Goal: Task Accomplishment & Management: Use online tool/utility

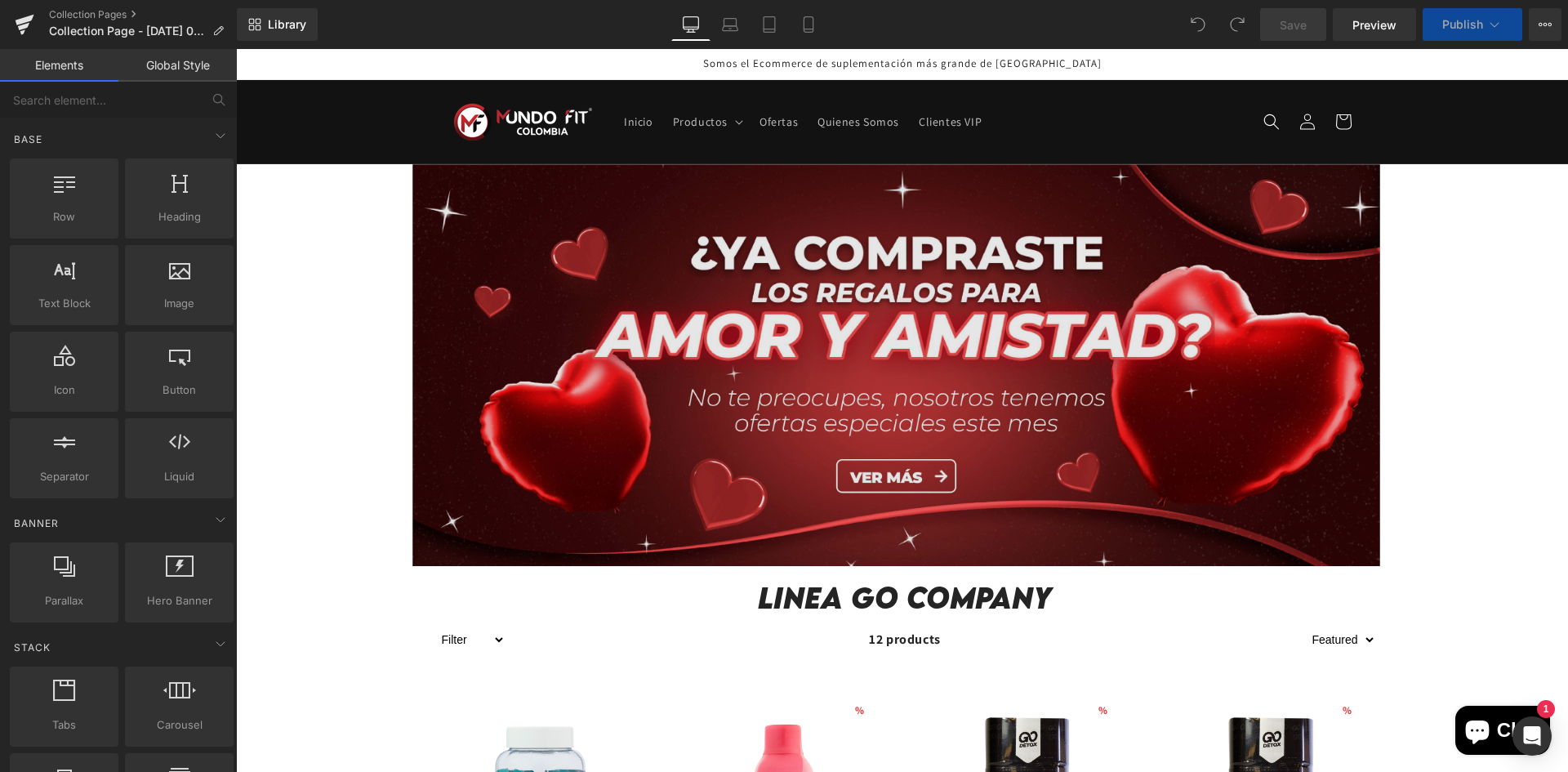
click at [572, 389] on img at bounding box center [896, 365] width 967 height 402
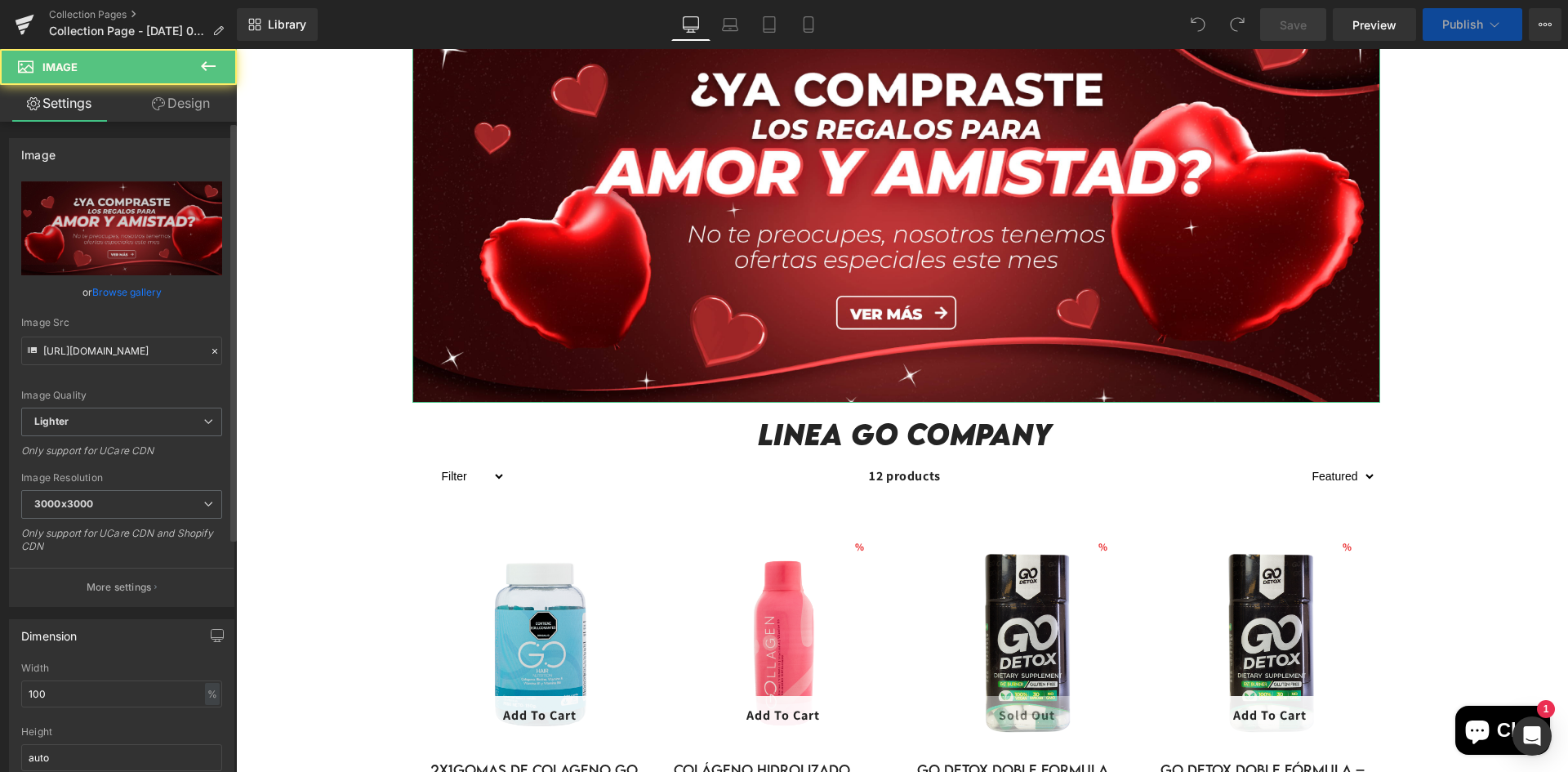
click at [117, 285] on link "Browse gallery" at bounding box center [126, 292] width 69 height 29
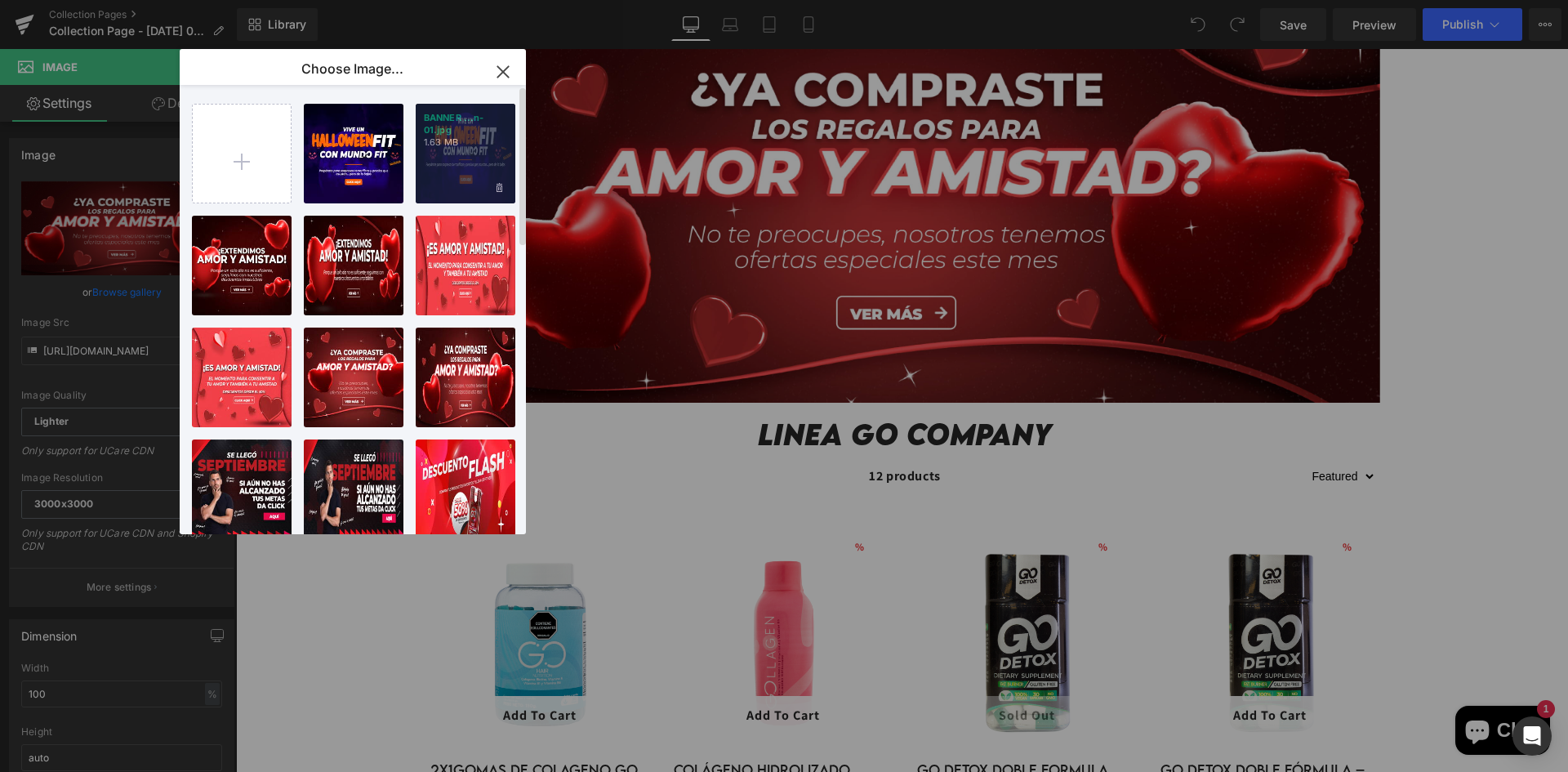
click at [436, 143] on p "1.63 MB" at bounding box center [466, 142] width 84 height 12
type input "[URL][DOMAIN_NAME]"
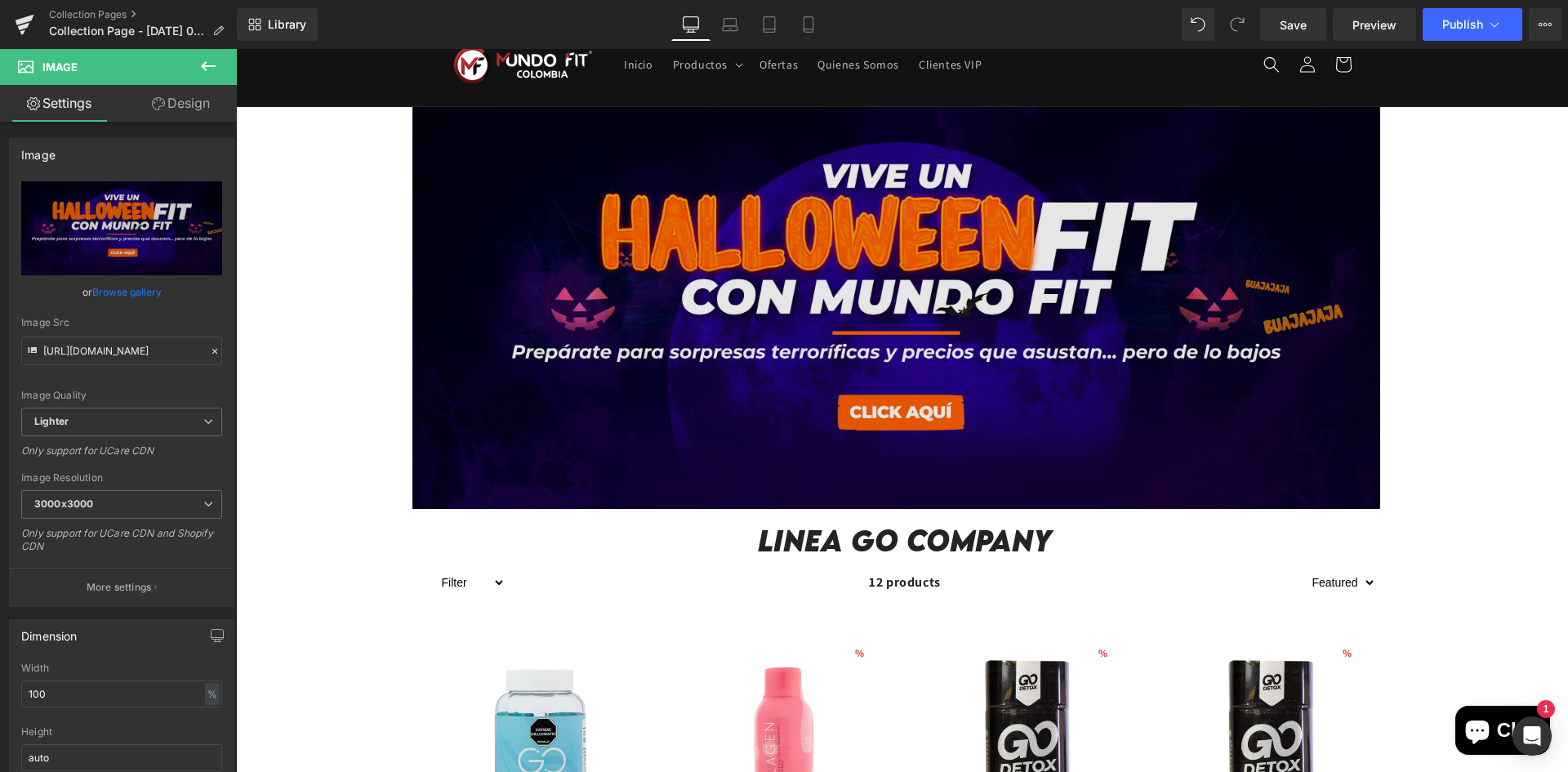
scroll to position [0, 0]
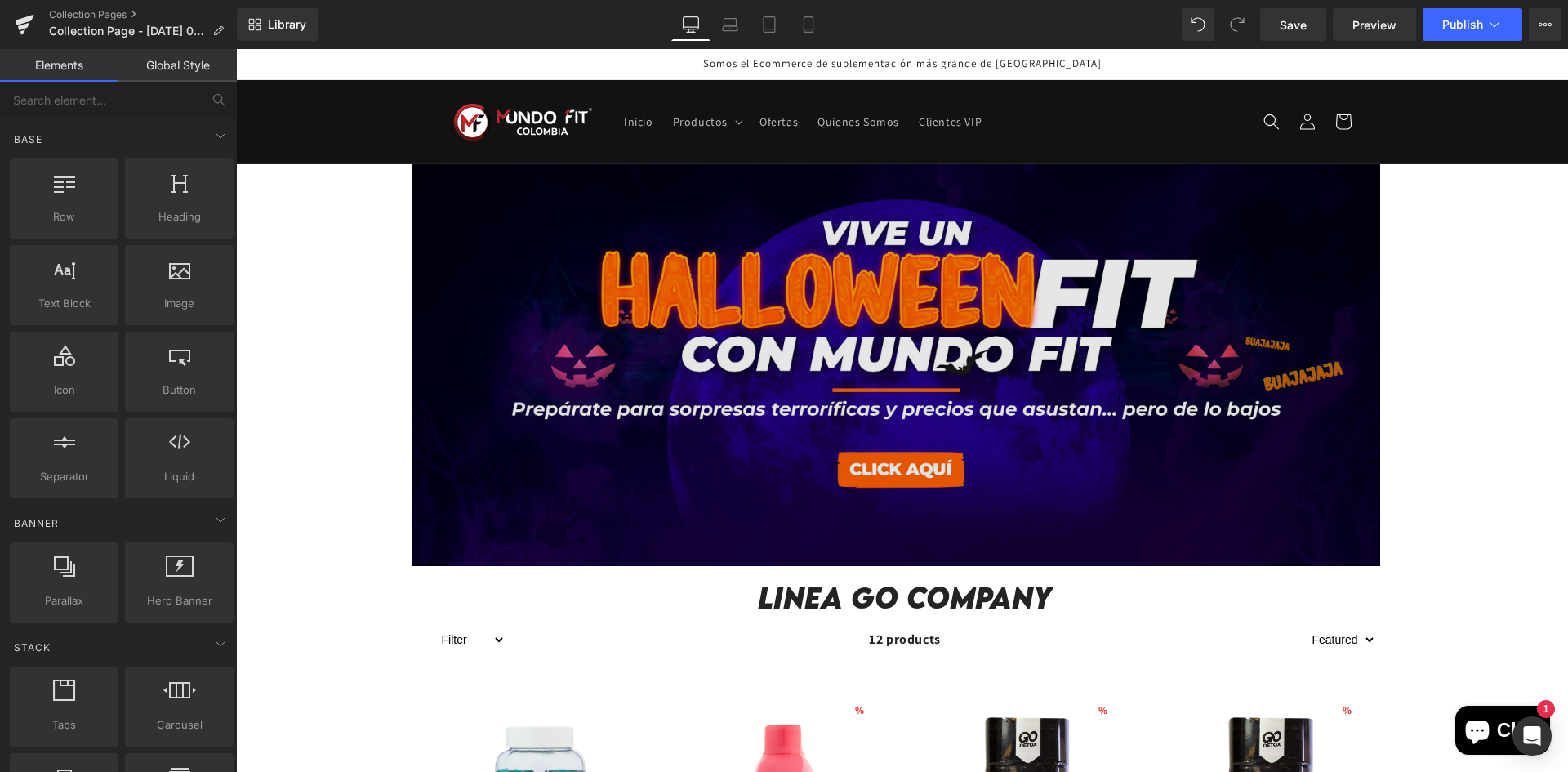
click at [432, 349] on img at bounding box center [896, 365] width 967 height 402
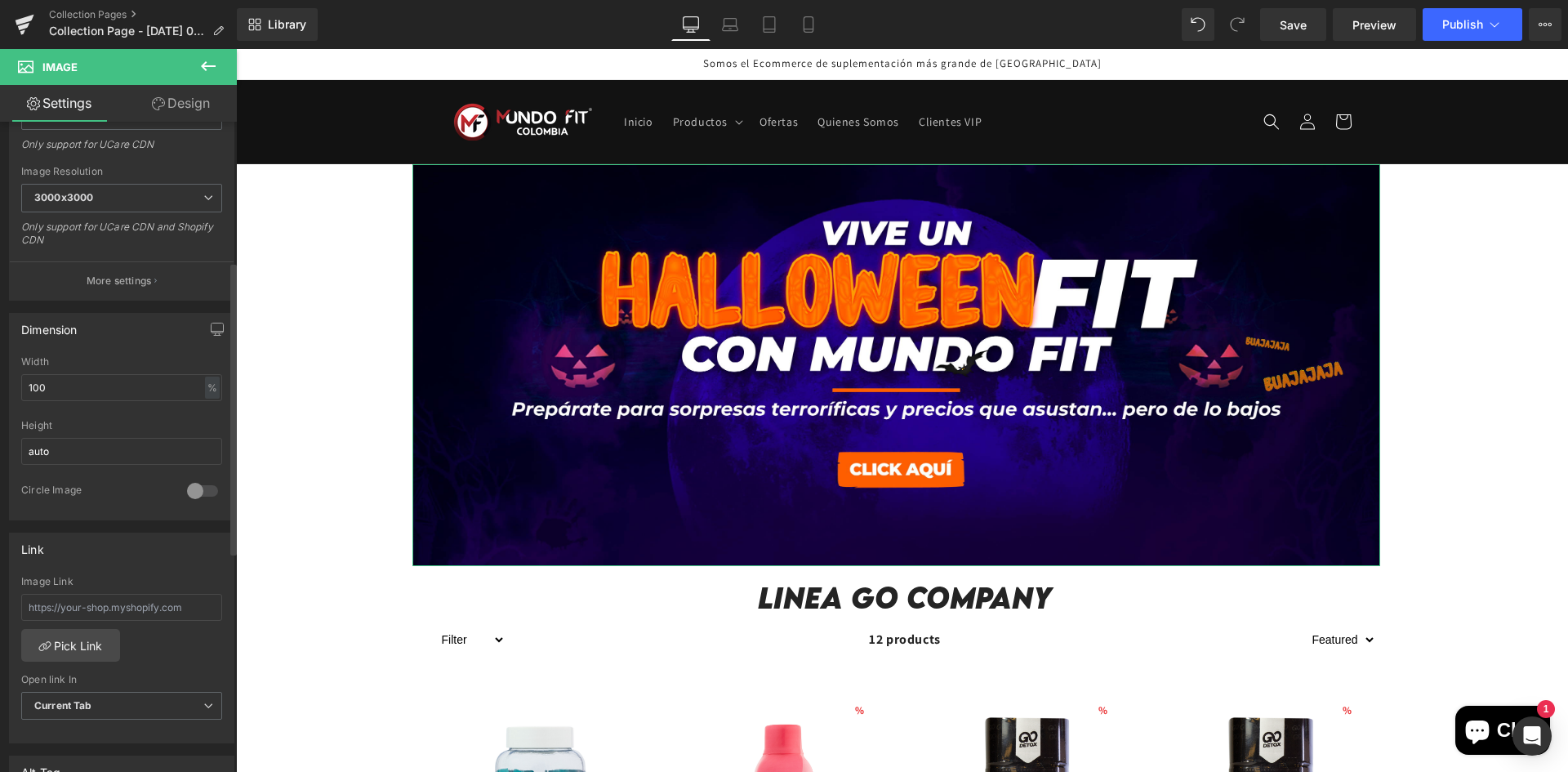
scroll to position [310, 0]
click at [96, 183] on span "3000x3000" at bounding box center [121, 194] width 201 height 29
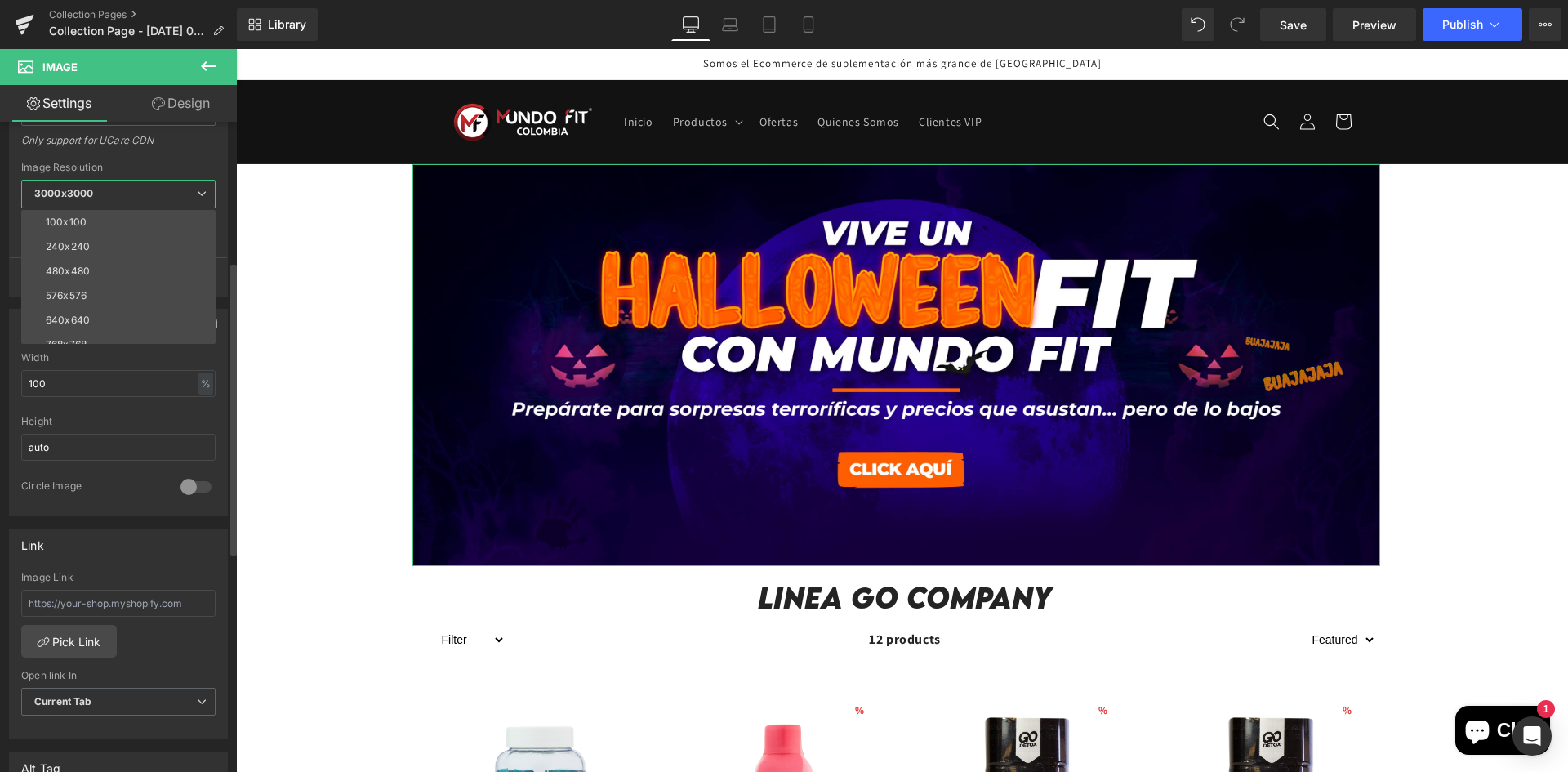
click at [96, 183] on span "3000x3000" at bounding box center [118, 194] width 194 height 29
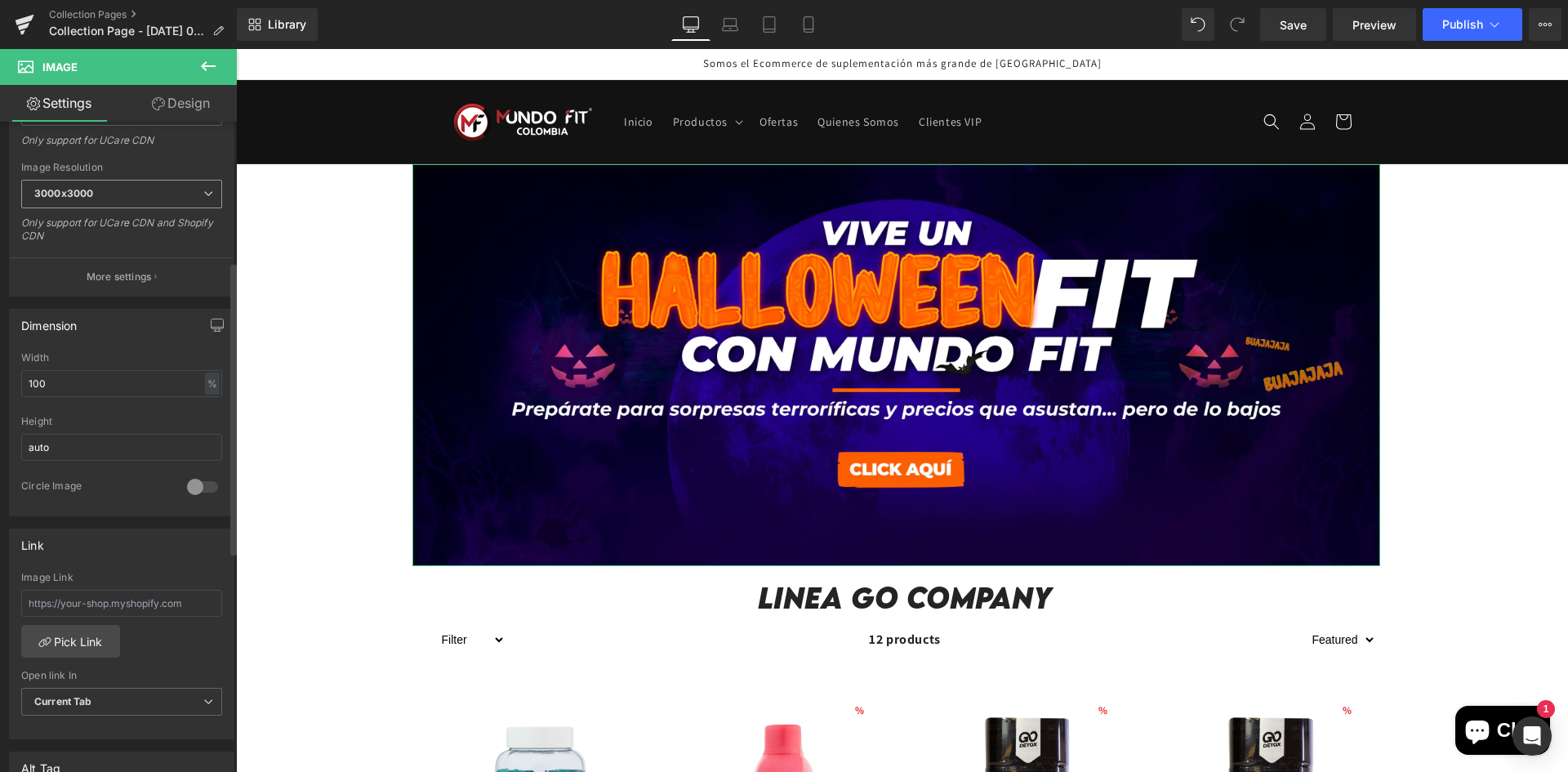
click at [96, 183] on span "3000x3000" at bounding box center [121, 194] width 201 height 29
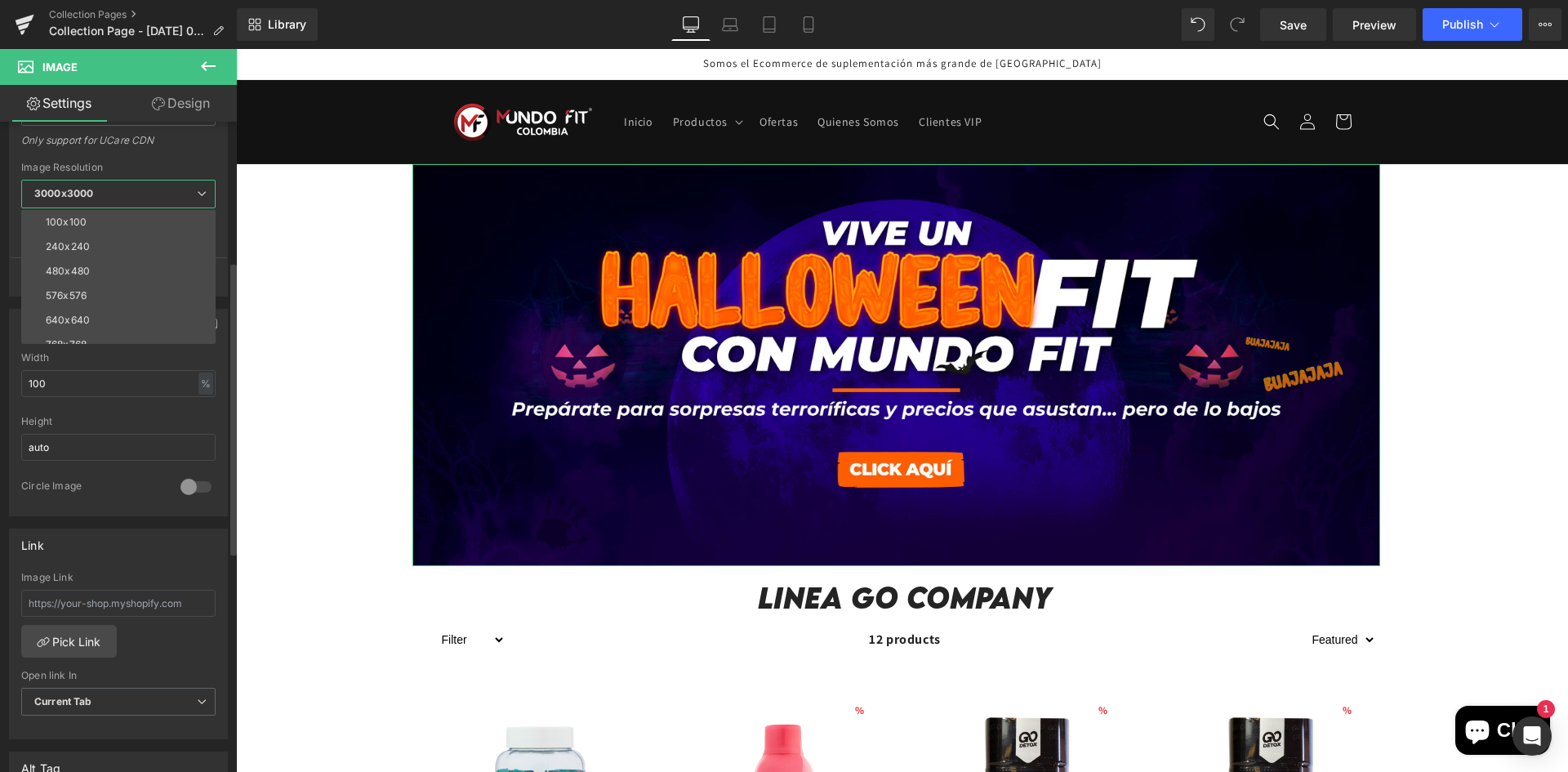
click at [96, 183] on span "3000x3000" at bounding box center [118, 194] width 194 height 29
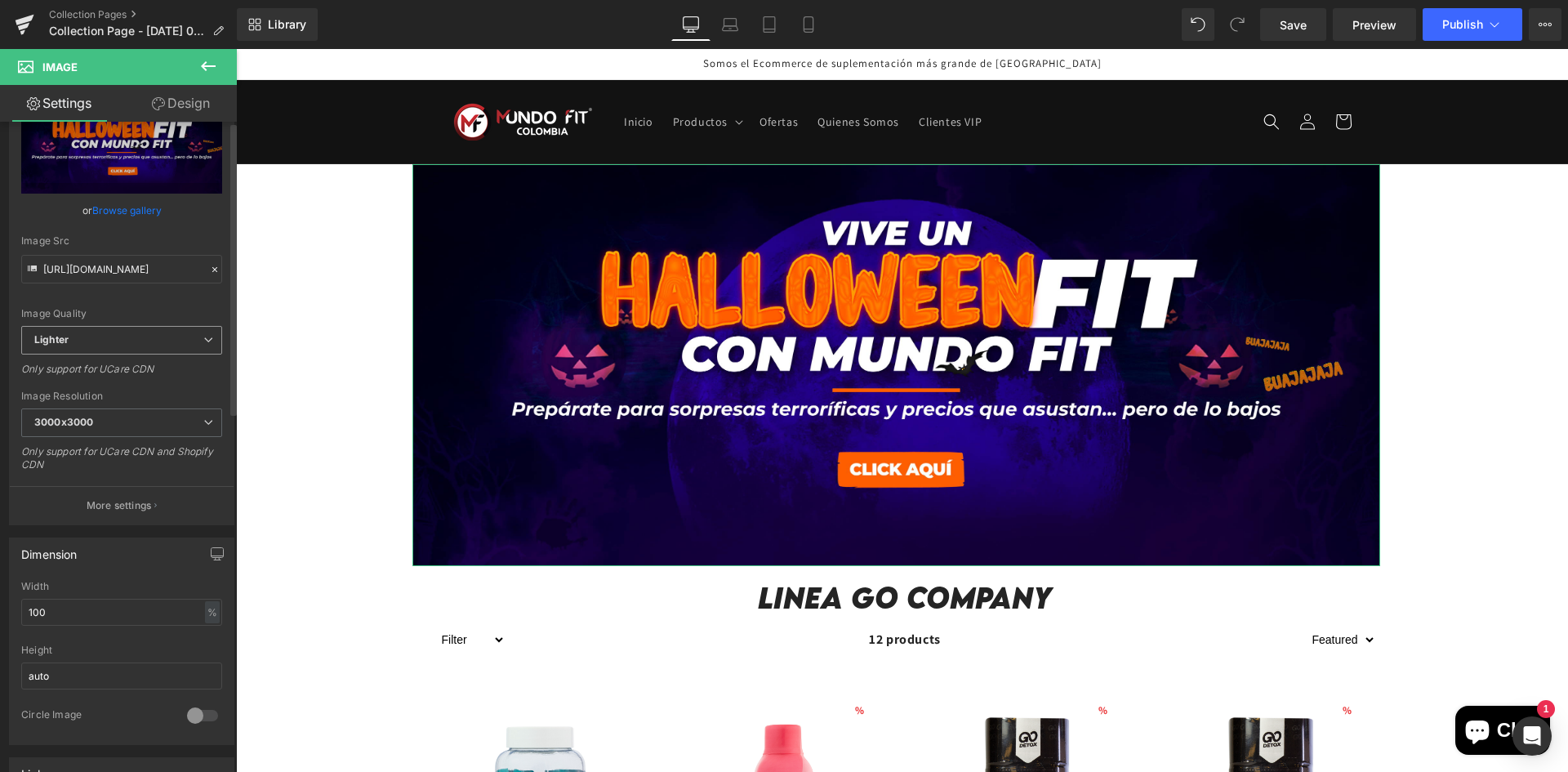
scroll to position [0, 0]
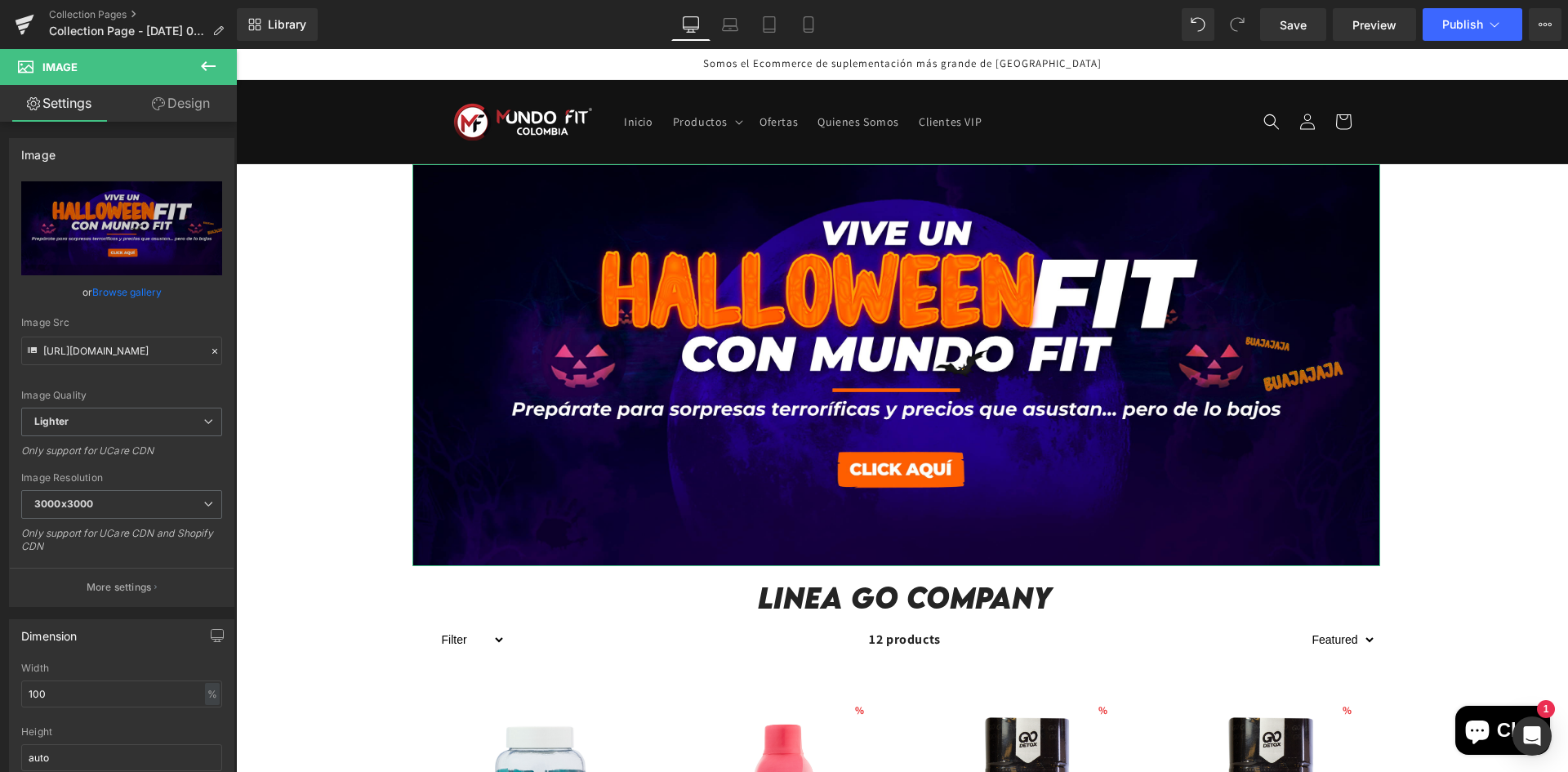
drag, startPoint x: 178, startPoint y: 96, endPoint x: 162, endPoint y: 143, distance: 49.6
click at [178, 97] on link "Design" at bounding box center [181, 103] width 119 height 37
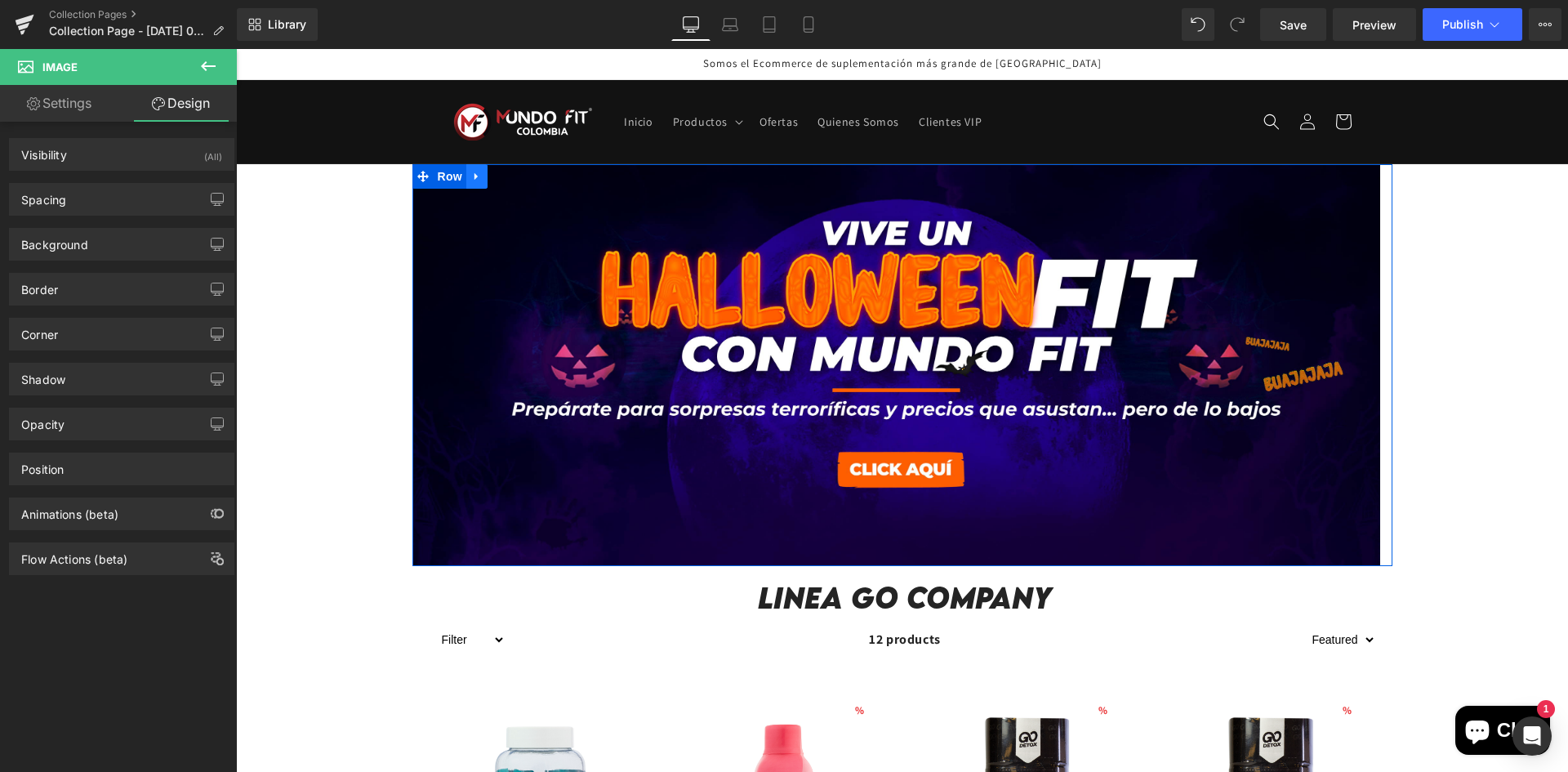
click at [471, 178] on icon at bounding box center [477, 176] width 11 height 12
click at [434, 178] on span "Row" at bounding box center [449, 177] width 32 height 25
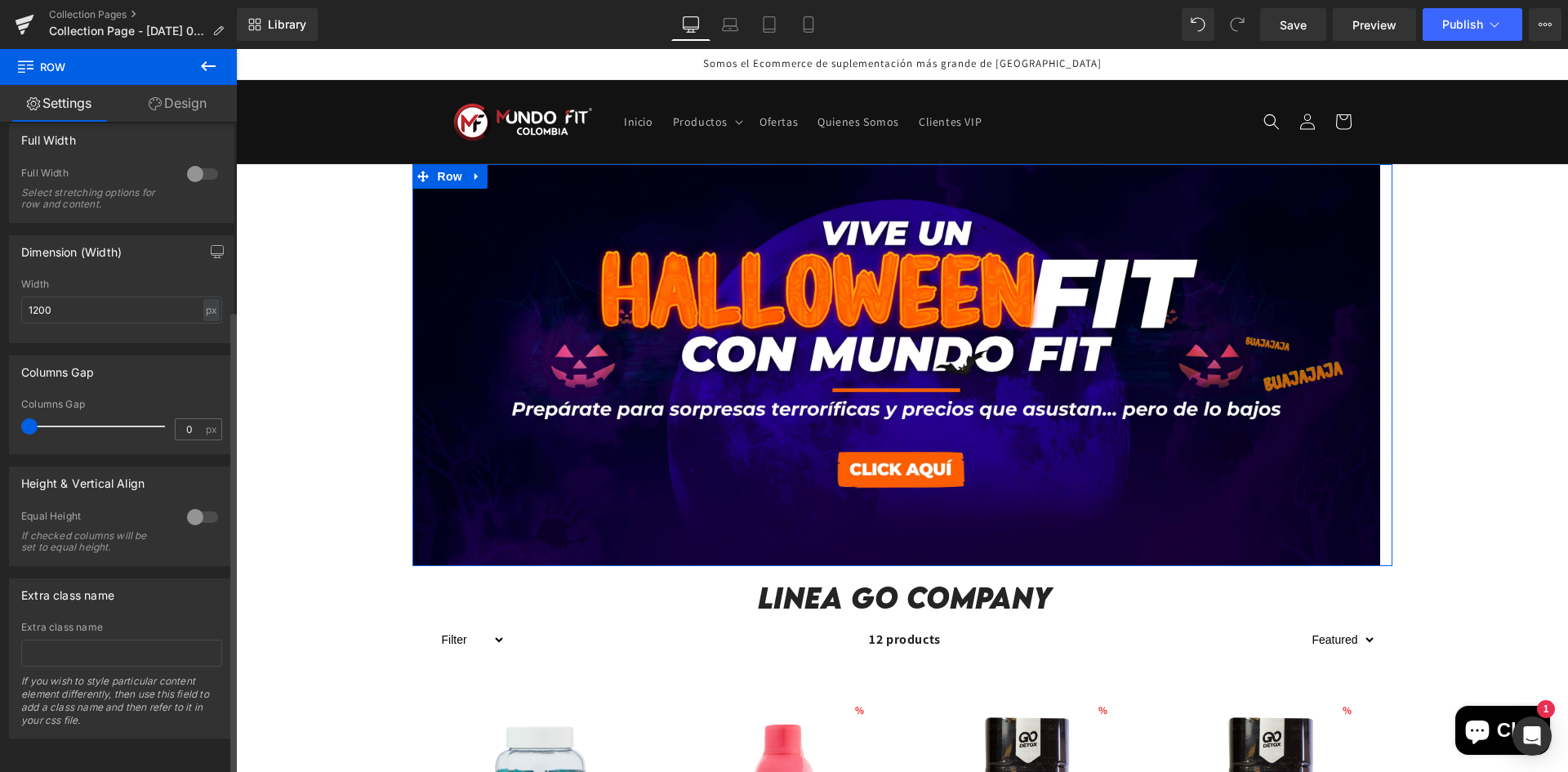
scroll to position [21, 0]
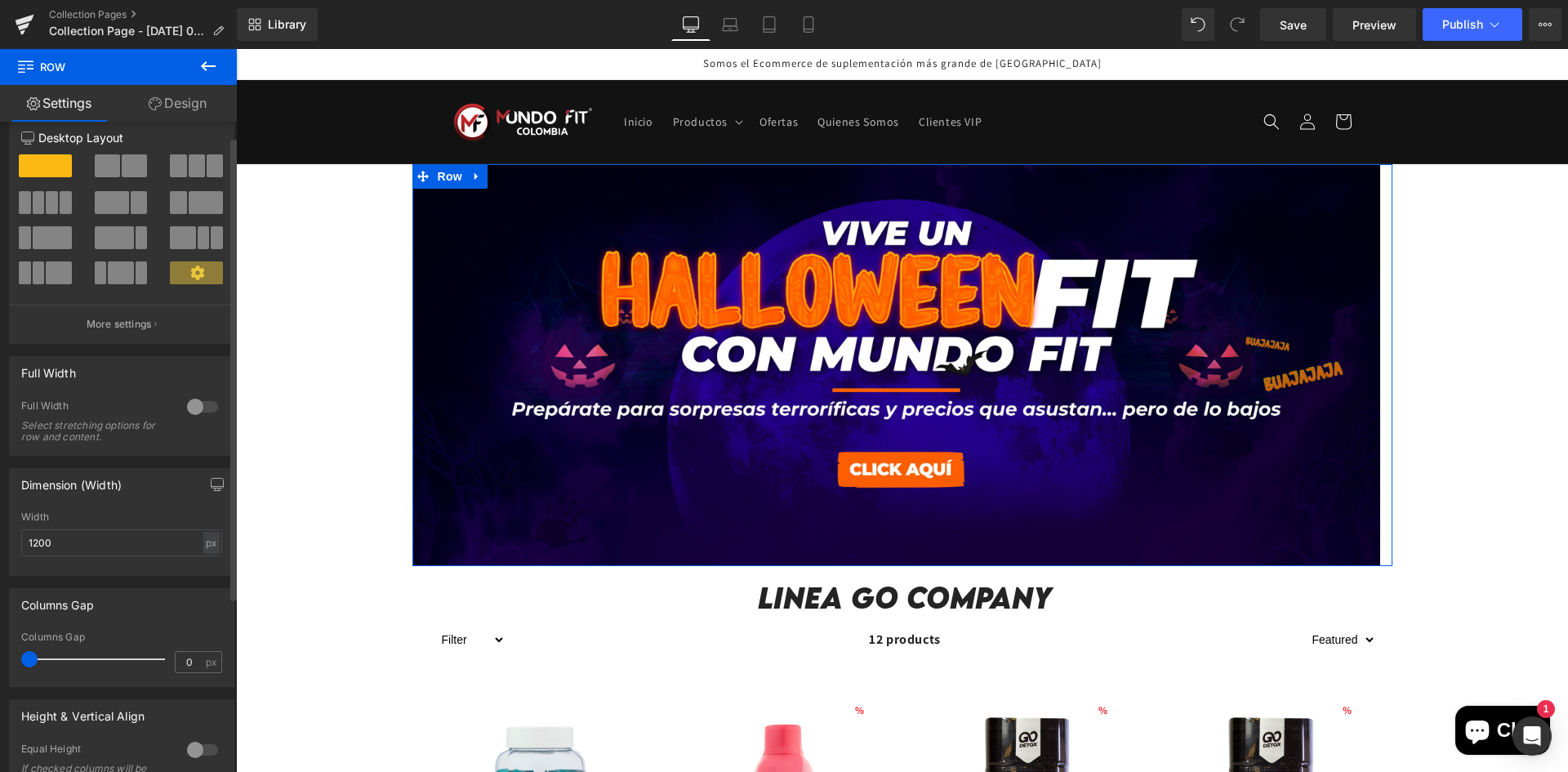
click at [203, 402] on div at bounding box center [201, 406] width 39 height 26
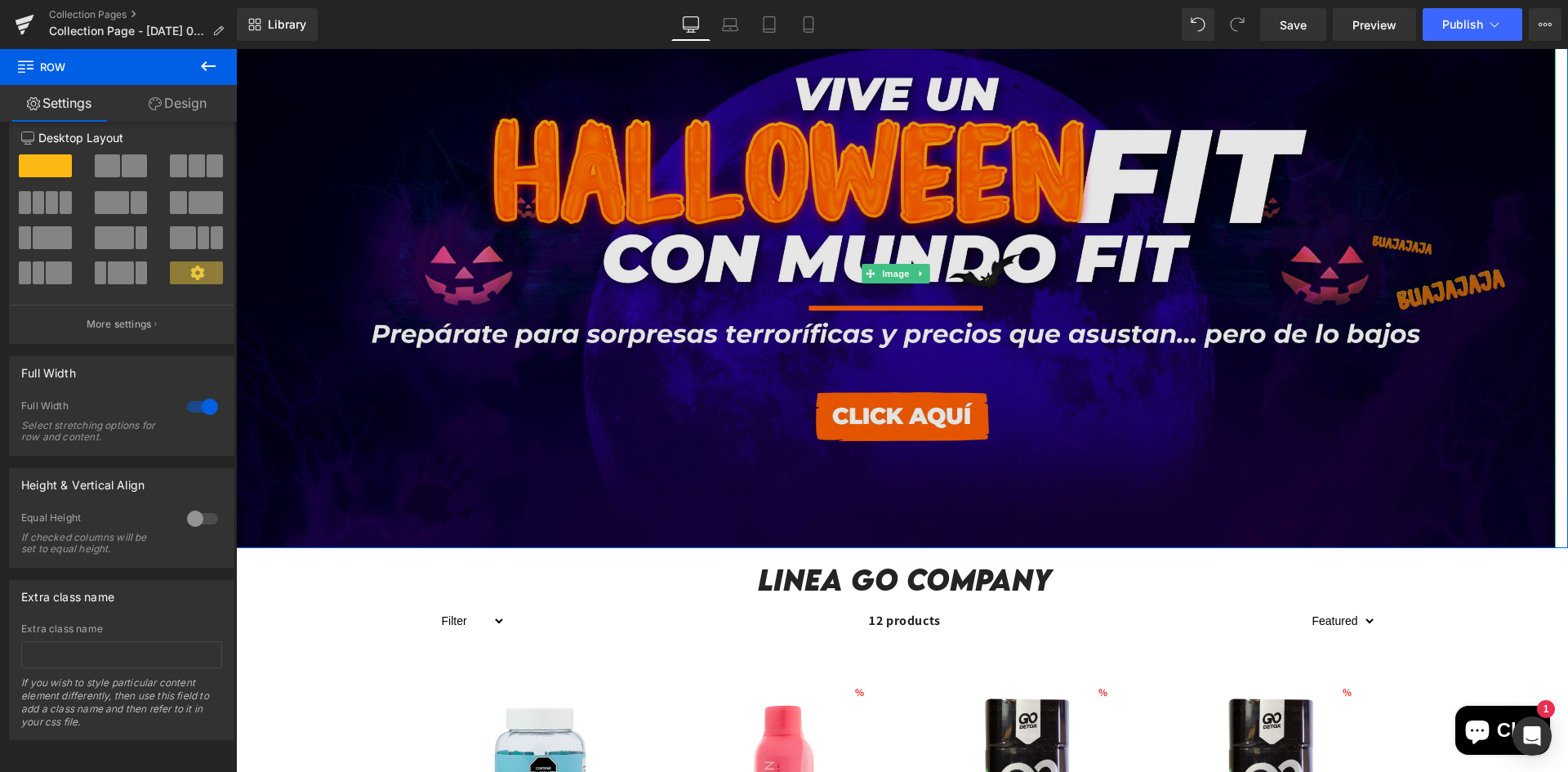
scroll to position [245, 0]
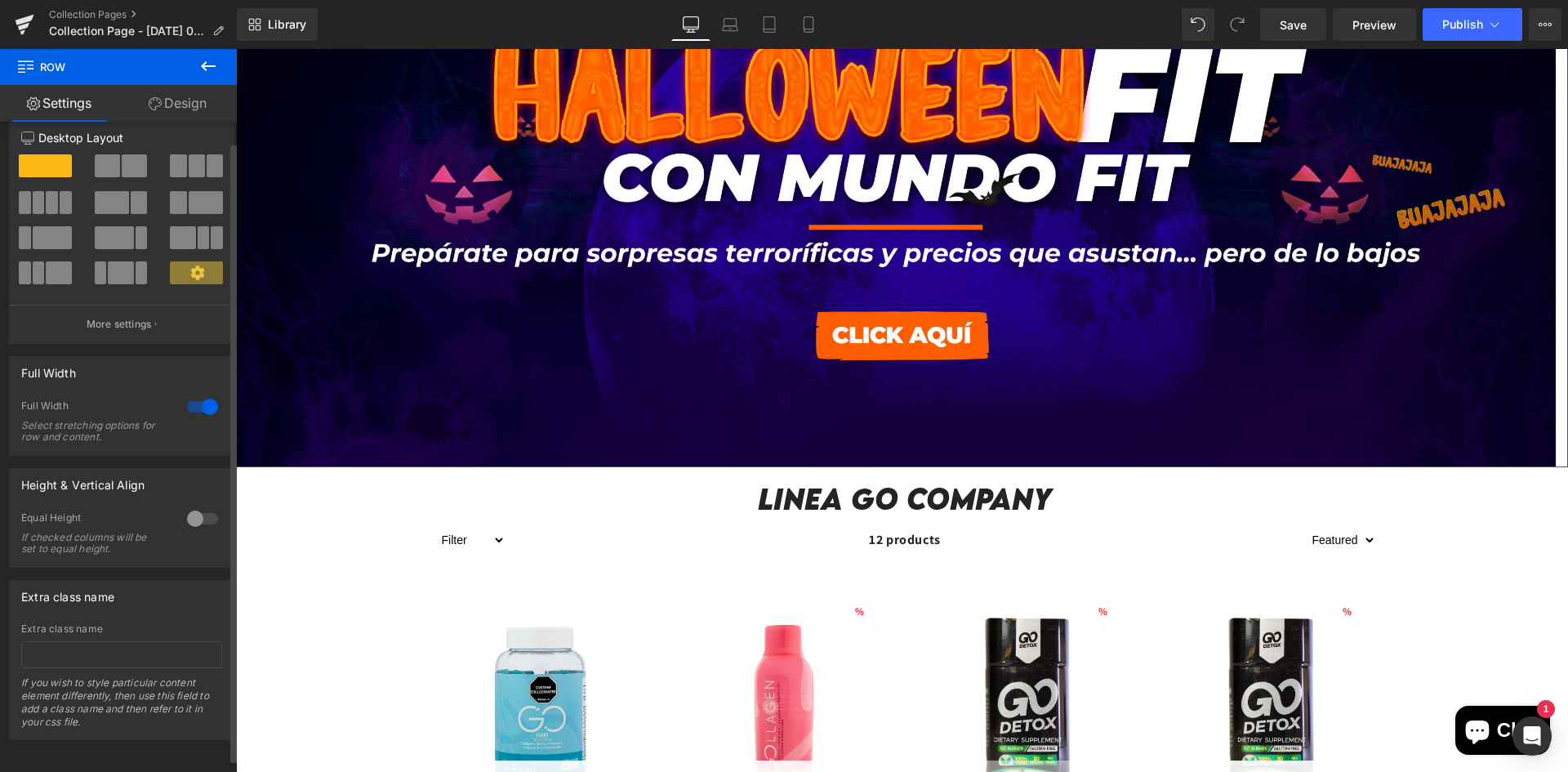
click at [183, 519] on div at bounding box center [201, 518] width 39 height 26
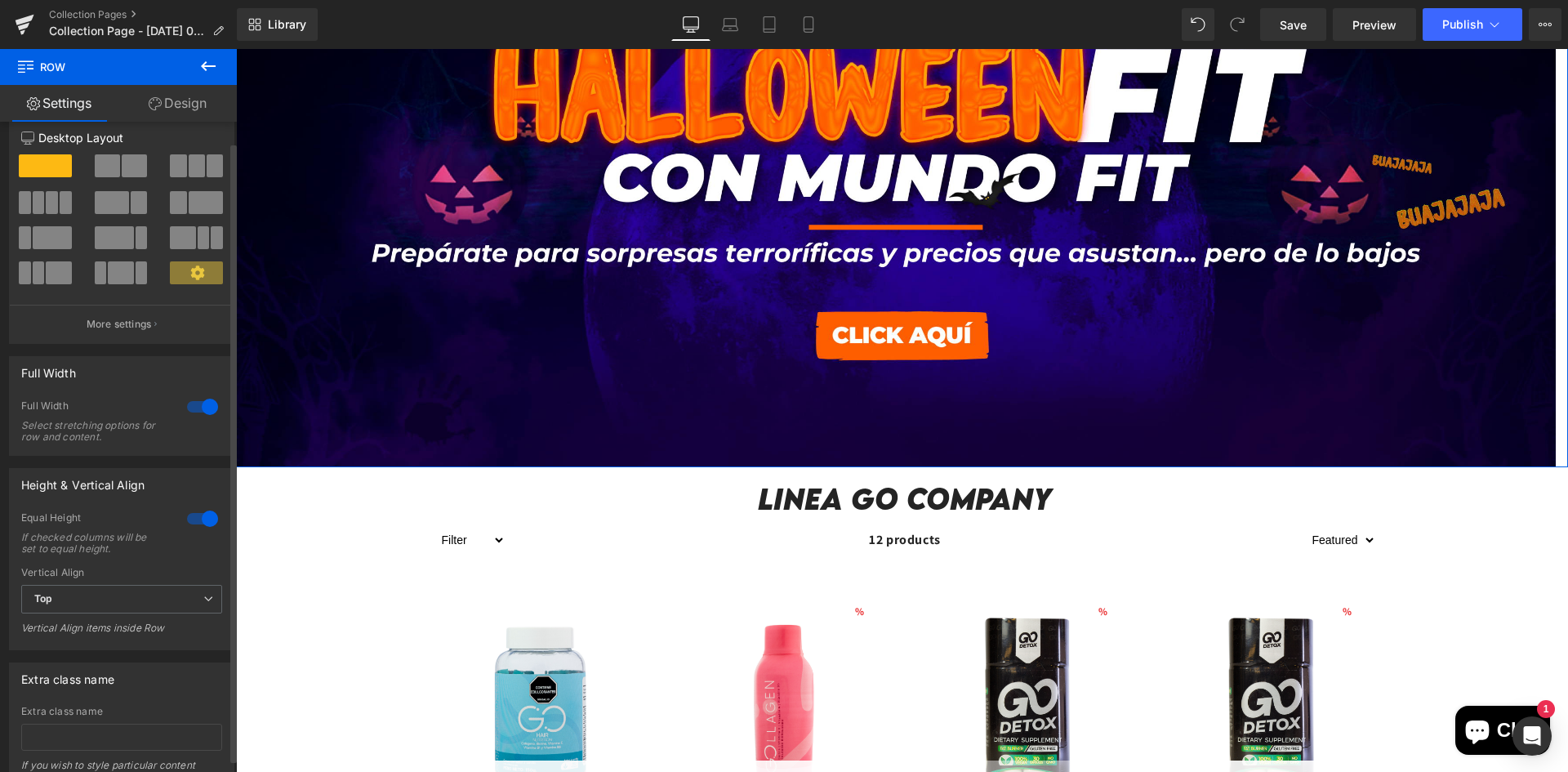
click at [182, 519] on div at bounding box center [201, 518] width 39 height 26
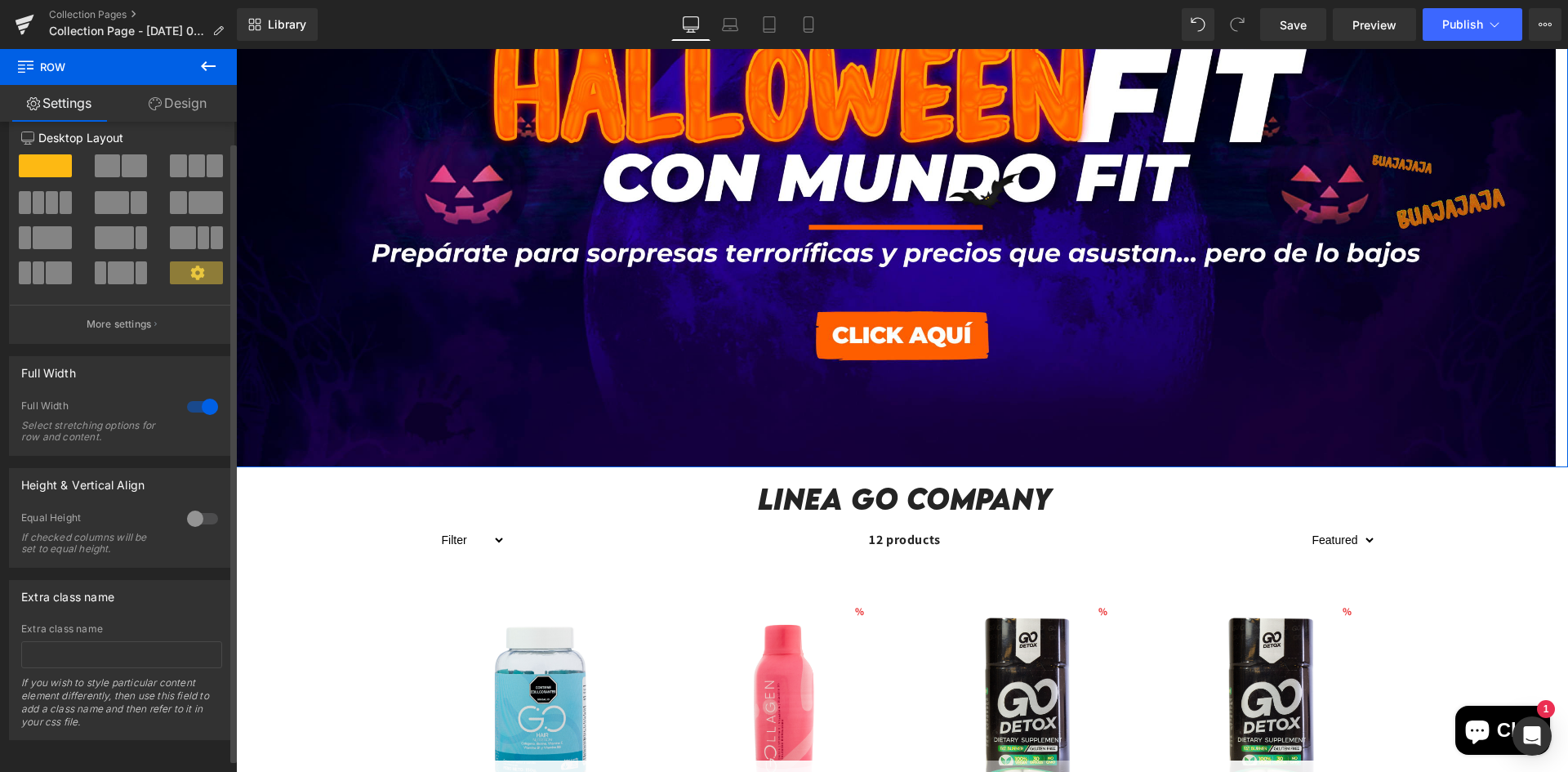
scroll to position [0, 0]
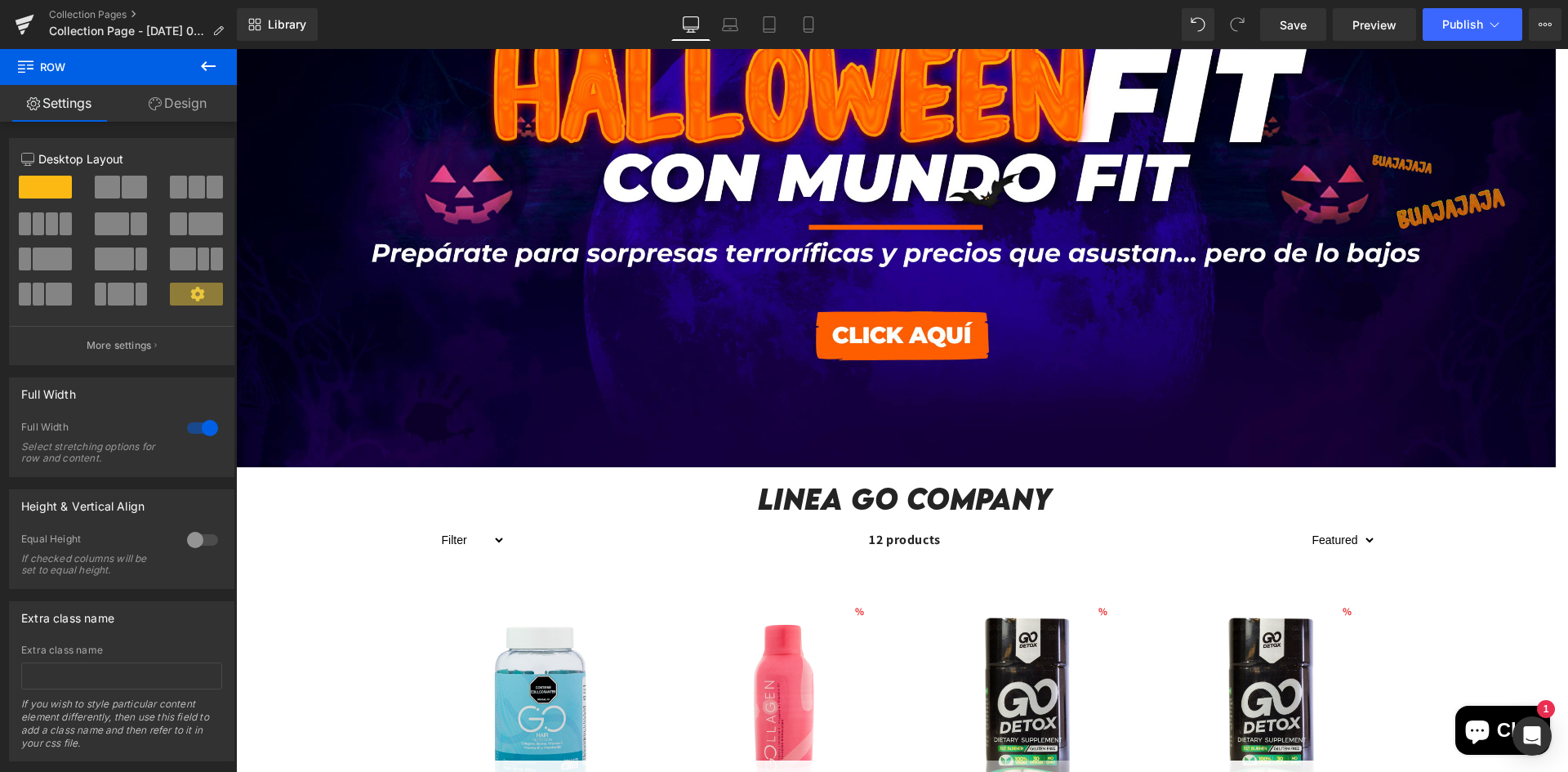
click at [202, 64] on icon at bounding box center [208, 66] width 20 height 20
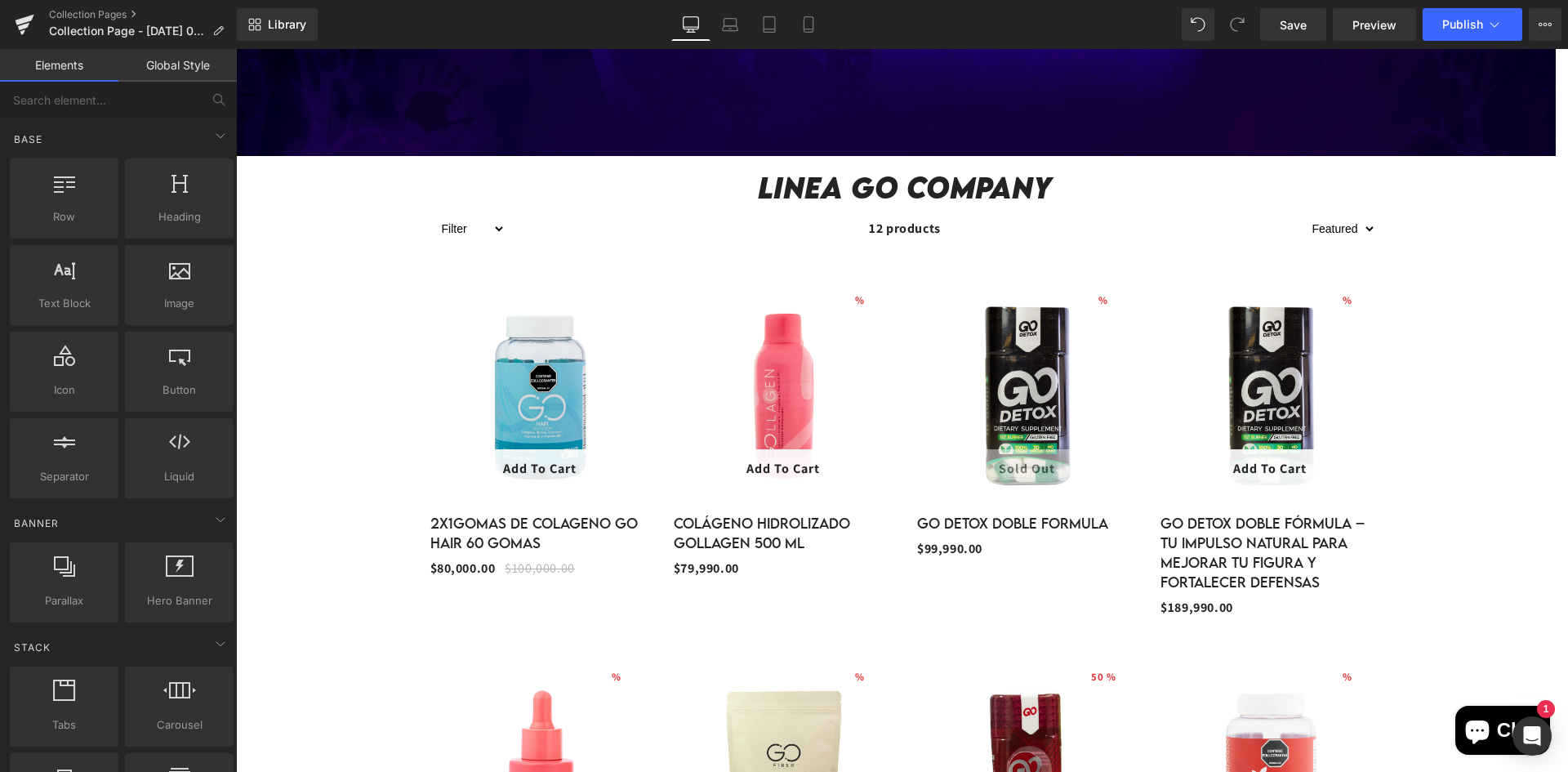
scroll to position [653, 0]
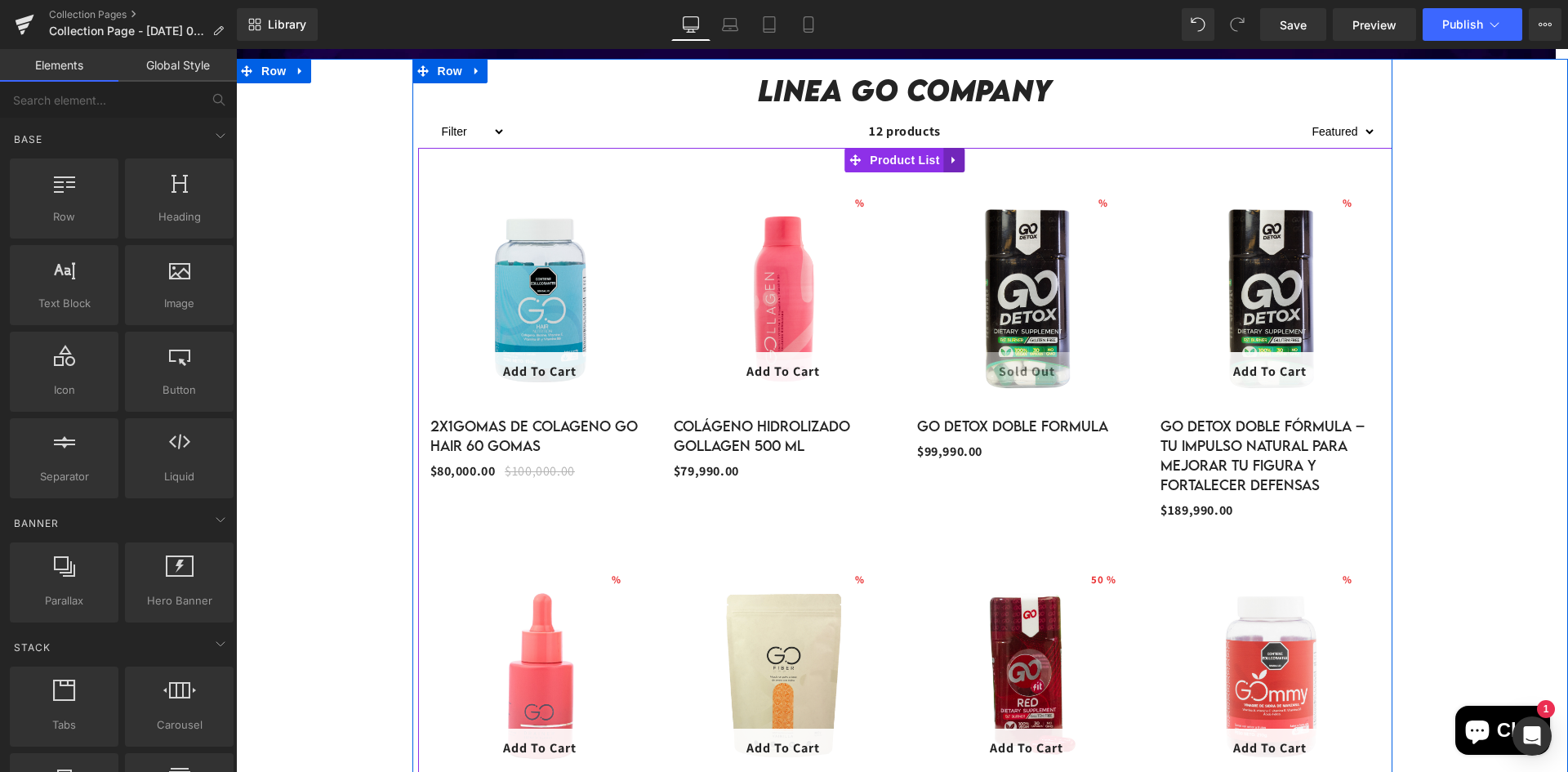
click at [960, 165] on link at bounding box center [954, 161] width 21 height 25
click at [960, 165] on icon at bounding box center [966, 160] width 11 height 11
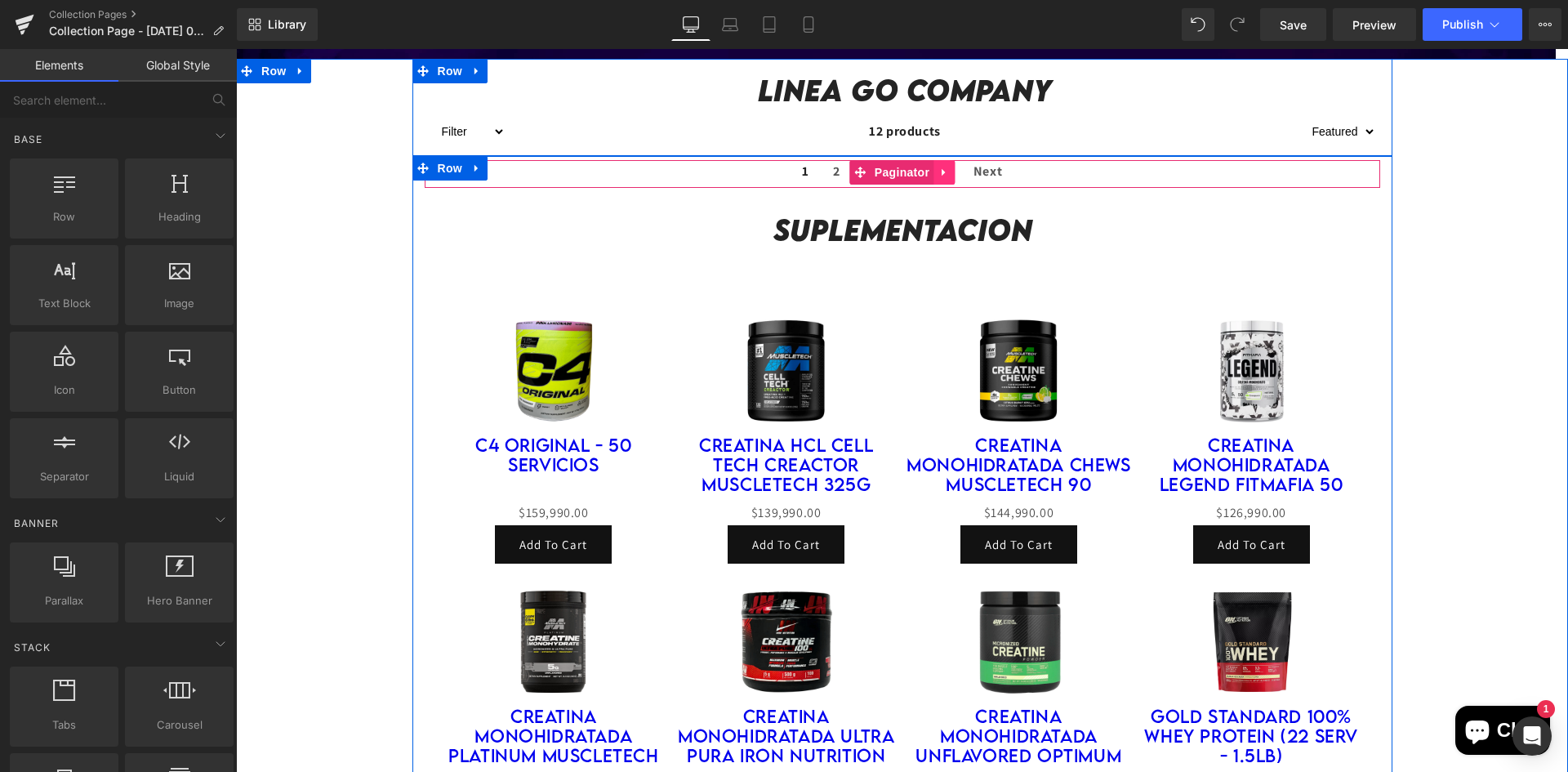
click at [943, 171] on icon at bounding box center [944, 172] width 11 height 12
click at [948, 171] on icon at bounding box center [954, 172] width 11 height 11
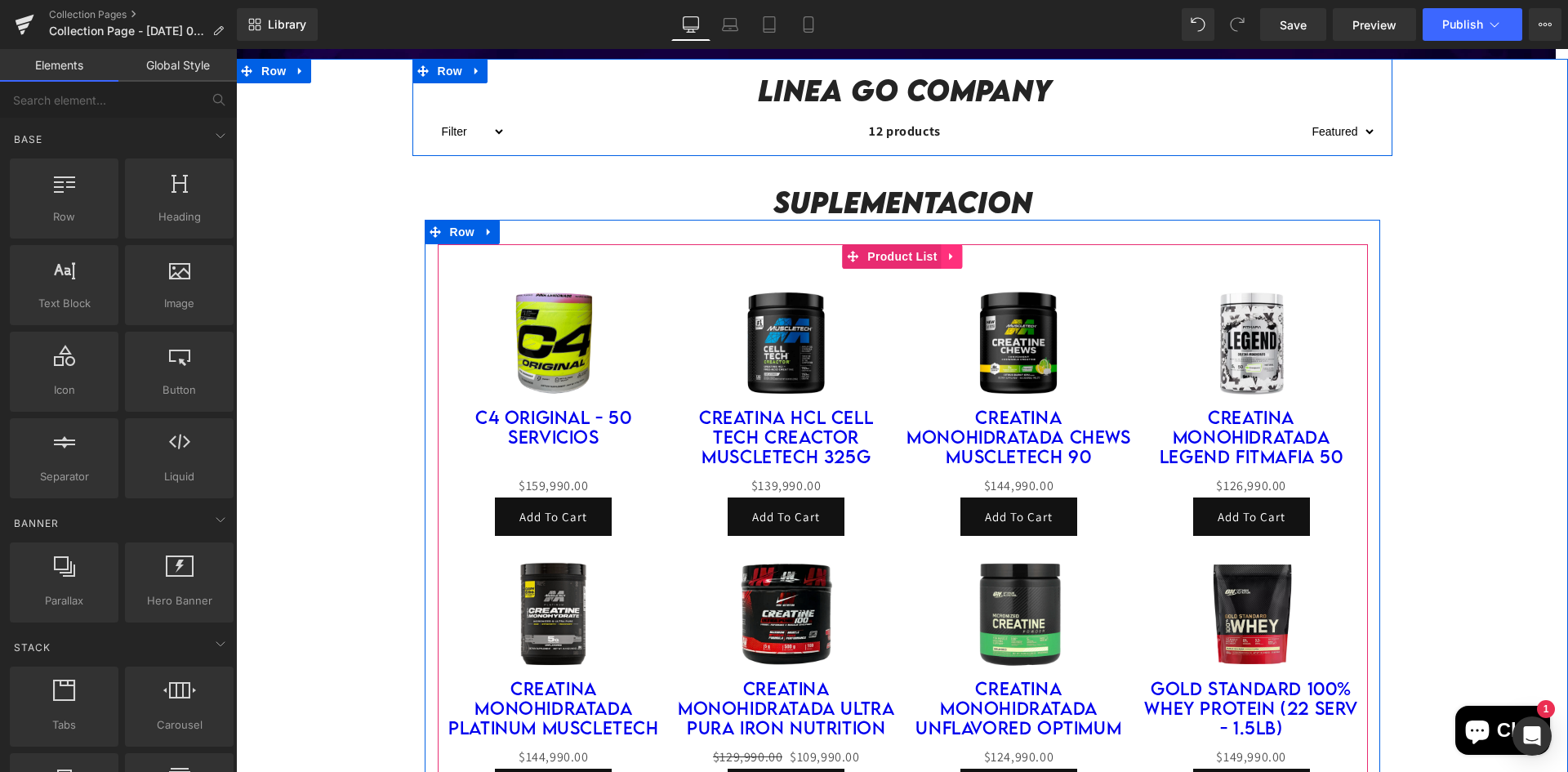
click at [947, 253] on icon at bounding box center [952, 257] width 11 height 12
click at [960, 257] on icon at bounding box center [963, 257] width 11 height 12
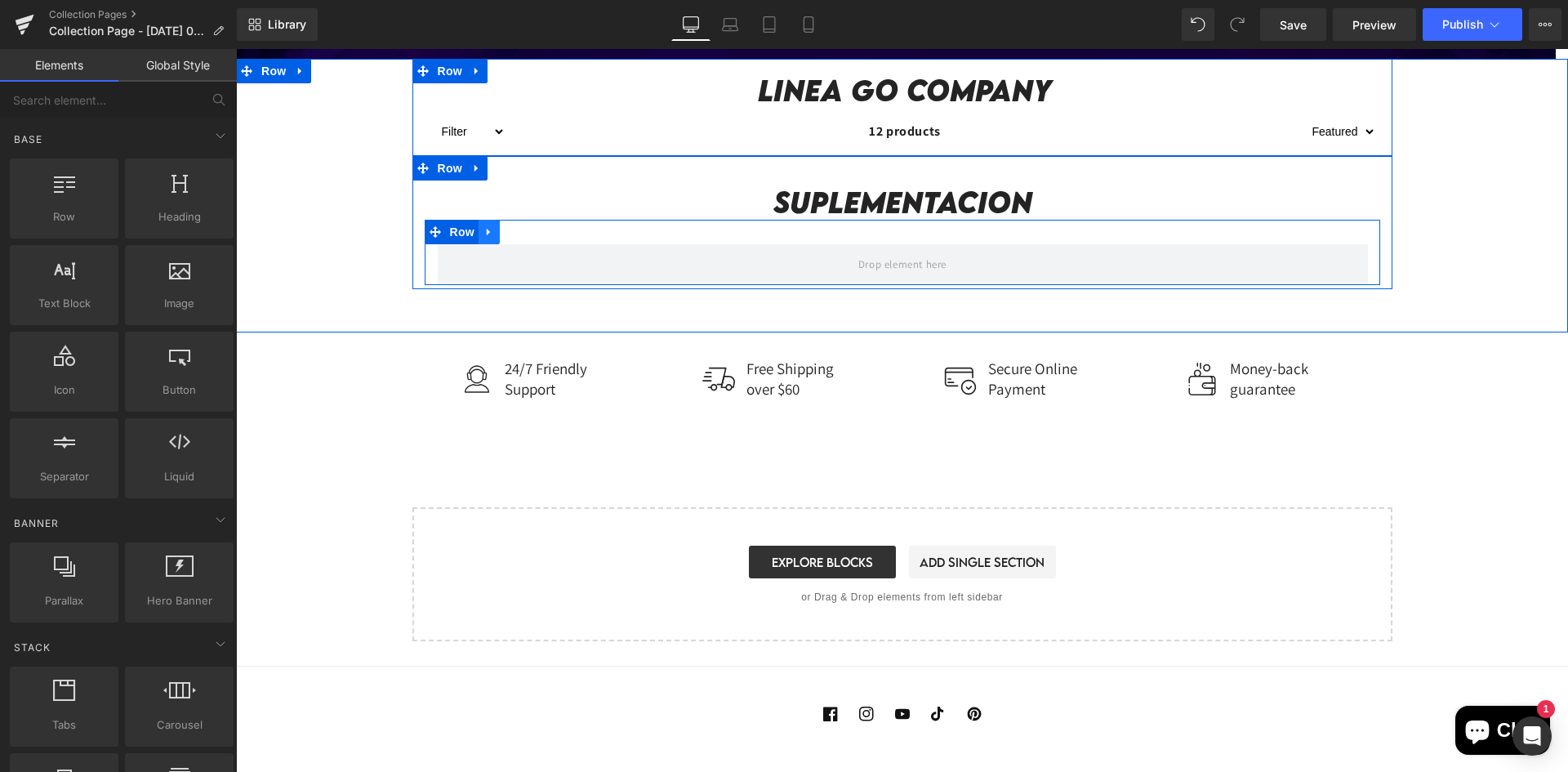
click at [487, 234] on icon at bounding box center [488, 233] width 3 height 8
click at [528, 237] on icon at bounding box center [531, 232] width 11 height 11
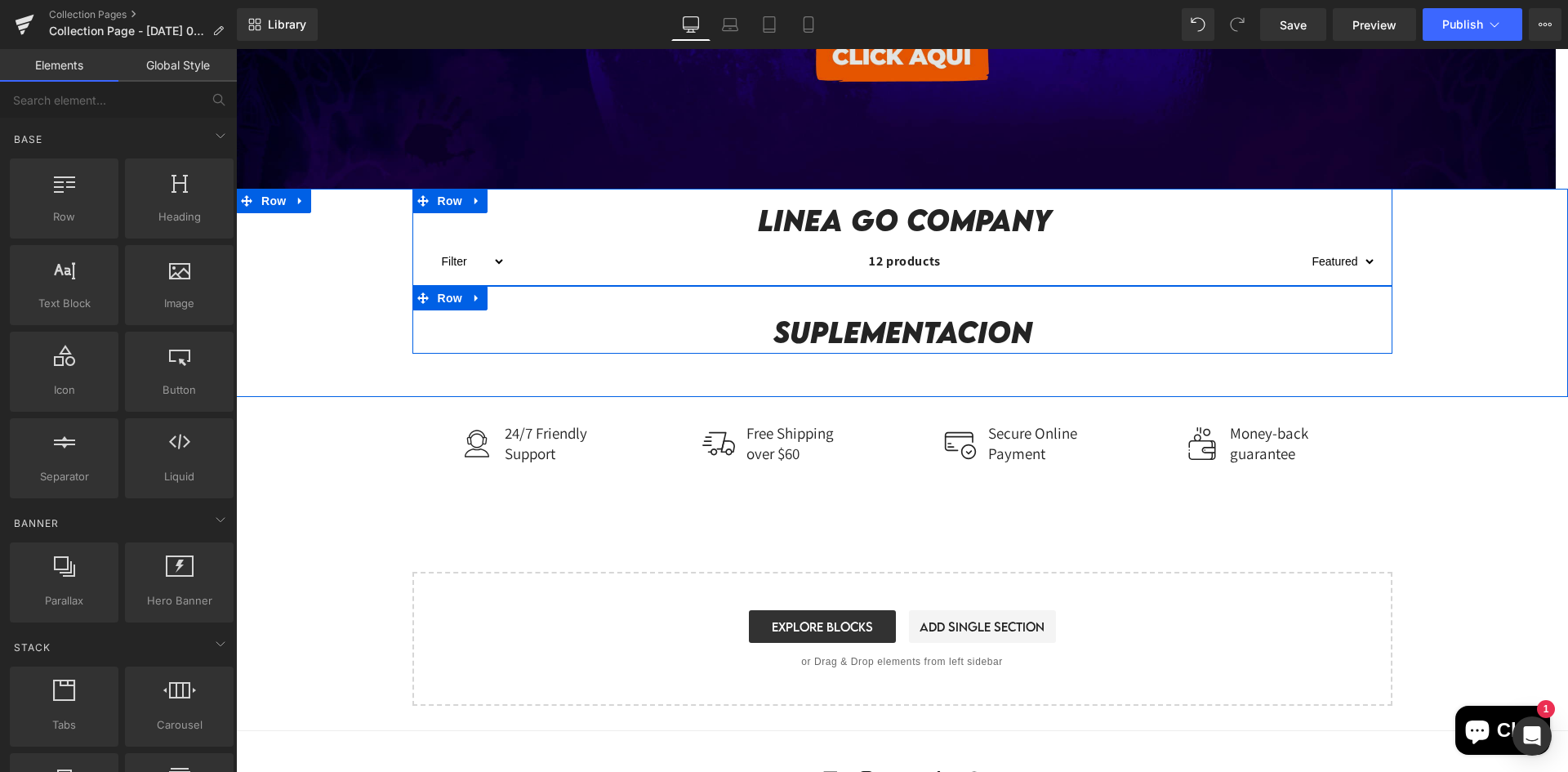
scroll to position [491, 0]
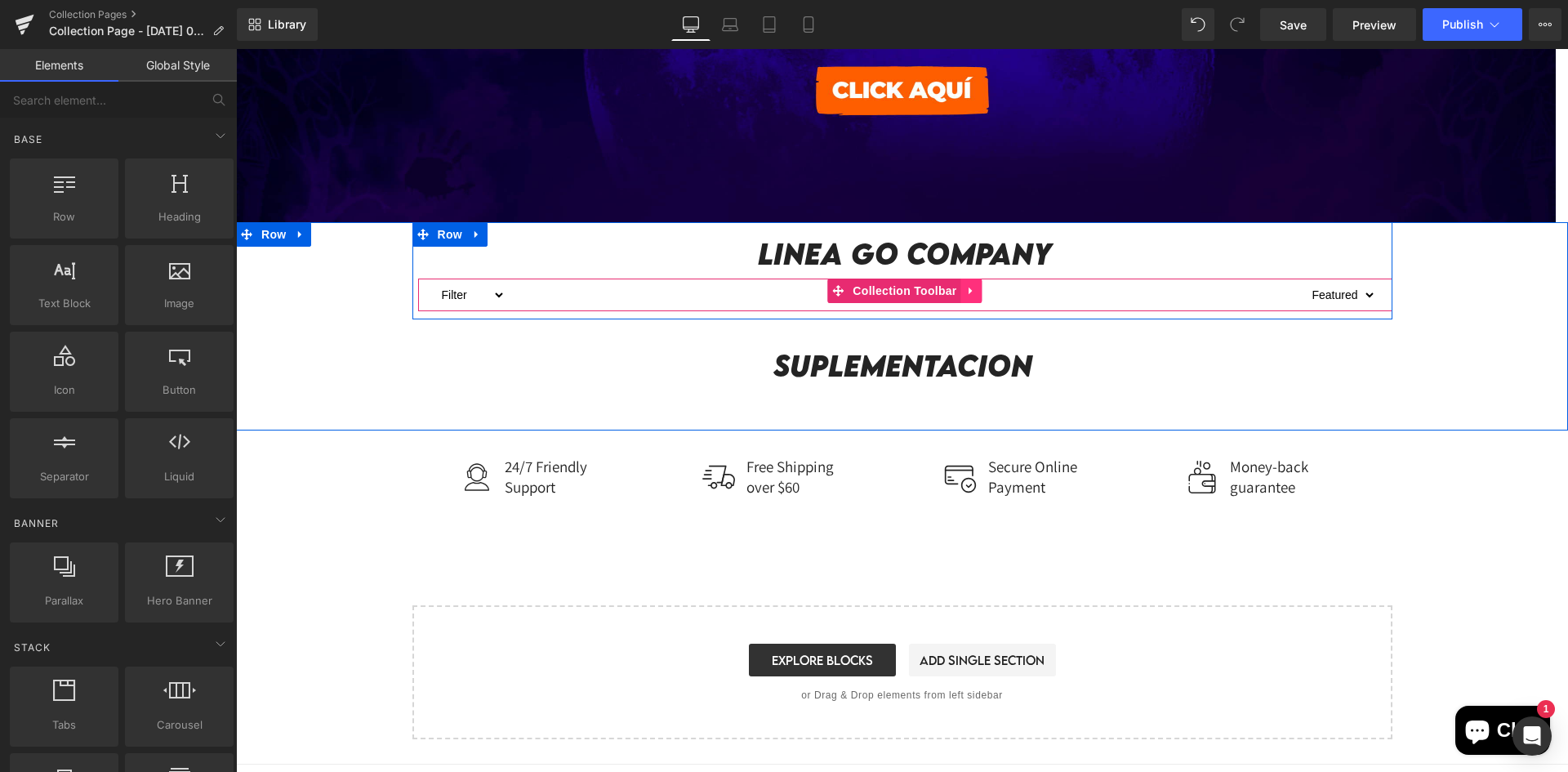
click at [971, 293] on icon at bounding box center [971, 291] width 11 height 12
click at [977, 293] on icon at bounding box center [983, 291] width 11 height 11
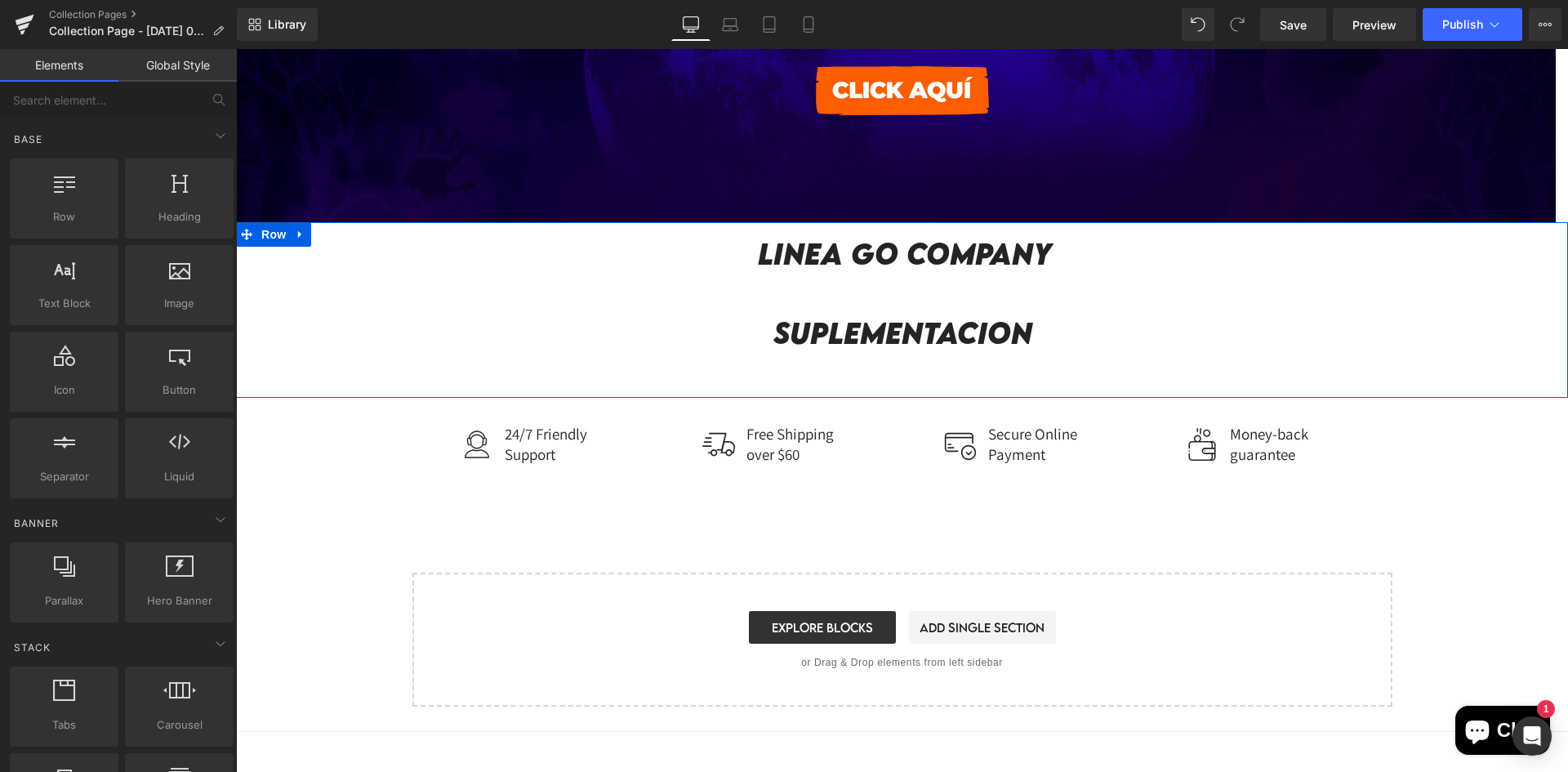
click at [298, 231] on div "Linea GO company Heading Row Row suplementacion Heading Row Row" at bounding box center [901, 289] width 1331 height 133
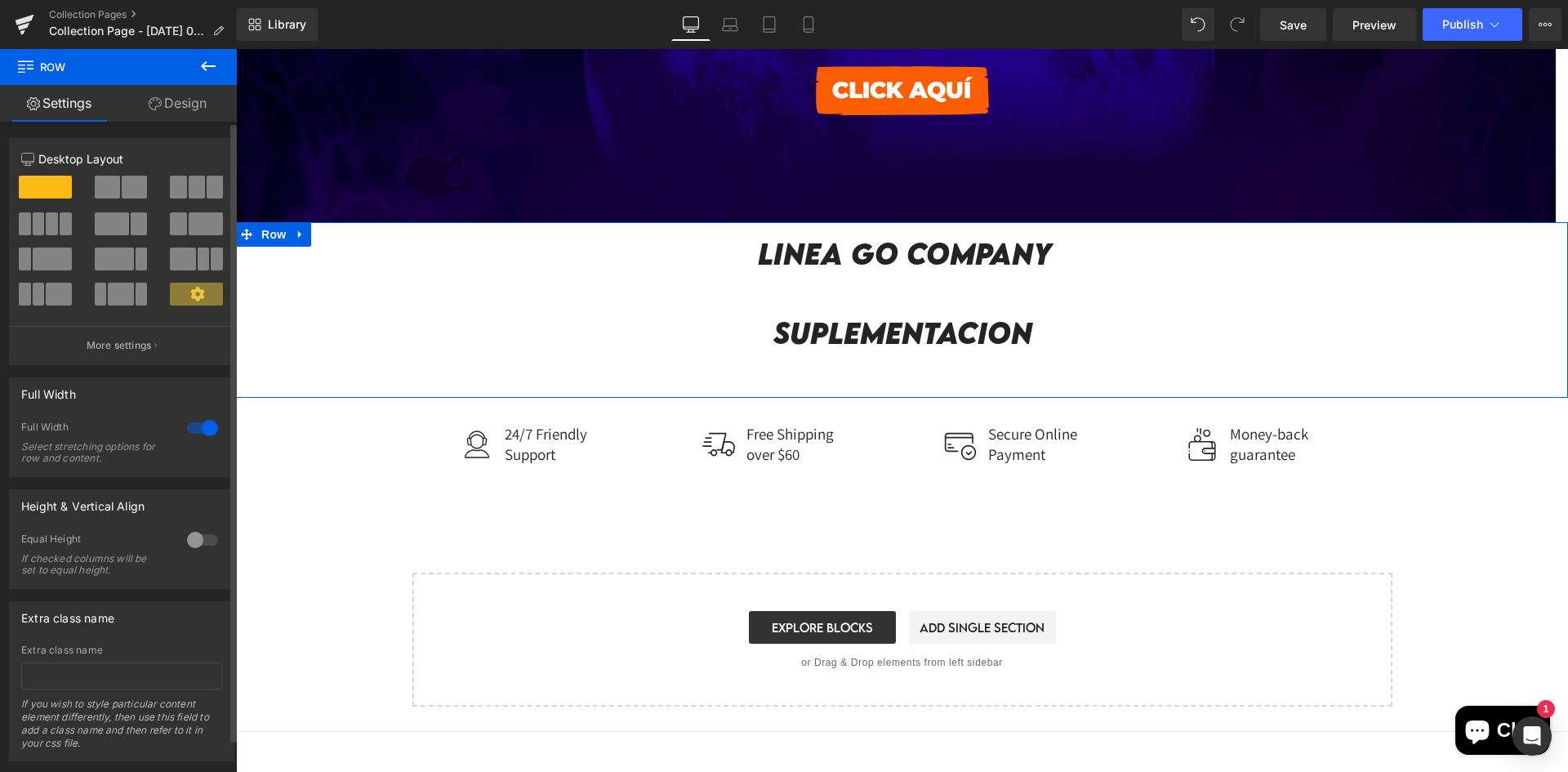
click at [116, 294] on span at bounding box center [120, 294] width 26 height 23
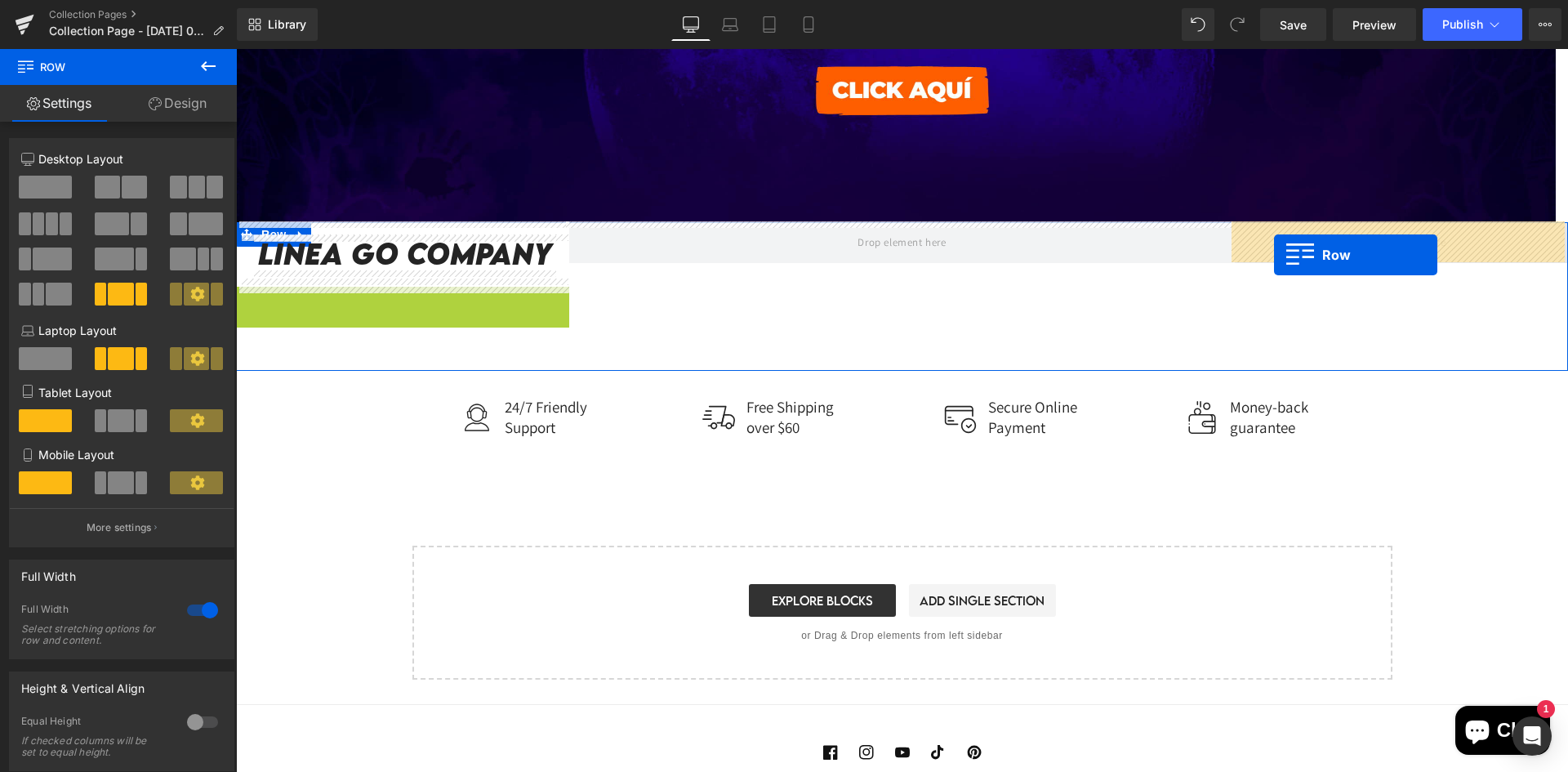
drag, startPoint x: 244, startPoint y: 301, endPoint x: 1273, endPoint y: 255, distance: 1030.0
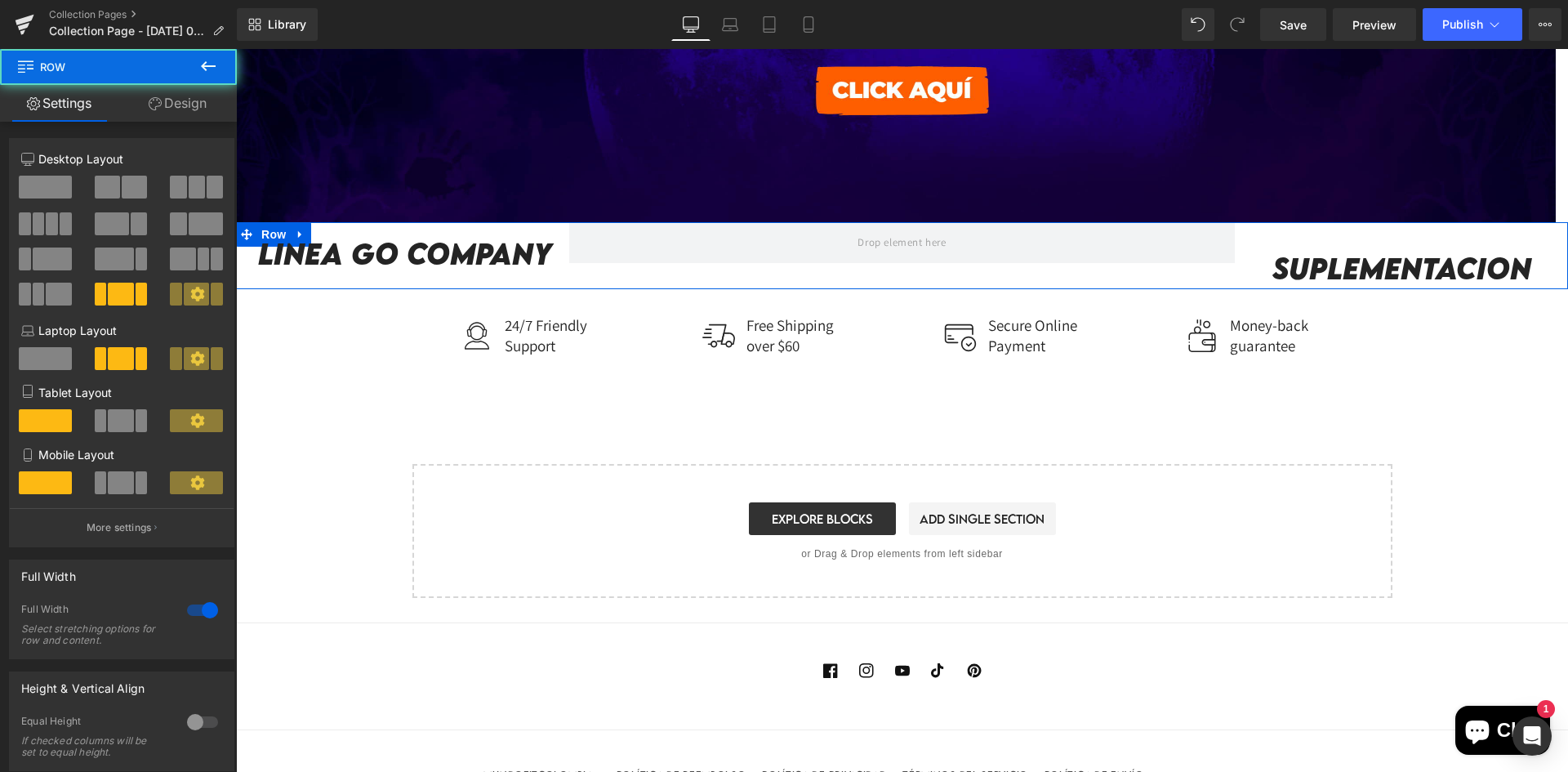
drag, startPoint x: 549, startPoint y: 330, endPoint x: 579, endPoint y: 275, distance: 62.6
click at [569, 280] on div "Linea GO company Heading Row Row suplementacion Heading Row Row Row" at bounding box center [901, 256] width 1331 height 68
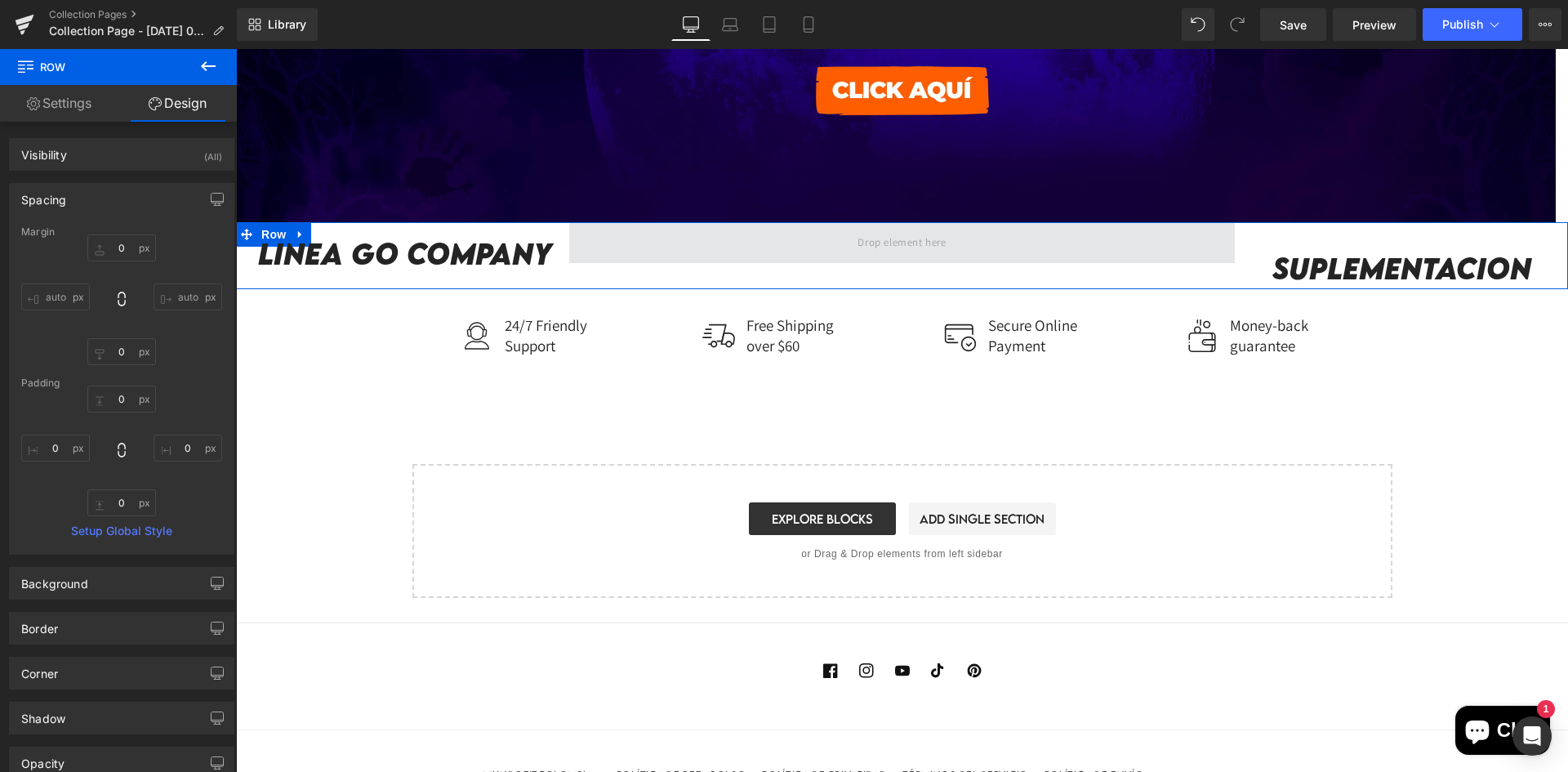
click at [775, 251] on span at bounding box center [902, 242] width 666 height 41
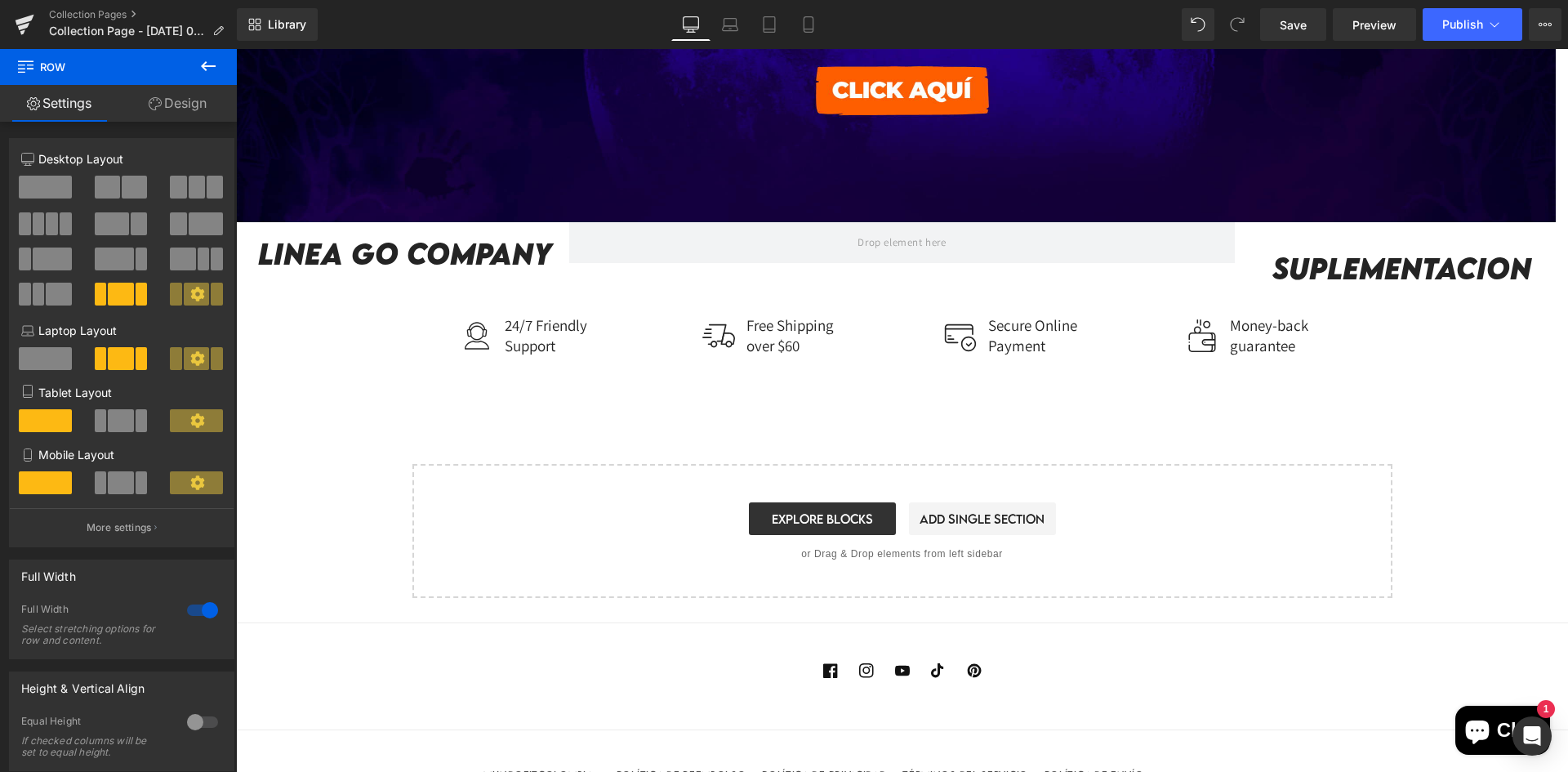
click at [206, 72] on icon at bounding box center [208, 66] width 20 height 20
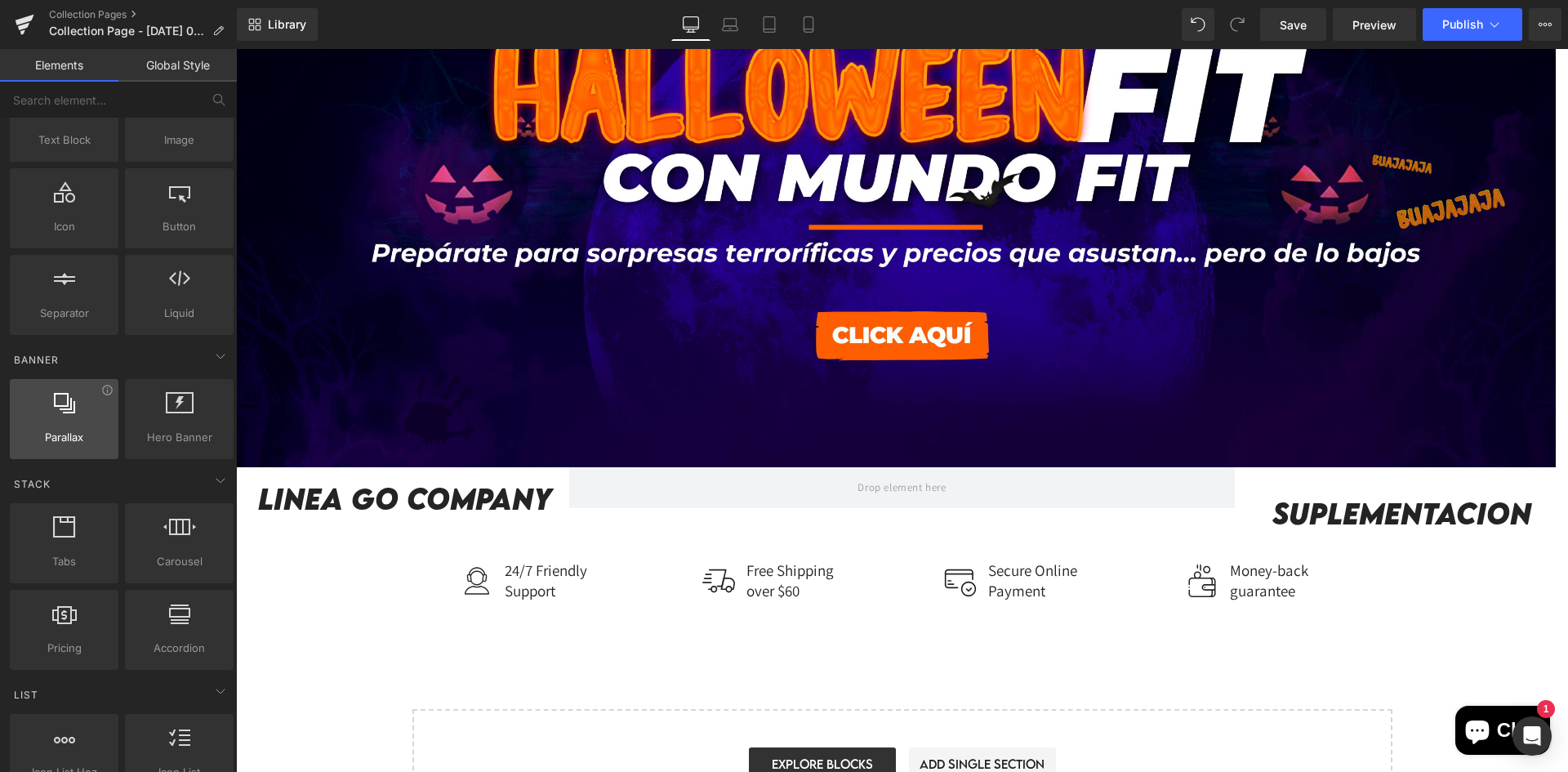
scroll to position [0, 0]
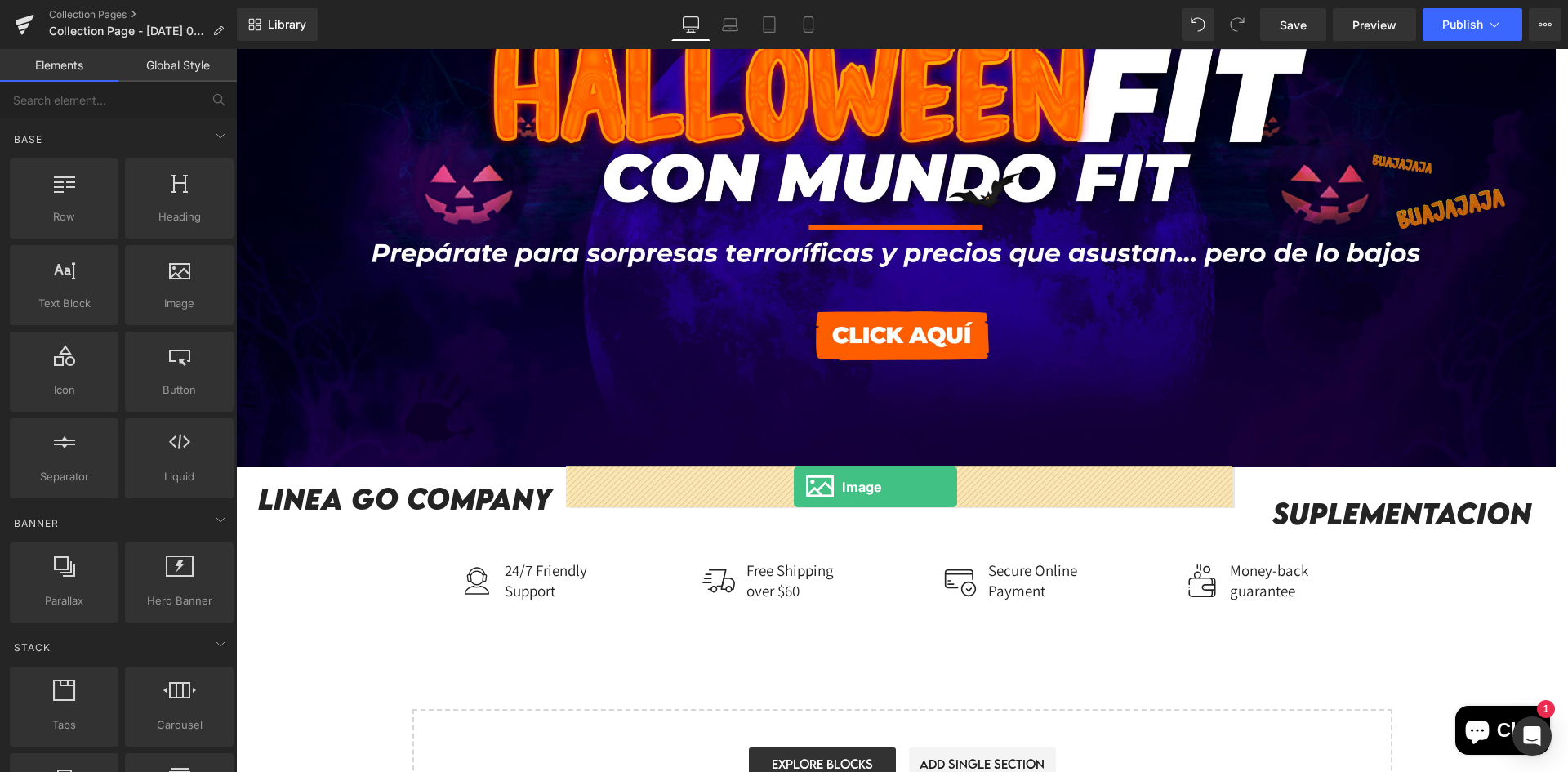
drag, startPoint x: 390, startPoint y: 345, endPoint x: 794, endPoint y: 487, distance: 428.2
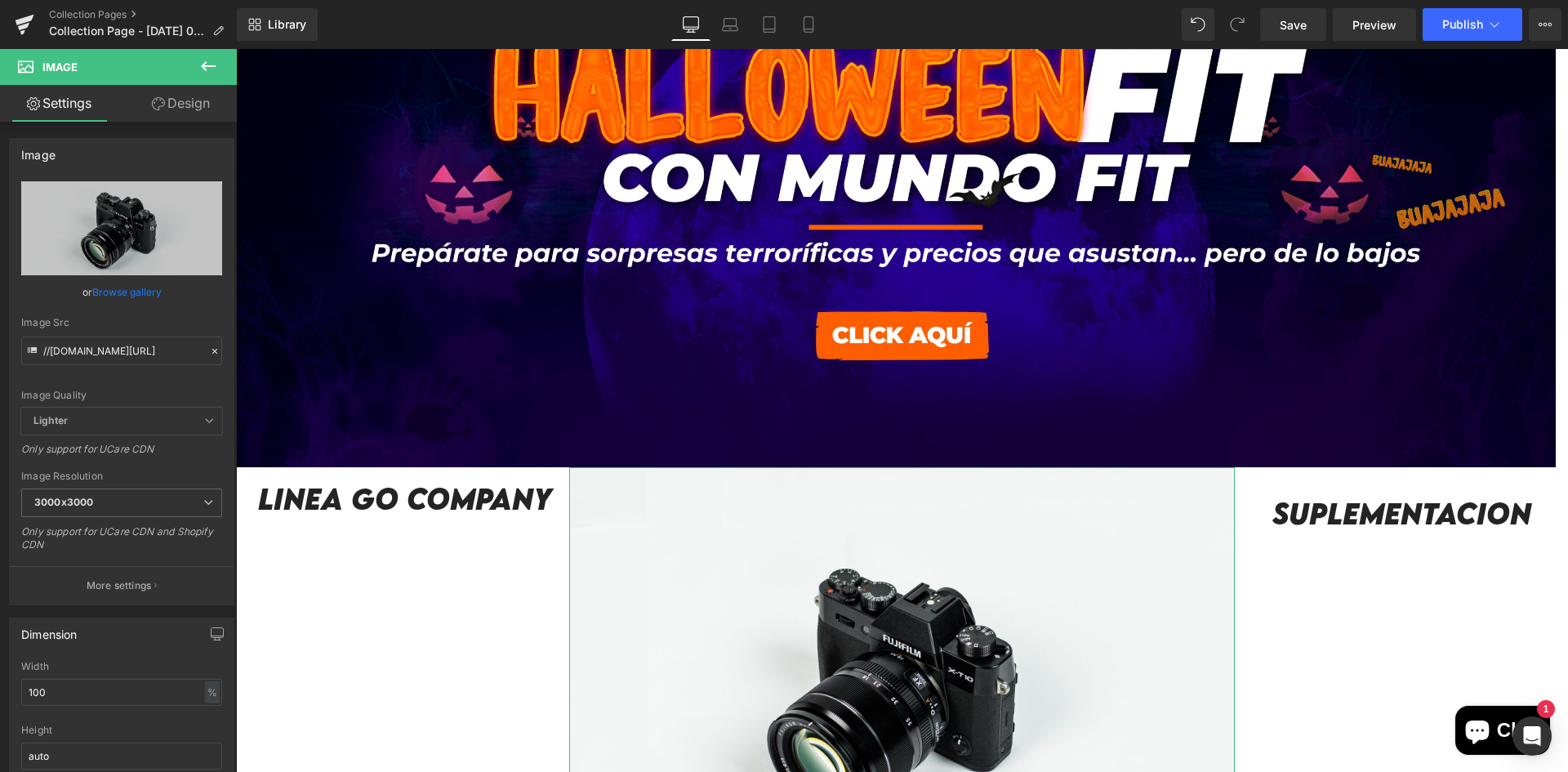
click at [115, 288] on link "Browse gallery" at bounding box center [126, 292] width 69 height 29
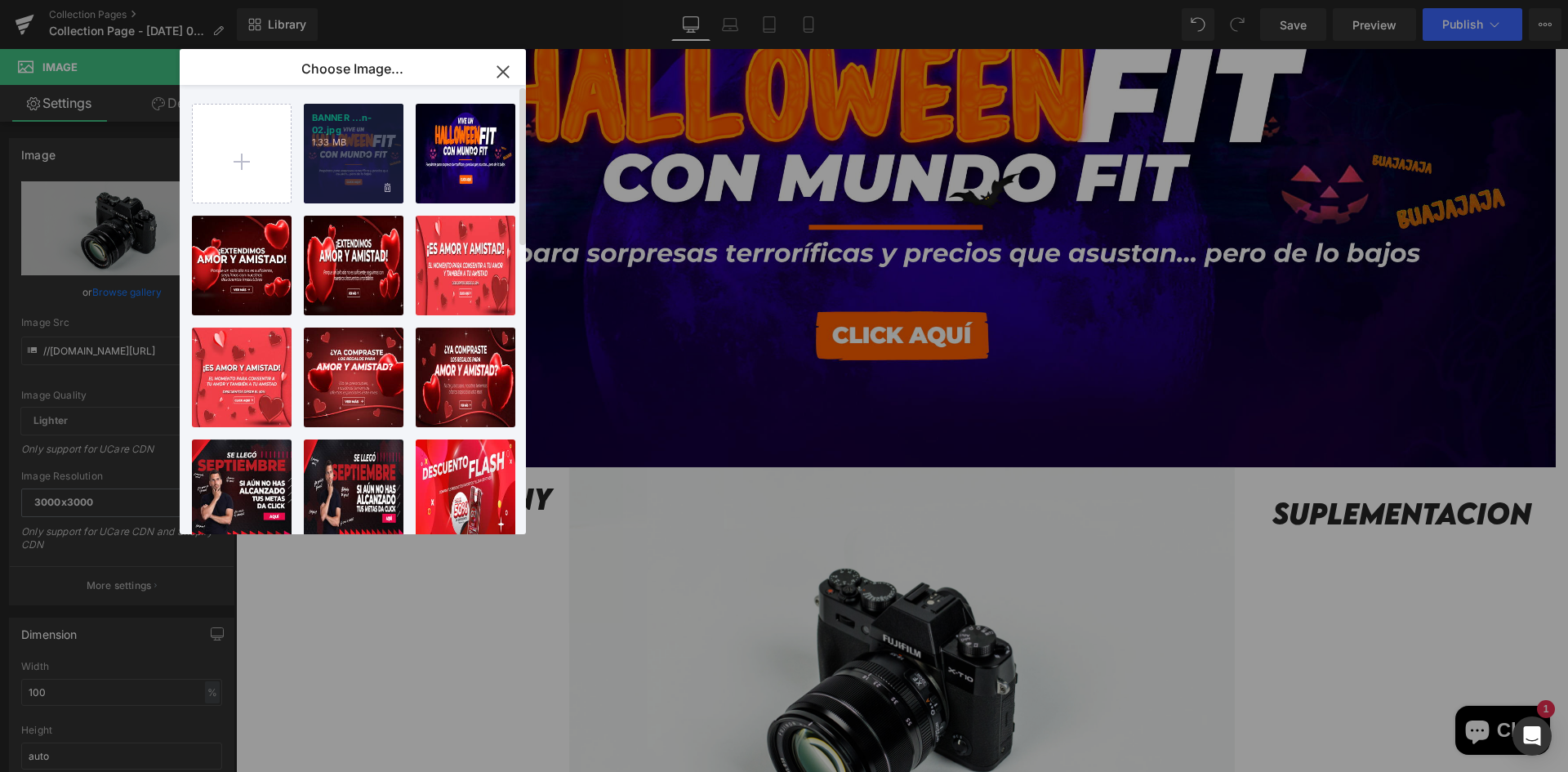
click at [363, 171] on div "BANNER ...n-02.jpg 1.33 MB" at bounding box center [354, 153] width 100 height 100
type input "[URL][DOMAIN_NAME]"
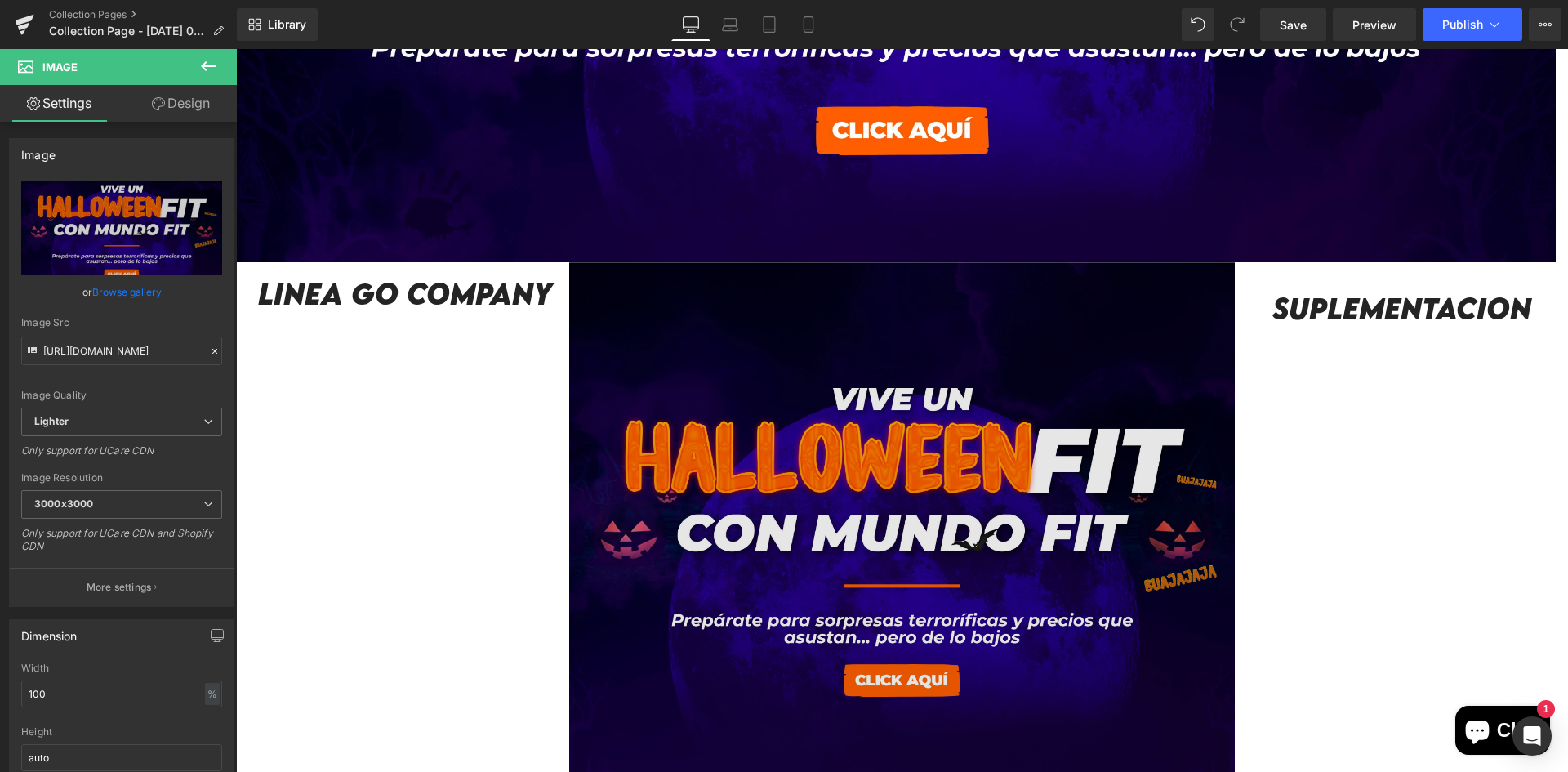
scroll to position [491, 0]
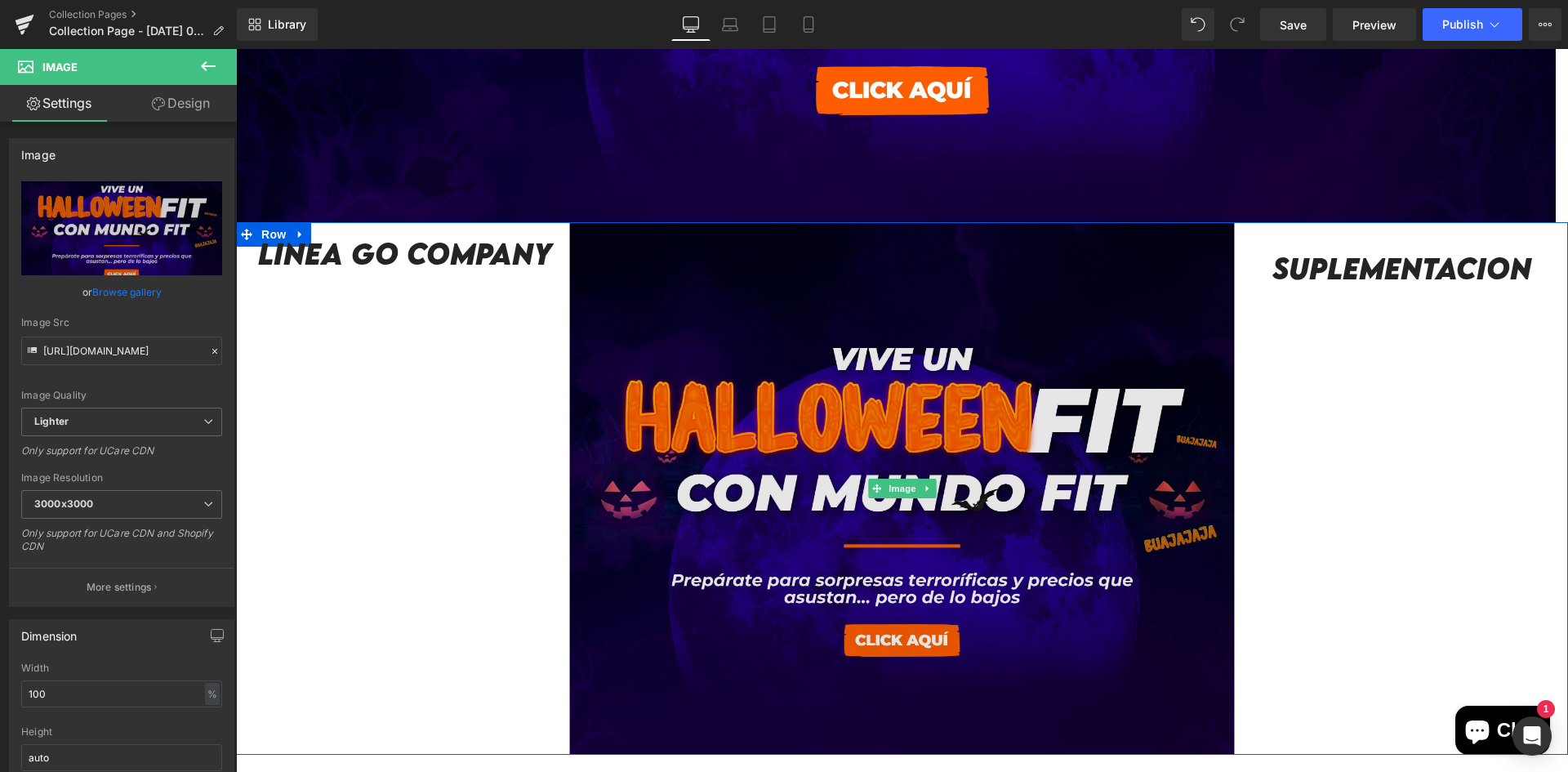
click at [803, 626] on img at bounding box center [902, 489] width 666 height 532
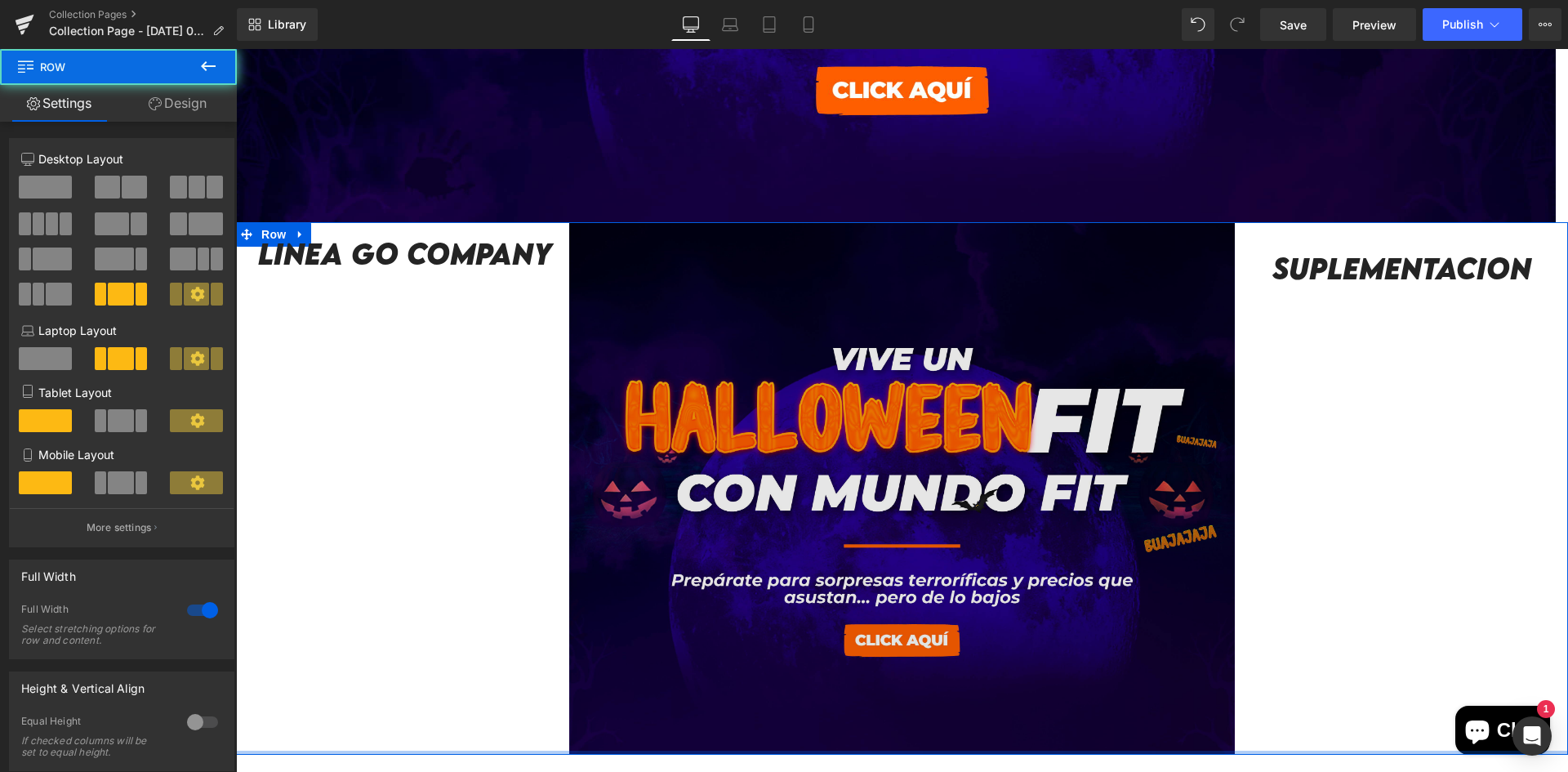
drag, startPoint x: 850, startPoint y: 751, endPoint x: 832, endPoint y: 662, distance: 90.8
click at [832, 662] on div "Linea GO company Heading Row Row Image suplementacion Heading Row Row Row" at bounding box center [901, 489] width 1331 height 532
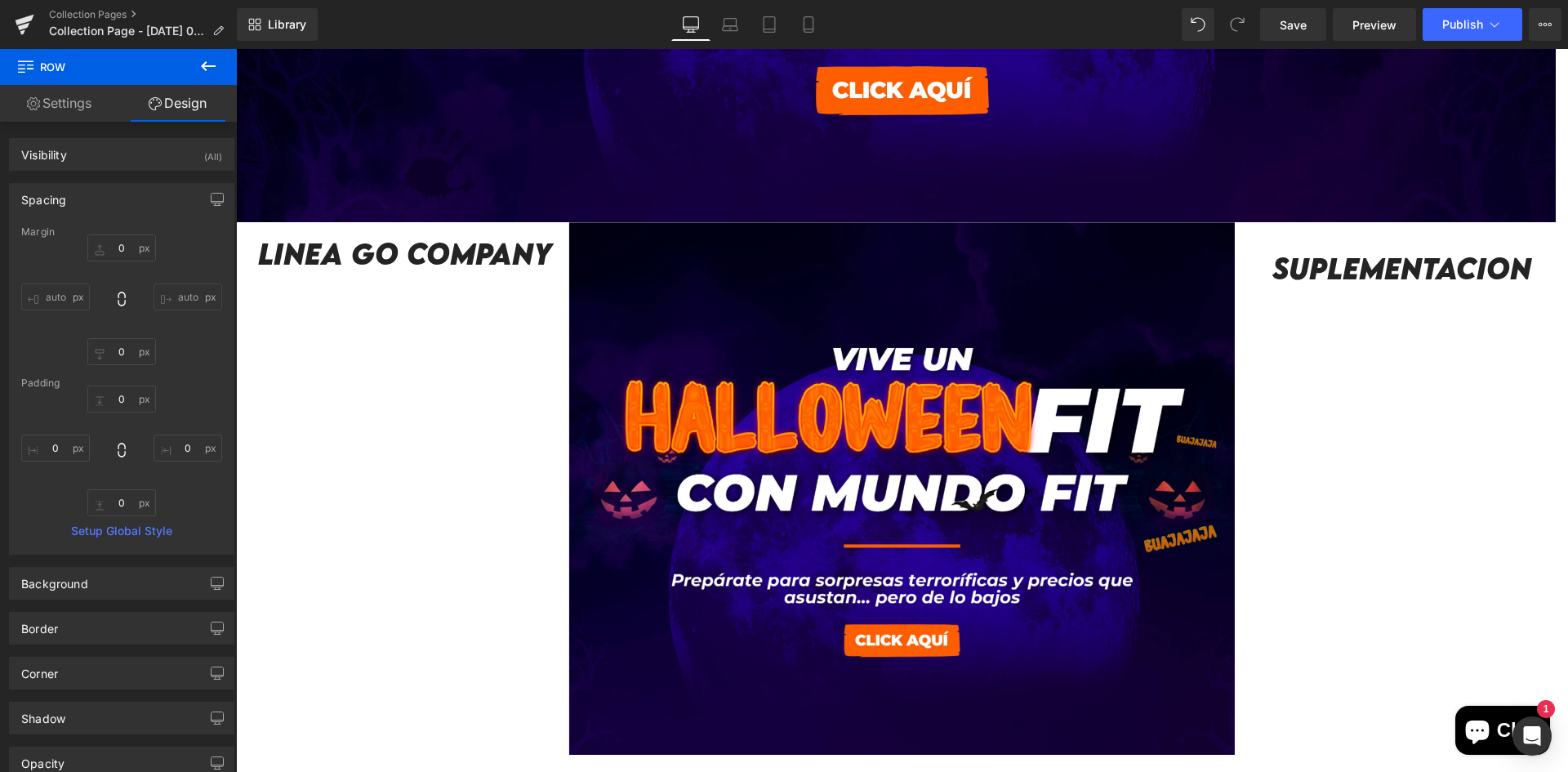
click at [201, 72] on icon at bounding box center [208, 66] width 20 height 20
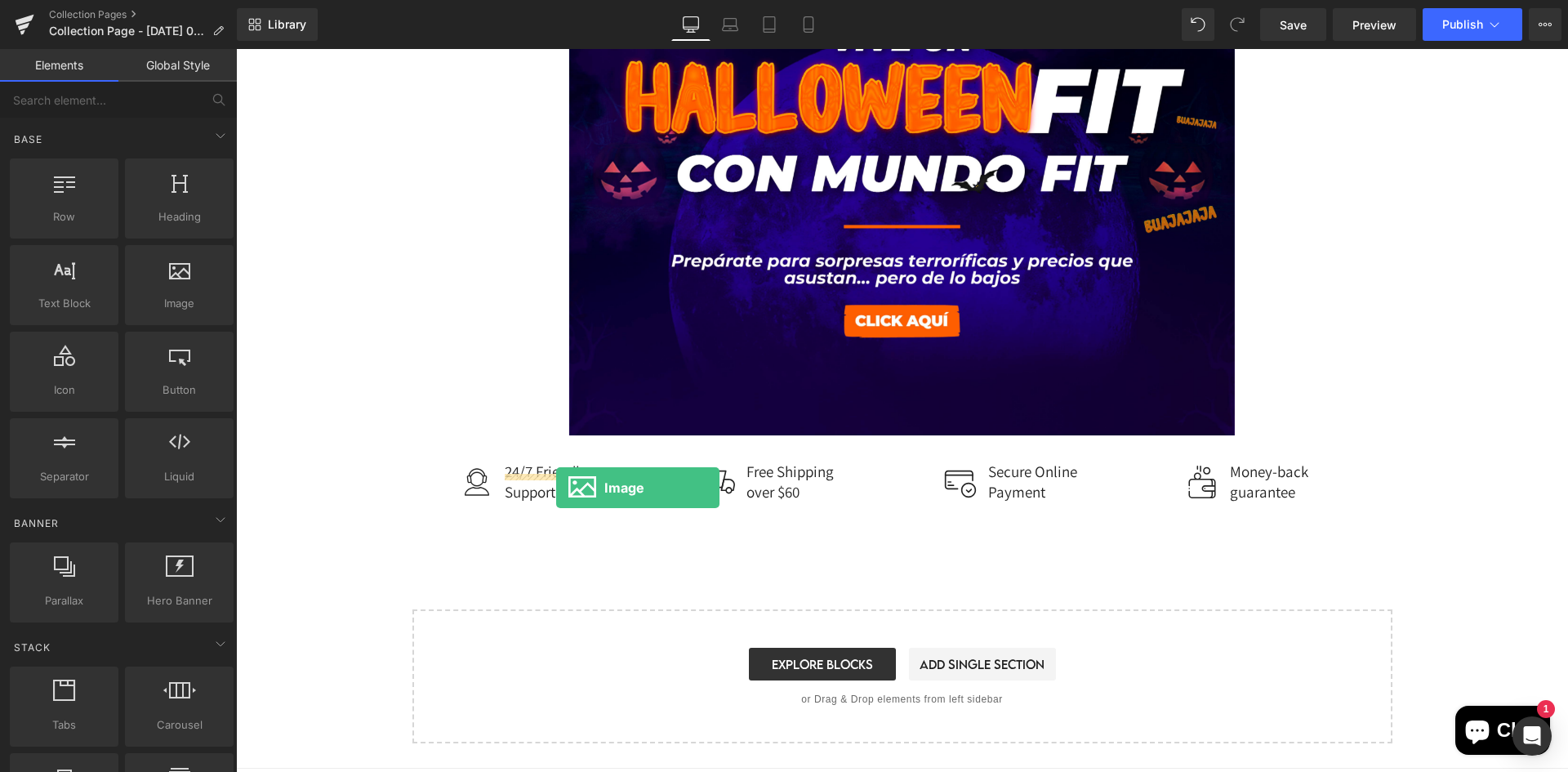
scroll to position [817, 0]
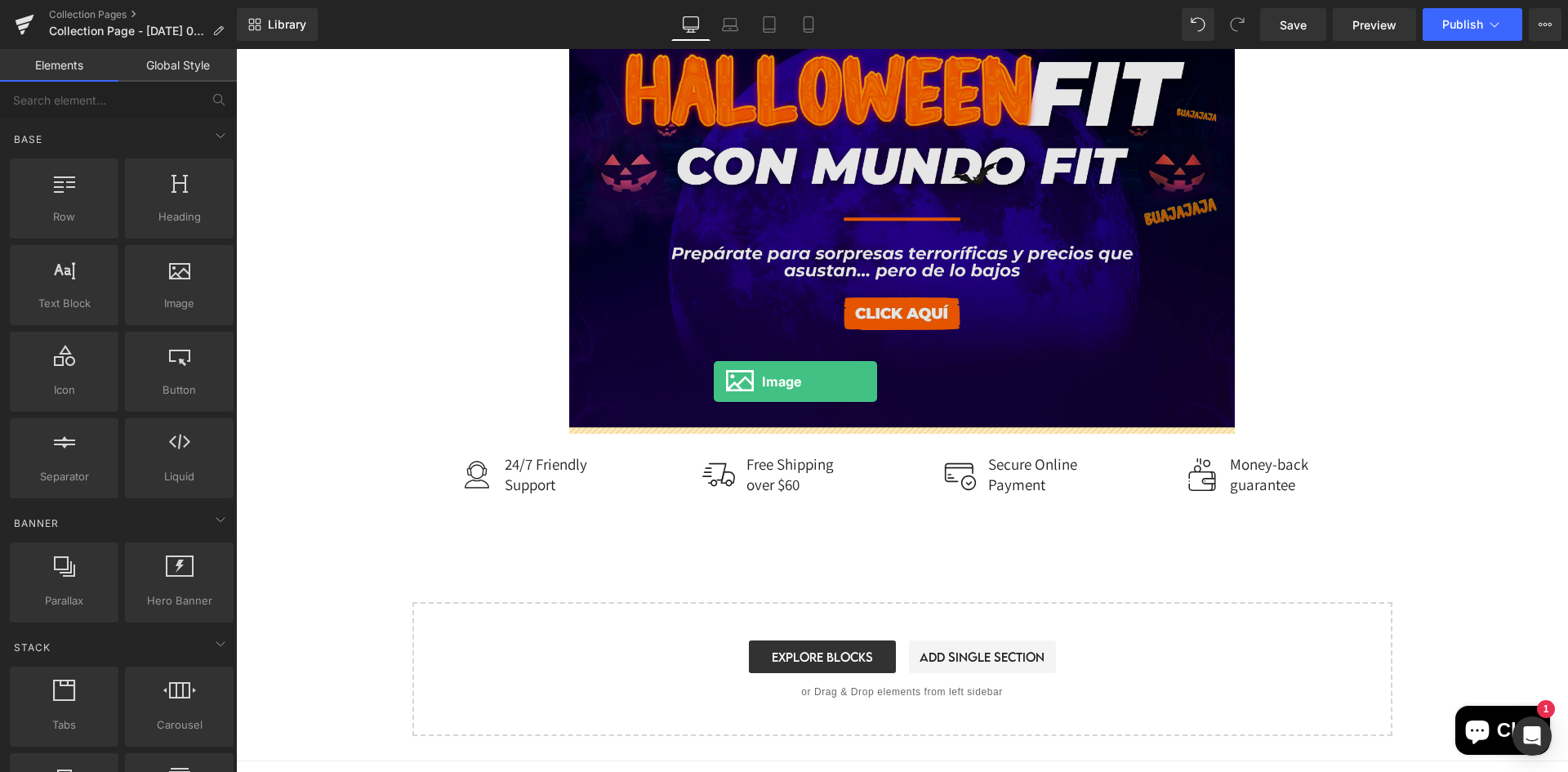
drag, startPoint x: 400, startPoint y: 345, endPoint x: 714, endPoint y: 381, distance: 316.1
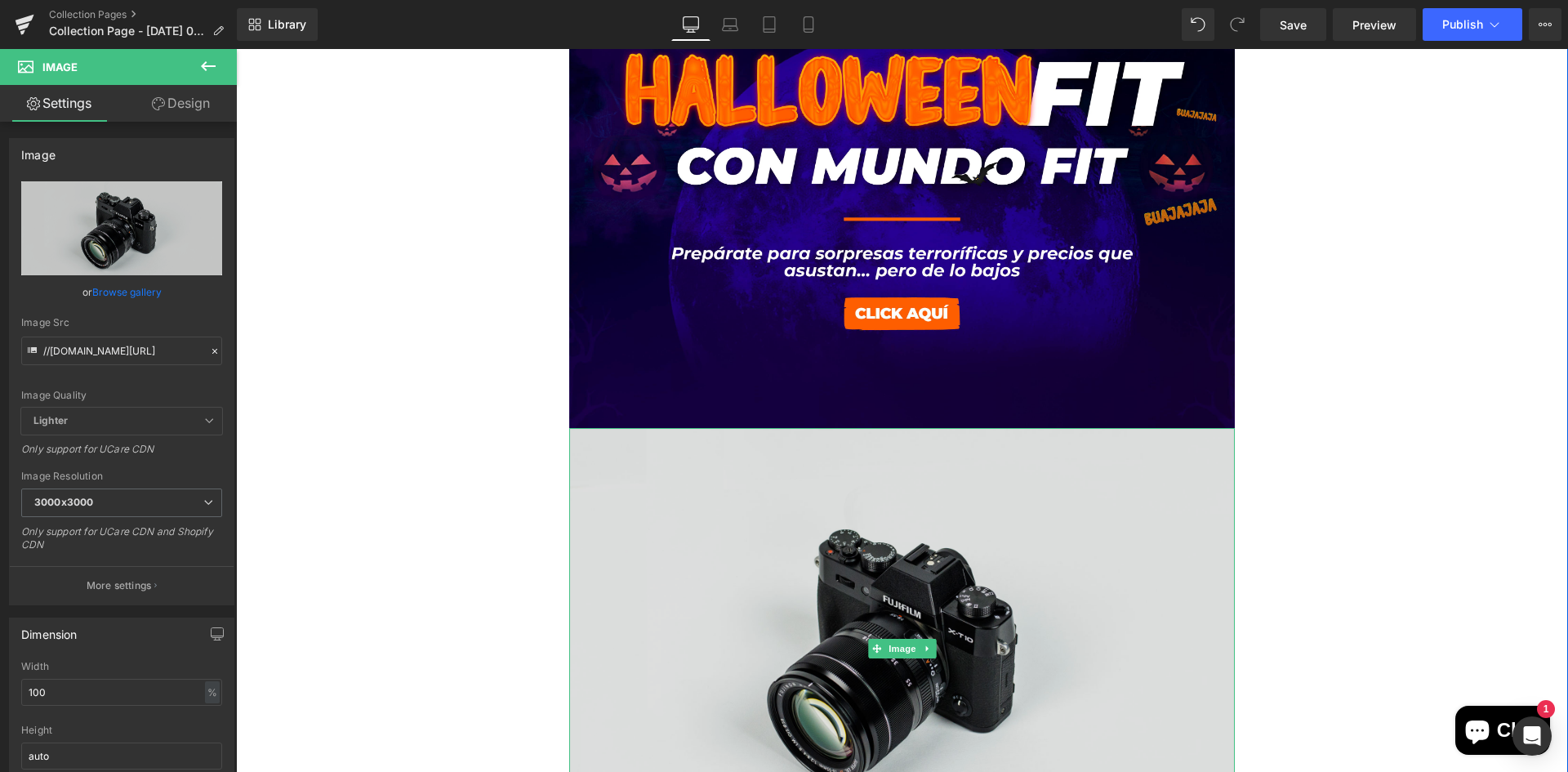
click at [741, 625] on img at bounding box center [902, 648] width 666 height 441
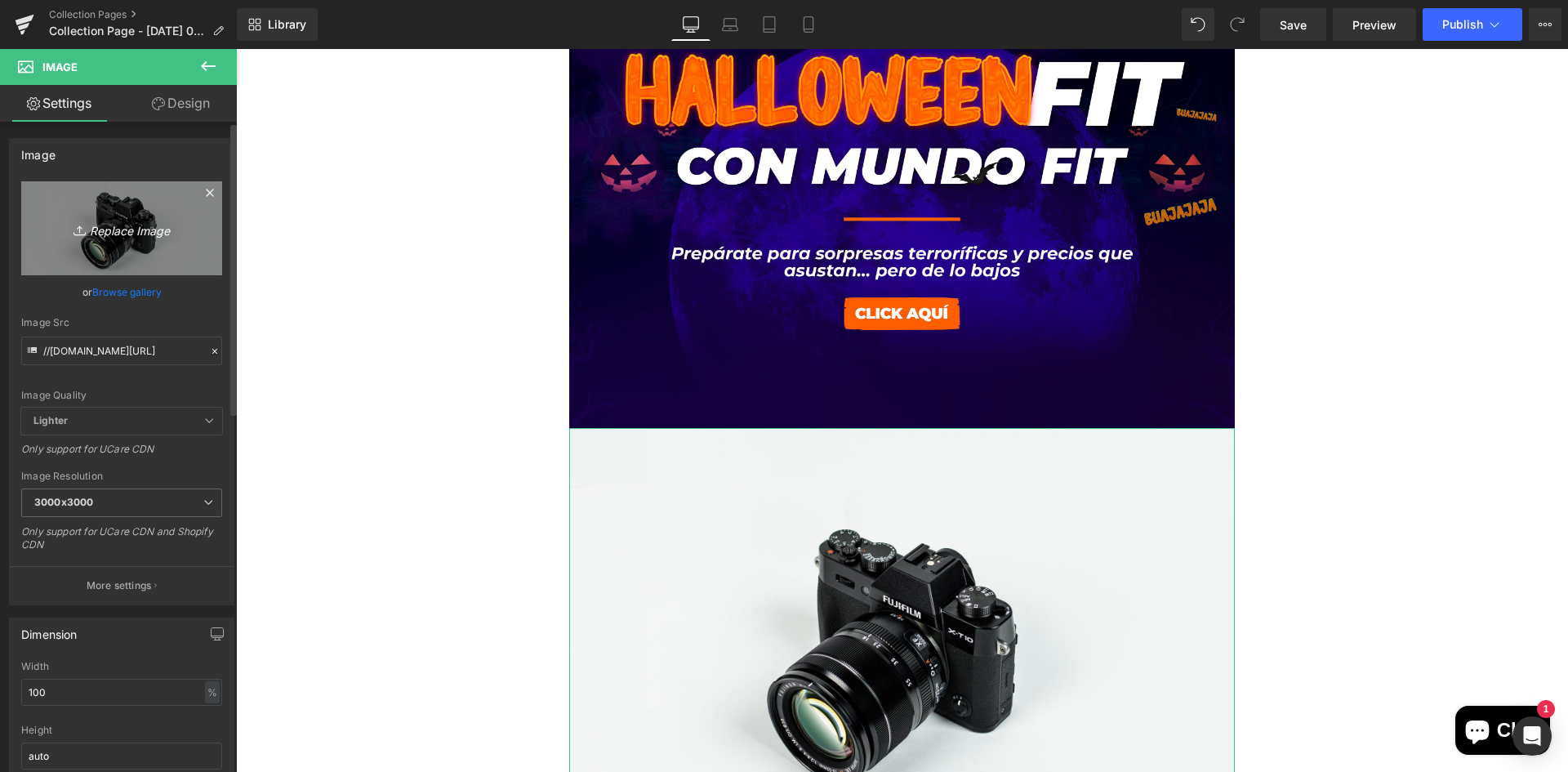
click at [138, 244] on link "Replace Image" at bounding box center [121, 228] width 201 height 94
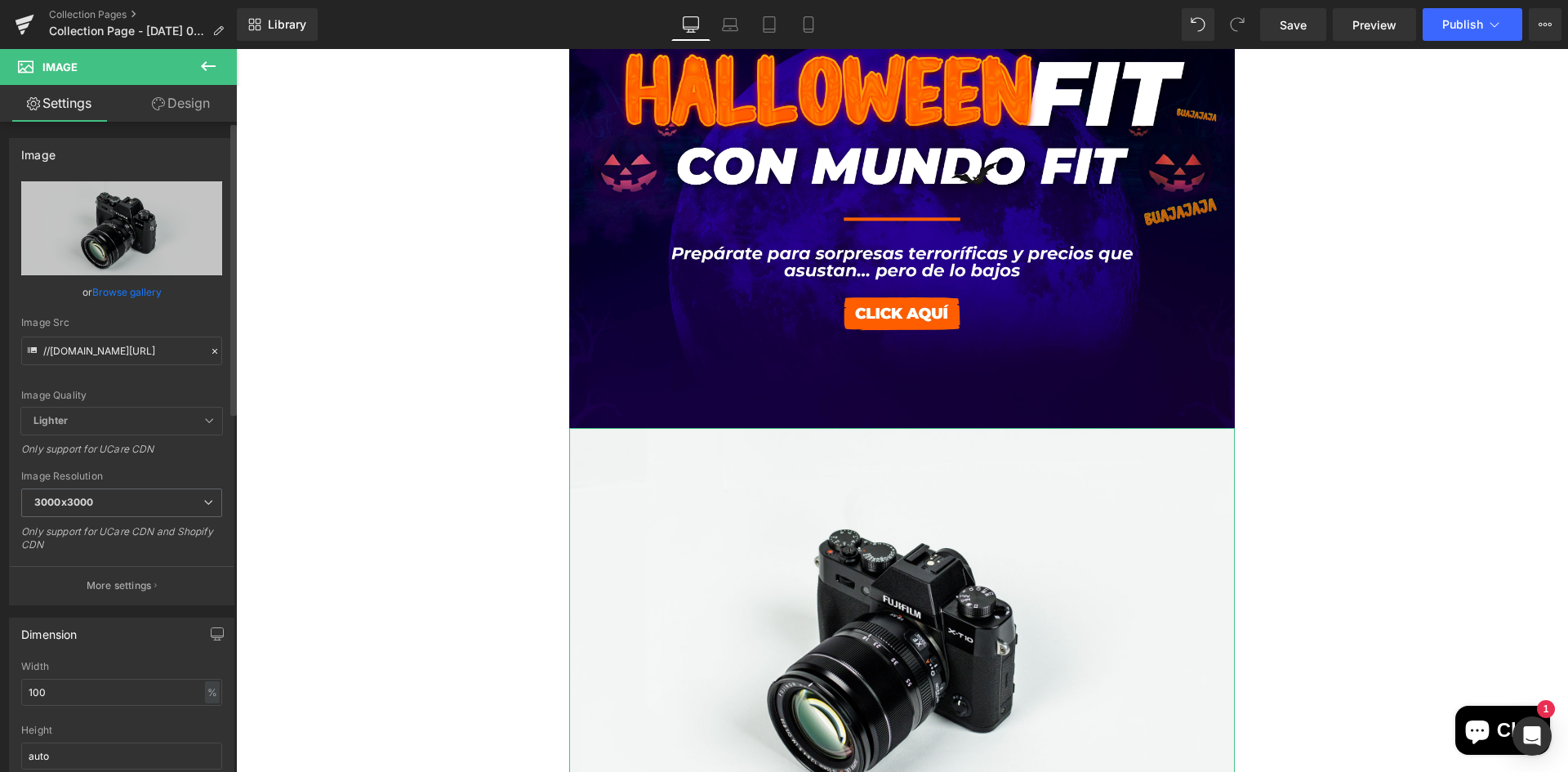
click at [86, 294] on div "or Browse gallery" at bounding box center [121, 292] width 201 height 17
click at [108, 293] on link "Browse gallery" at bounding box center [126, 292] width 69 height 29
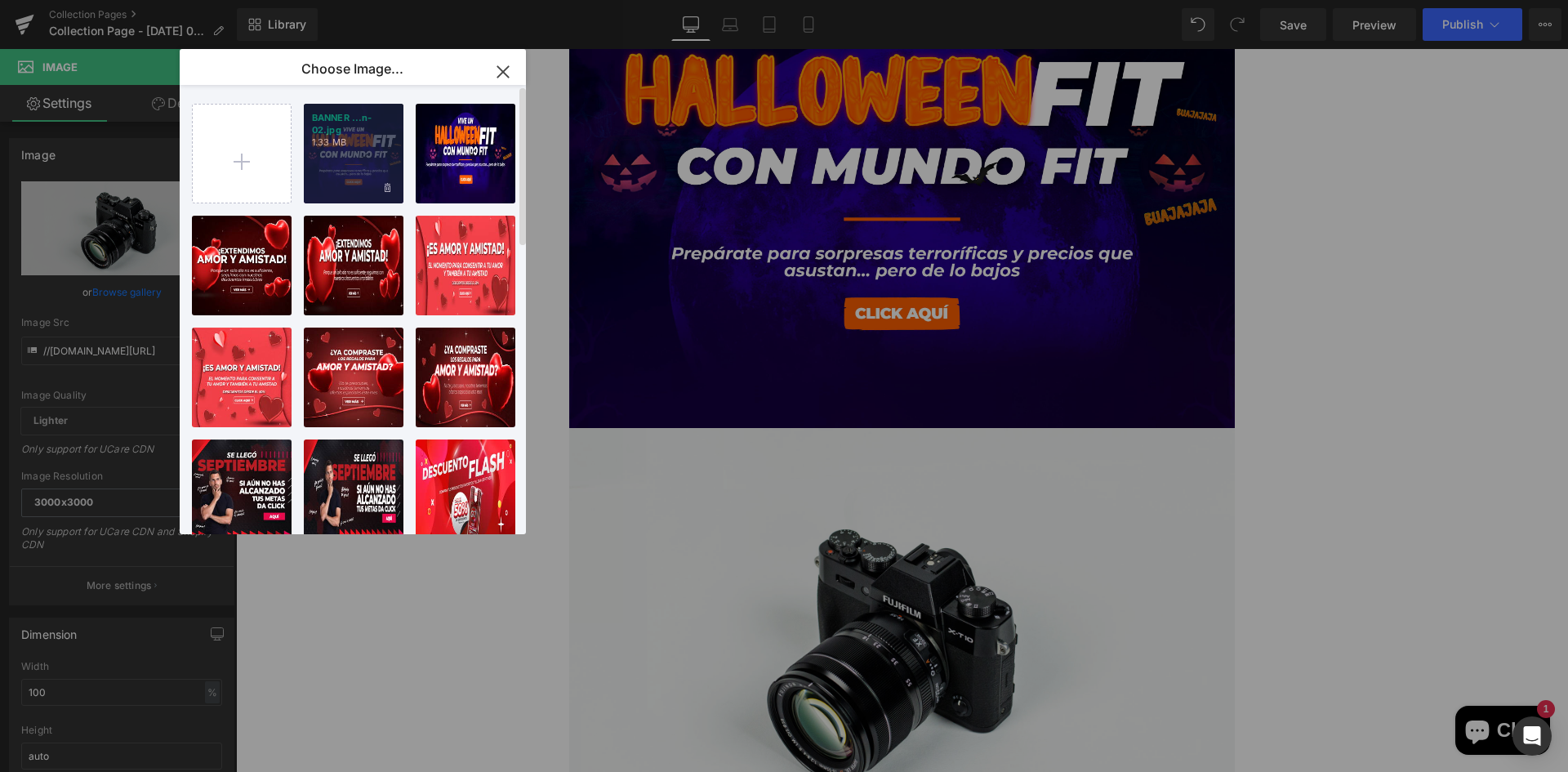
click at [360, 167] on div "BANNER ...n-02.jpg 1.33 MB" at bounding box center [354, 153] width 100 height 100
type input "[URL][DOMAIN_NAME]"
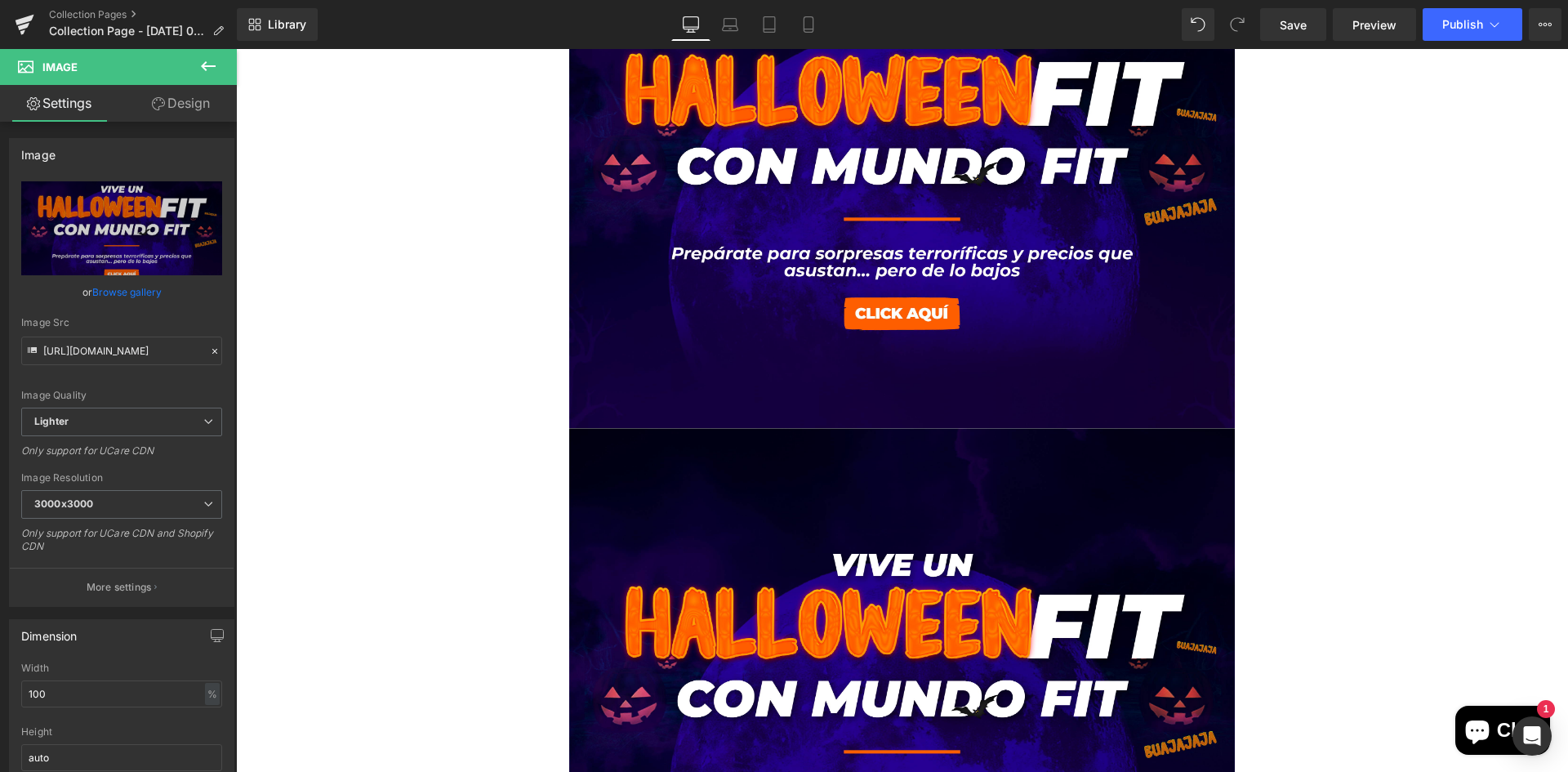
click at [202, 66] on icon at bounding box center [207, 66] width 14 height 10
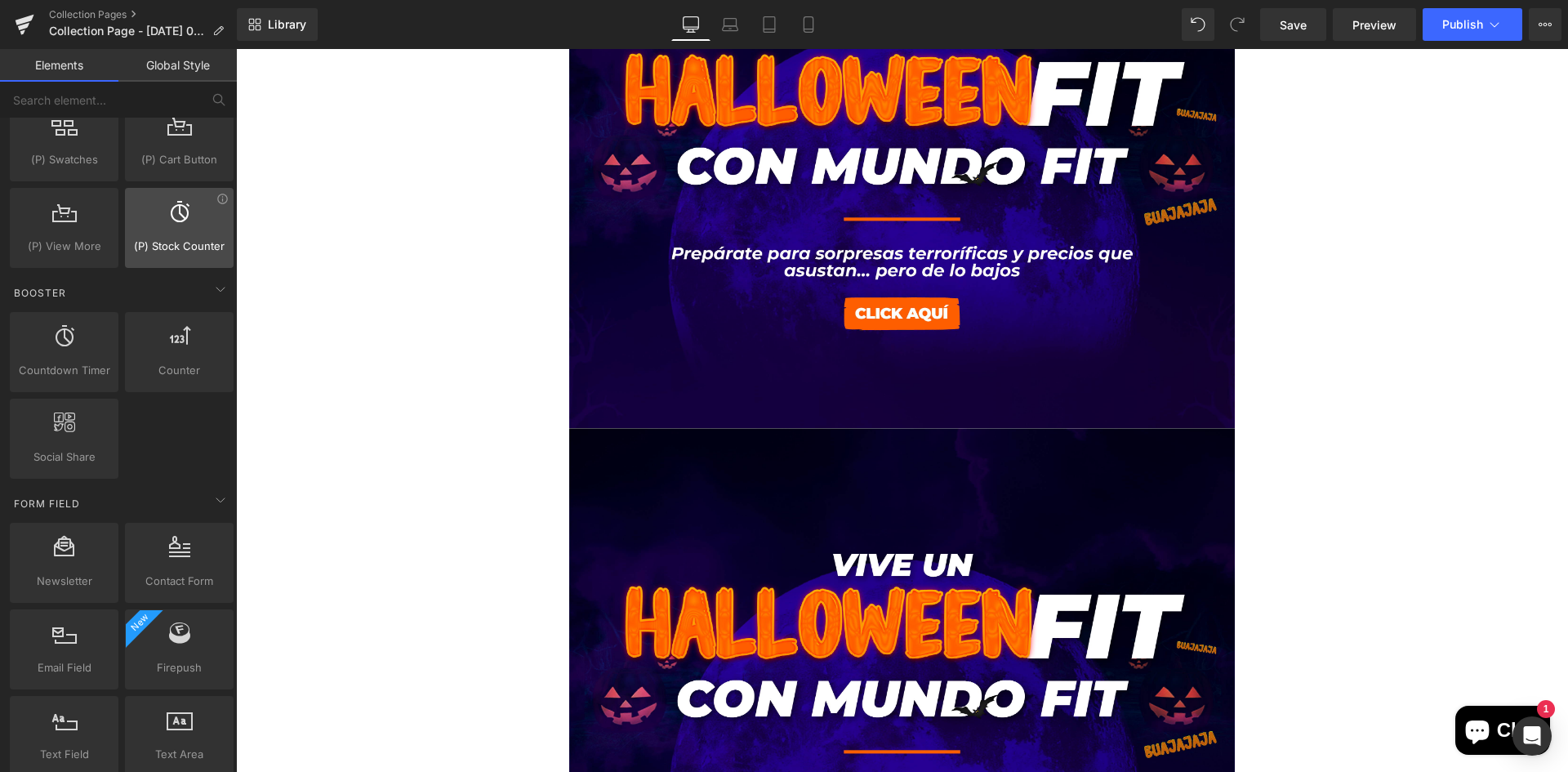
scroll to position [2124, 0]
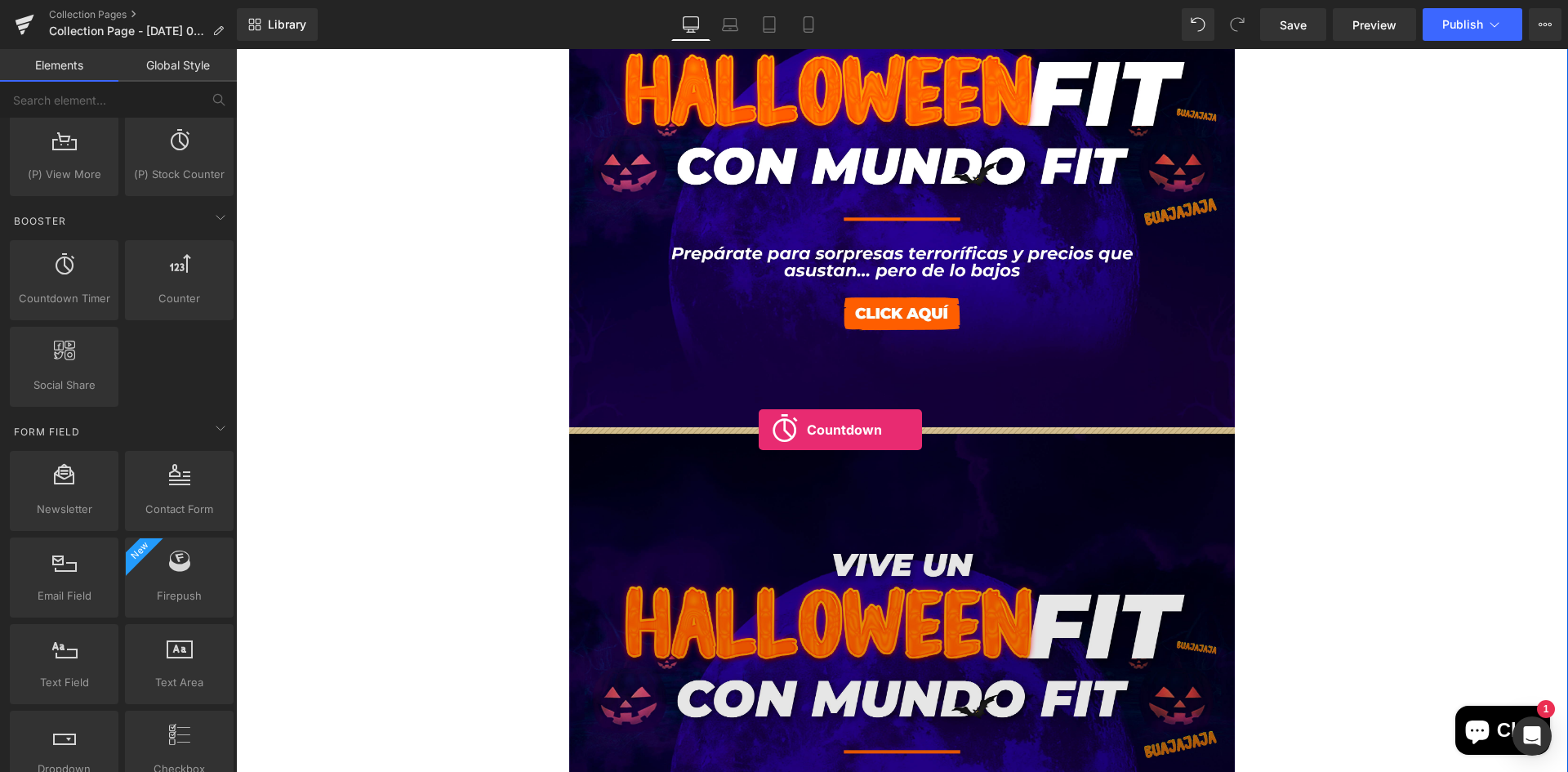
drag, startPoint x: 311, startPoint y: 349, endPoint x: 758, endPoint y: 430, distance: 454.3
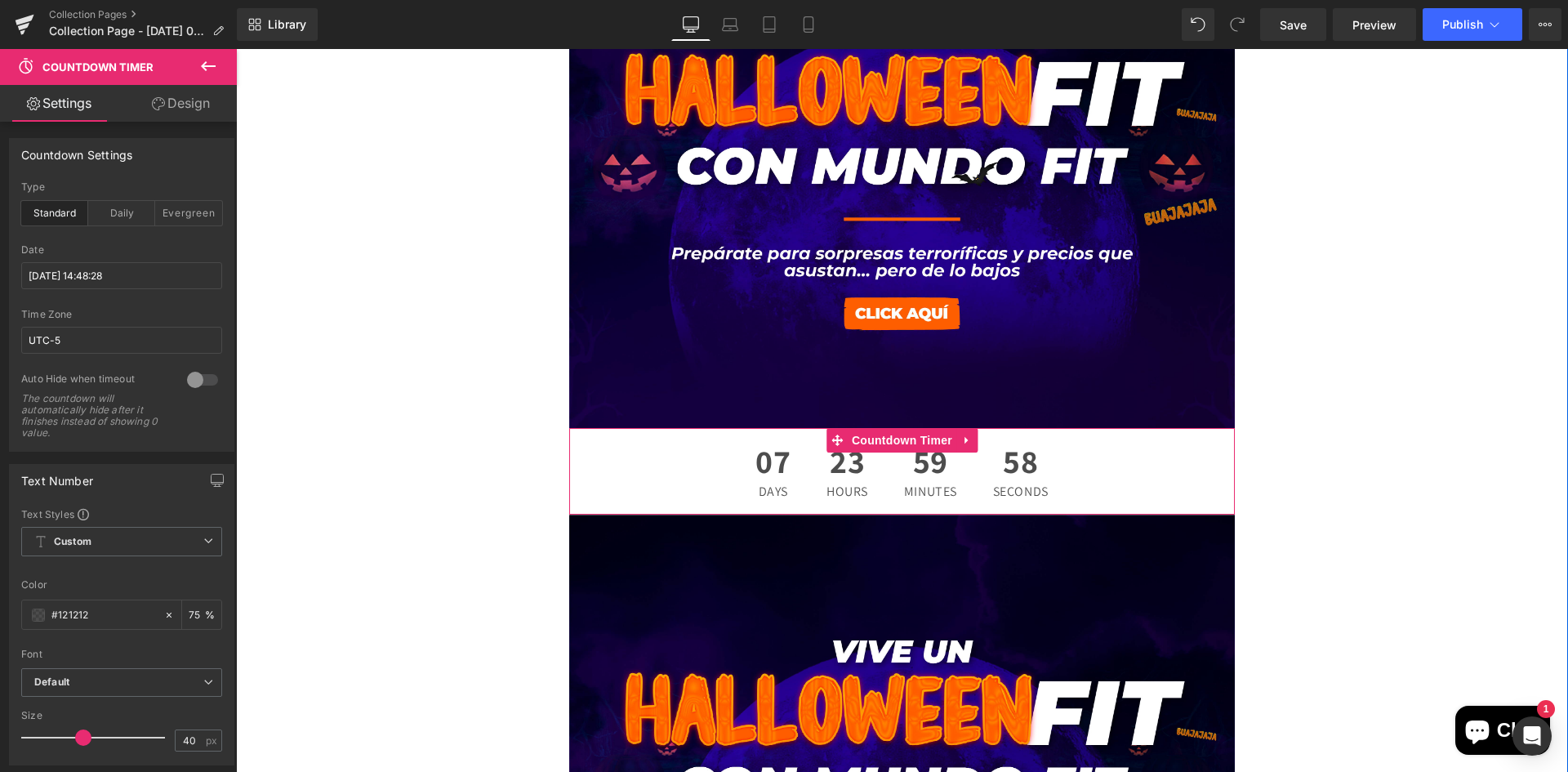
click at [616, 484] on div "07 Days 23 Hours 59 Minutes 58 Seconds" at bounding box center [902, 471] width 666 height 87
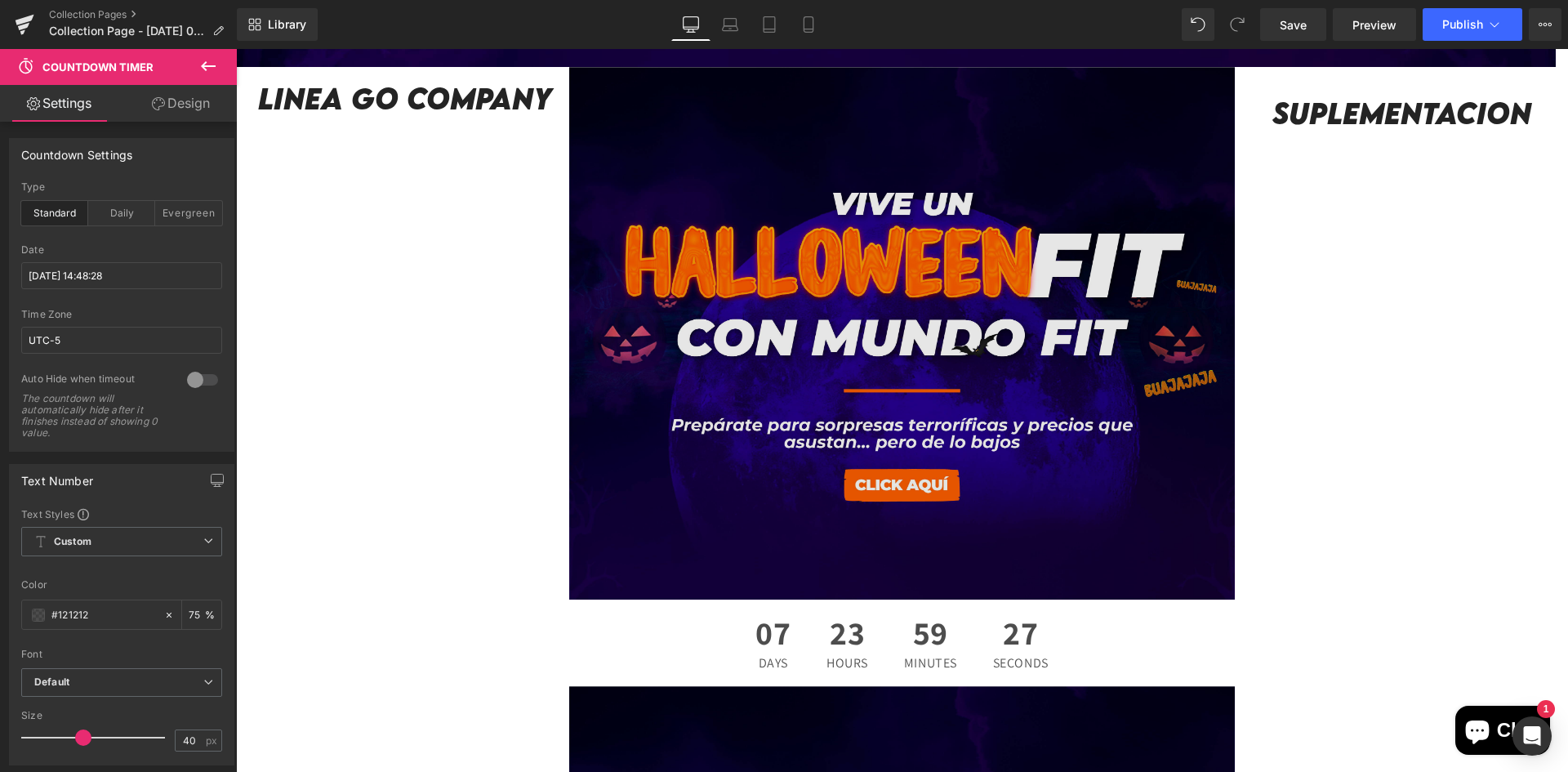
scroll to position [735, 0]
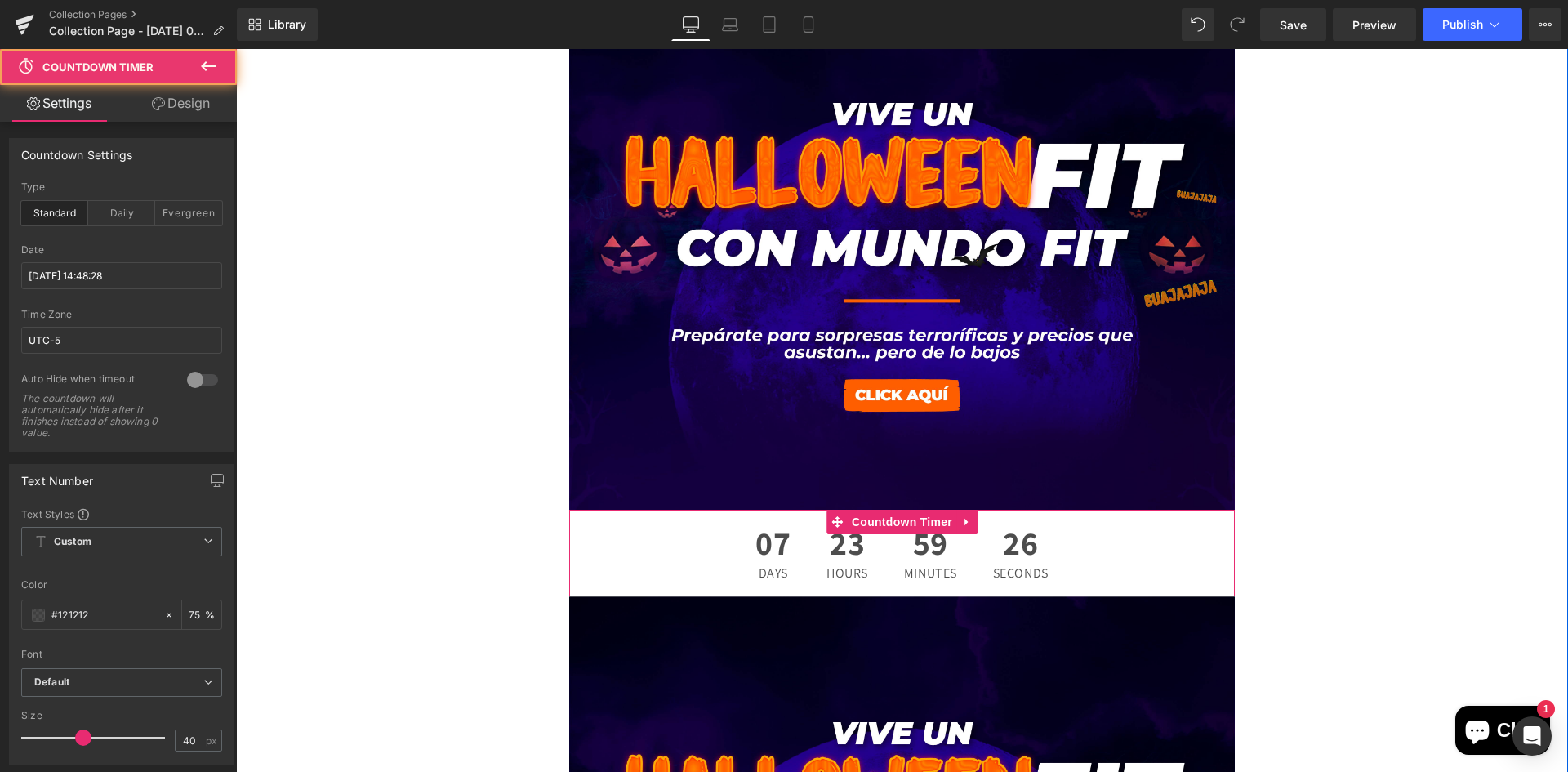
click at [705, 571] on div "07 Days 23 Hours 59 Minutes 26 Seconds" at bounding box center [902, 552] width 666 height 87
click at [577, 537] on div "07 Days 23 Hours 59 Minutes 21 Seconds" at bounding box center [902, 552] width 666 height 87
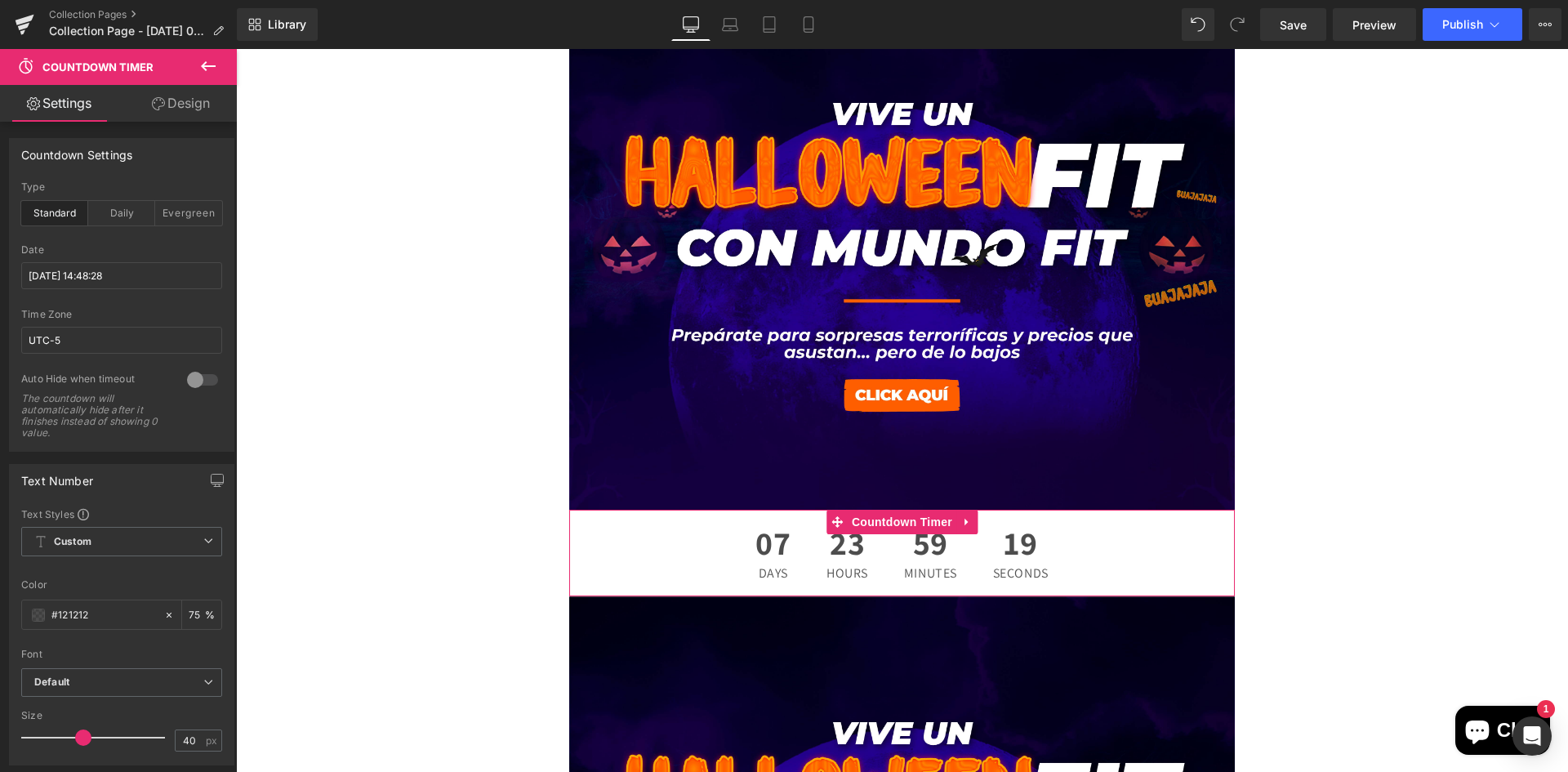
drag, startPoint x: 159, startPoint y: 116, endPoint x: 160, endPoint y: 154, distance: 38.0
click at [159, 116] on link "Design" at bounding box center [181, 103] width 119 height 37
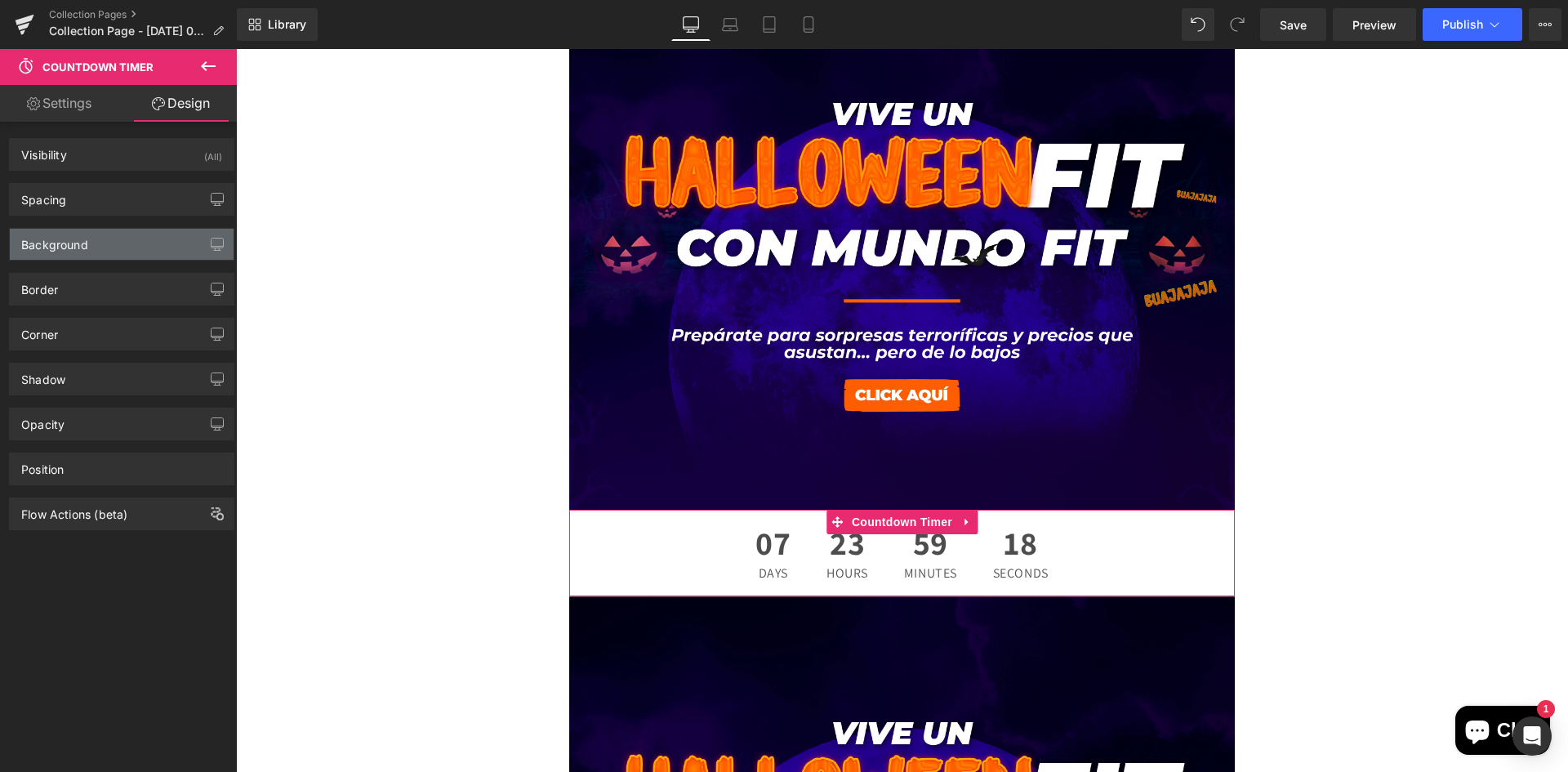
click at [124, 241] on div "Background" at bounding box center [121, 244] width 223 height 31
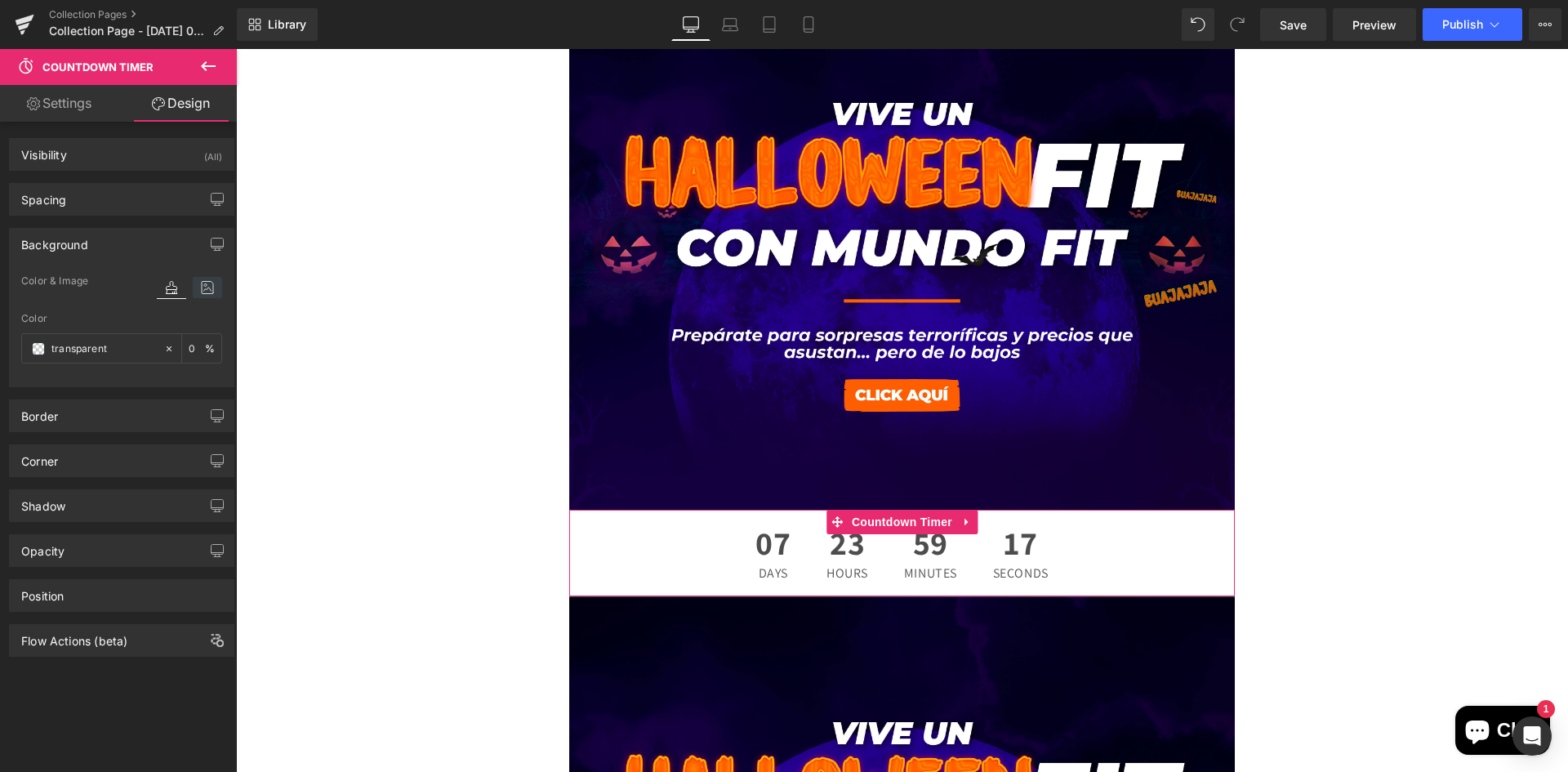
click at [198, 293] on icon at bounding box center [207, 287] width 29 height 21
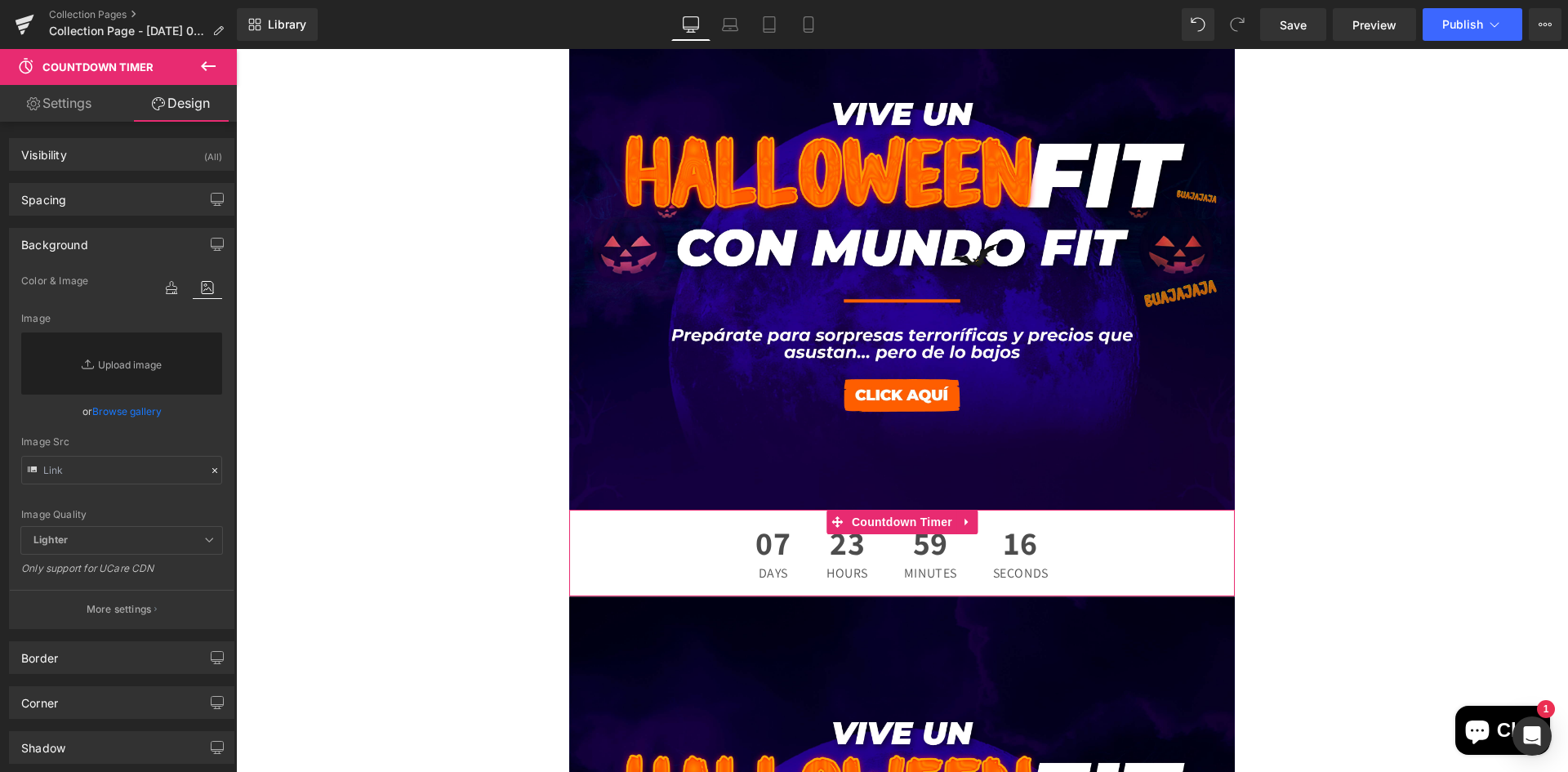
click at [132, 410] on link "Browse gallery" at bounding box center [126, 412] width 69 height 29
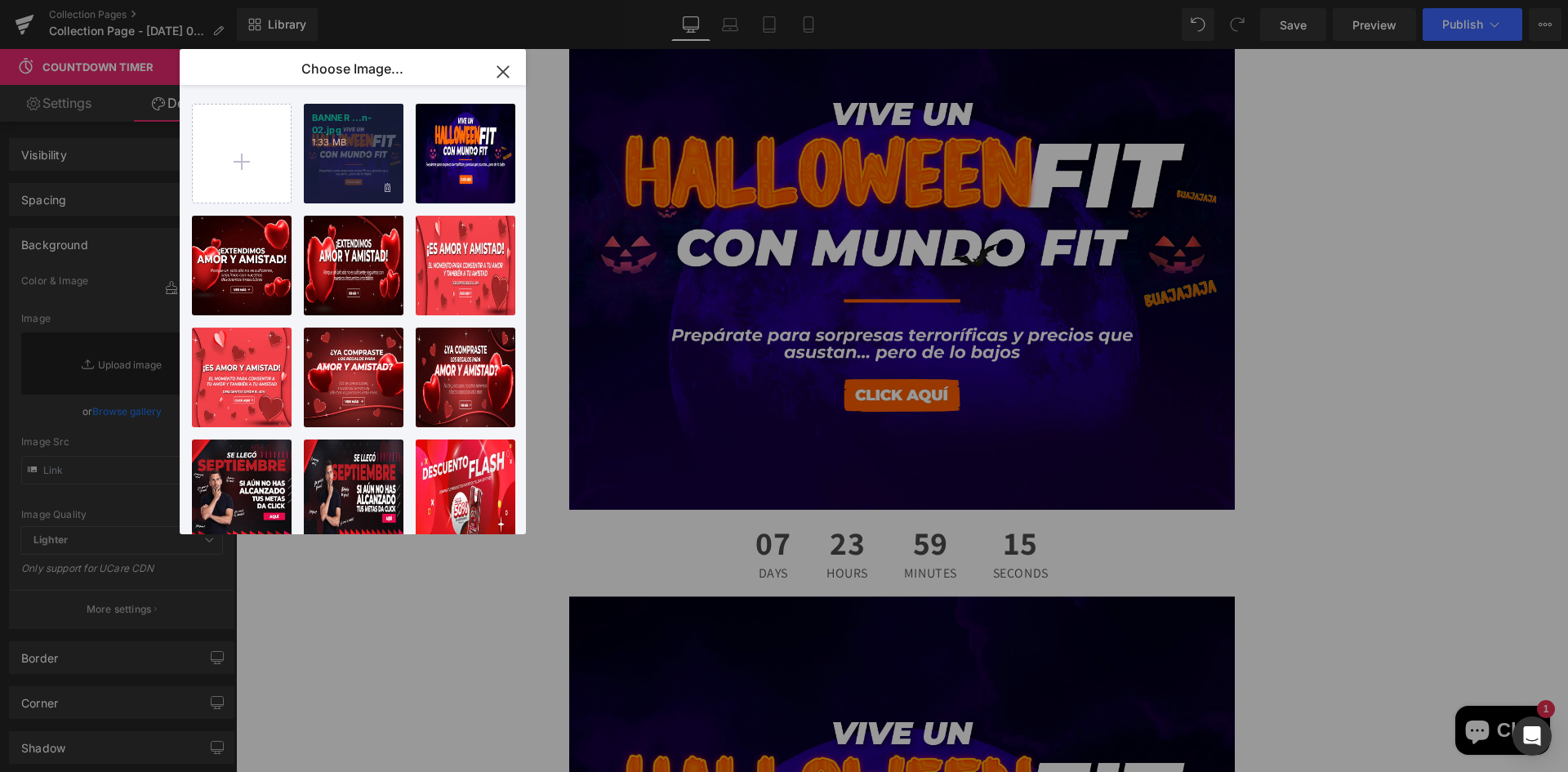
click at [367, 151] on div "BANNER ...n-02.jpg 1.33 MB" at bounding box center [354, 153] width 100 height 100
type input "[URL][DOMAIN_NAME]"
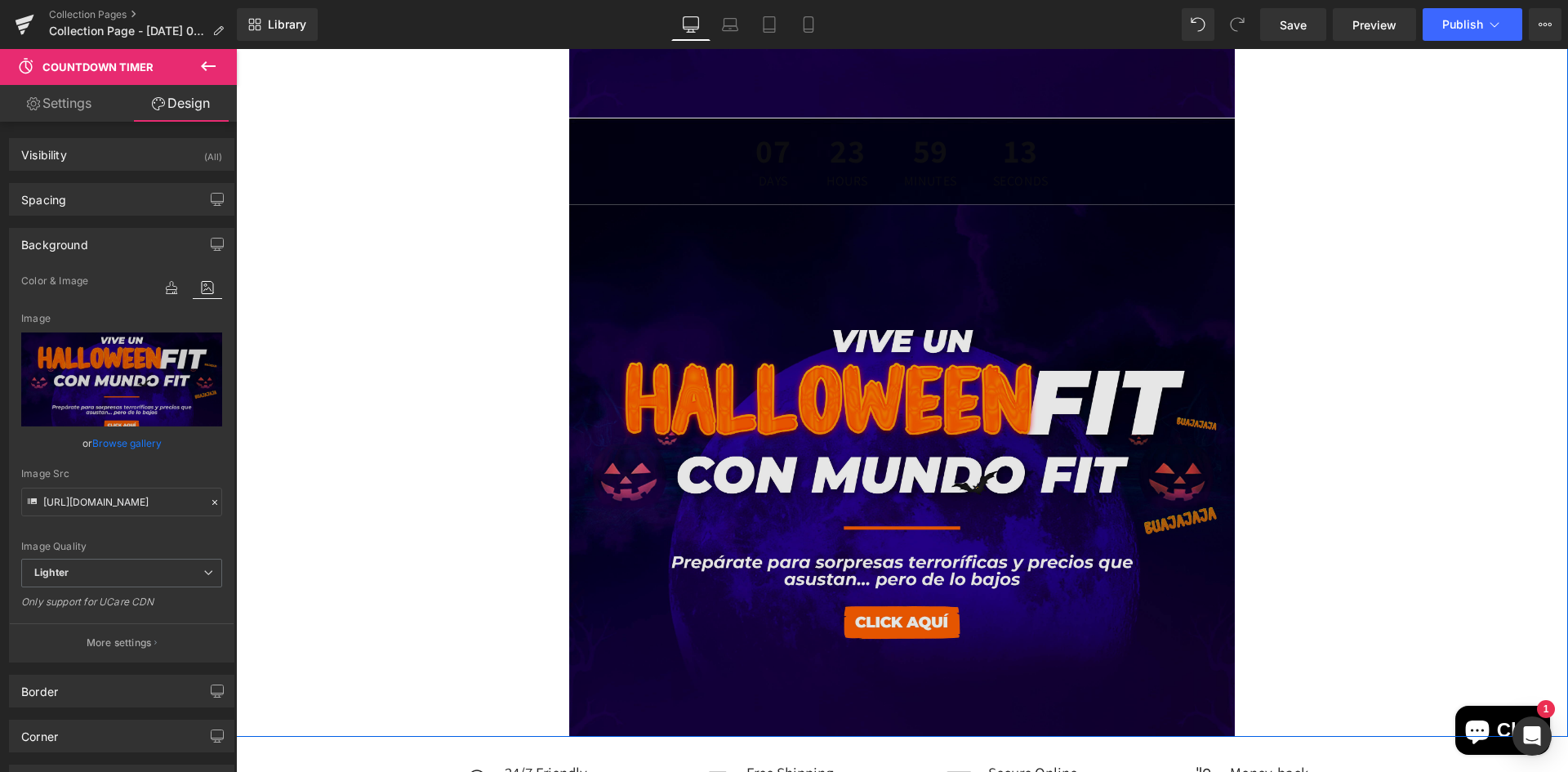
scroll to position [1144, 0]
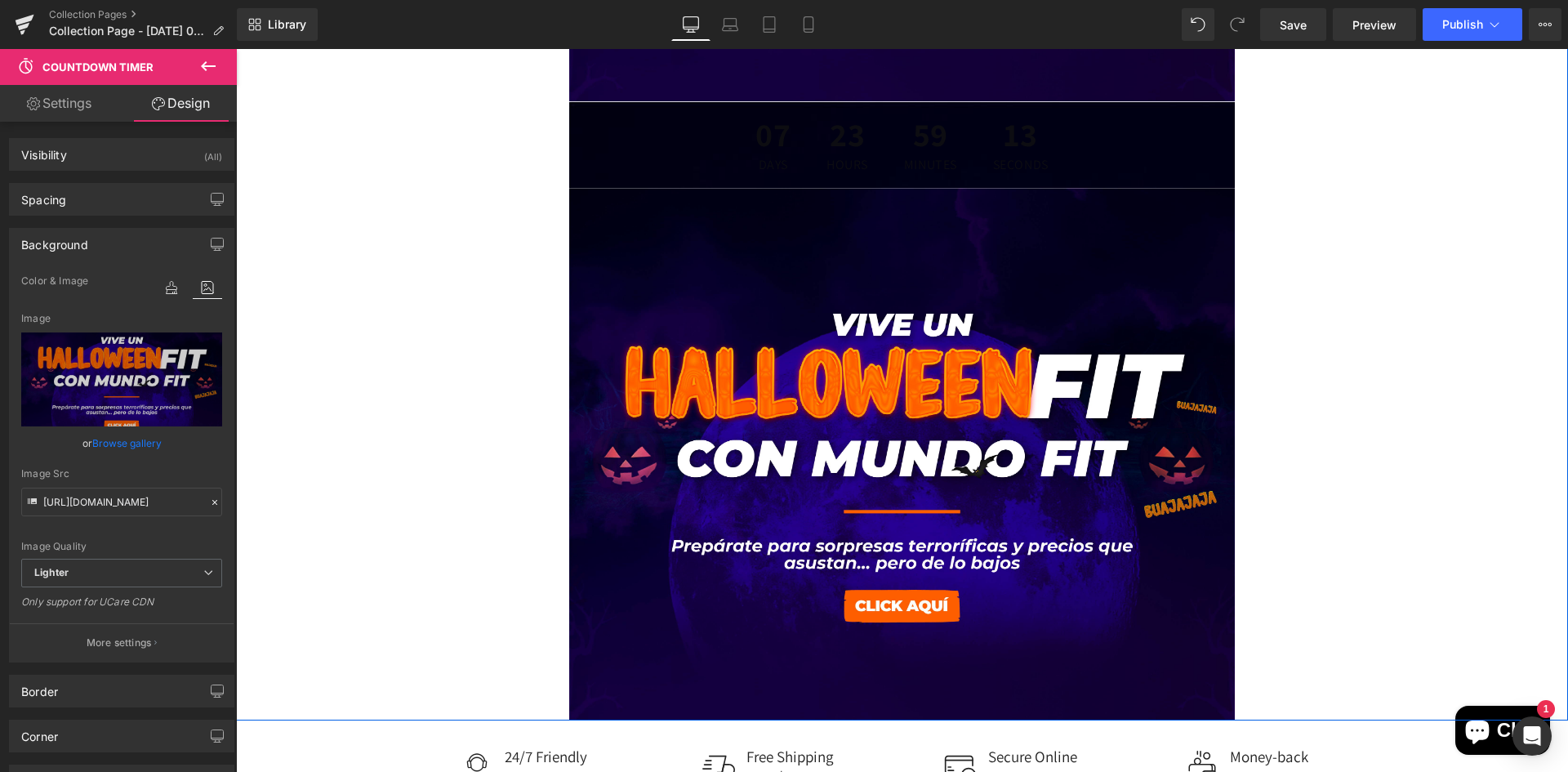
click at [718, 166] on div "07 Days 23 Hours 59 Minutes 13 Seconds" at bounding box center [902, 145] width 666 height 87
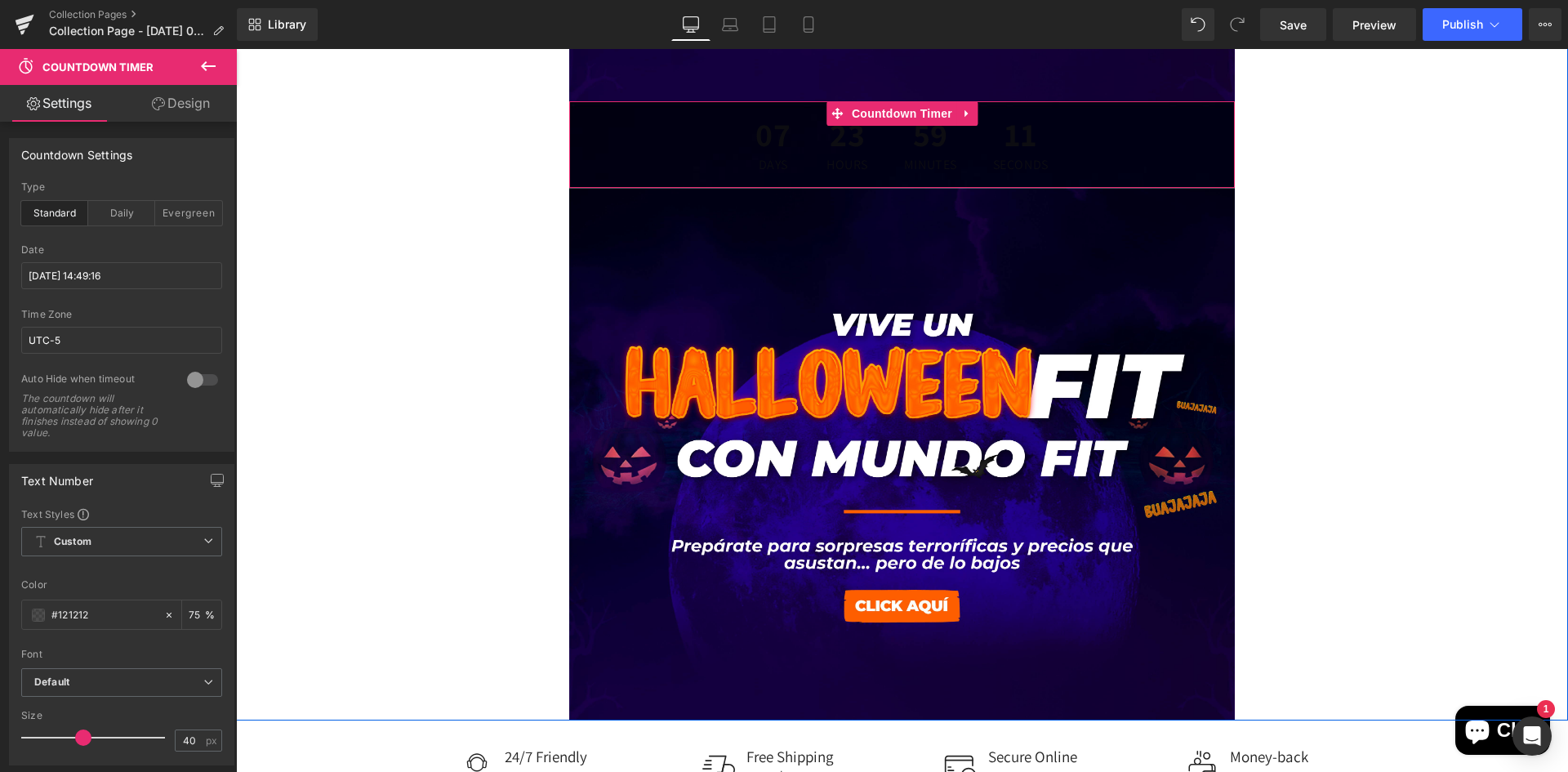
click at [722, 151] on div "07 Days 23 Hours 59 Minutes 11 Seconds" at bounding box center [902, 145] width 666 height 87
drag, startPoint x: 722, startPoint y: 151, endPoint x: 718, endPoint y: 179, distance: 28.3
click at [718, 179] on div "07 Days 23 Hours 59 Minutes 10 Seconds" at bounding box center [902, 145] width 666 height 87
click at [692, 140] on div "07 Days 23 Hours 59 Minutes 09 Seconds" at bounding box center [902, 145] width 666 height 87
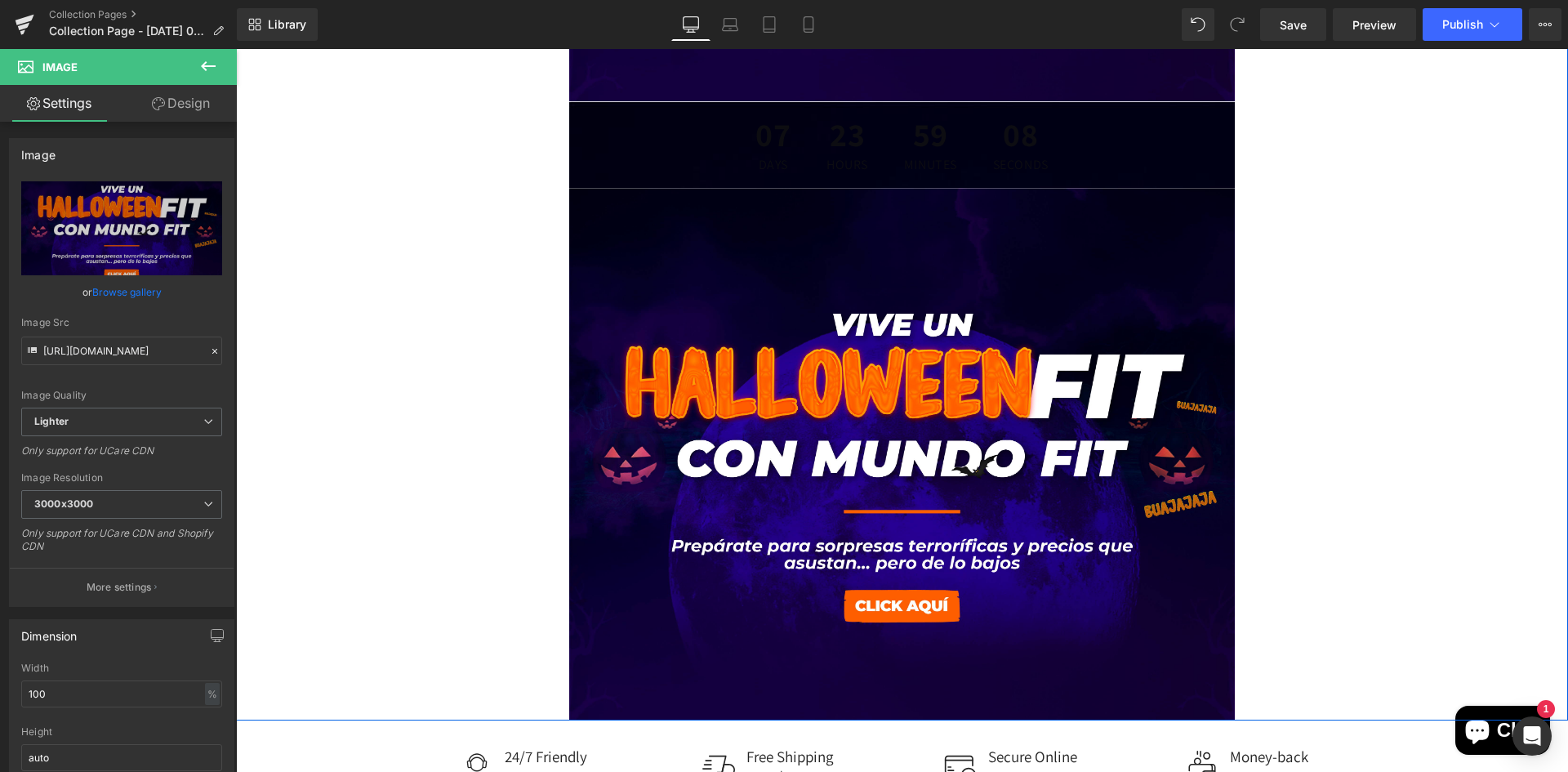
click at [673, 164] on div "07 Days 23 Hours 59 Minutes 08 Seconds" at bounding box center [902, 145] width 666 height 87
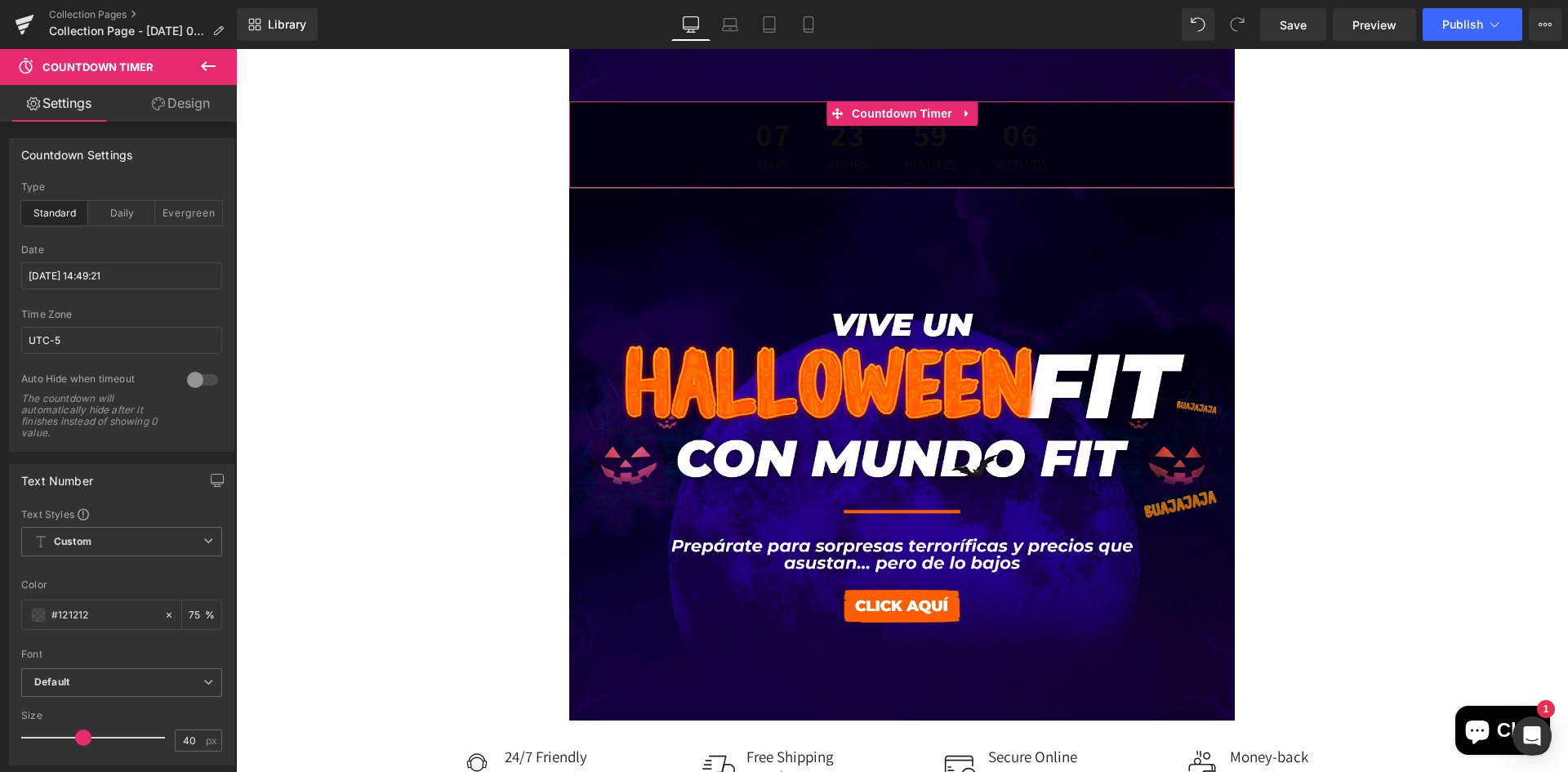
click at [224, 102] on link "Design" at bounding box center [181, 103] width 119 height 37
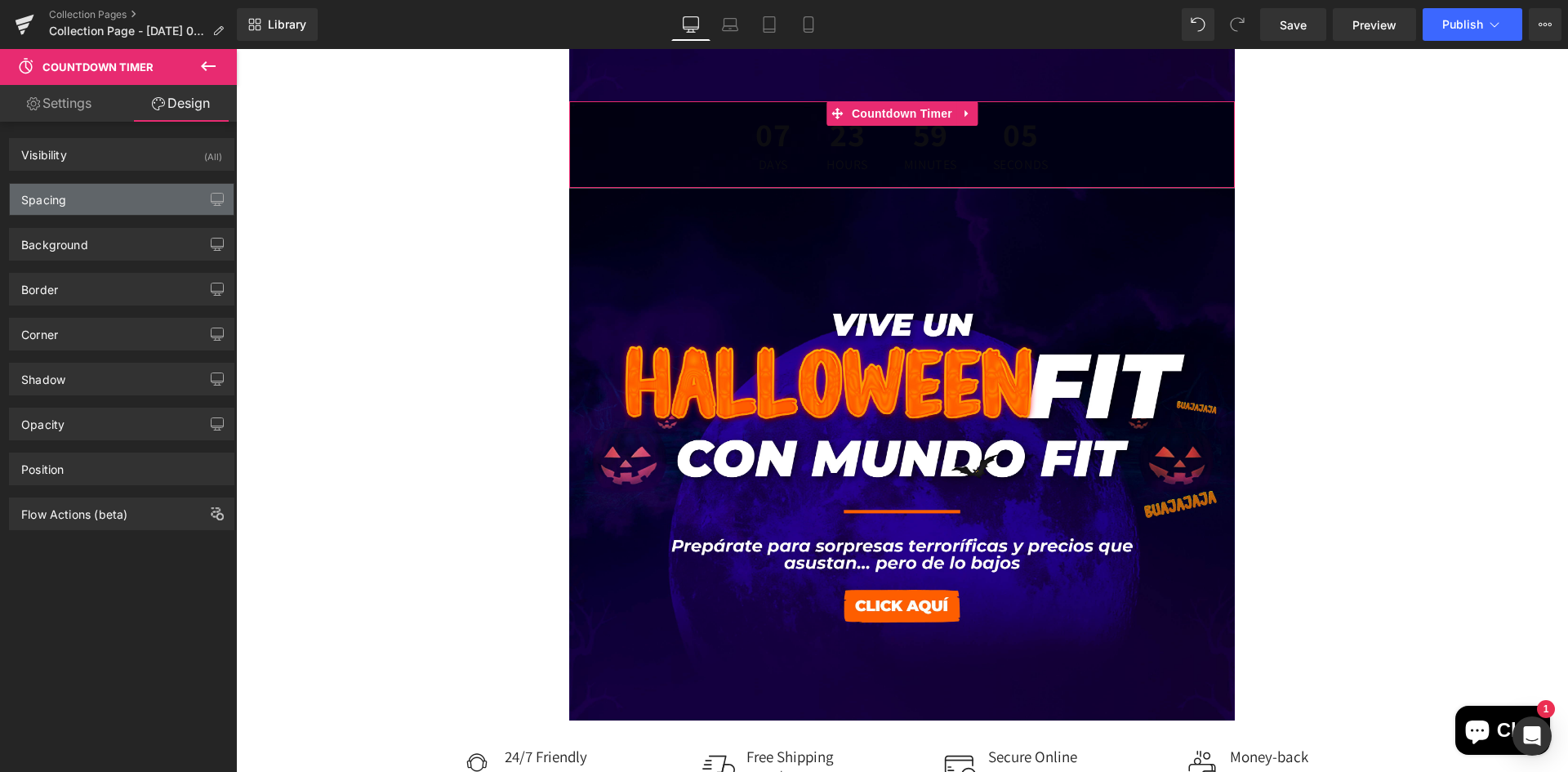
click at [115, 195] on div "Spacing" at bounding box center [121, 199] width 223 height 31
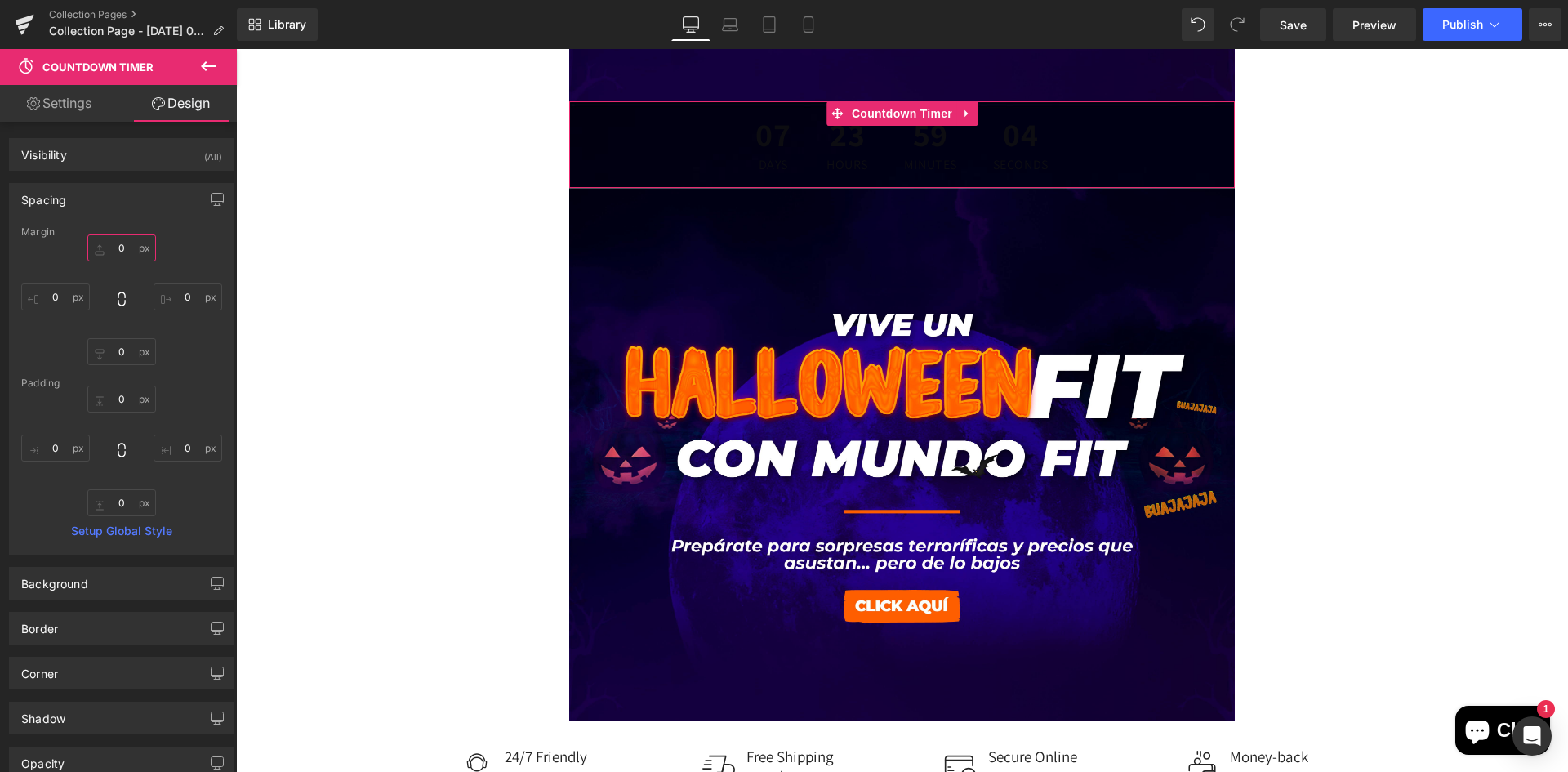
click at [121, 244] on input "0" at bounding box center [122, 248] width 68 height 27
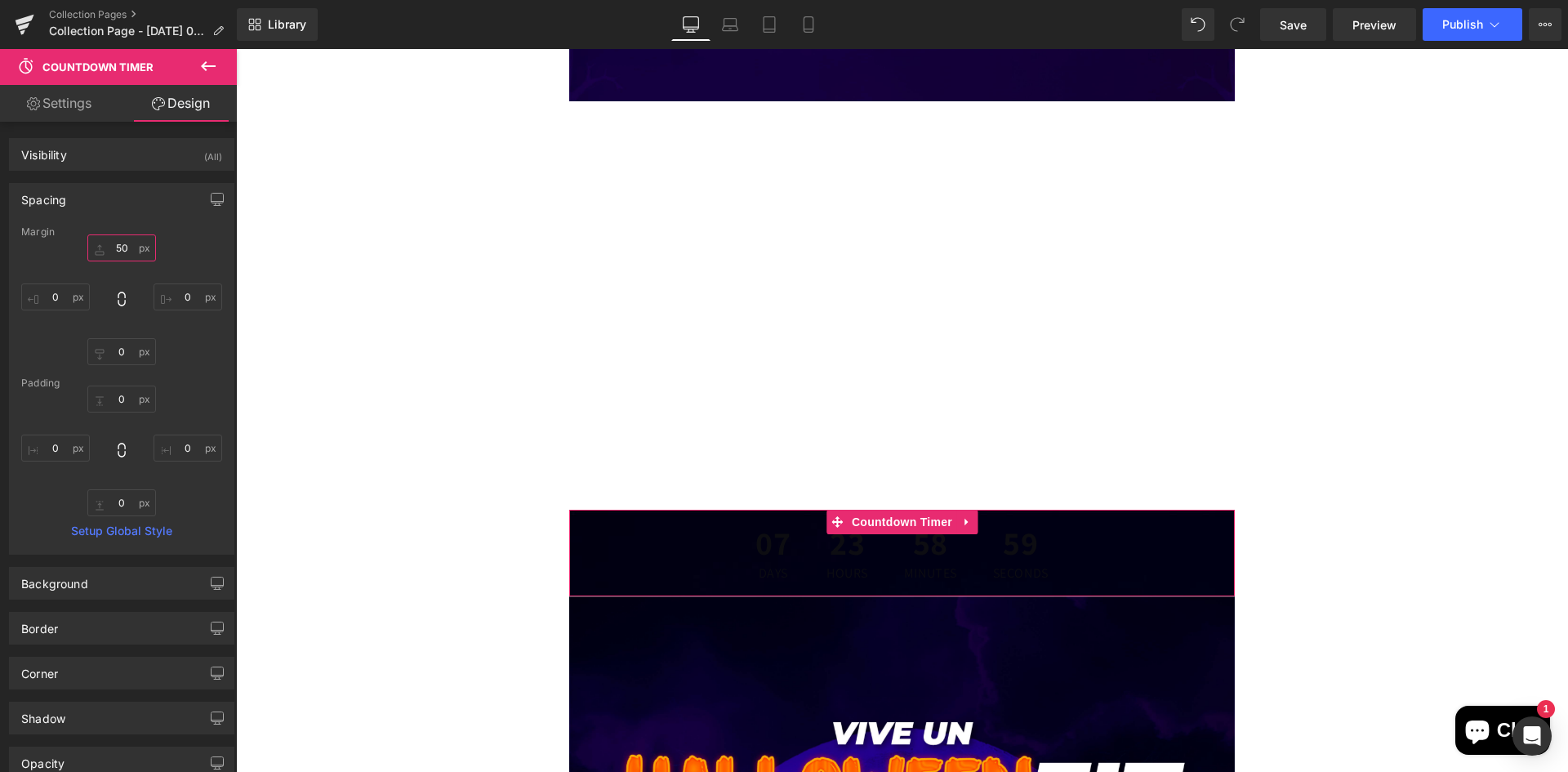
type input "5"
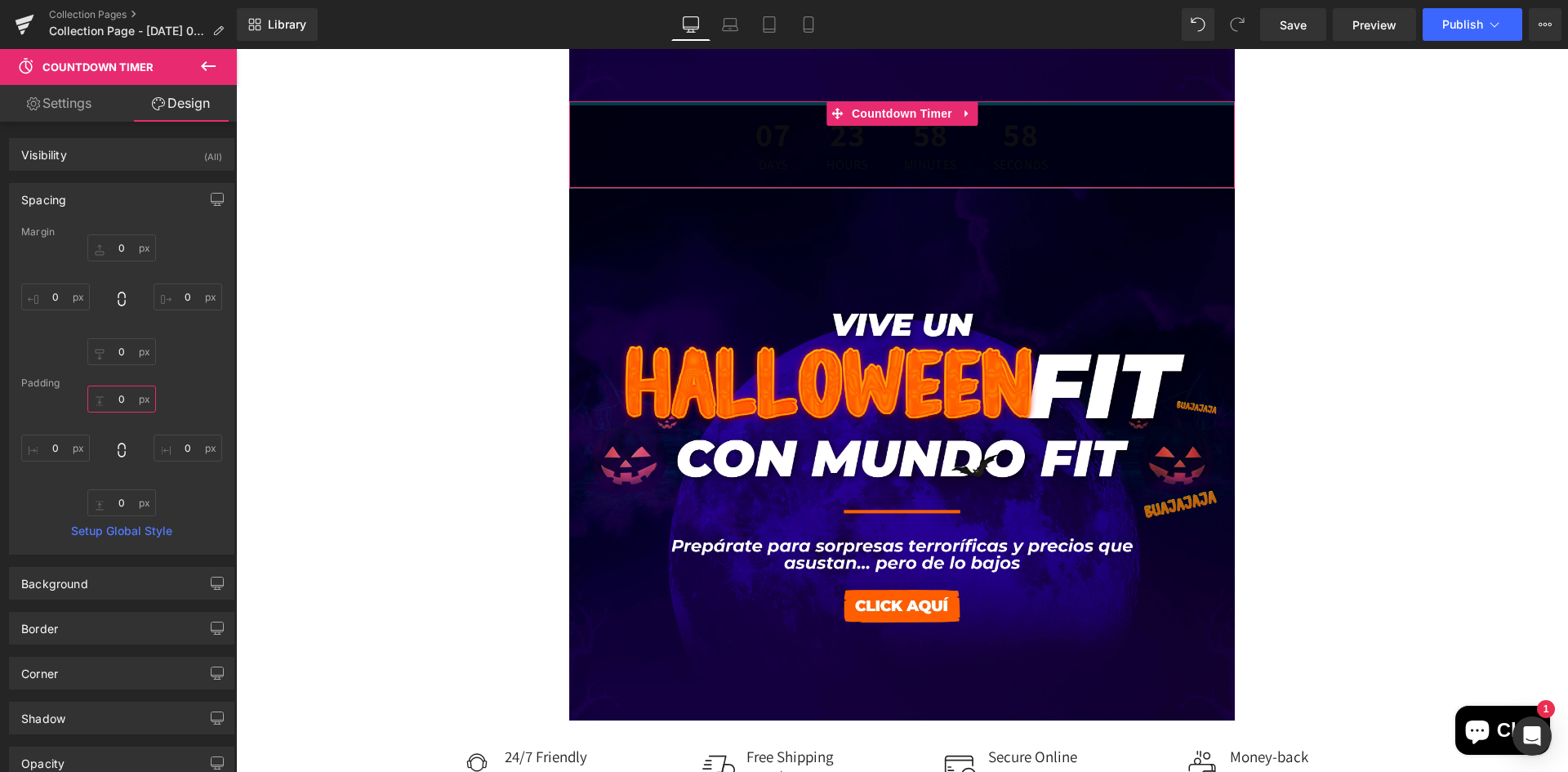
click at [124, 396] on input "0" at bounding box center [122, 399] width 68 height 27
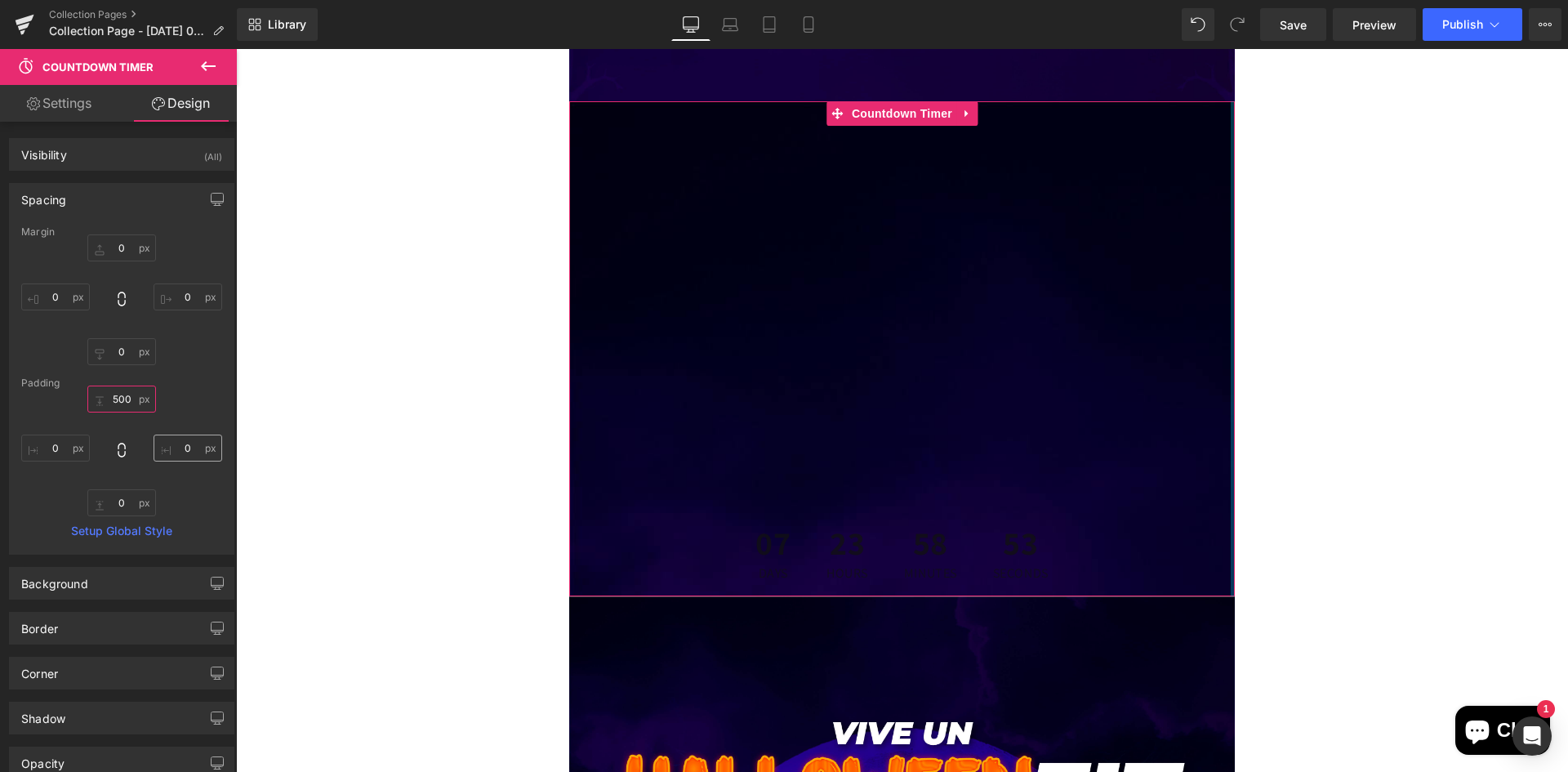
type input "500"
click at [187, 451] on input "0" at bounding box center [188, 448] width 68 height 27
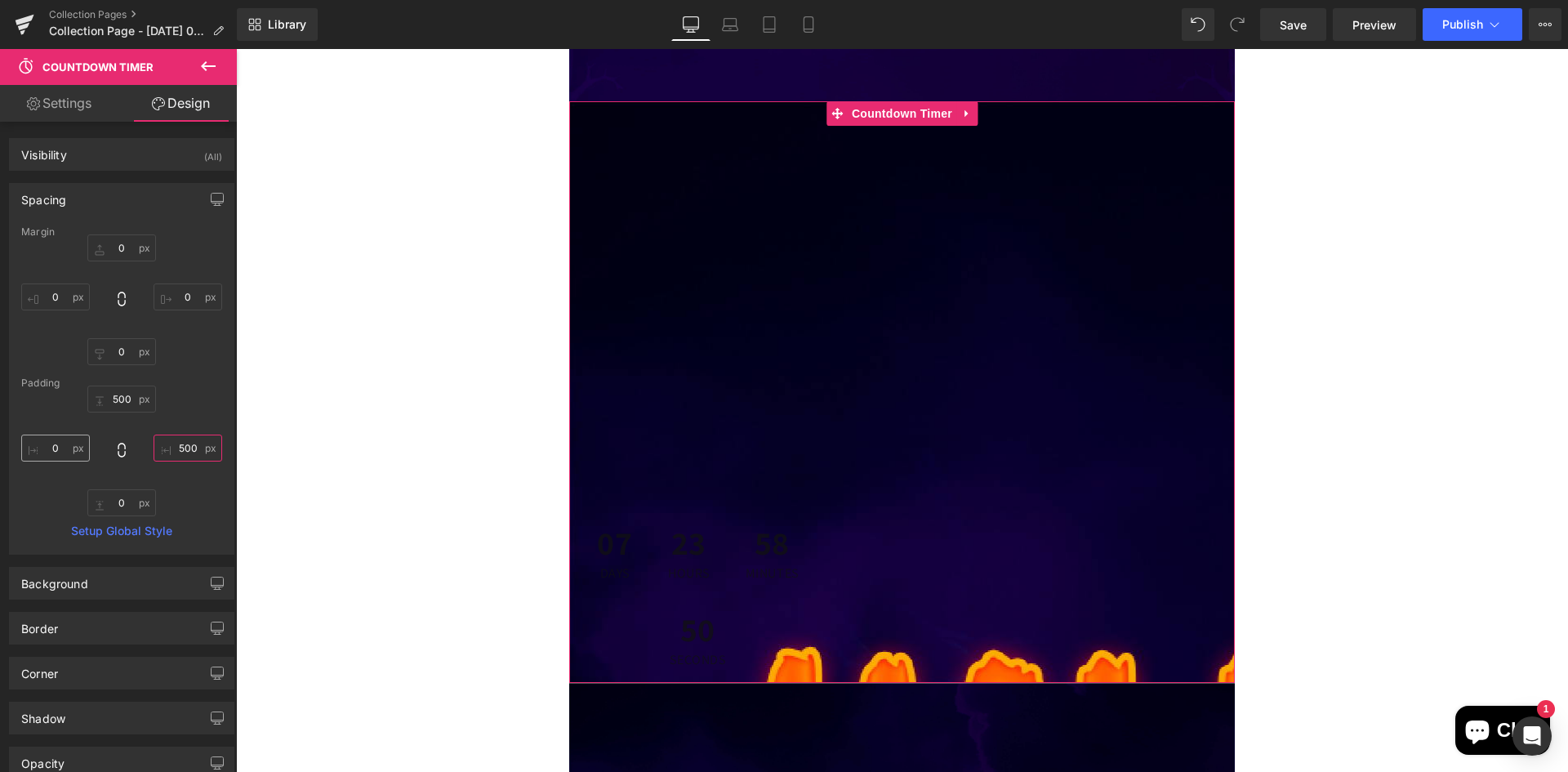
type input "500"
click at [73, 453] on input "0" at bounding box center [55, 448] width 68 height 27
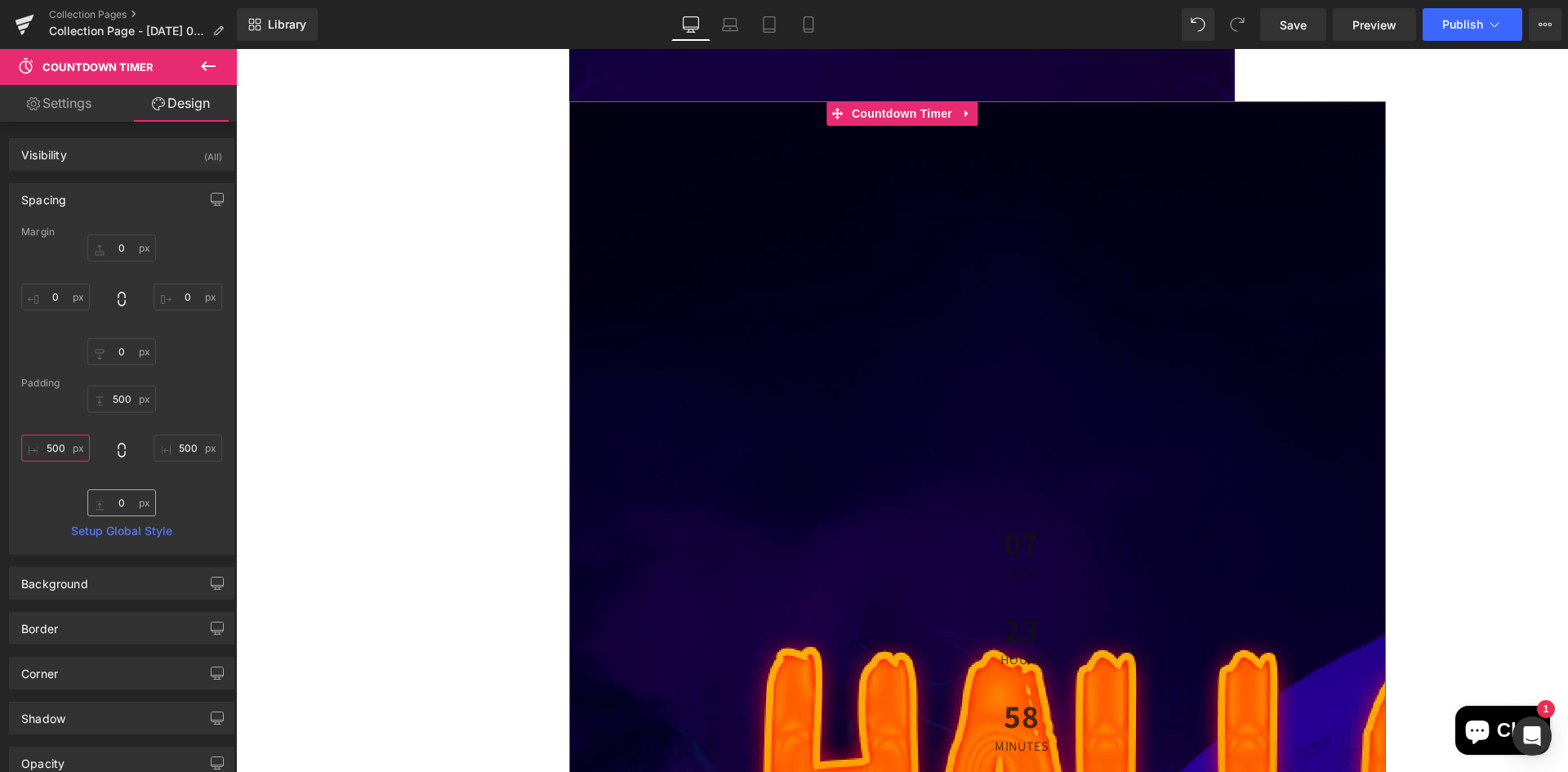
type input "500"
click at [124, 496] on input "0" at bounding box center [122, 503] width 68 height 27
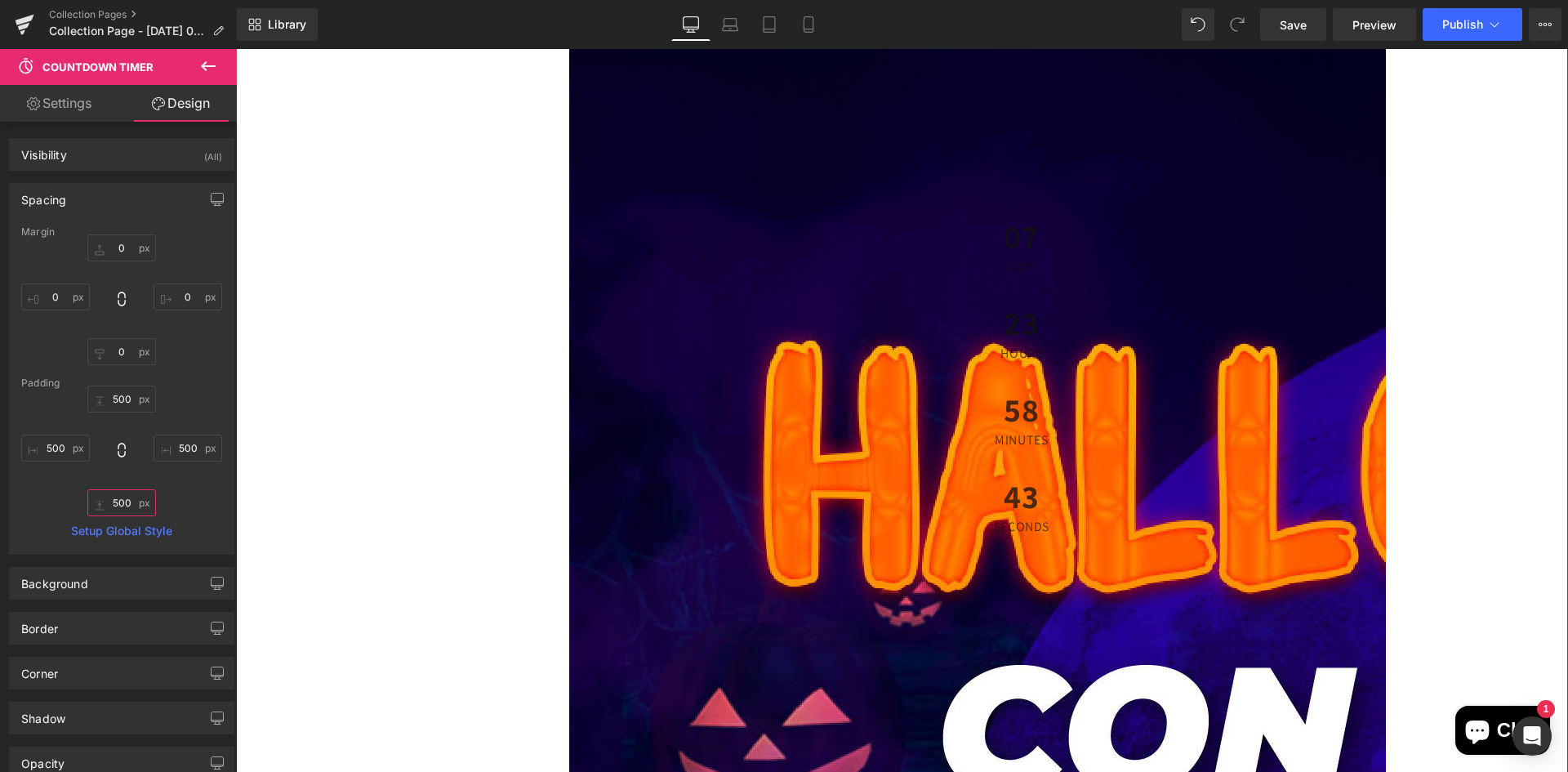
scroll to position [1307, 0]
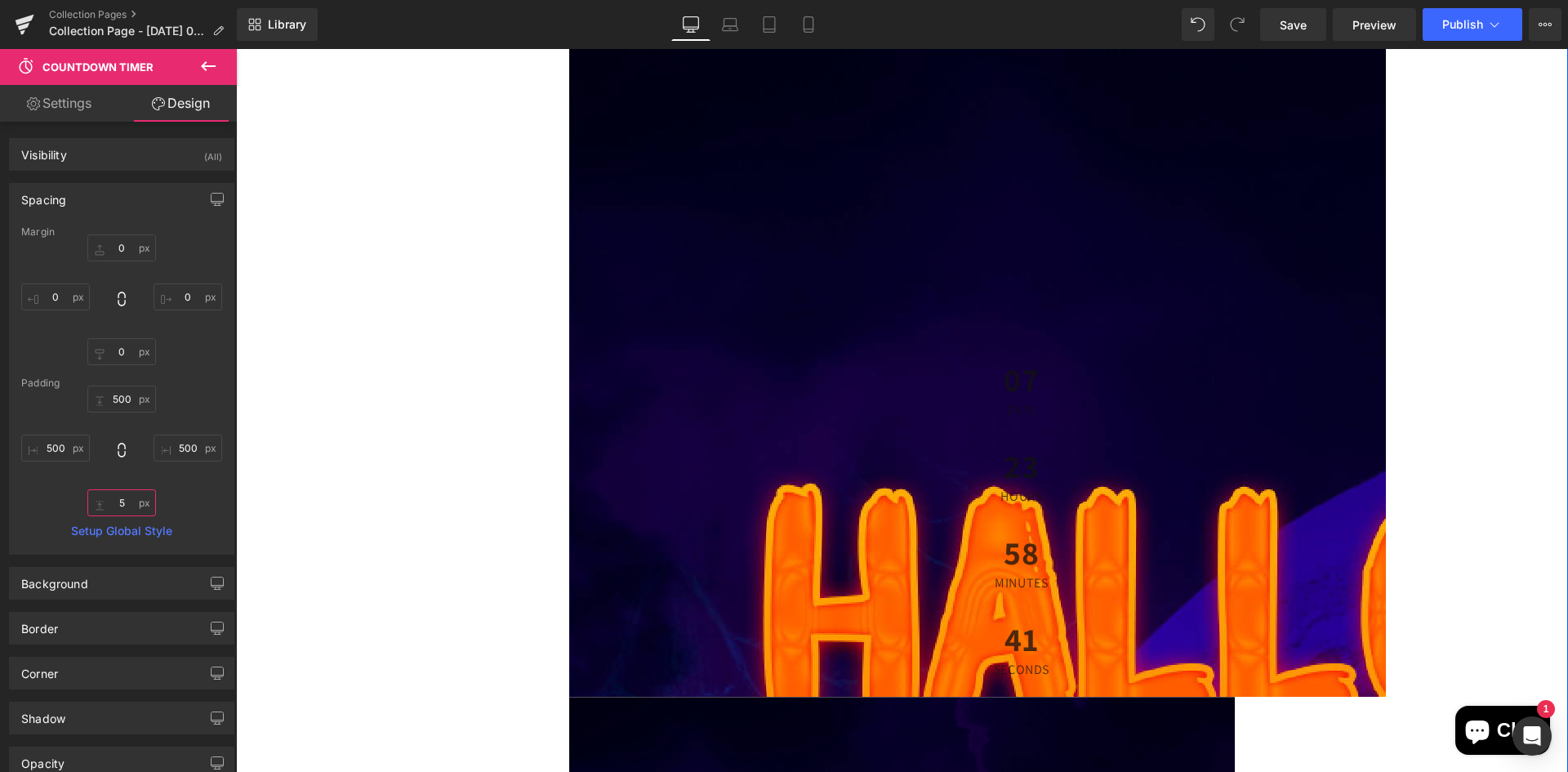
type input "0"
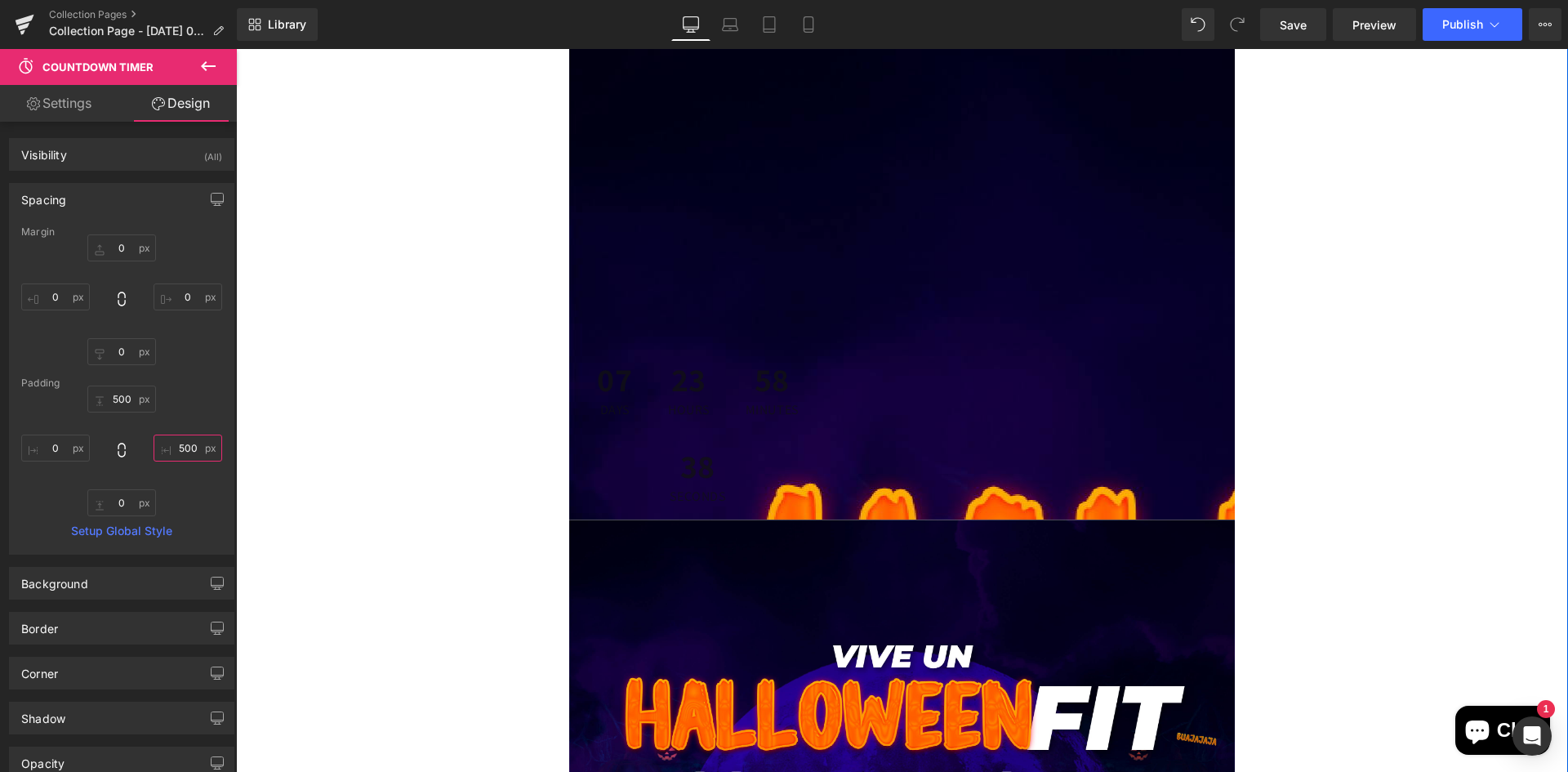
type input "0"
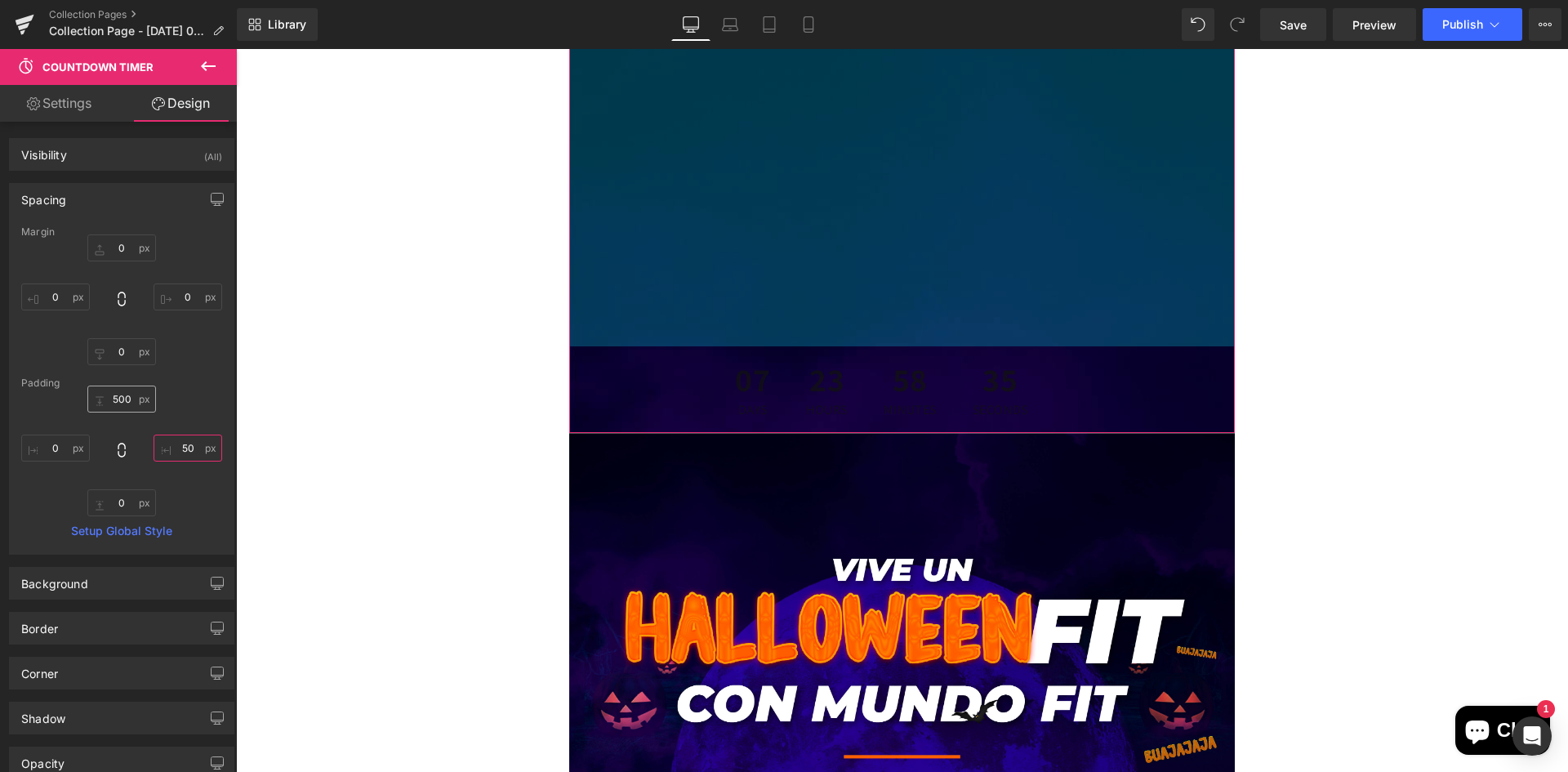
type input "50"
click at [117, 400] on input "500" at bounding box center [122, 399] width 68 height 27
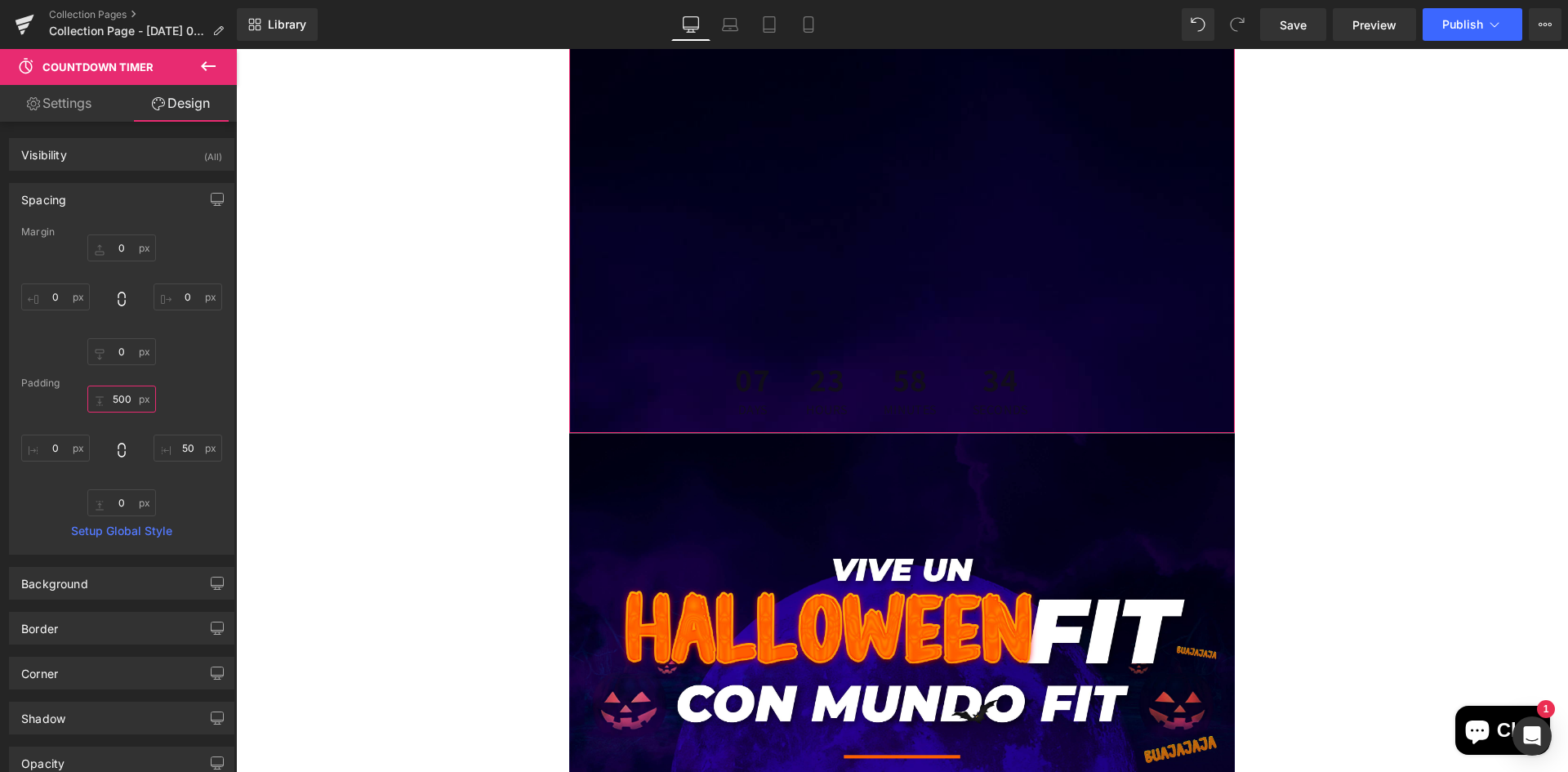
click at [119, 400] on input "500" at bounding box center [122, 399] width 68 height 27
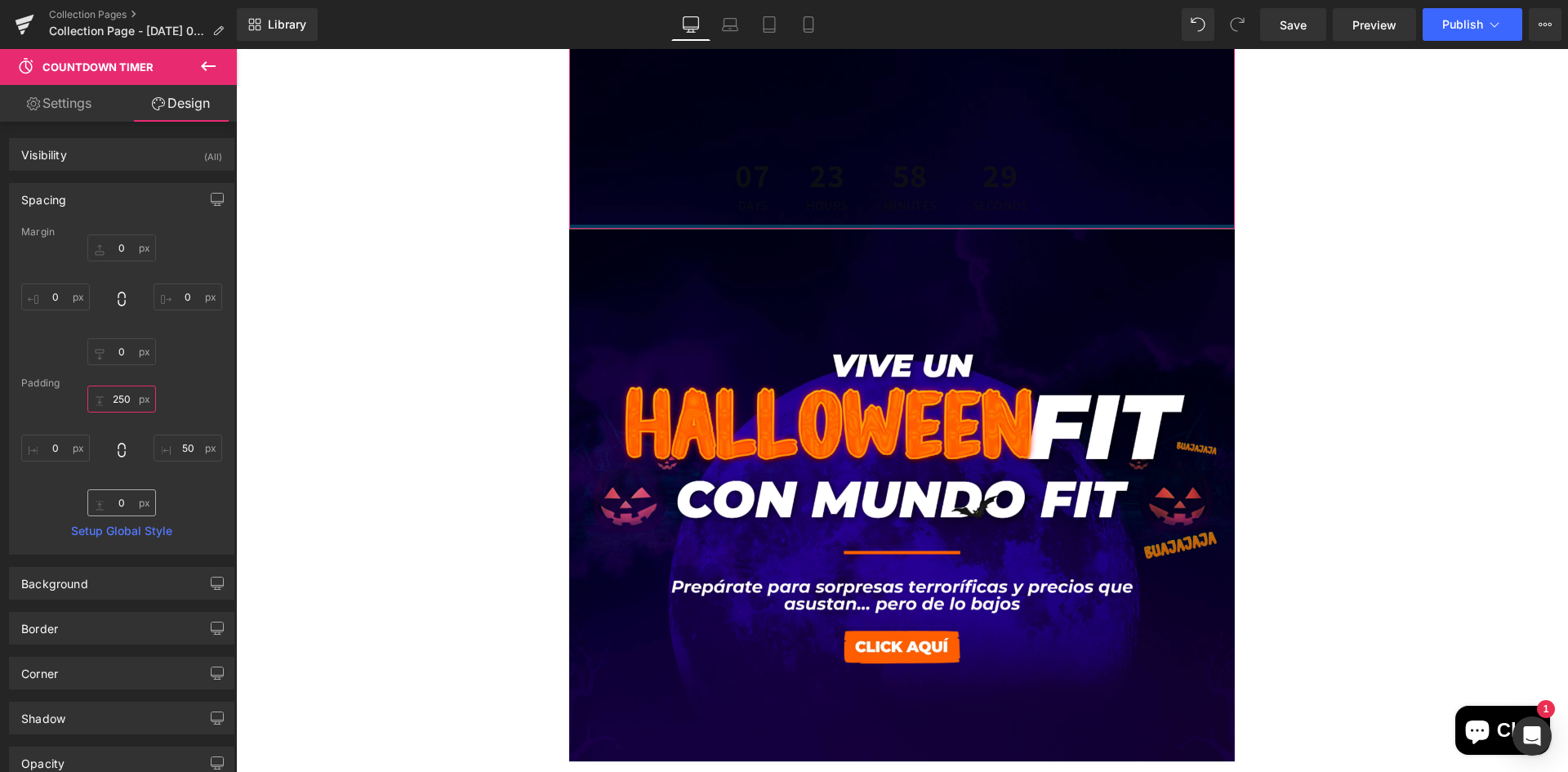
type input "250"
click at [117, 501] on input "0" at bounding box center [122, 503] width 68 height 27
click at [119, 501] on input "0" at bounding box center [122, 503] width 68 height 27
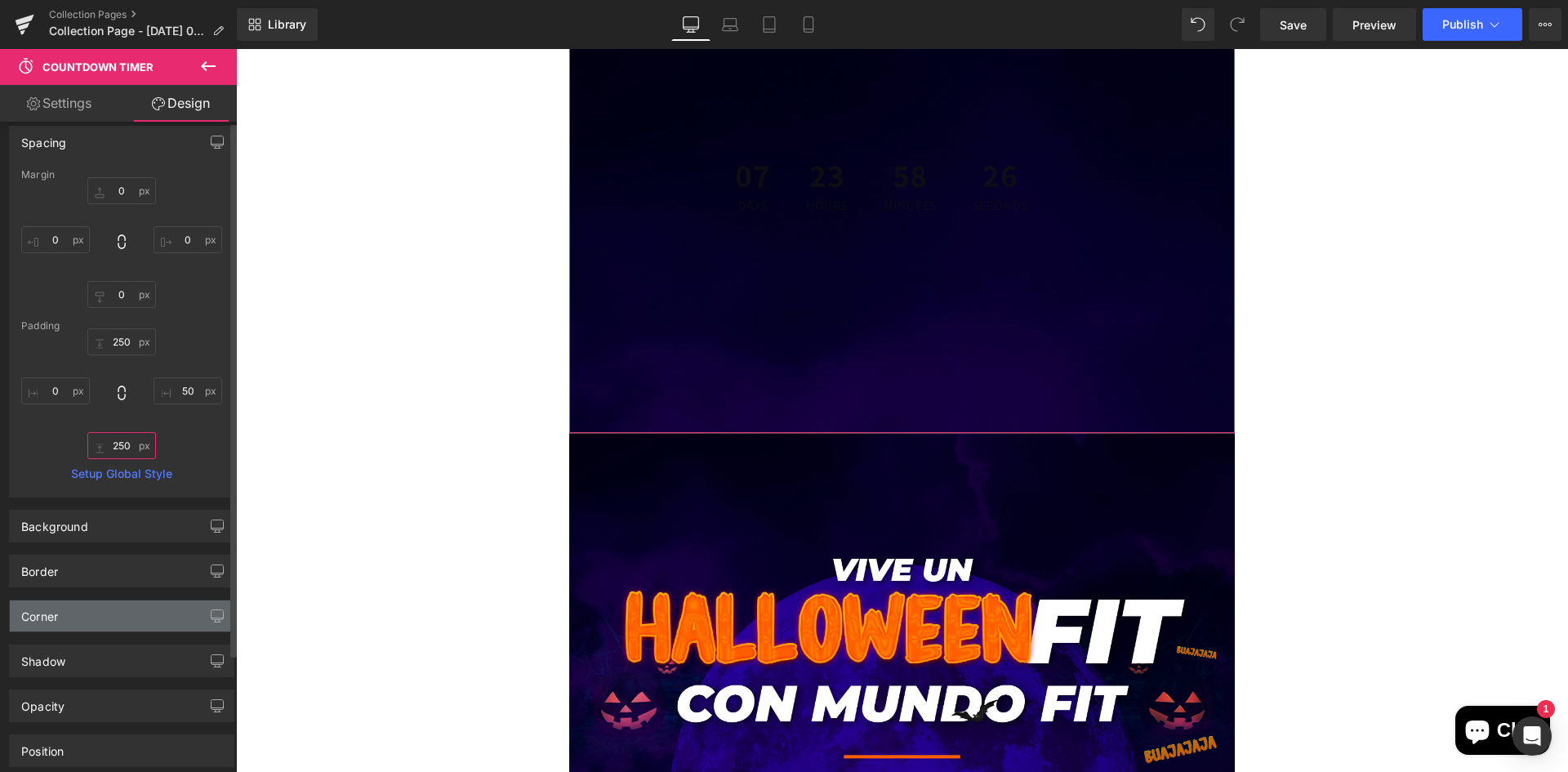
scroll to position [0, 0]
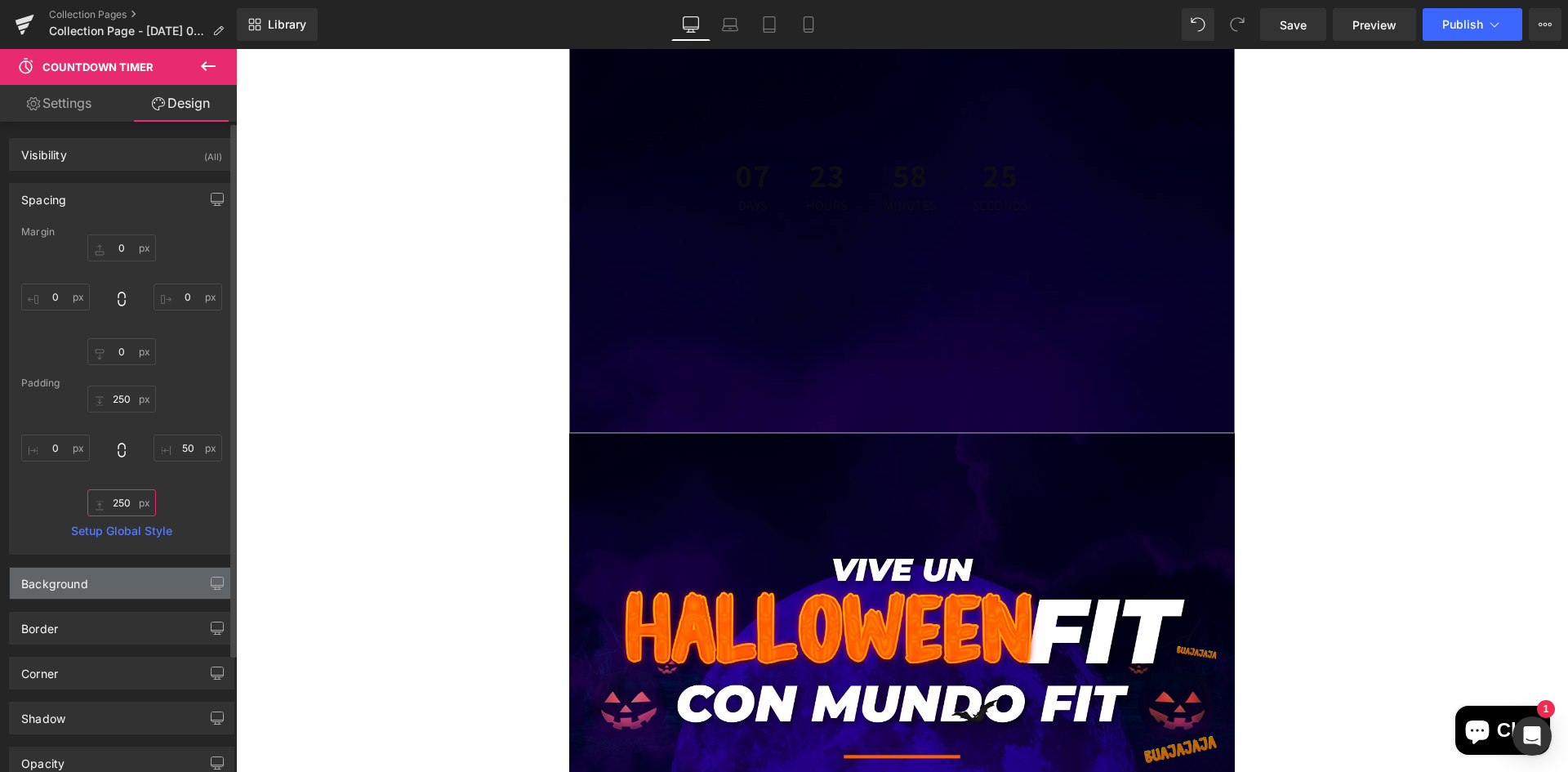
type input "250"
click at [144, 593] on div "Background" at bounding box center [121, 583] width 223 height 31
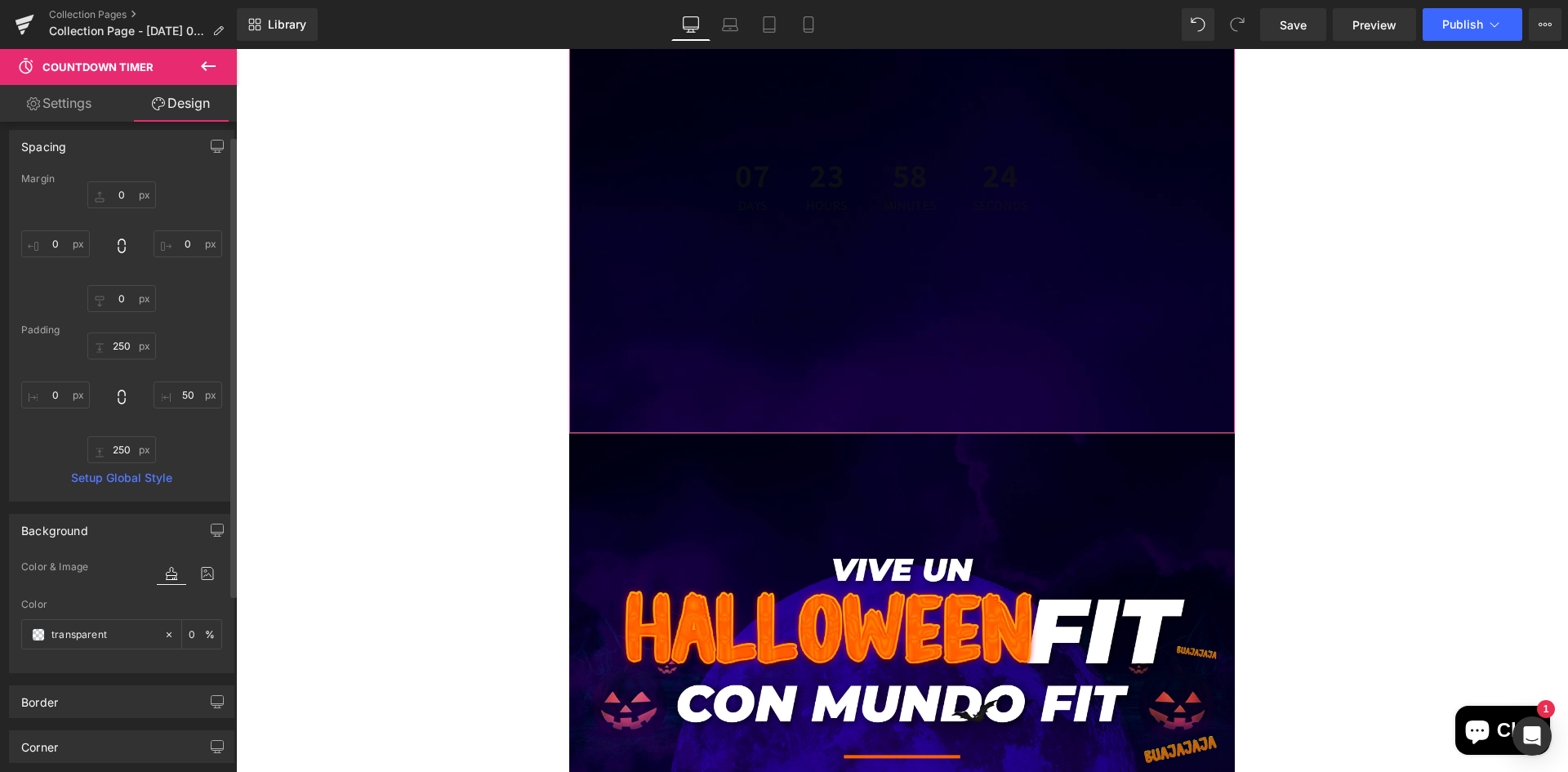
scroll to position [82, 0]
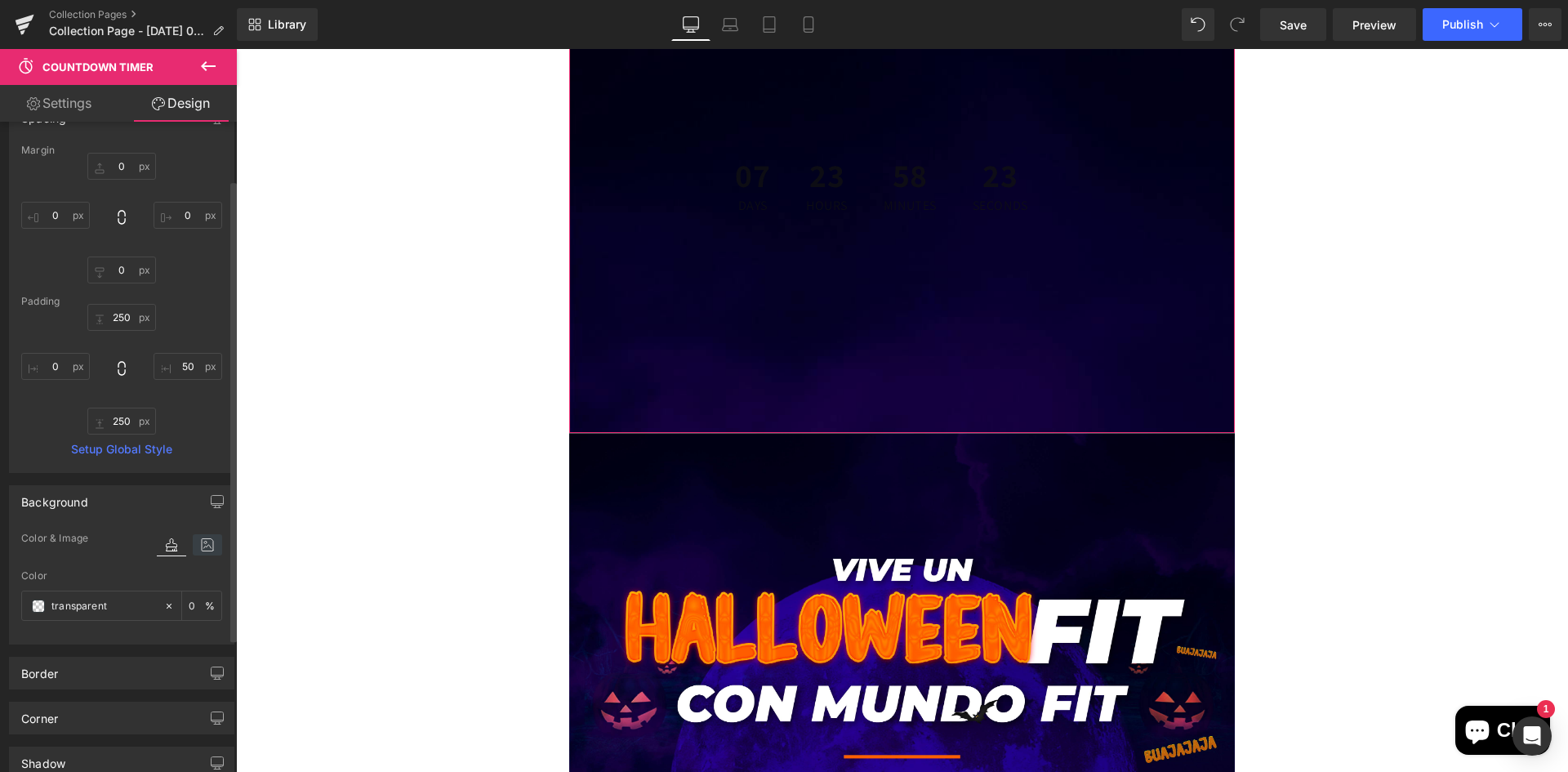
click at [201, 551] on icon at bounding box center [207, 545] width 29 height 21
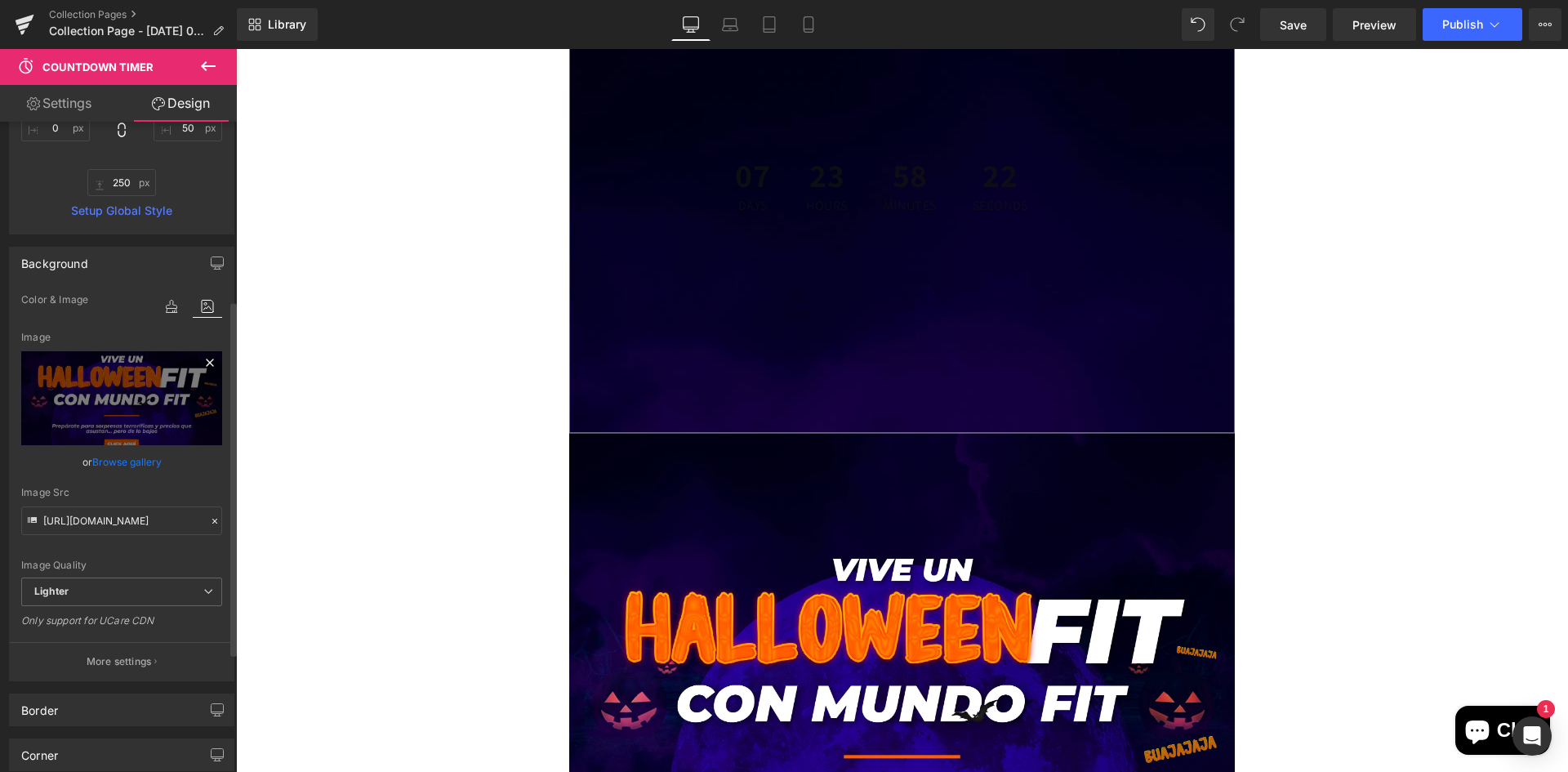
scroll to position [327, 0]
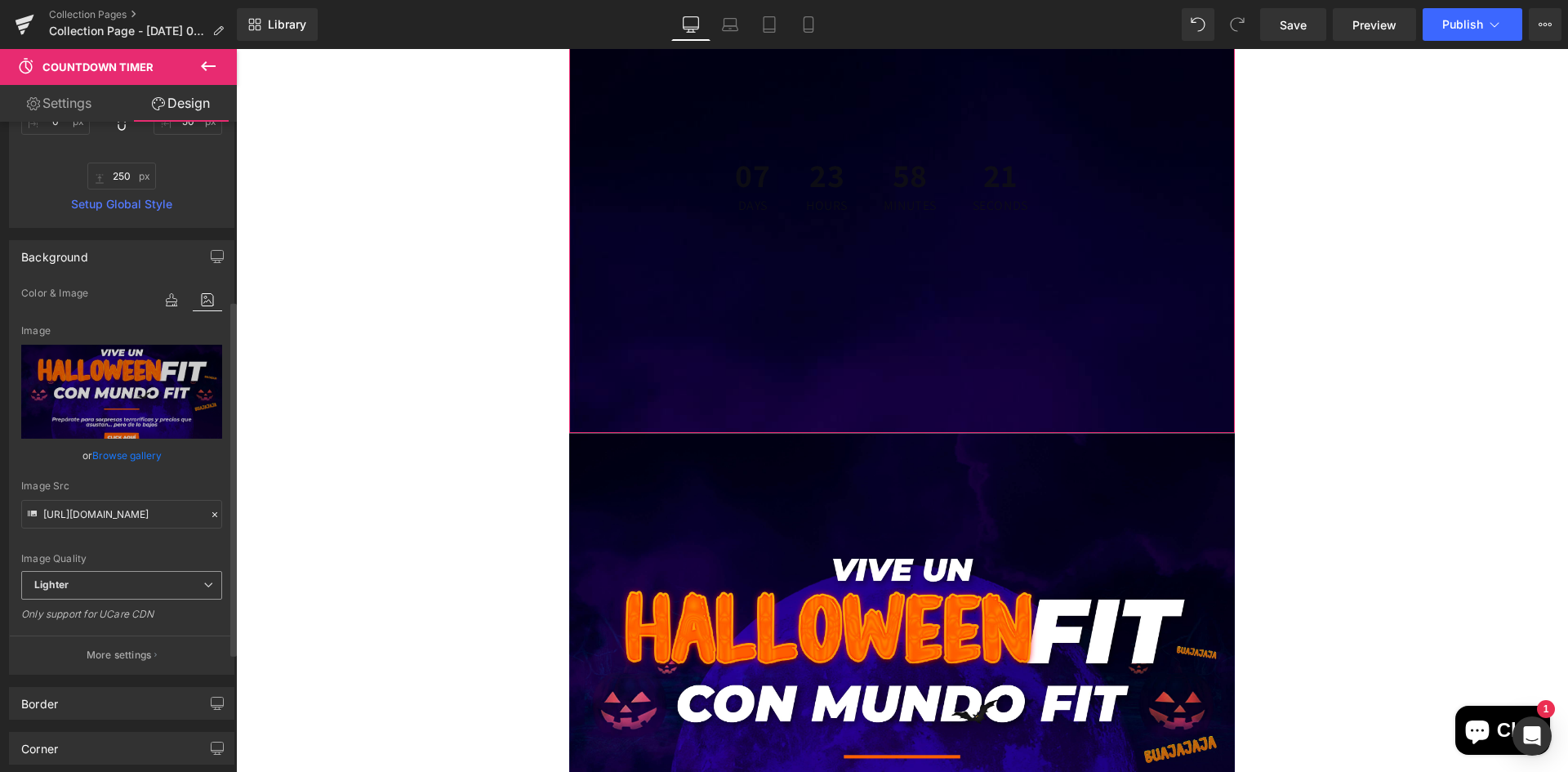
click at [171, 583] on span "Lighter" at bounding box center [121, 586] width 201 height 29
click at [148, 629] on li "Lightest" at bounding box center [121, 639] width 201 height 25
type input "[URL][DOMAIN_NAME]"
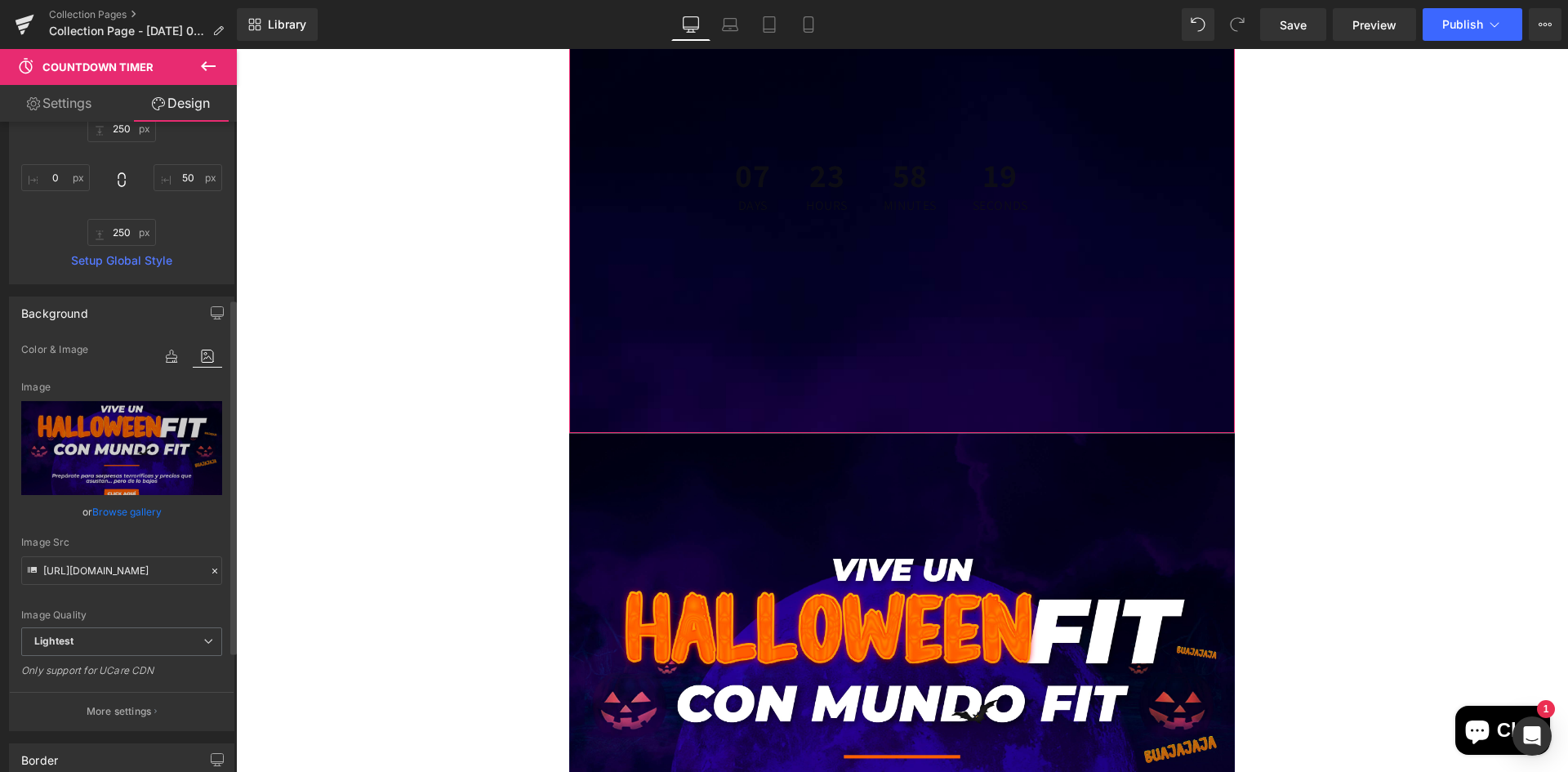
scroll to position [0, 0]
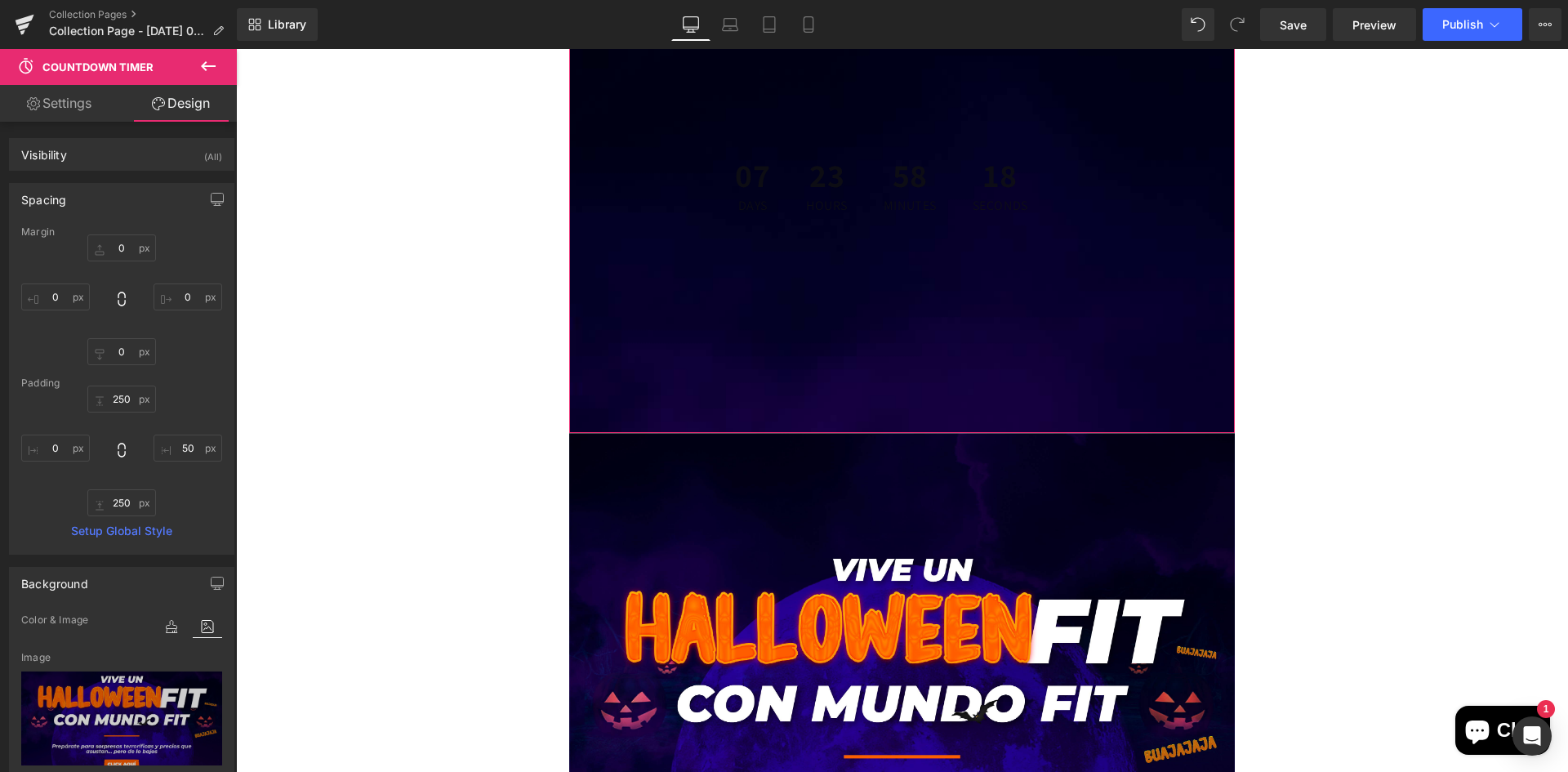
click at [87, 107] on link "Settings" at bounding box center [59, 103] width 119 height 37
type input "75"
type input "250"
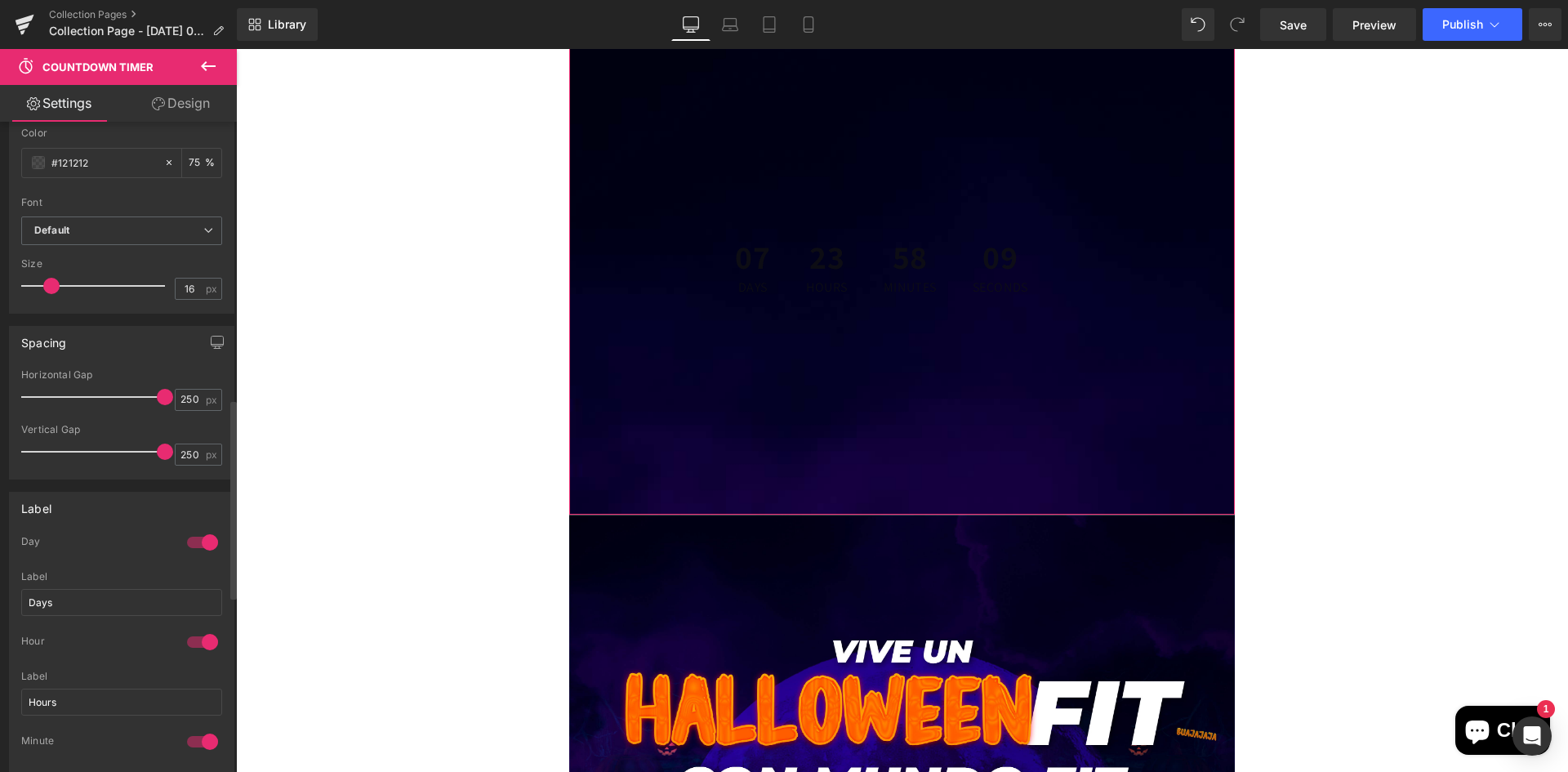
scroll to position [420, 0]
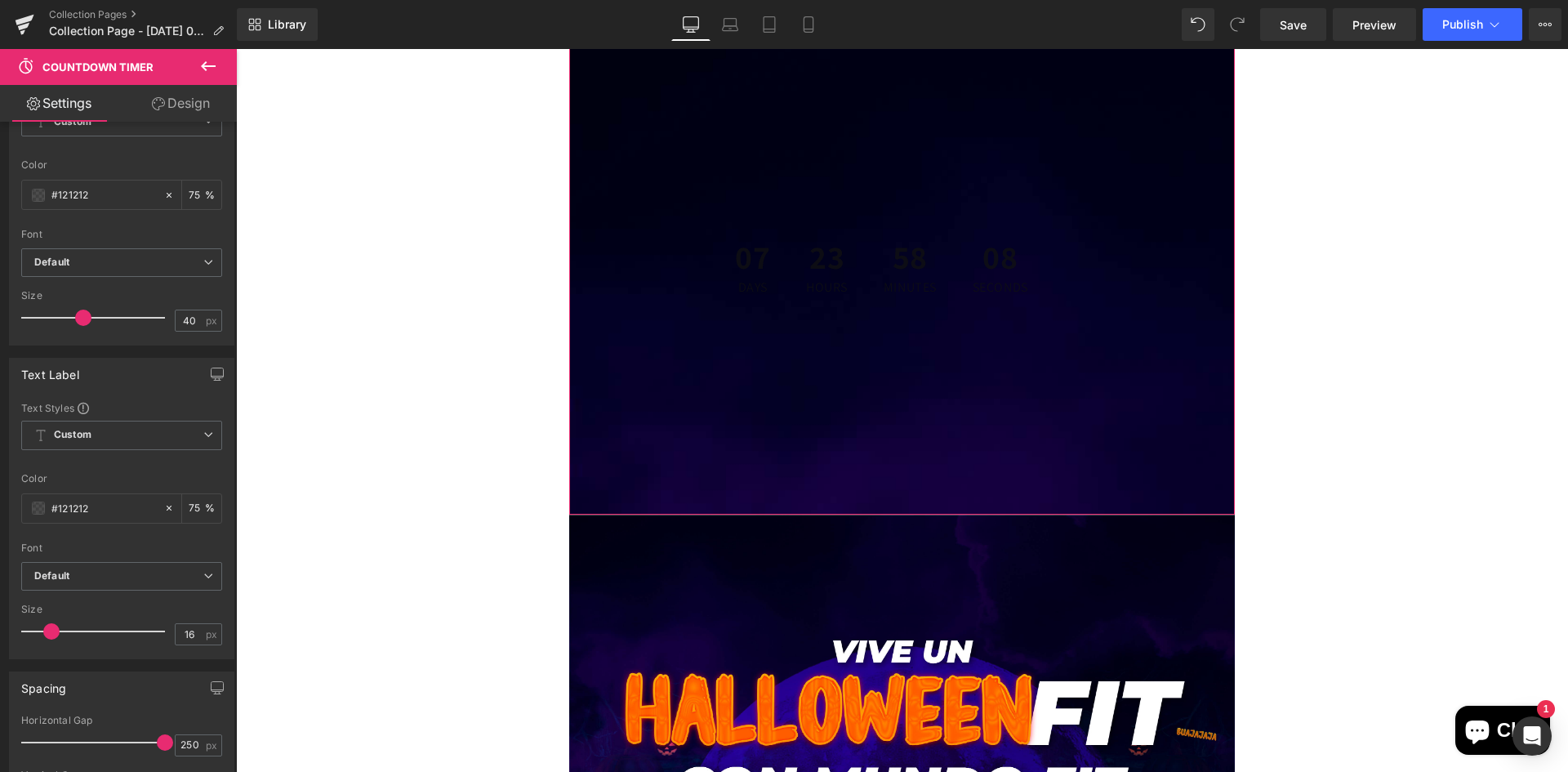
click at [177, 102] on link "Design" at bounding box center [181, 103] width 119 height 37
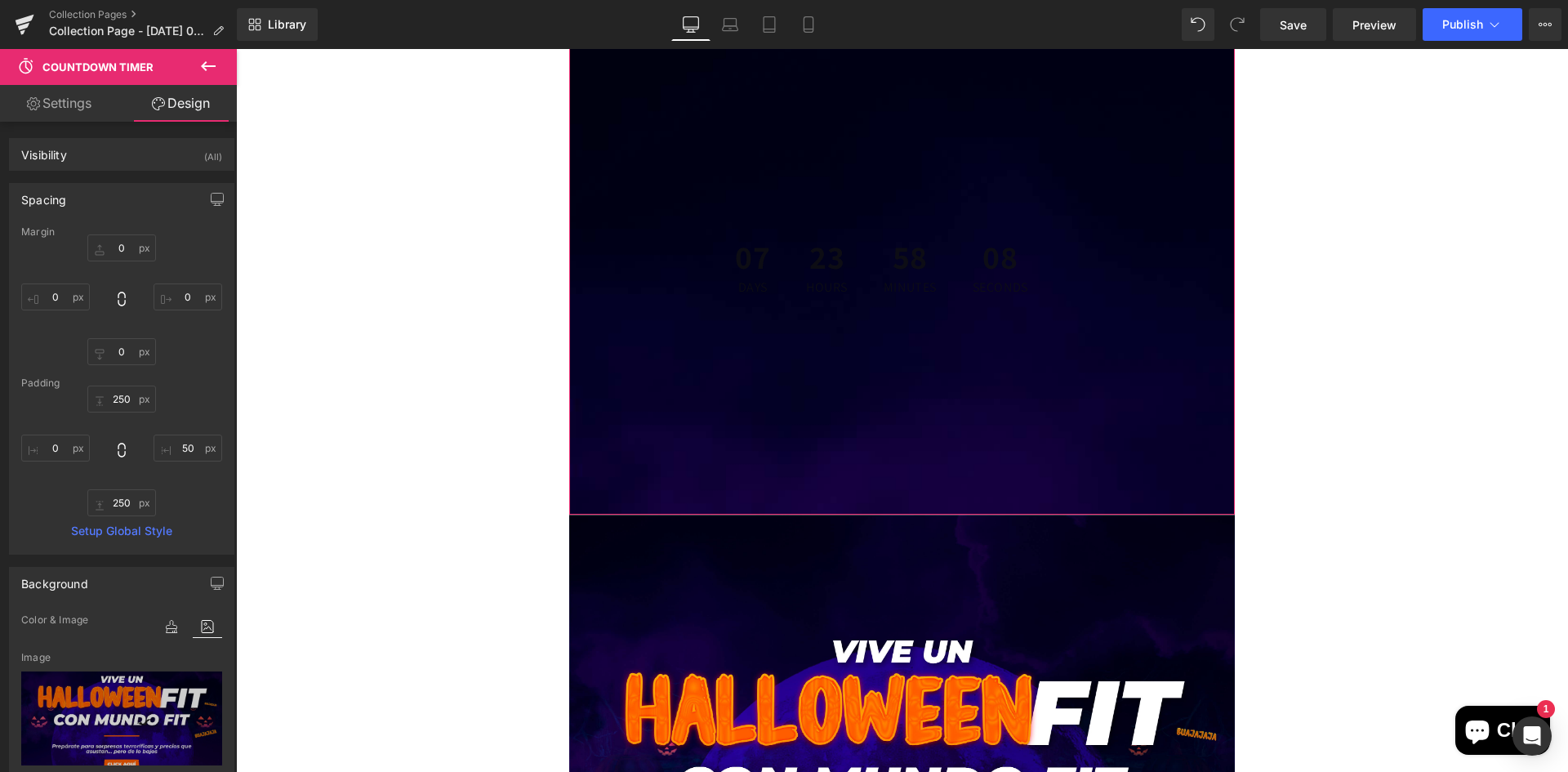
type input "0"
type input "250"
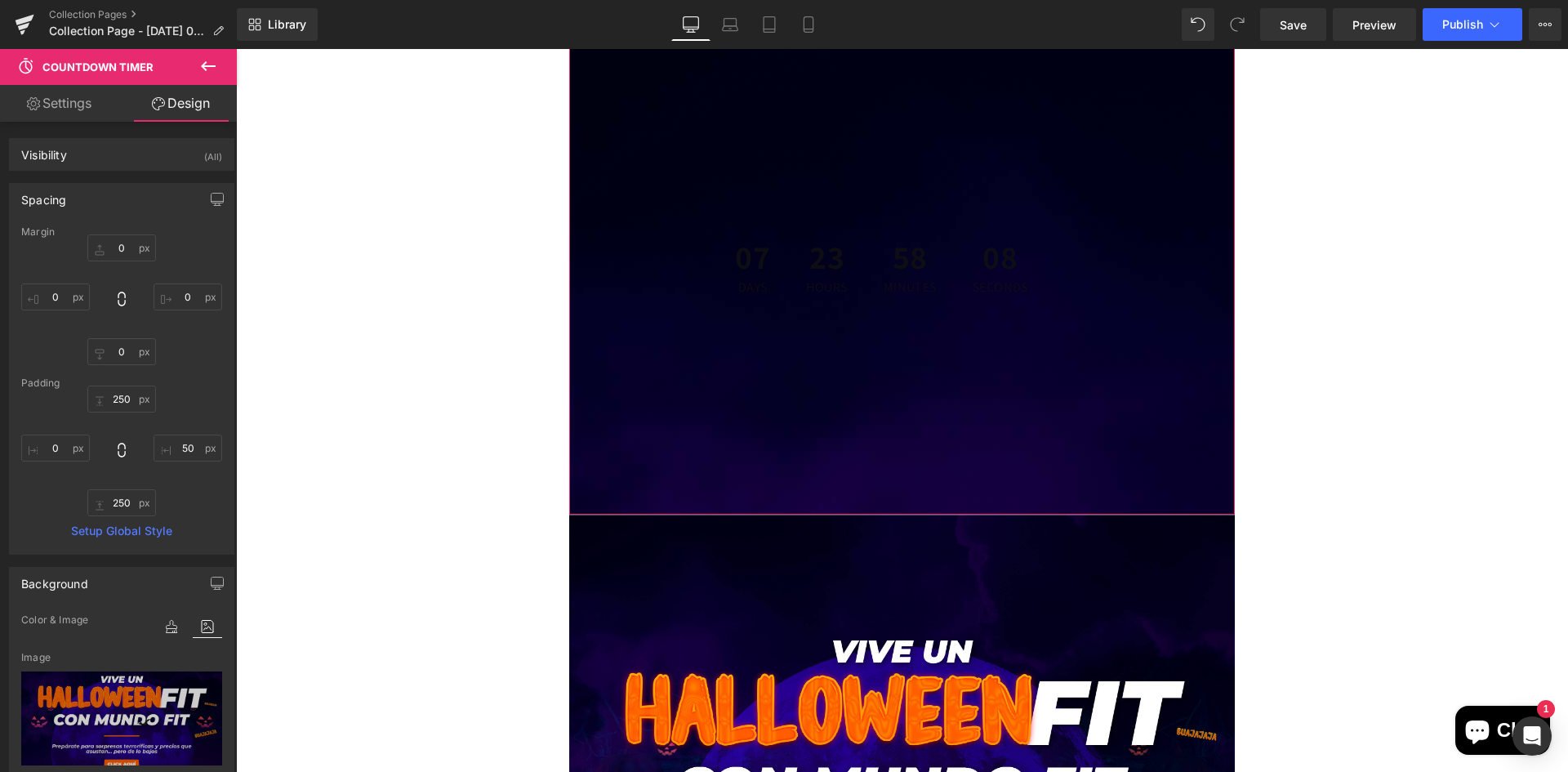
type input "50"
type input "250"
type input "0"
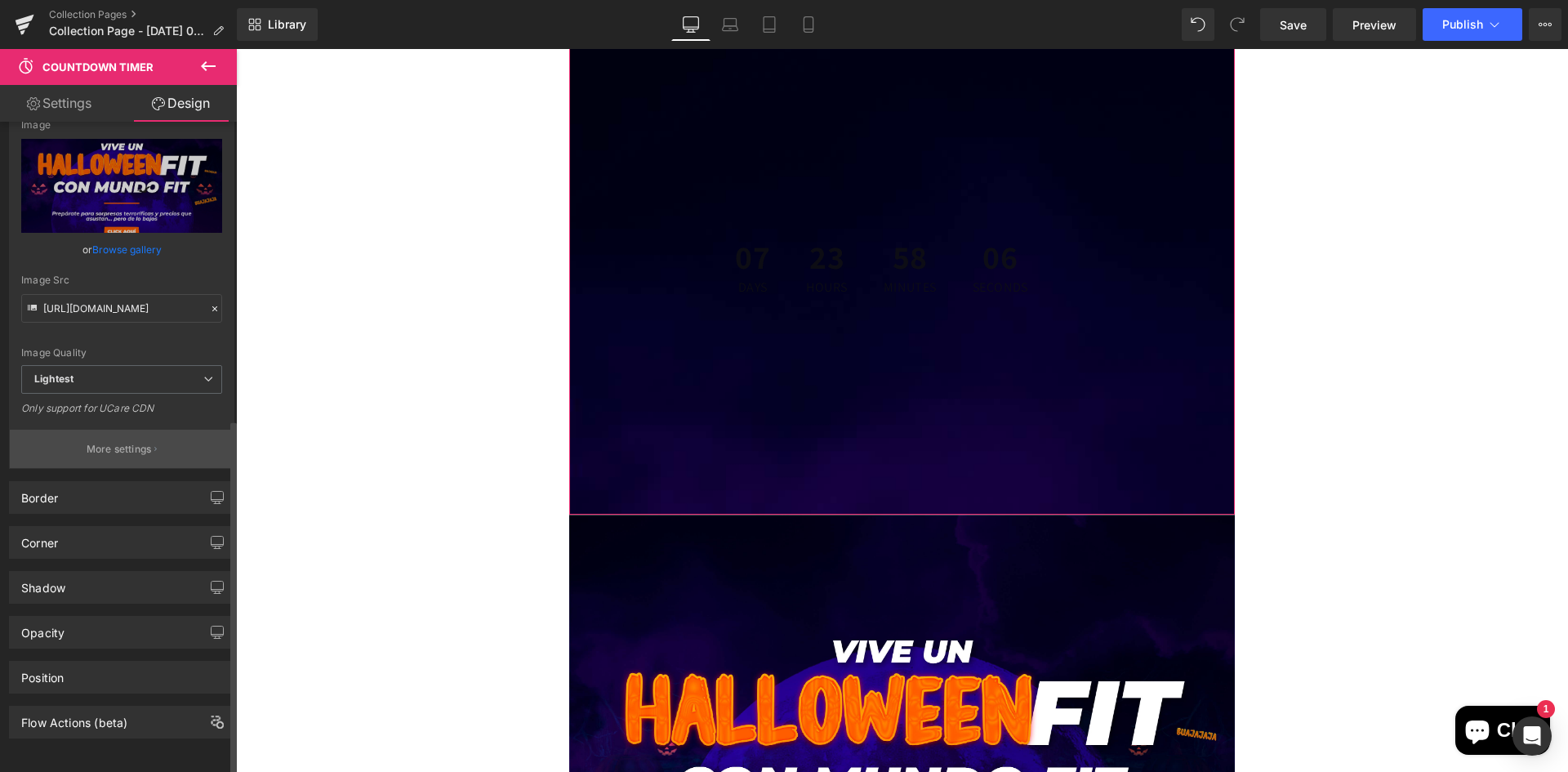
scroll to position [545, 0]
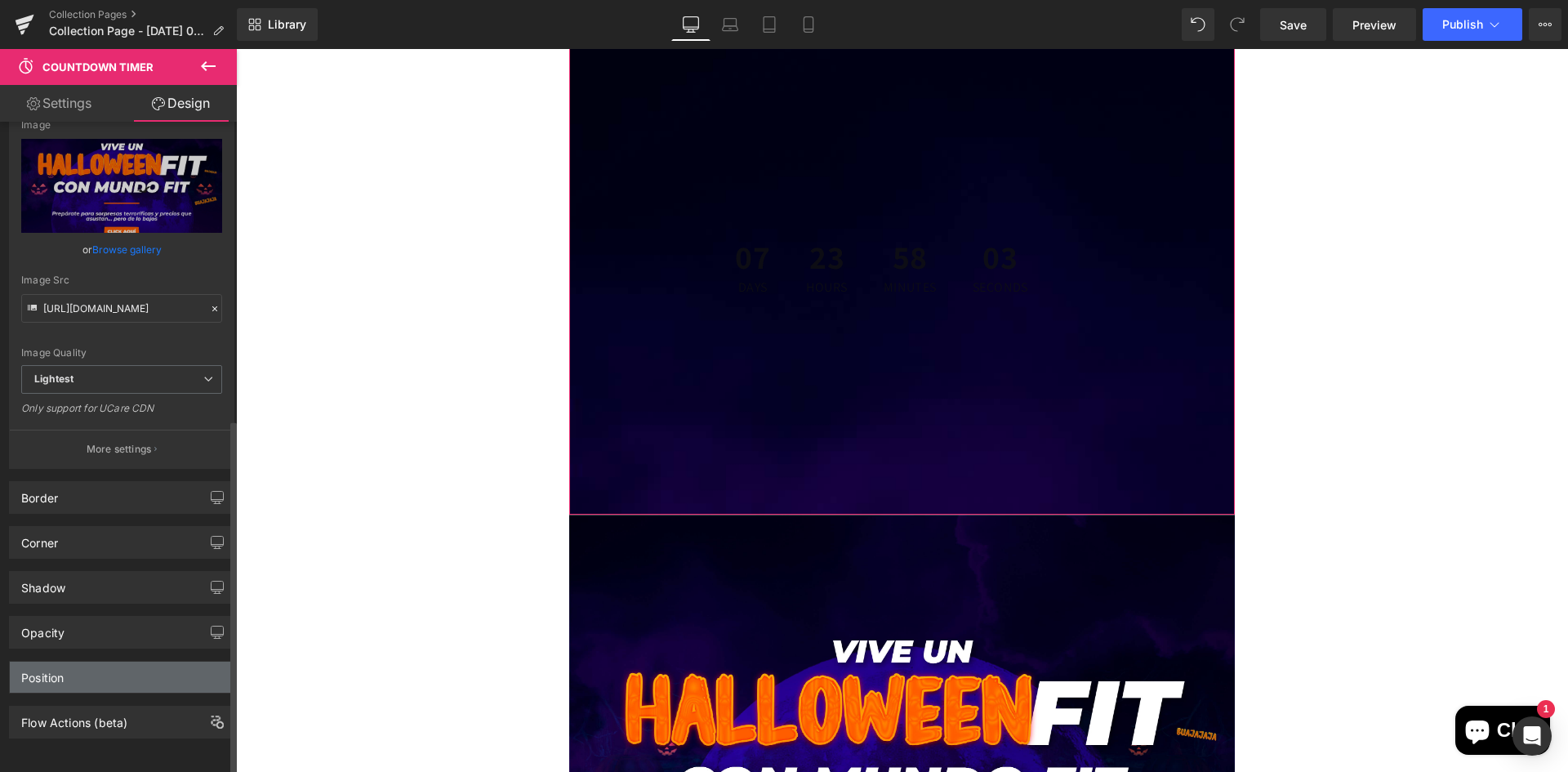
click at [118, 662] on div "Position" at bounding box center [121, 677] width 223 height 31
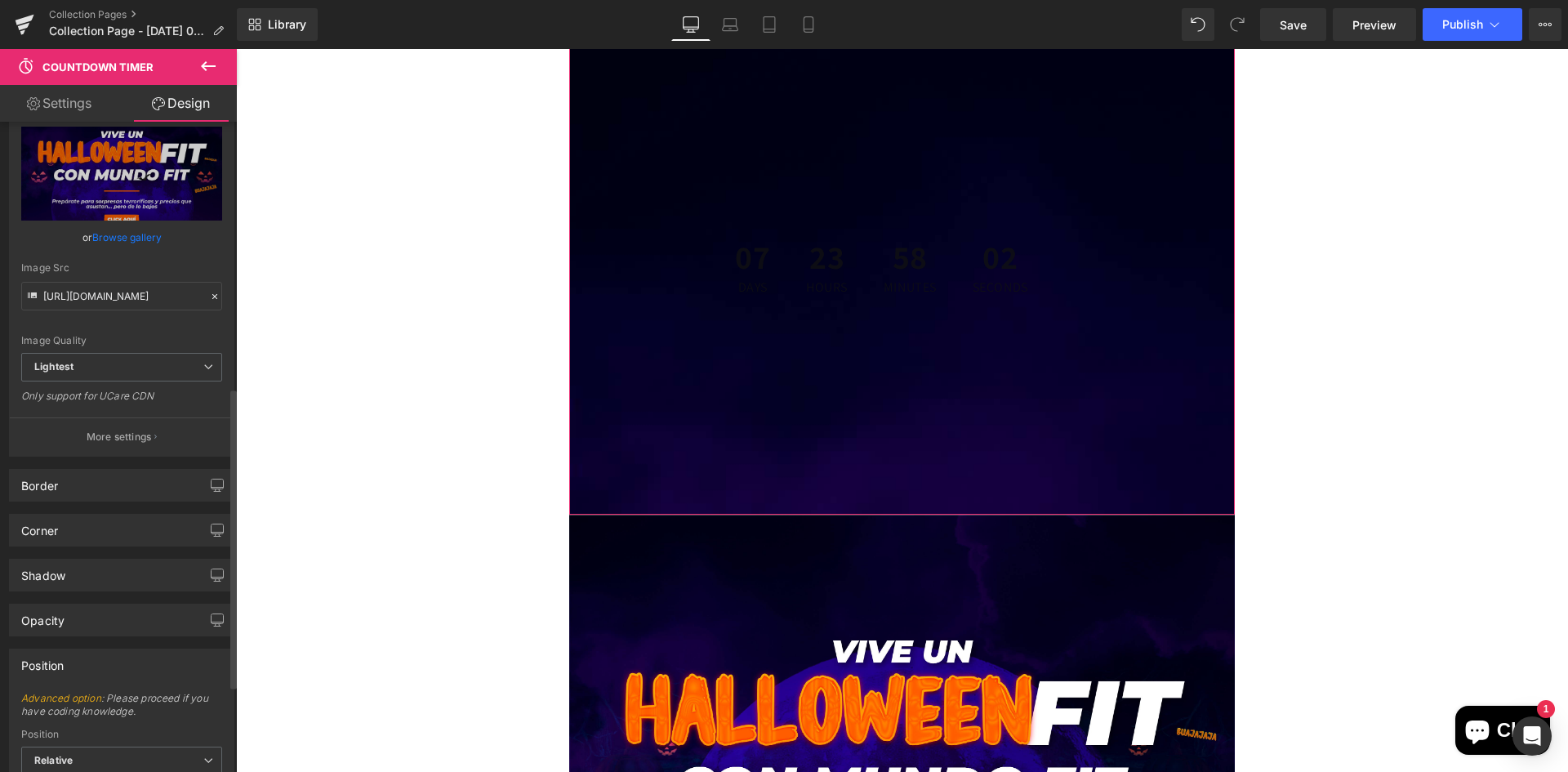
scroll to position [764, 0]
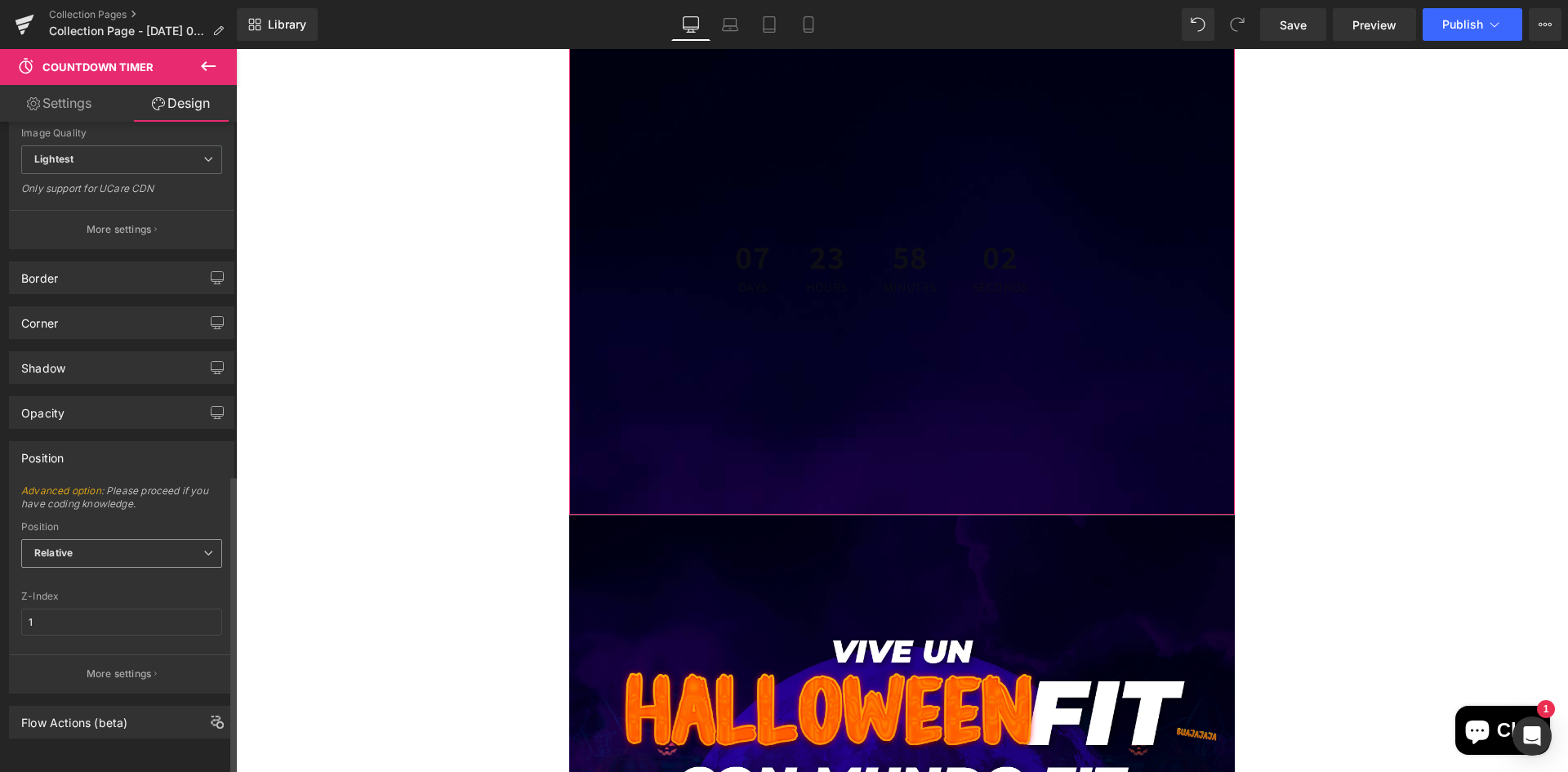
click at [119, 542] on span "Relative" at bounding box center [121, 553] width 201 height 29
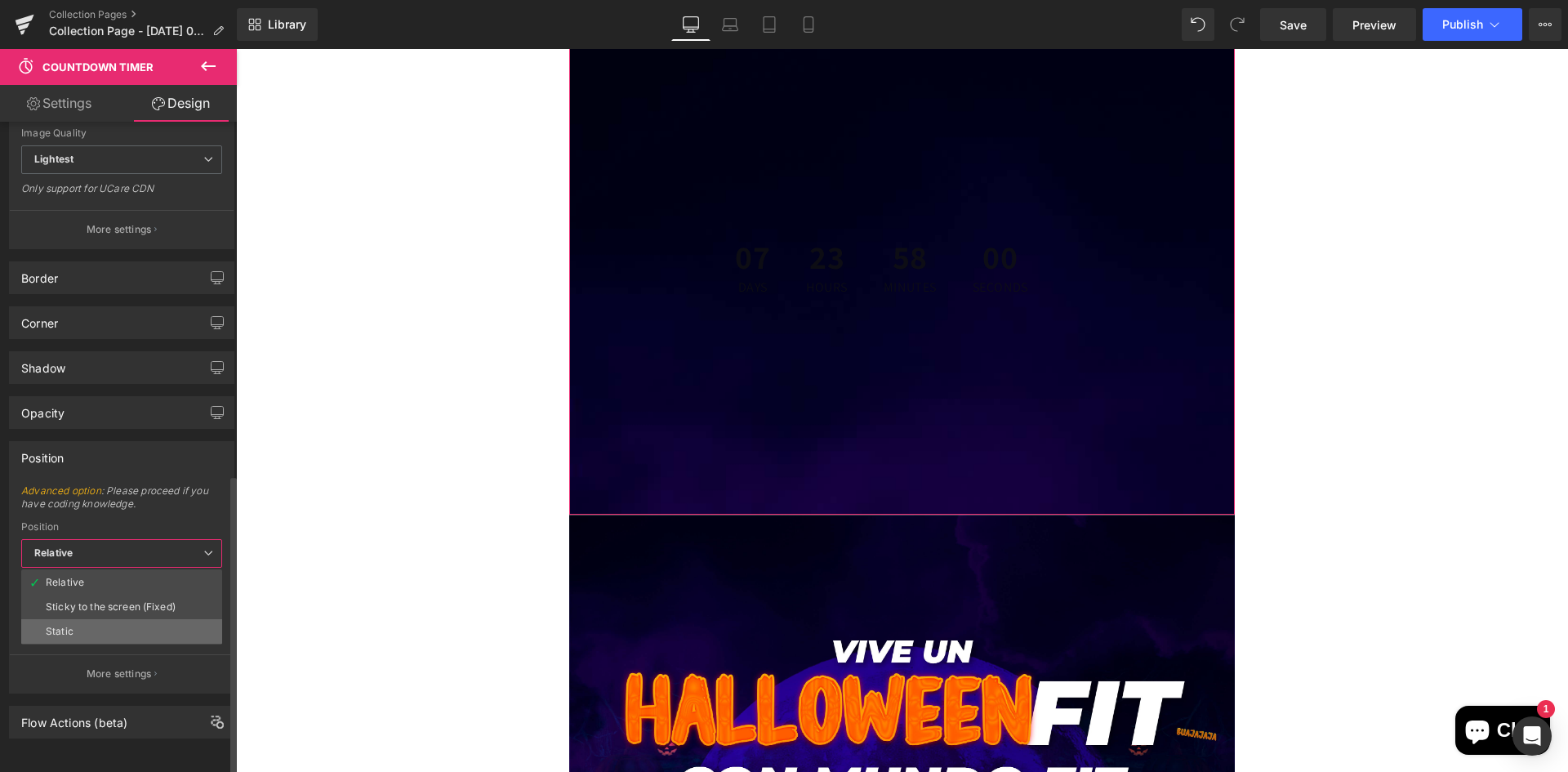
click at [135, 619] on li "Static" at bounding box center [121, 631] width 201 height 25
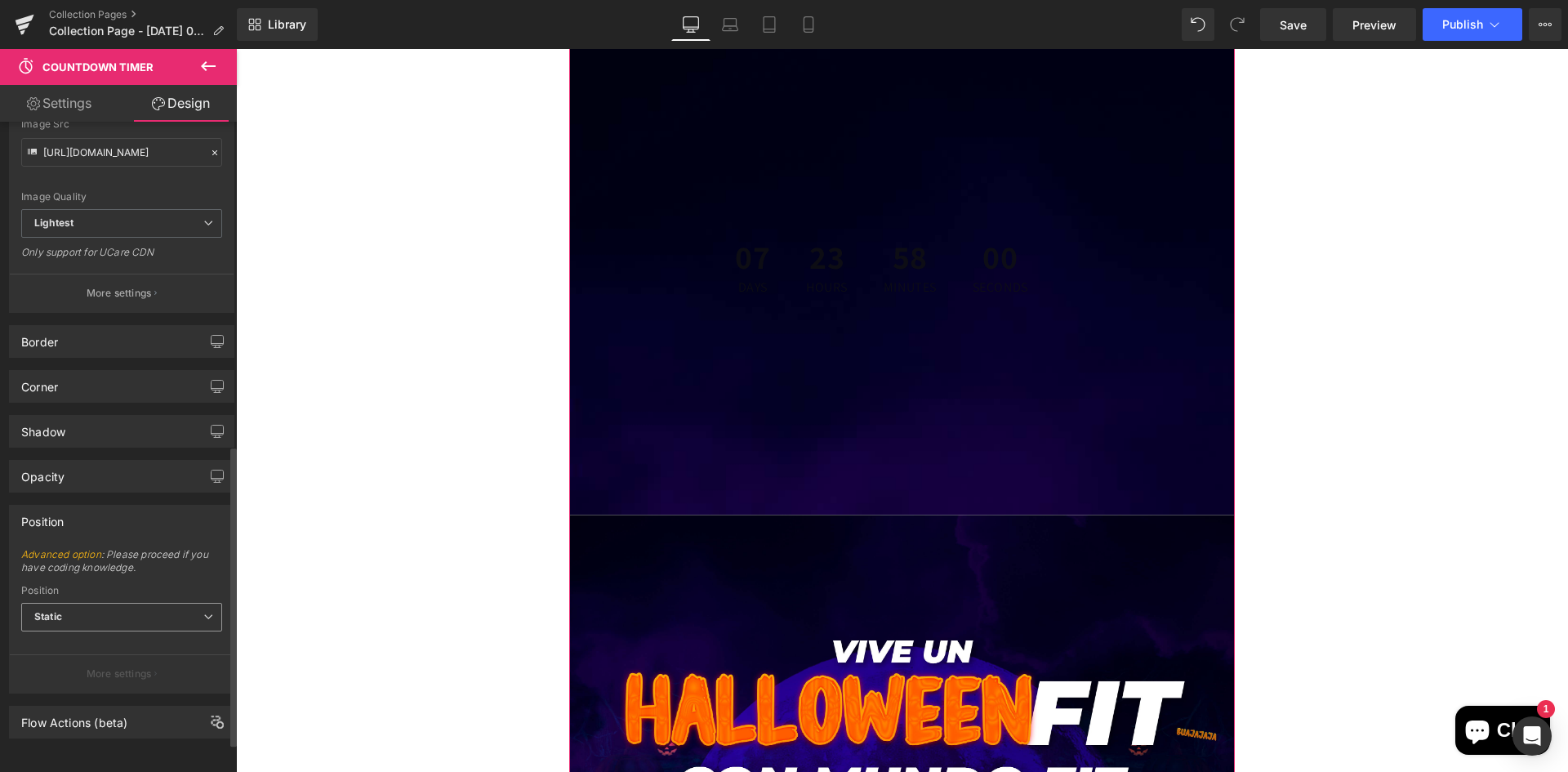
scroll to position [701, 0]
click at [124, 603] on span "Static" at bounding box center [121, 617] width 201 height 29
click at [122, 634] on li "Relative" at bounding box center [121, 647] width 201 height 25
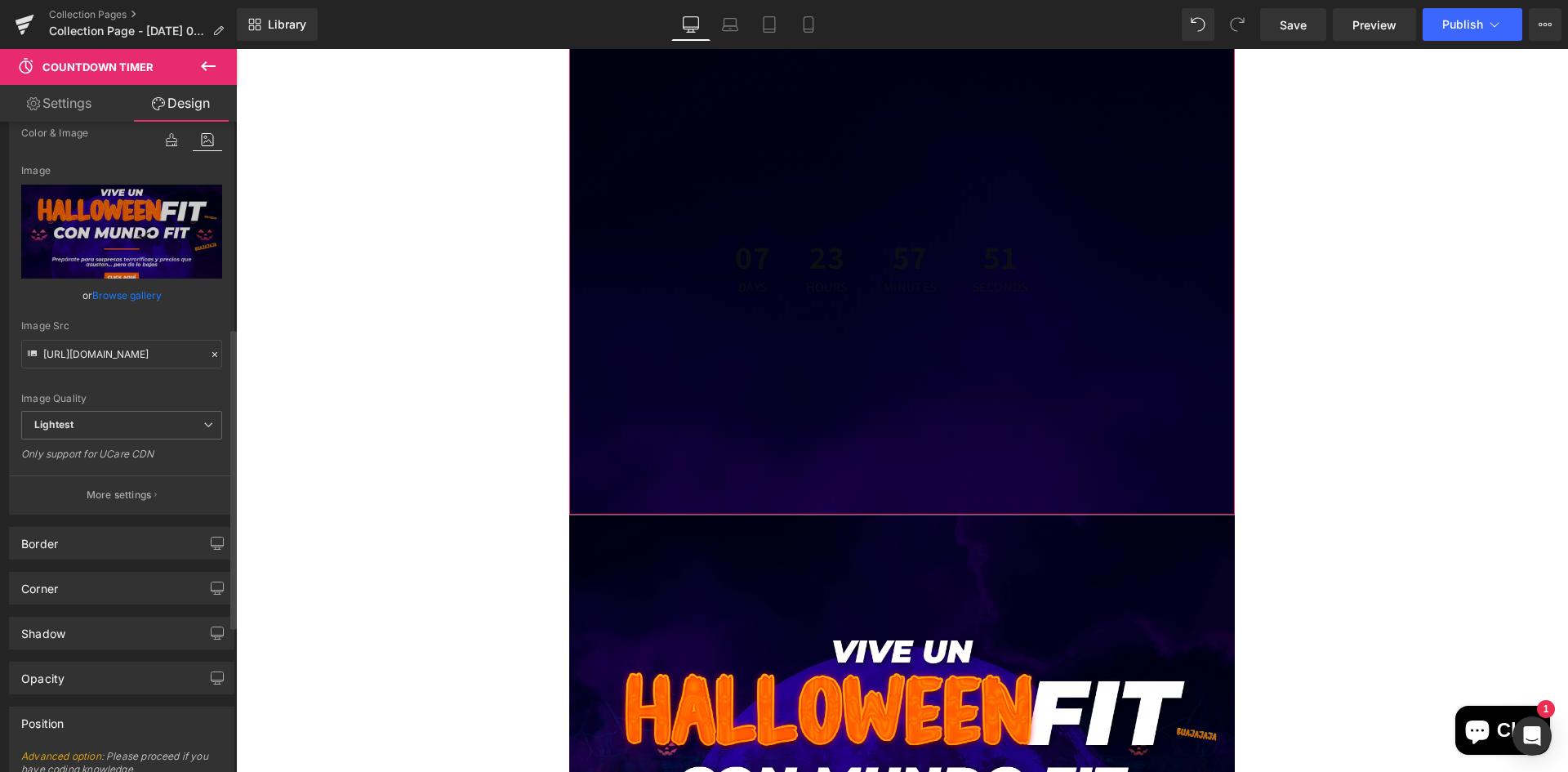
scroll to position [519, 0]
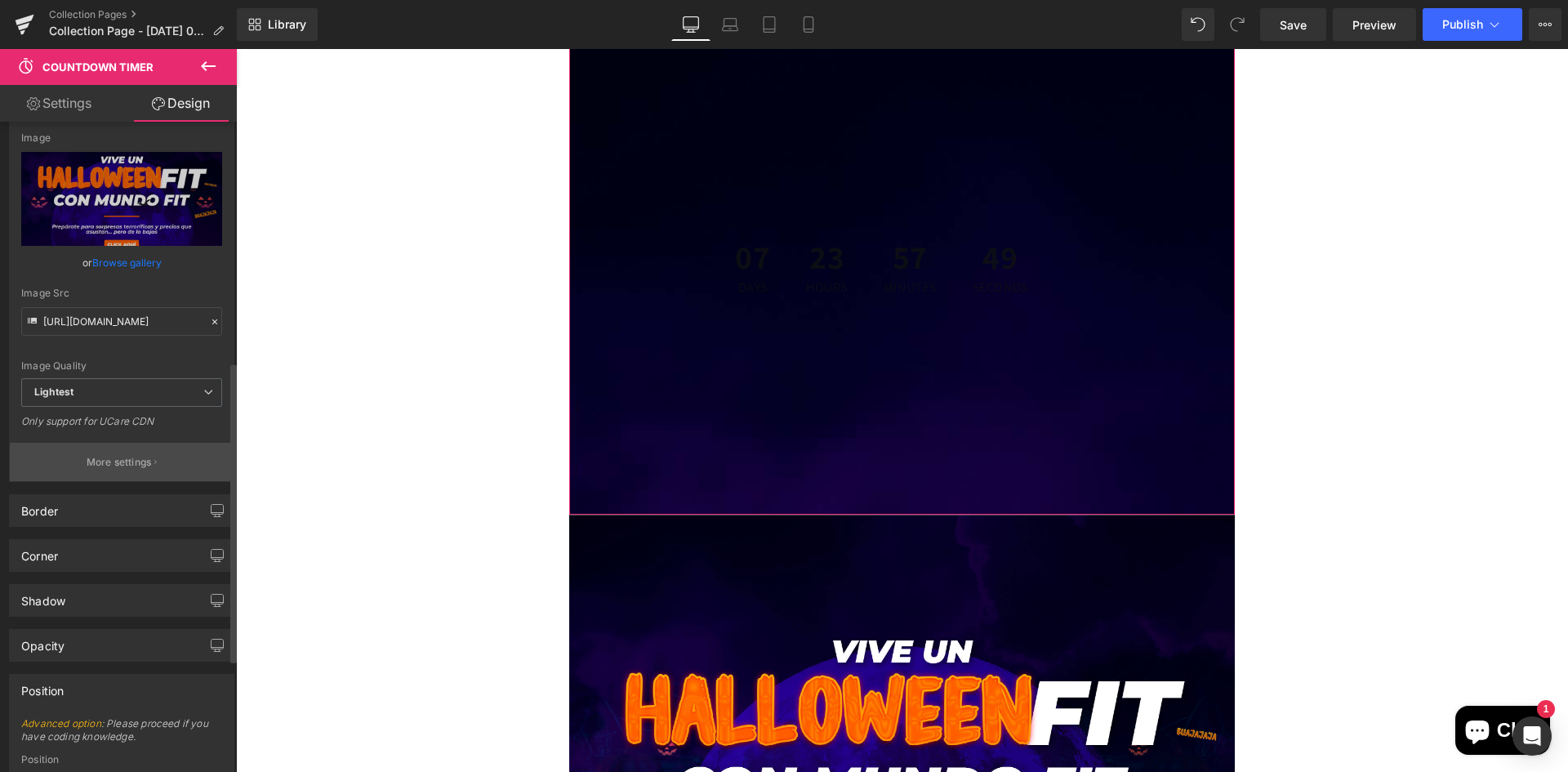
click at [165, 472] on button "More settings" at bounding box center [121, 462] width 223 height 38
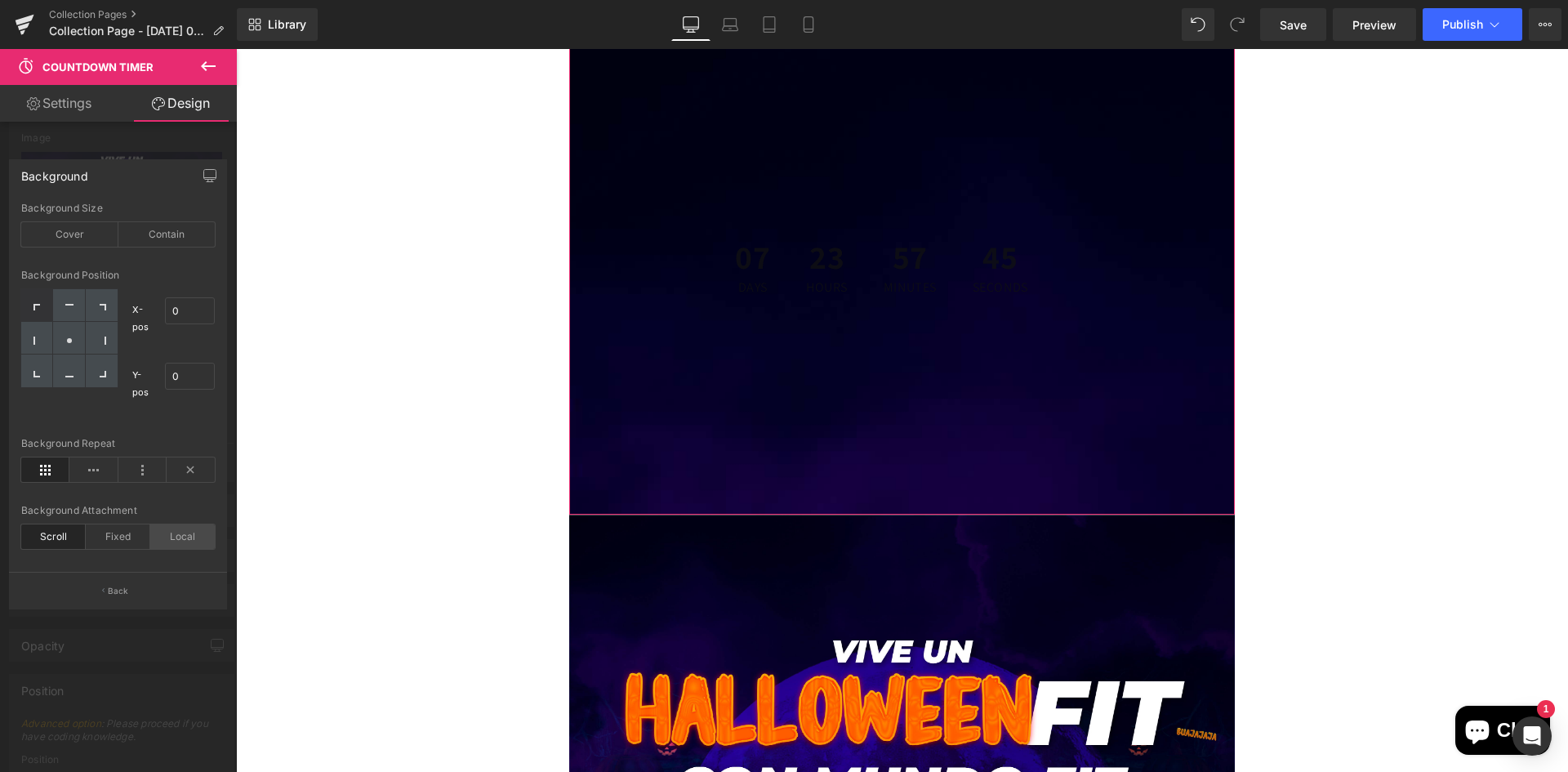
click at [171, 536] on div "Local" at bounding box center [182, 537] width 65 height 25
click at [132, 535] on div "Fixed" at bounding box center [118, 537] width 65 height 25
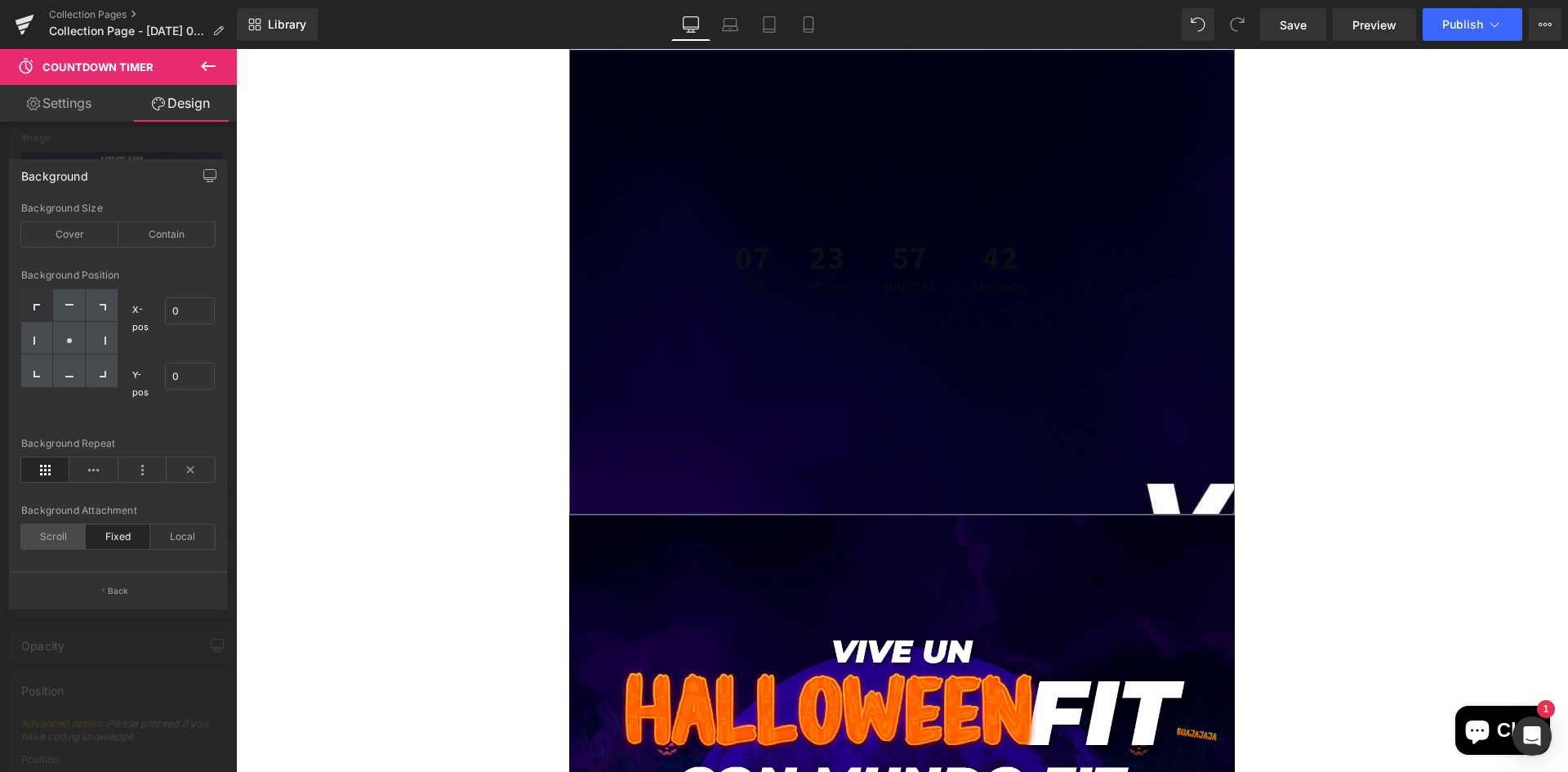
click at [65, 540] on div "Scroll" at bounding box center [53, 537] width 65 height 25
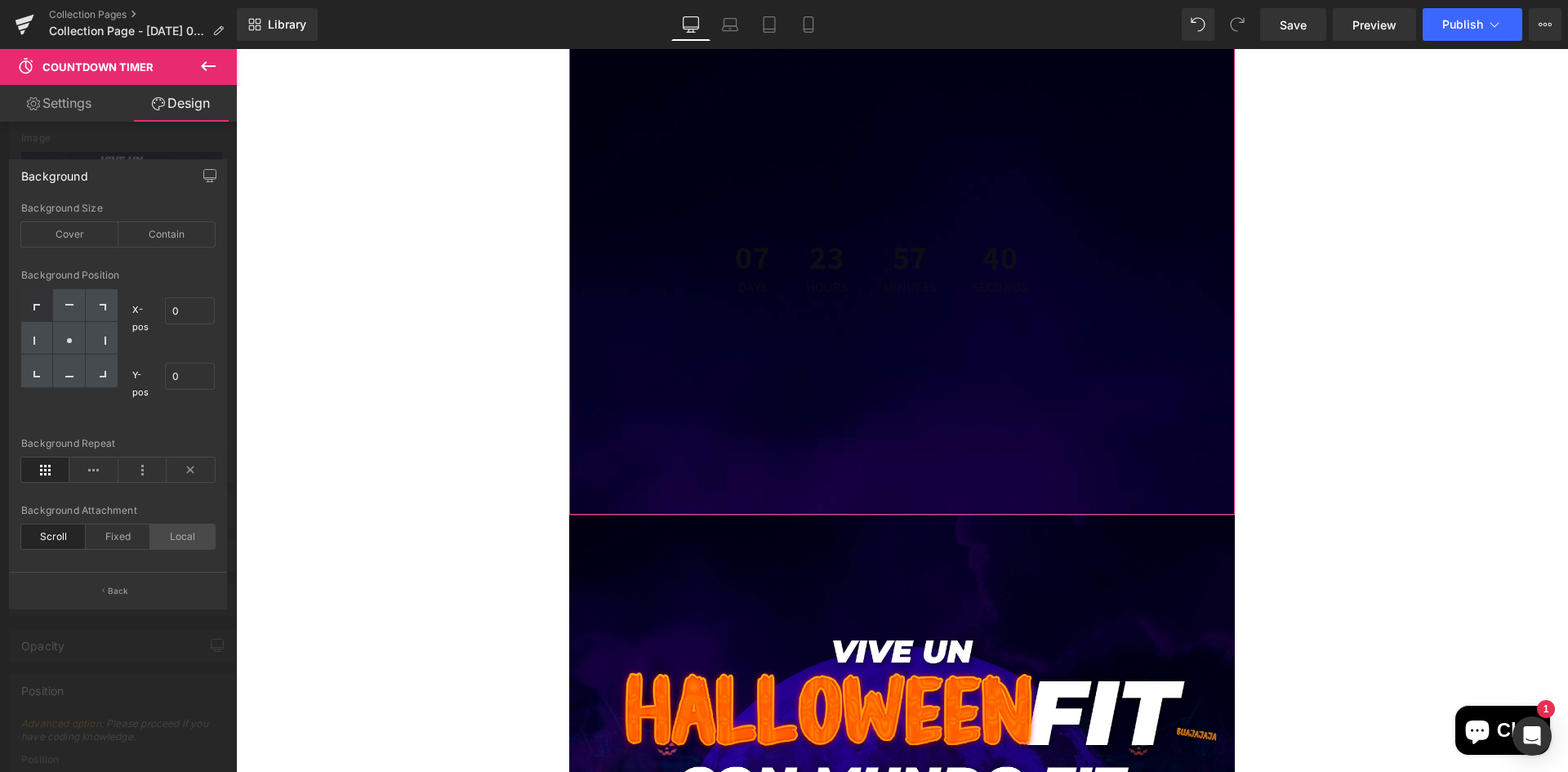
click at [172, 532] on div "Local" at bounding box center [182, 537] width 65 height 25
click at [105, 531] on div "Fixed" at bounding box center [118, 537] width 65 height 25
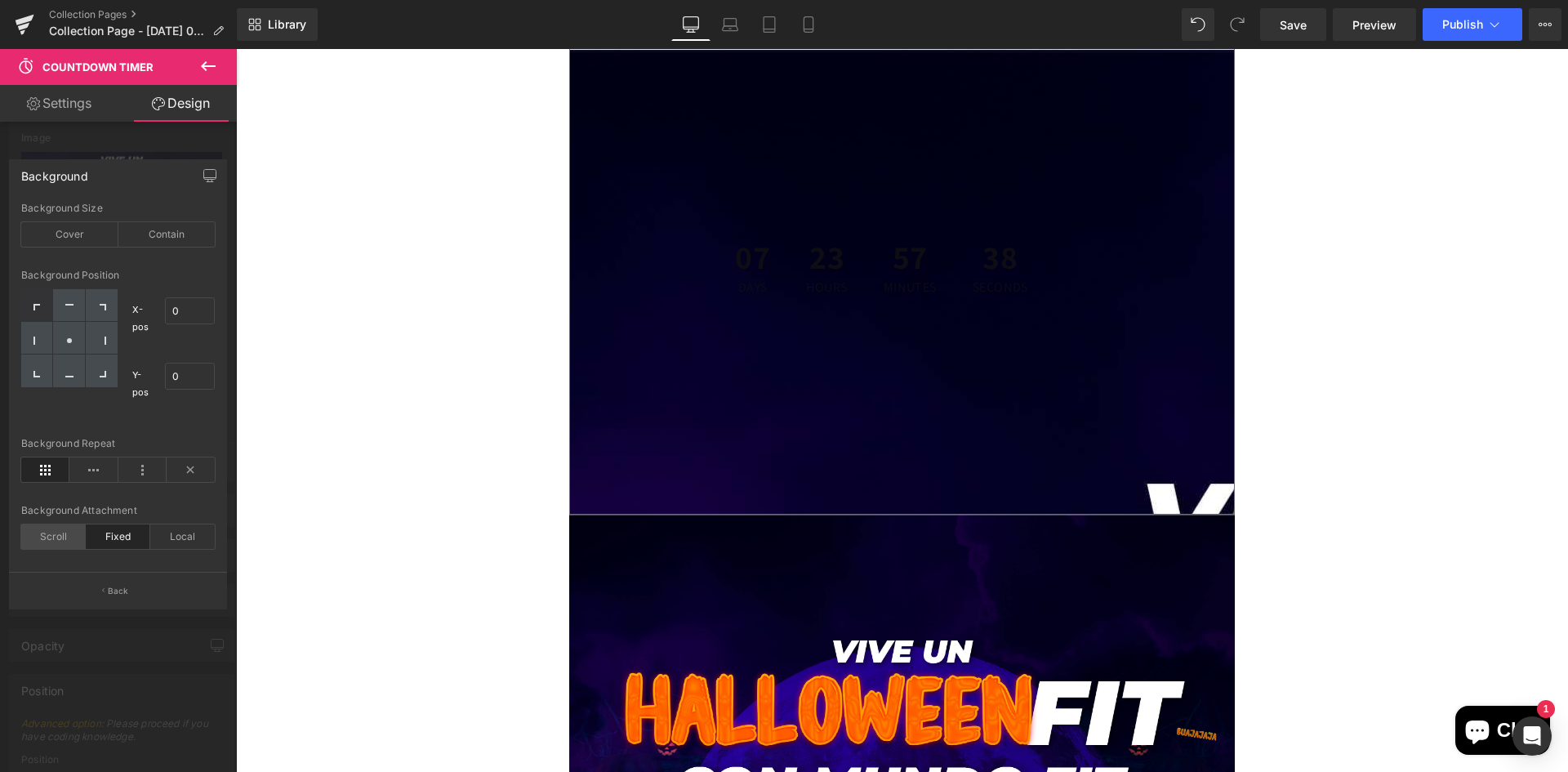
click at [58, 531] on div "Scroll" at bounding box center [53, 537] width 65 height 25
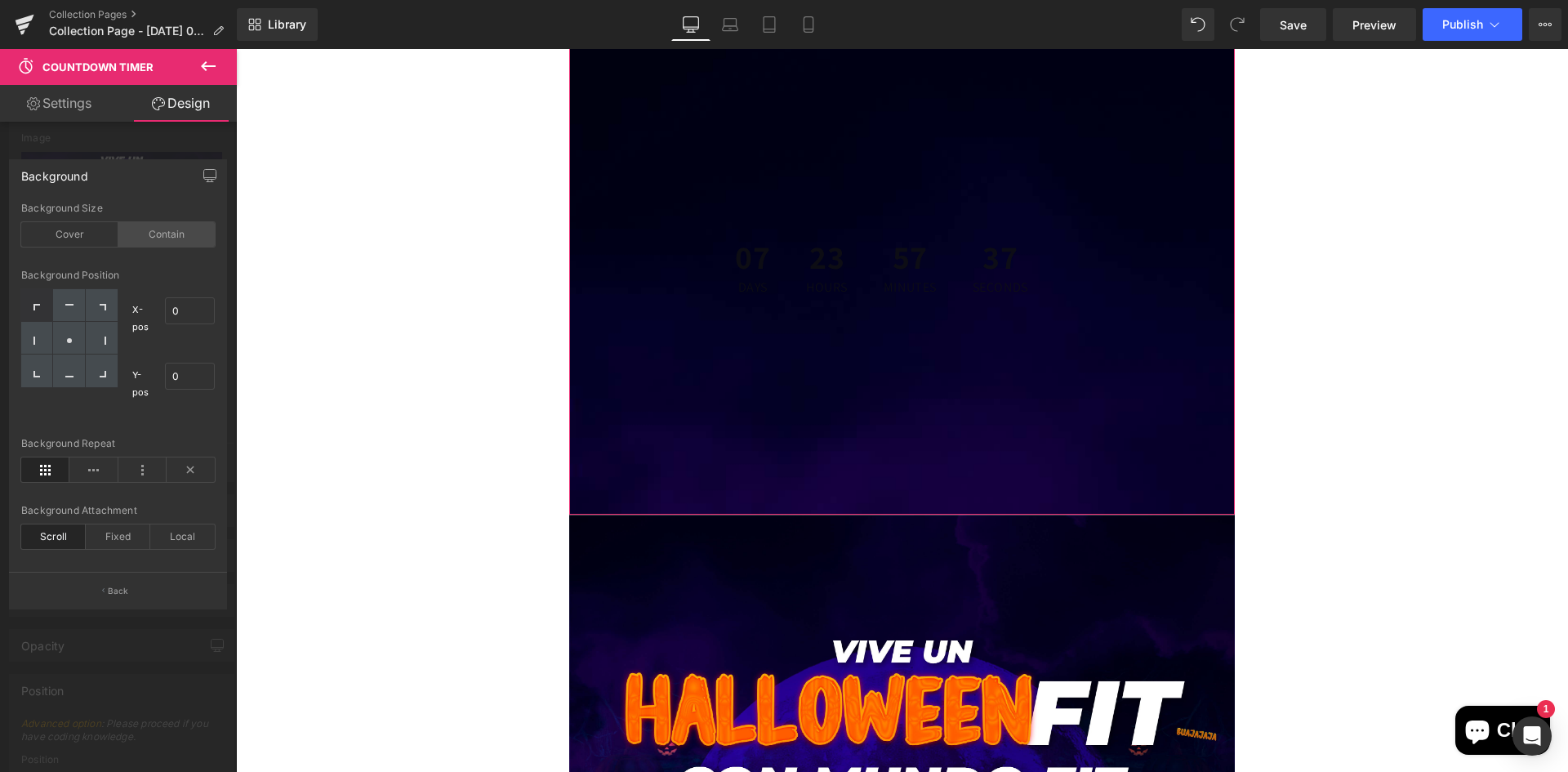
click at [164, 235] on div "Contain" at bounding box center [167, 235] width 97 height 25
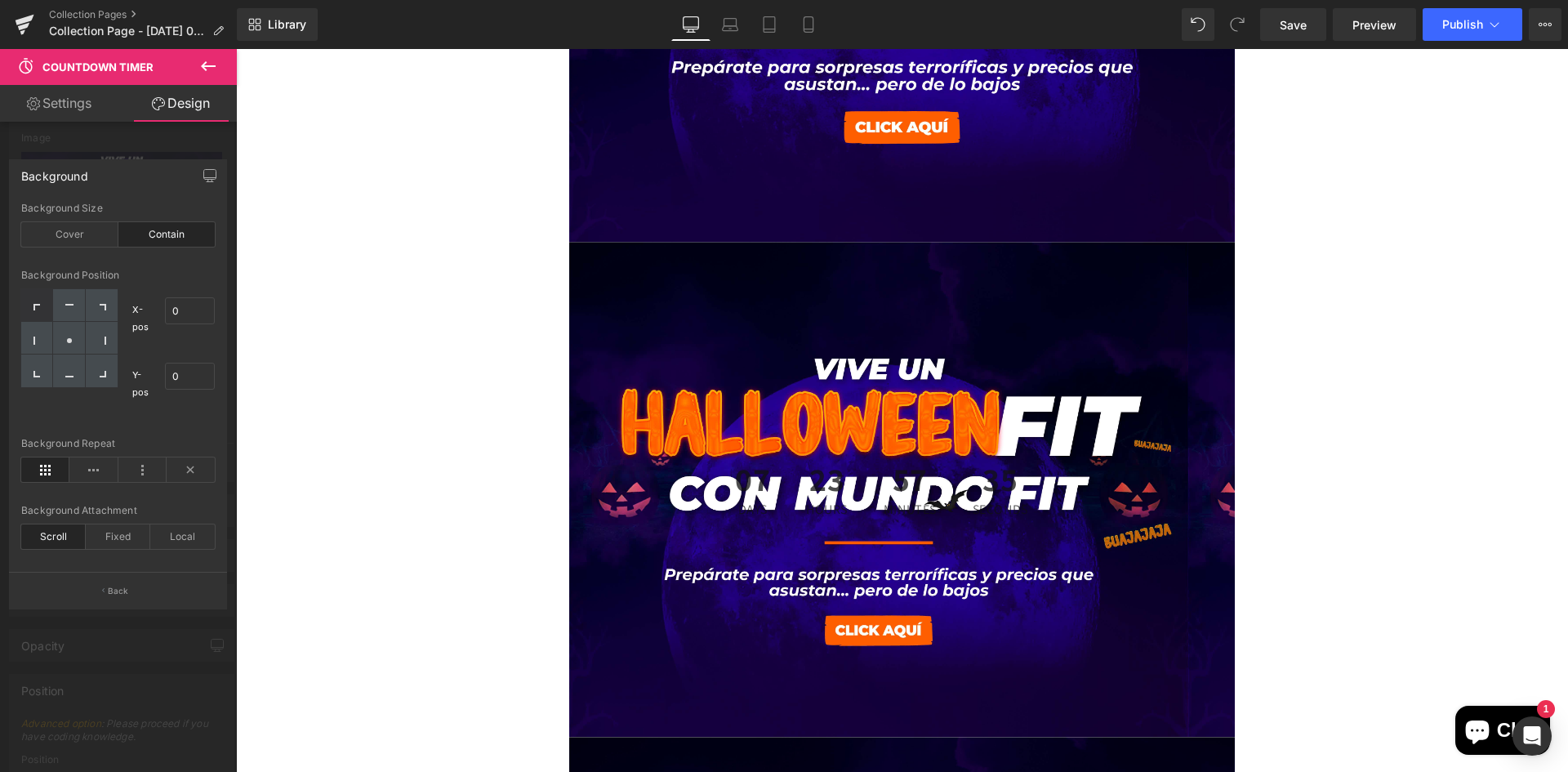
scroll to position [980, 0]
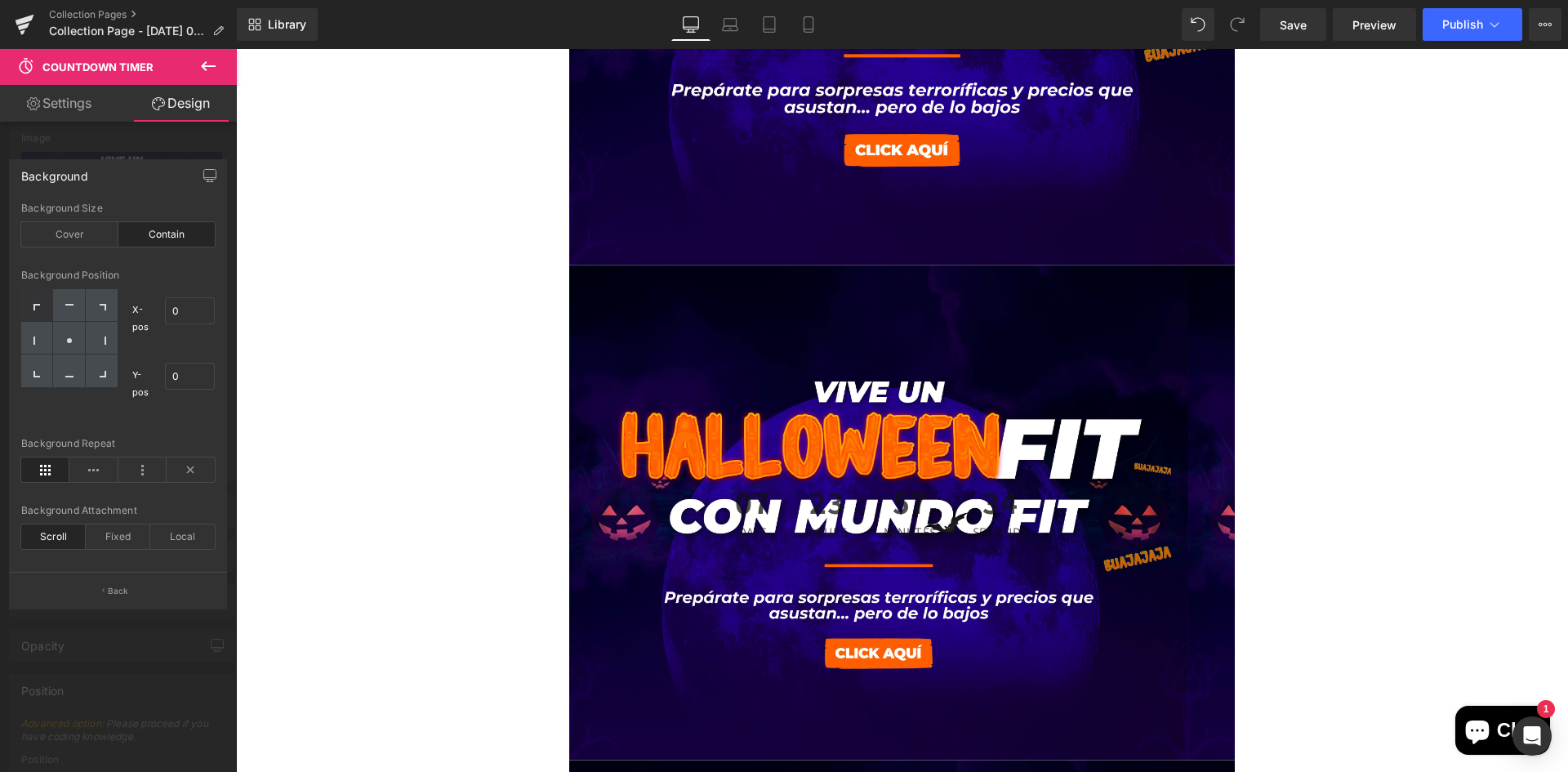
click at [371, 417] on body "Ir directamente al contenido Tu carrito esta vacío Seguir comprando ¿Tienes una…" at bounding box center [901, 443] width 1331 height 2748
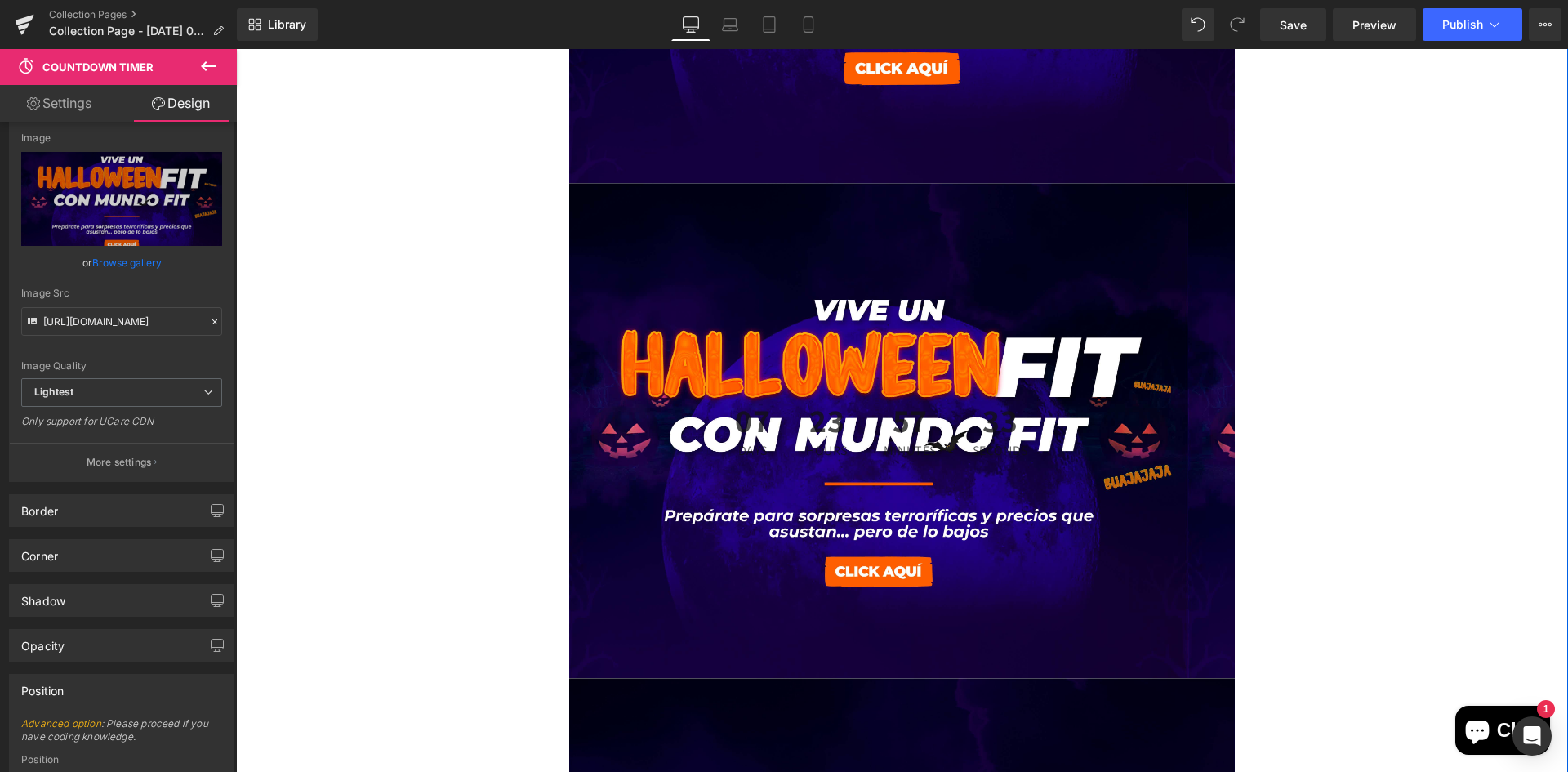
scroll to position [1144, 0]
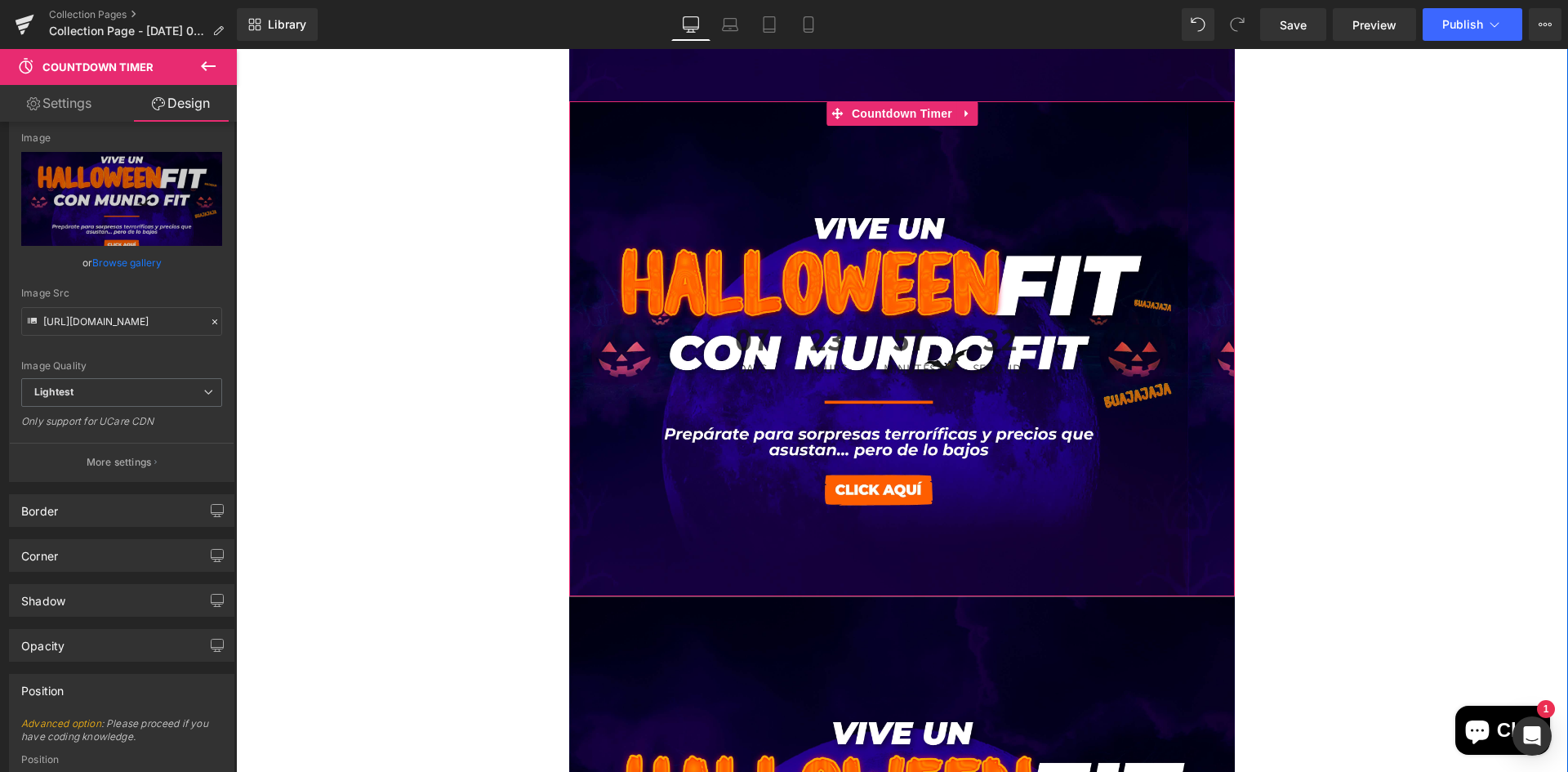
click at [888, 347] on span "57" at bounding box center [910, 342] width 53 height 41
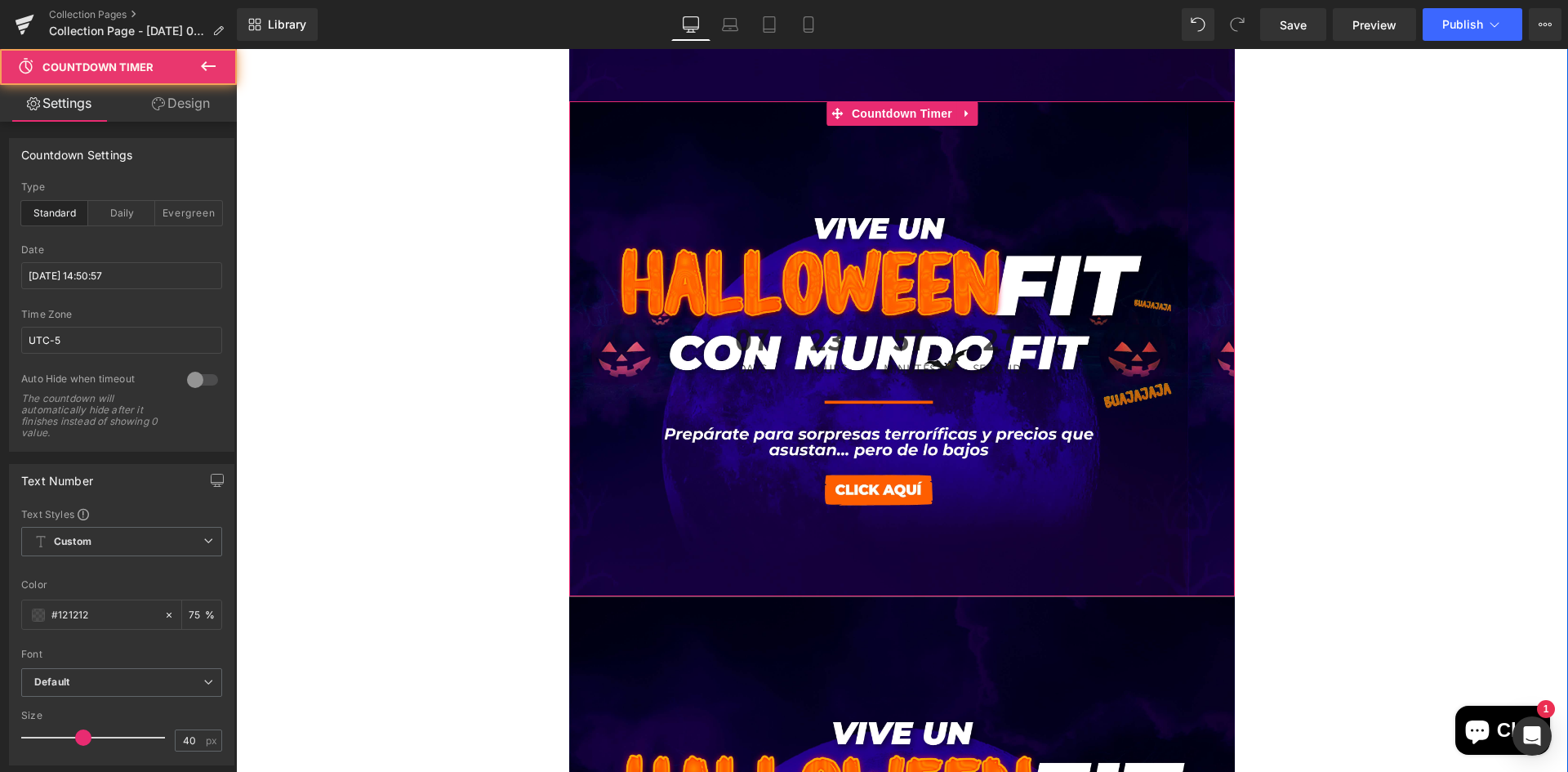
click at [842, 362] on span "Hours" at bounding box center [827, 369] width 42 height 13
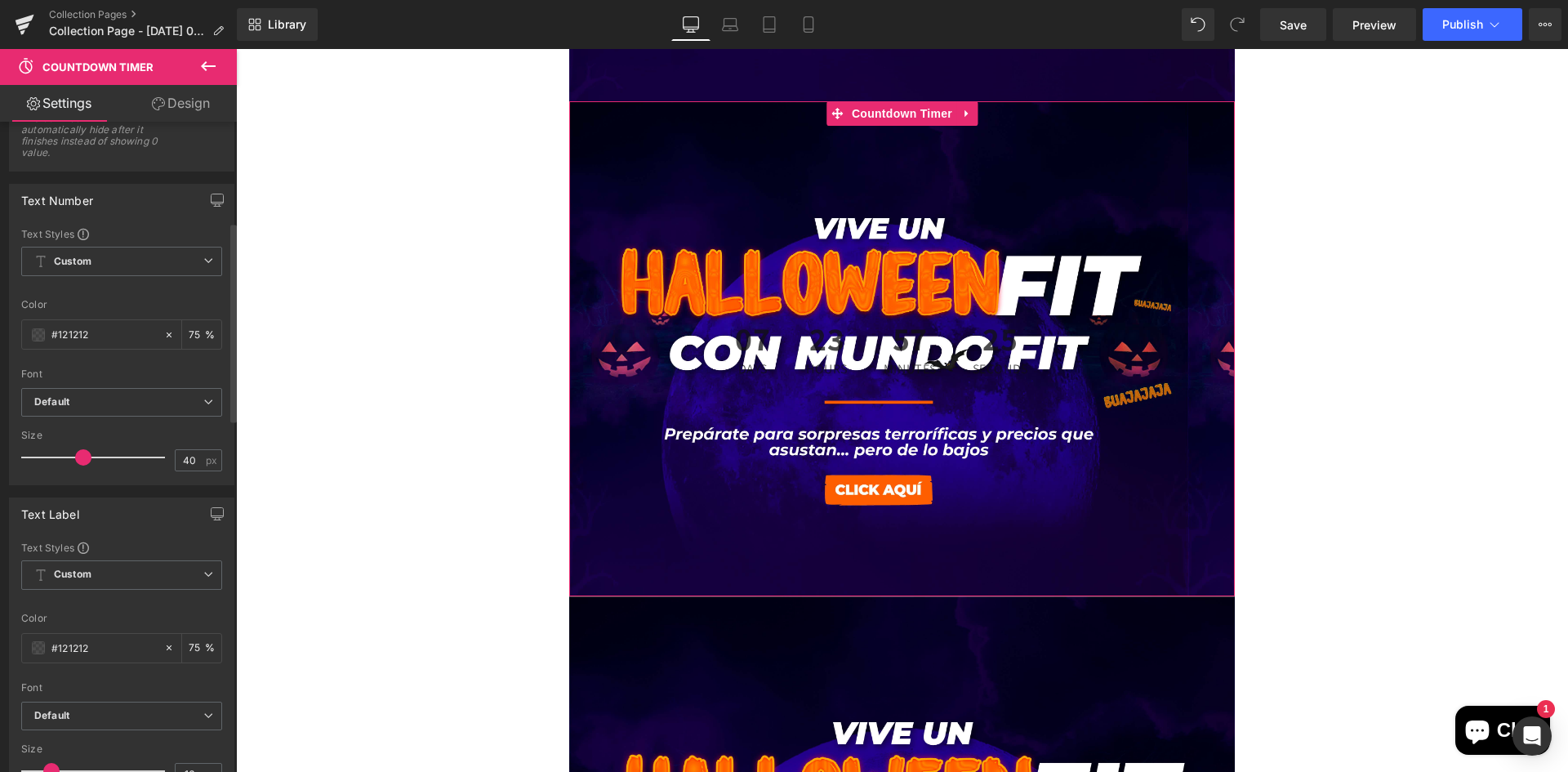
scroll to position [327, 0]
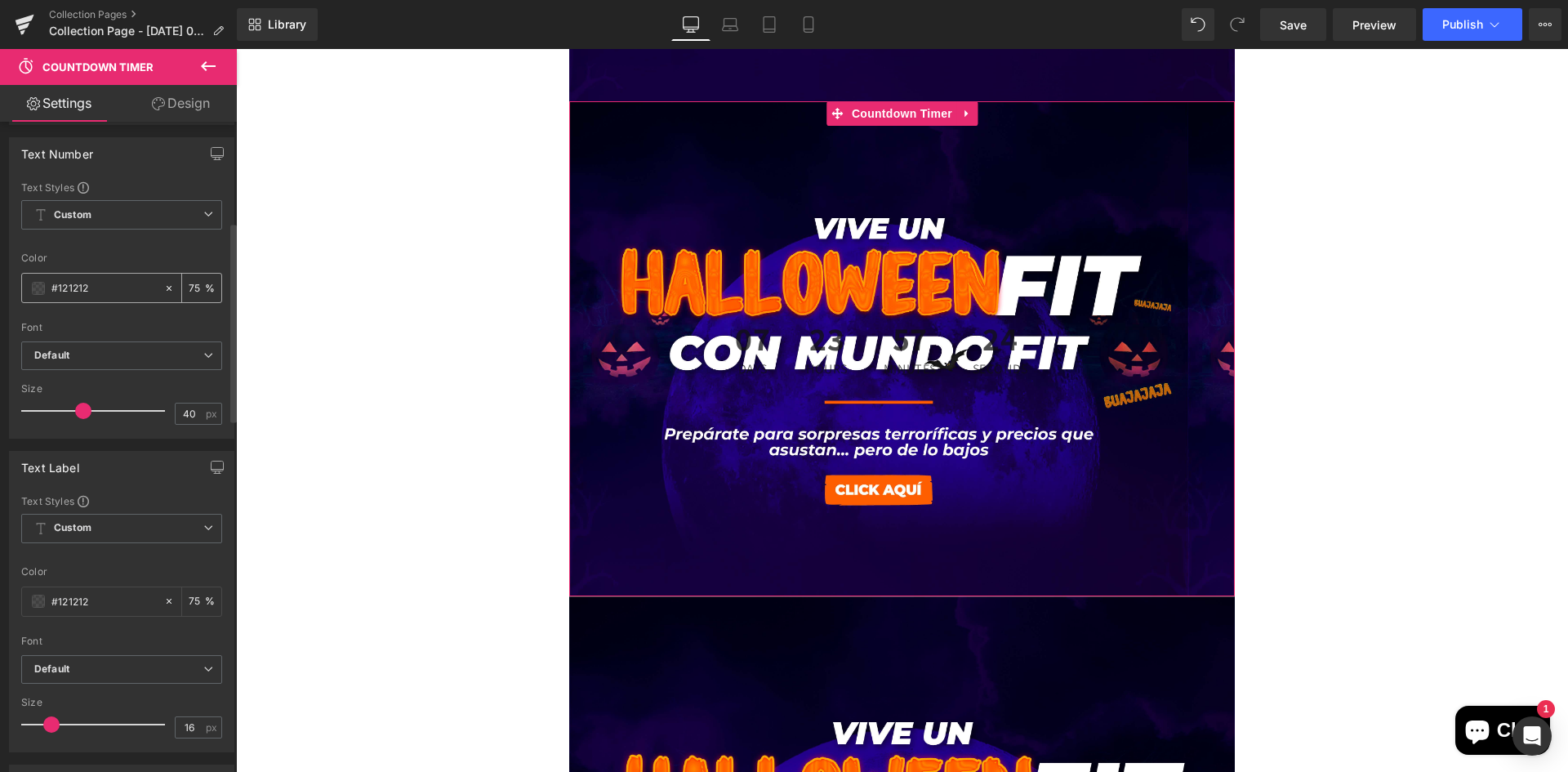
click at [67, 288] on input "#121212" at bounding box center [104, 288] width 105 height 18
click at [36, 291] on span at bounding box center [39, 288] width 13 height 13
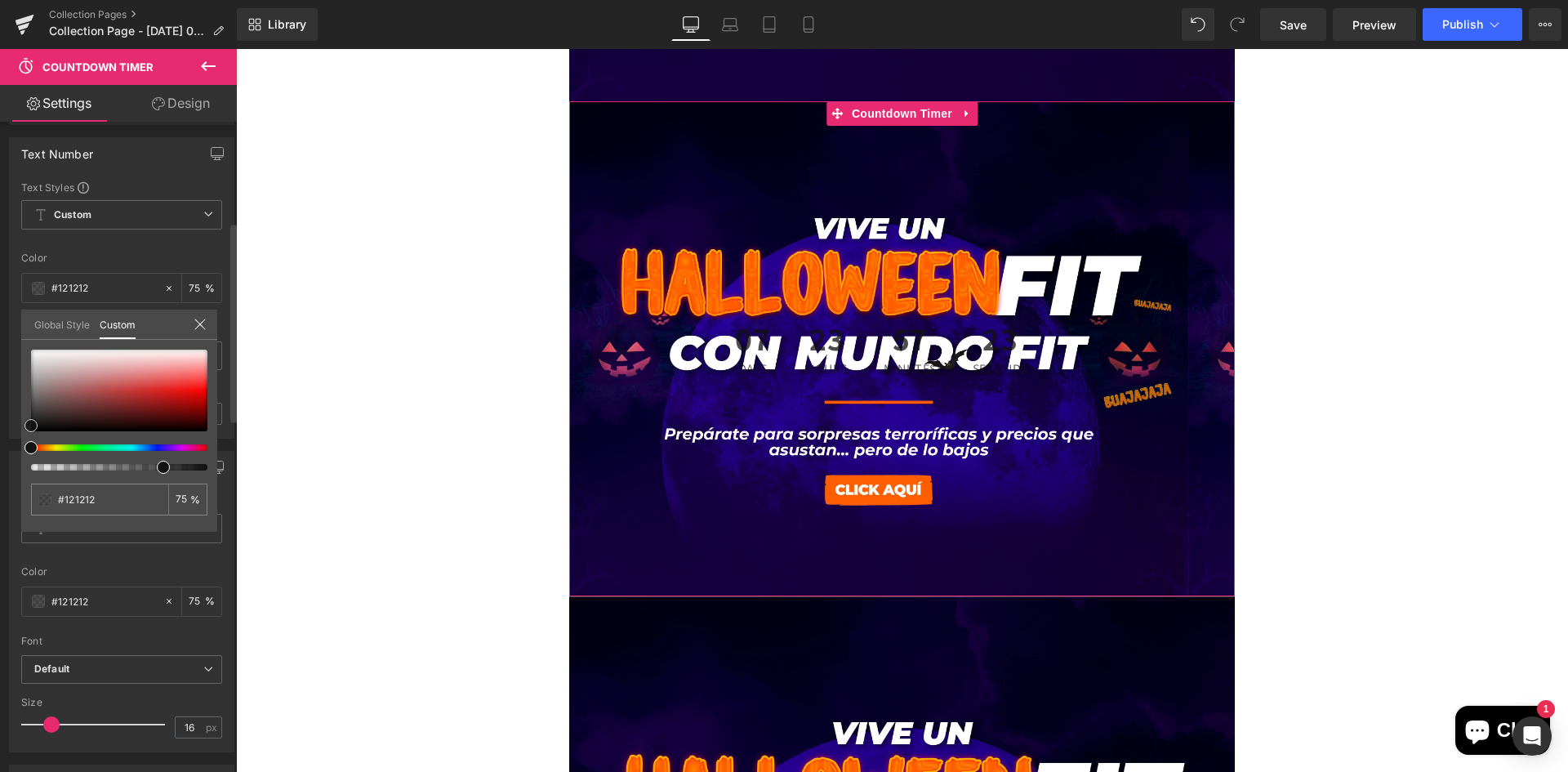
type input "#641111"
type input "#a92727"
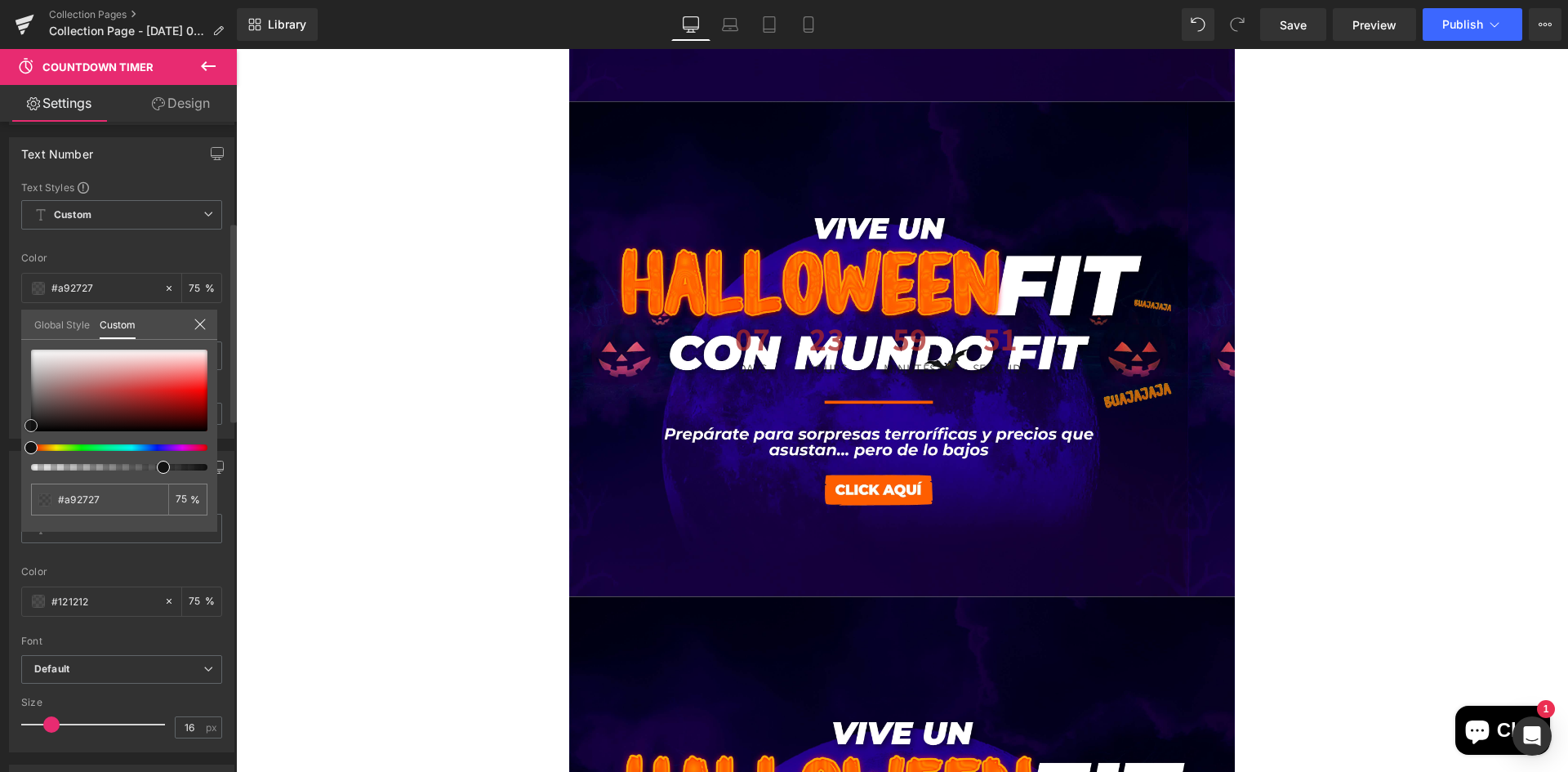
type input "#d28787"
type input "#d28888"
type input "#ecd4d4"
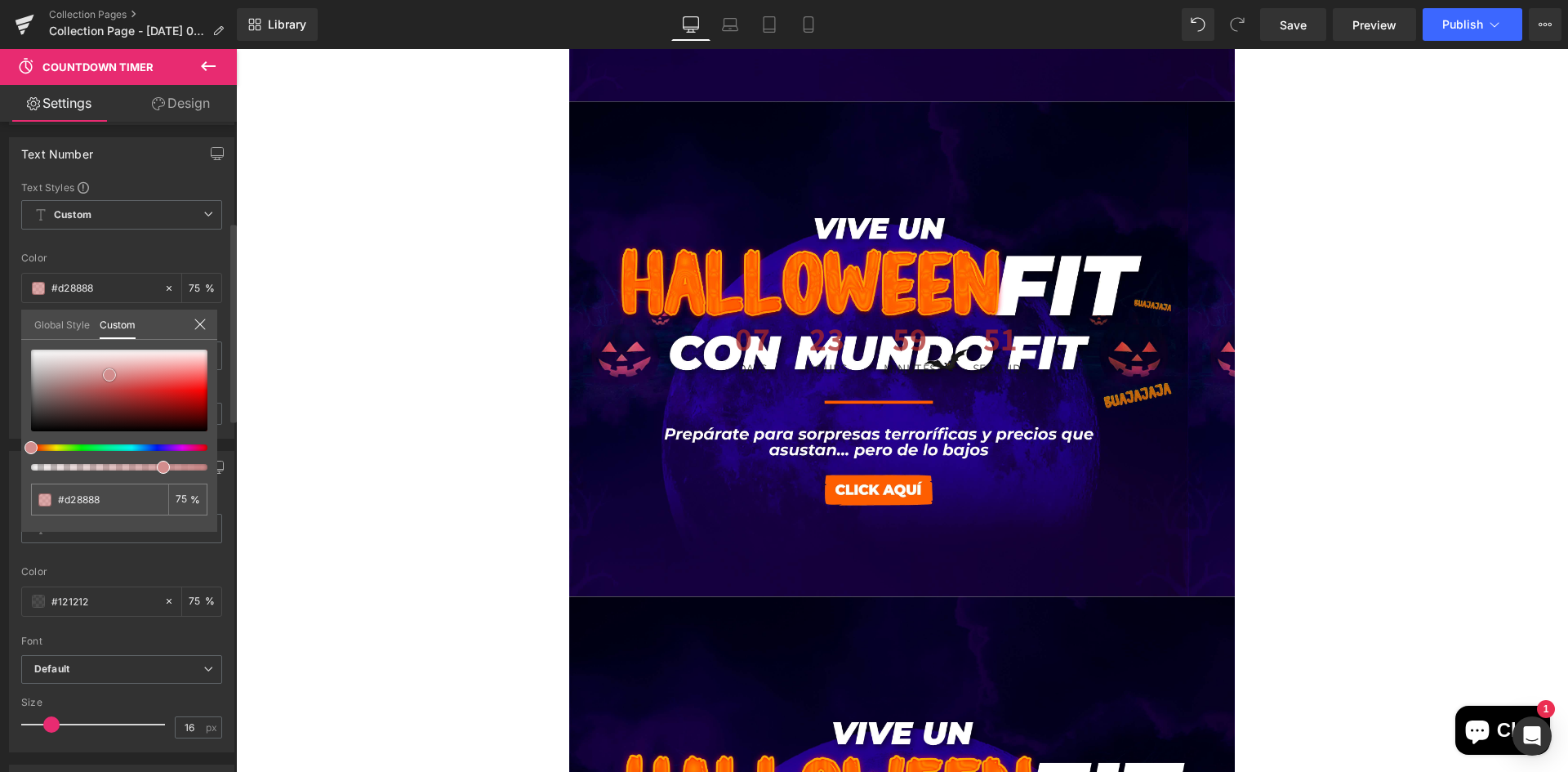
type input "#ecd4d4"
type input "#f3e6e6"
drag, startPoint x: 154, startPoint y: 413, endPoint x: 96, endPoint y: 356, distance: 81.3
click at [96, 356] on div at bounding box center [120, 391] width 177 height 82
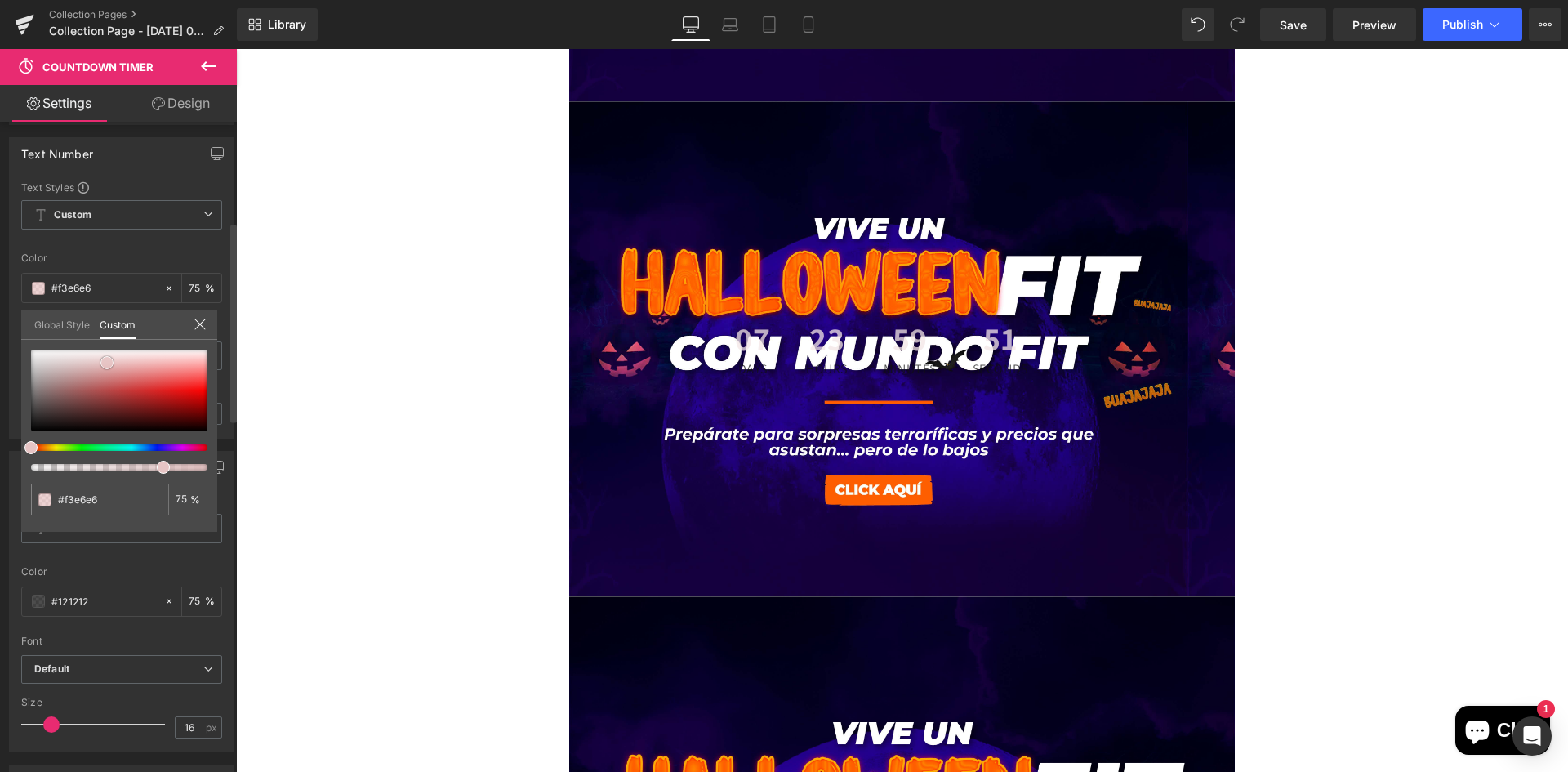
type input "#e6c5c5"
type input "#e7c5c5"
type input "#ffffff"
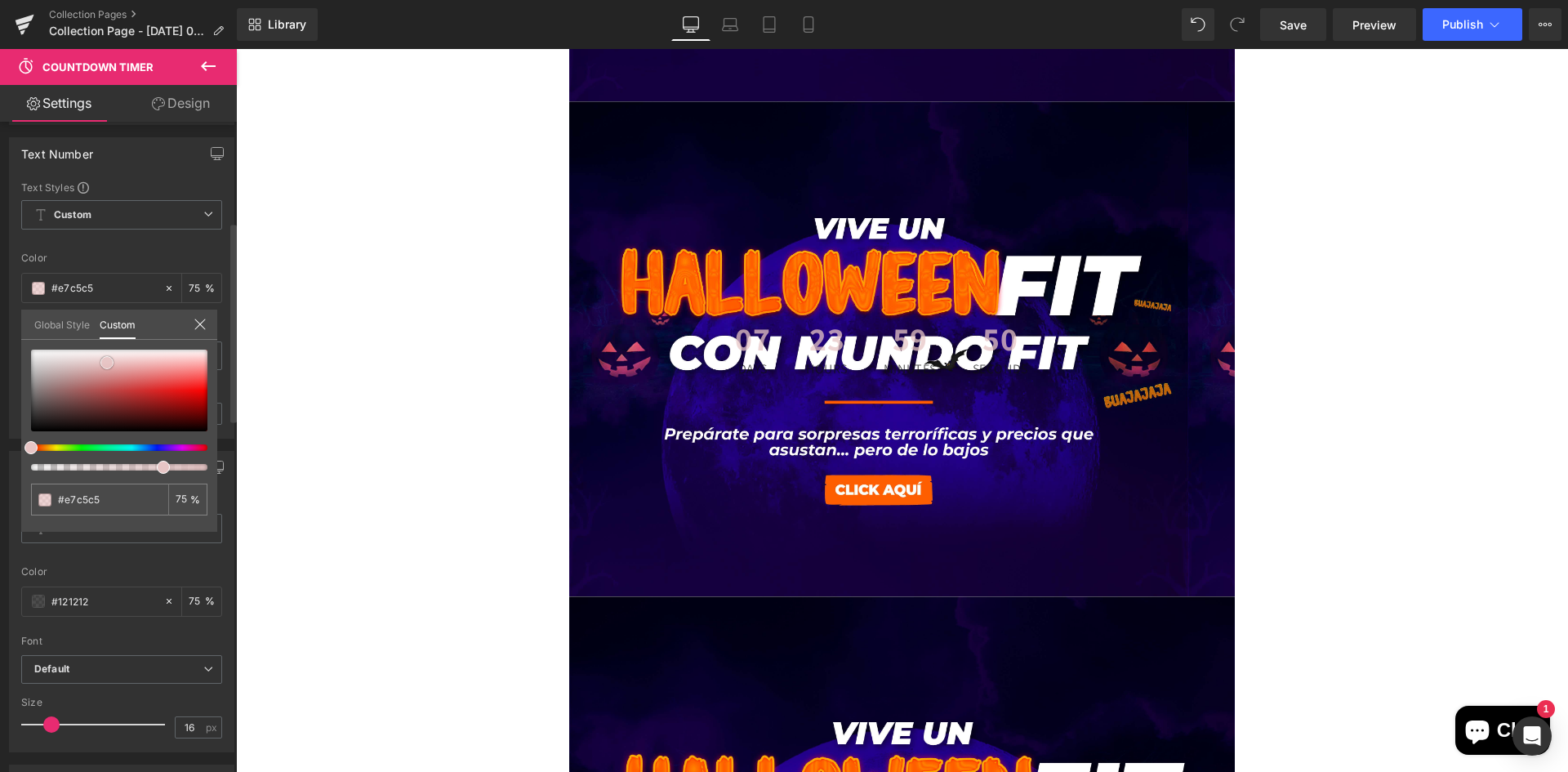
type input "#ffffff"
drag, startPoint x: 106, startPoint y: 362, endPoint x: 29, endPoint y: 330, distance: 83.4
click at [29, 330] on div "Global Style Custom Setup Global Style #ffffff 75 %" at bounding box center [119, 335] width 196 height 49
type input "79"
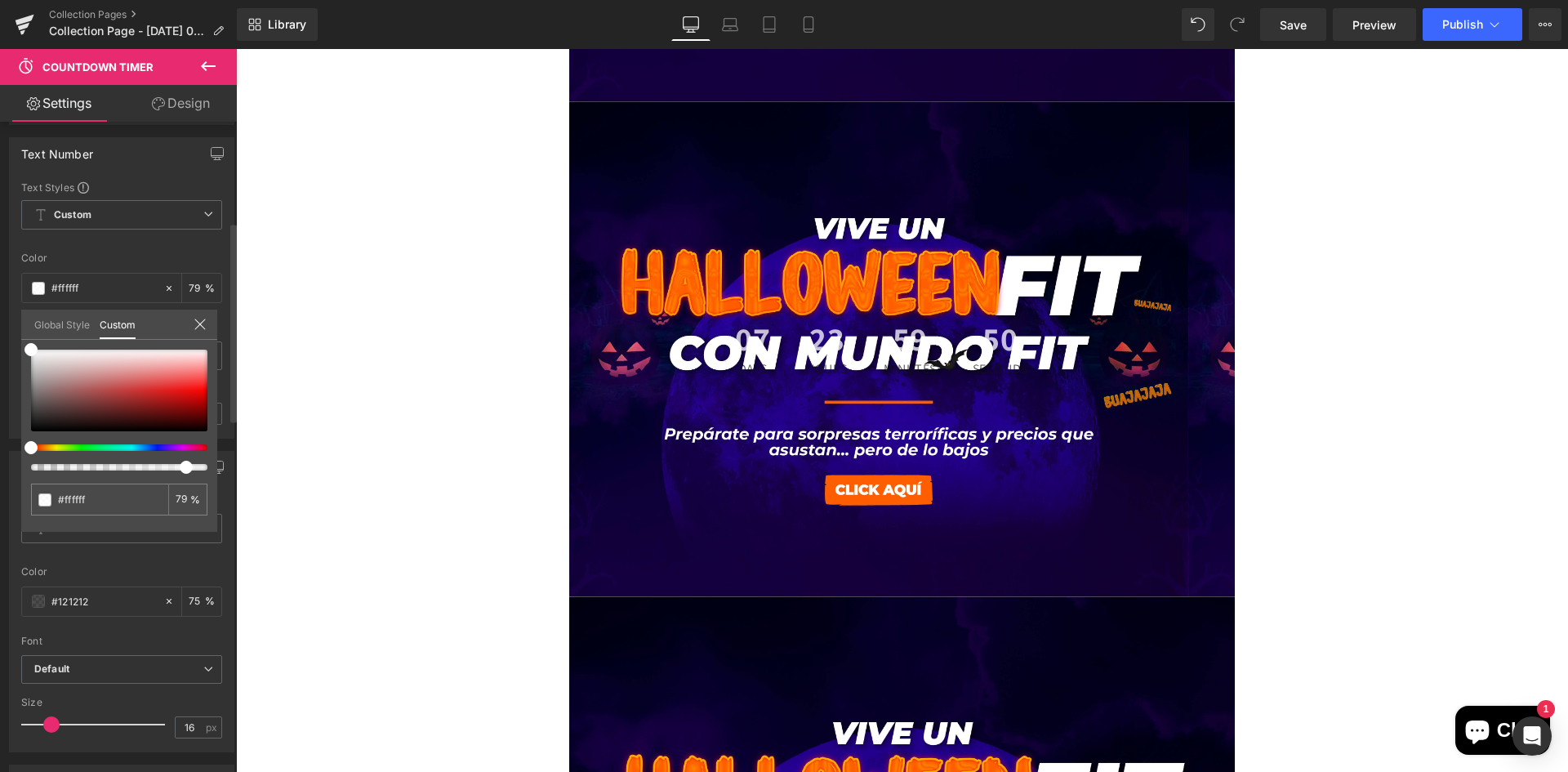
type input "87"
type input "92"
type input "99"
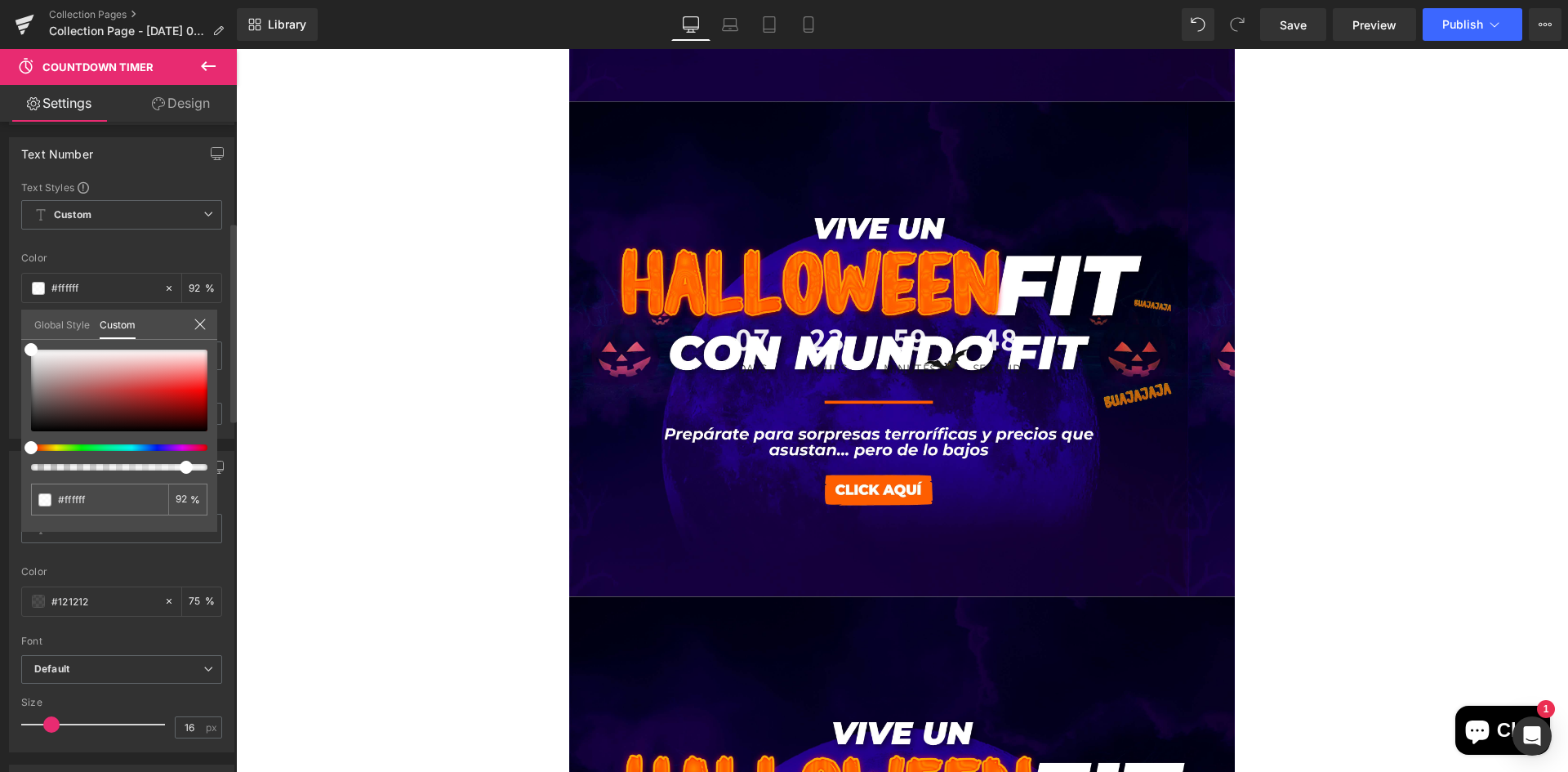
type input "99"
drag, startPoint x: 157, startPoint y: 468, endPoint x: 233, endPoint y: 468, distance: 76.0
click at [233, 468] on div "Countdown Settings standard Type Standard Daily Evergreen [DATE] 14:50:57 Date …" at bounding box center [118, 451] width 237 height 658
click at [1241, 305] on body "Ir directamente al contenido Tu carrito esta vacío Seguir comprando ¿Tienes una…" at bounding box center [901, 280] width 1331 height 2748
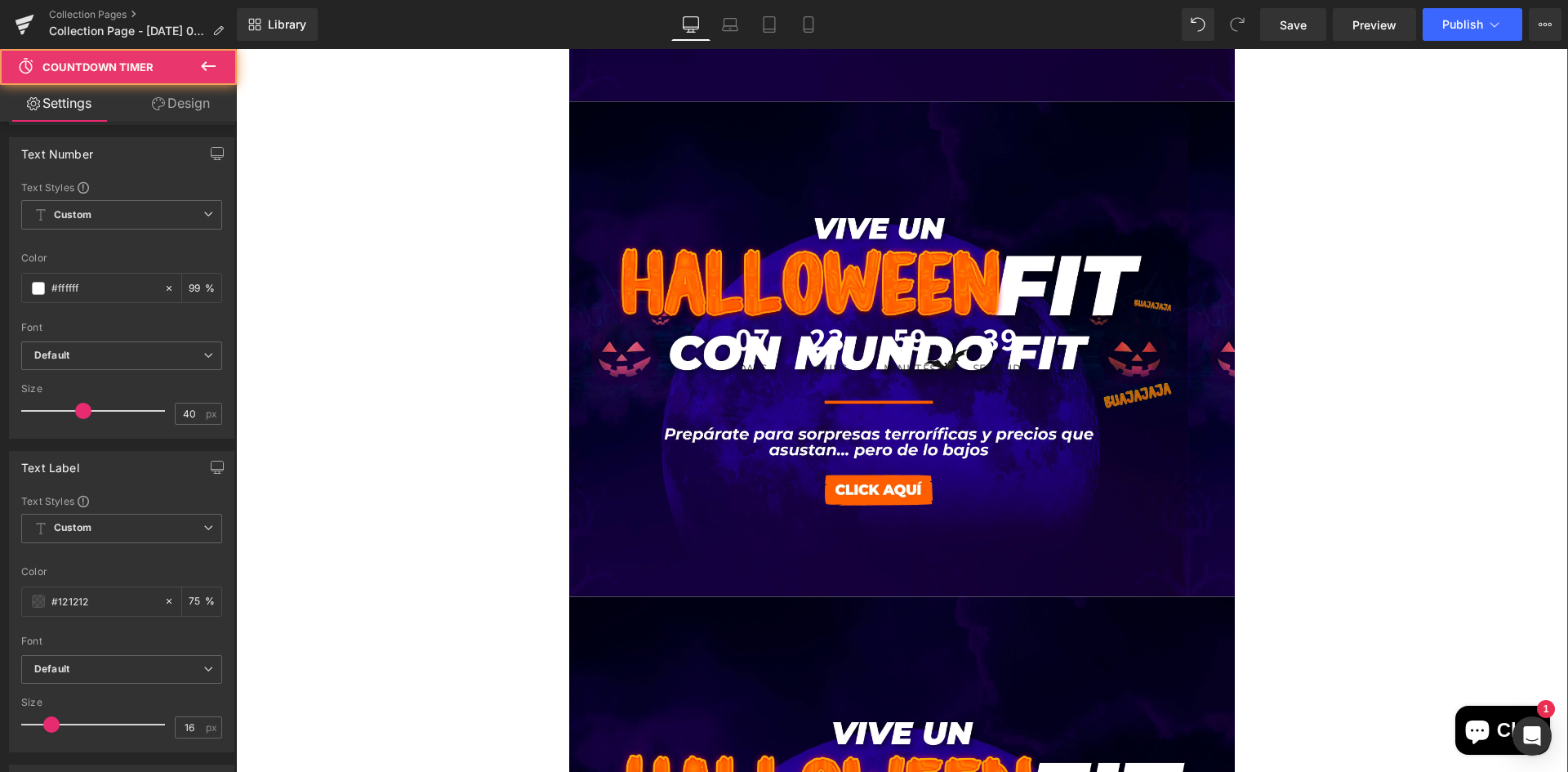
click at [1221, 291] on div "07 Days 23 Hours 59 Minutes 39 Seconds Countdown Timer" at bounding box center [902, 349] width 666 height 495
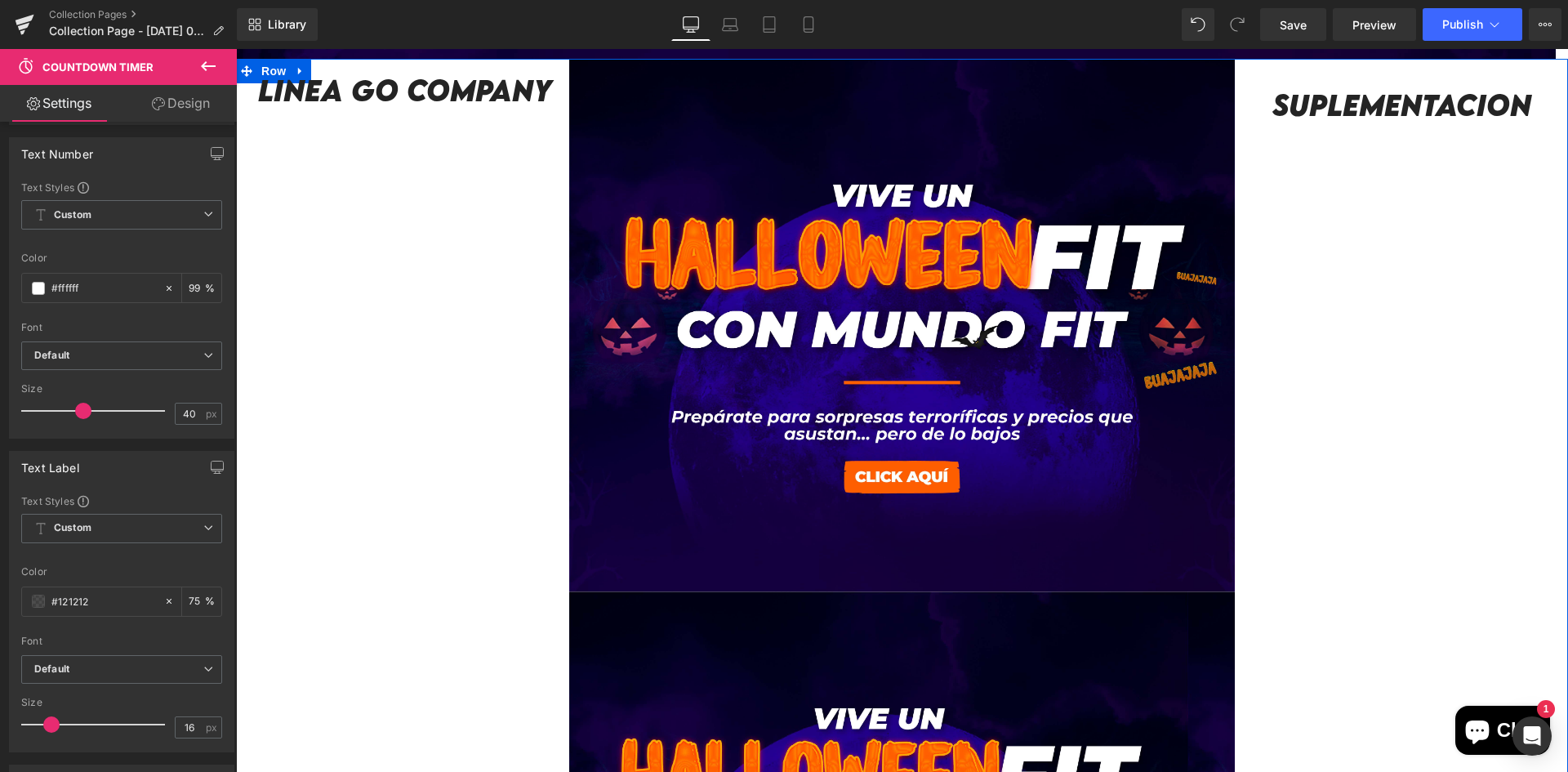
scroll to position [1062, 0]
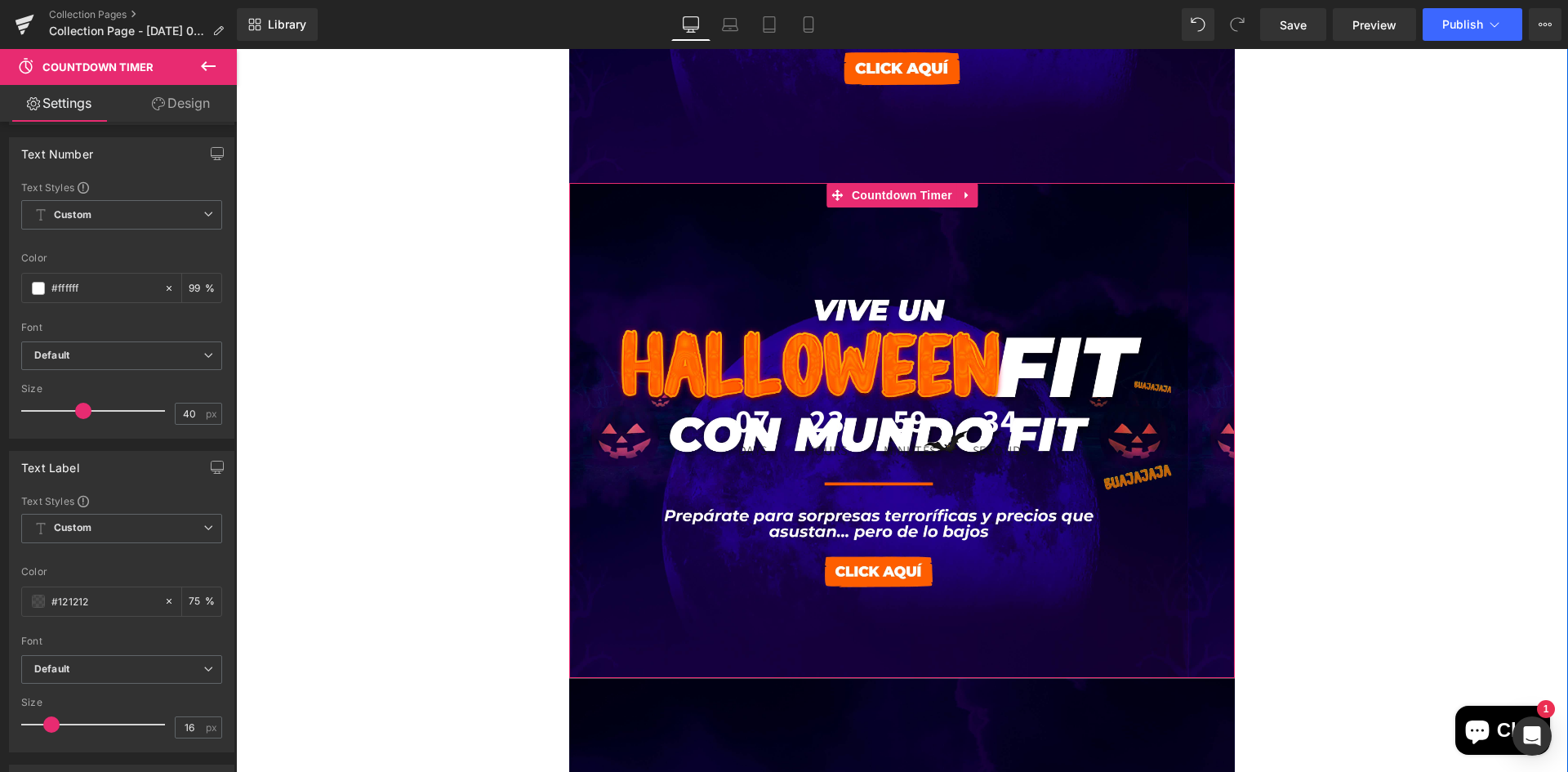
click at [1194, 342] on div "07 Days 23 Hours 59 Minutes 34 Seconds Countdown Timer" at bounding box center [902, 430] width 666 height 495
click at [982, 315] on div "07 Days 23 Hours 59 Minutes 06 Seconds Countdown Timer" at bounding box center [902, 430] width 666 height 495
click at [182, 117] on link "Design" at bounding box center [181, 103] width 119 height 37
click at [0, 0] on div "Spacing" at bounding box center [0, 0] width 0 height 0
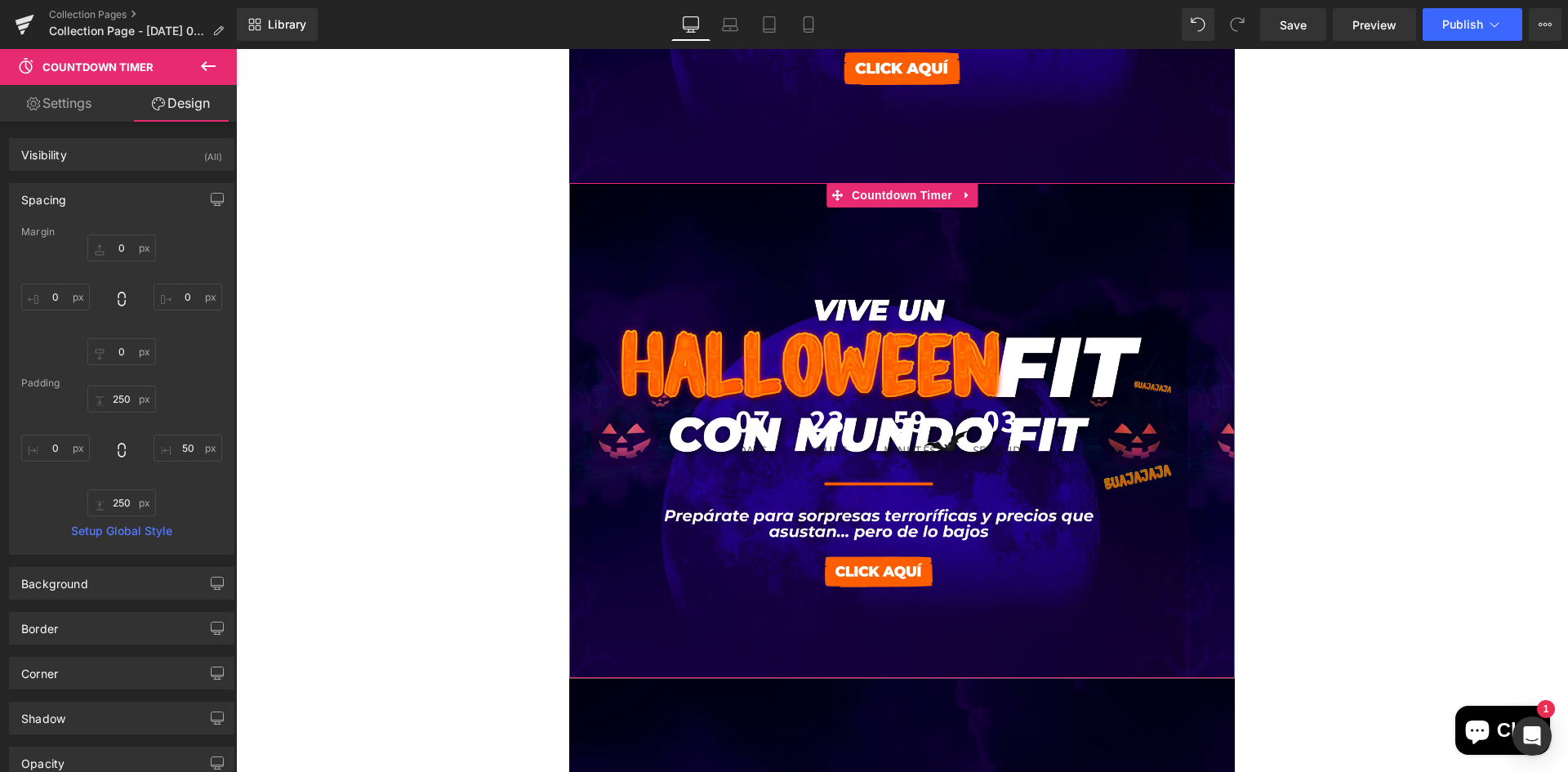
type input "0"
type input "250"
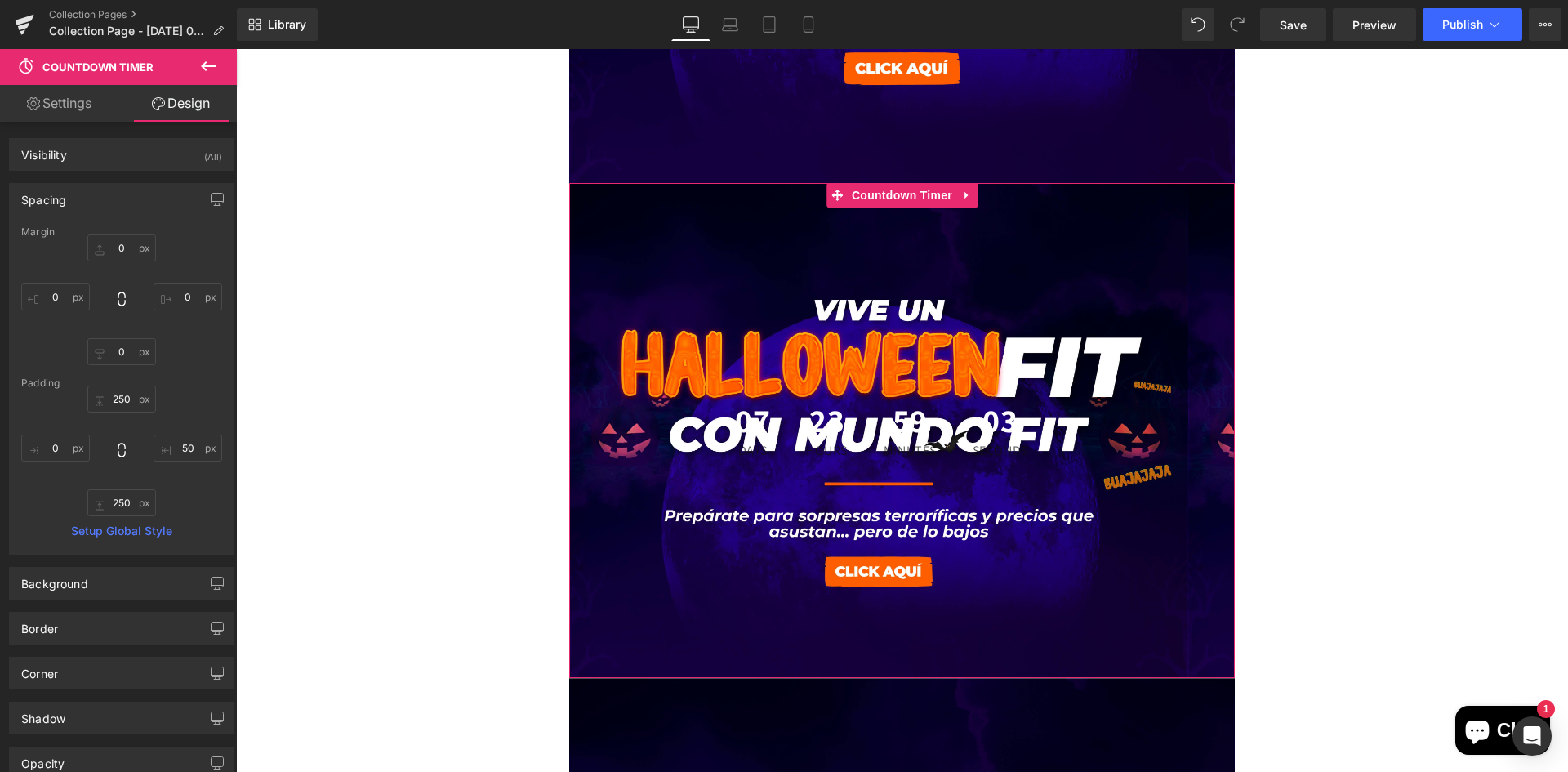
type input "50"
type input "250"
type input "0"
click at [134, 399] on input "250" at bounding box center [122, 399] width 68 height 27
click at [130, 399] on input "250" at bounding box center [122, 399] width 68 height 27
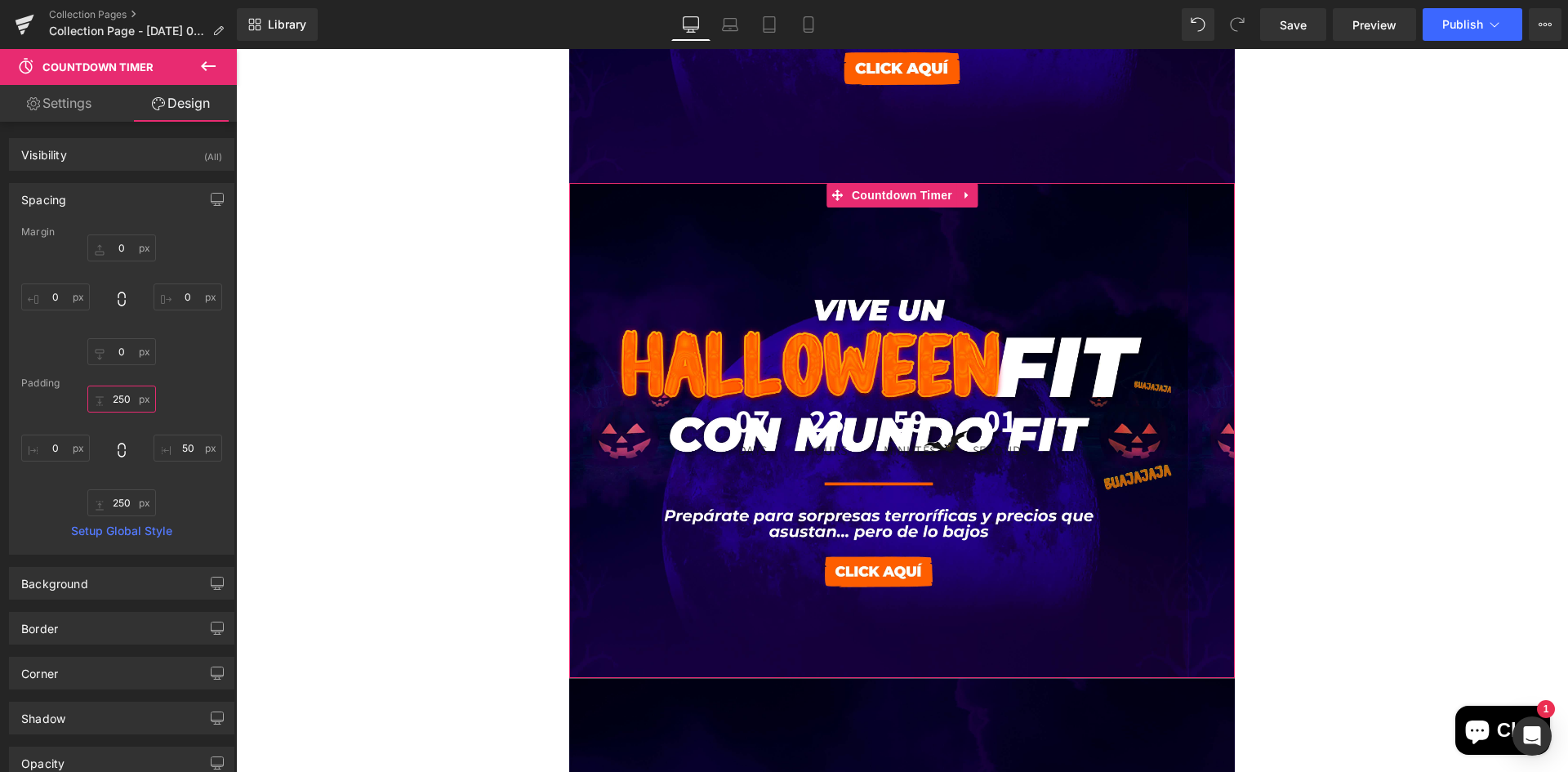
click at [129, 399] on input "250" at bounding box center [122, 399] width 68 height 27
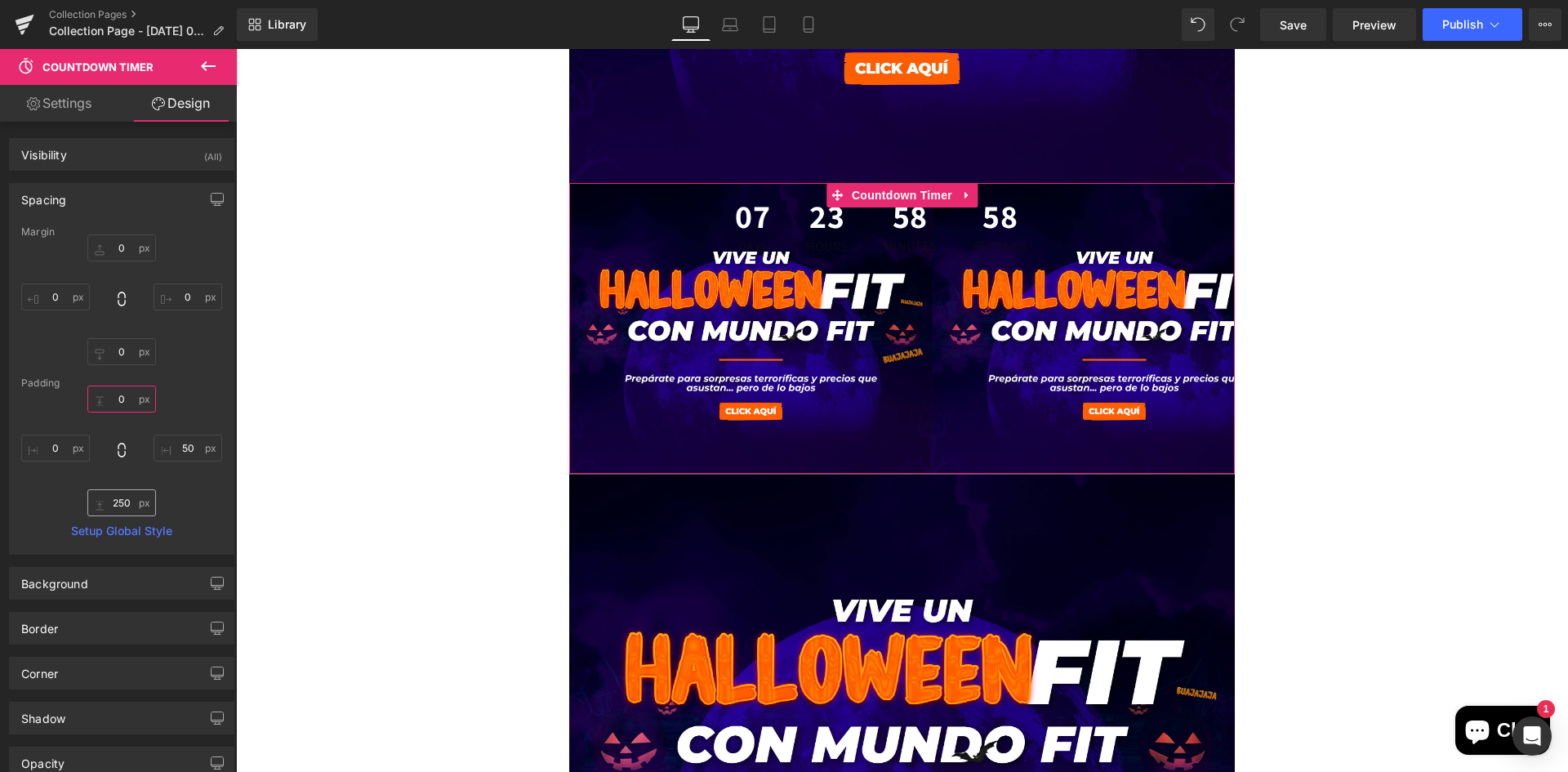
type input "0"
click at [125, 509] on input "250" at bounding box center [122, 503] width 68 height 27
click at [124, 510] on input "250" at bounding box center [122, 503] width 68 height 27
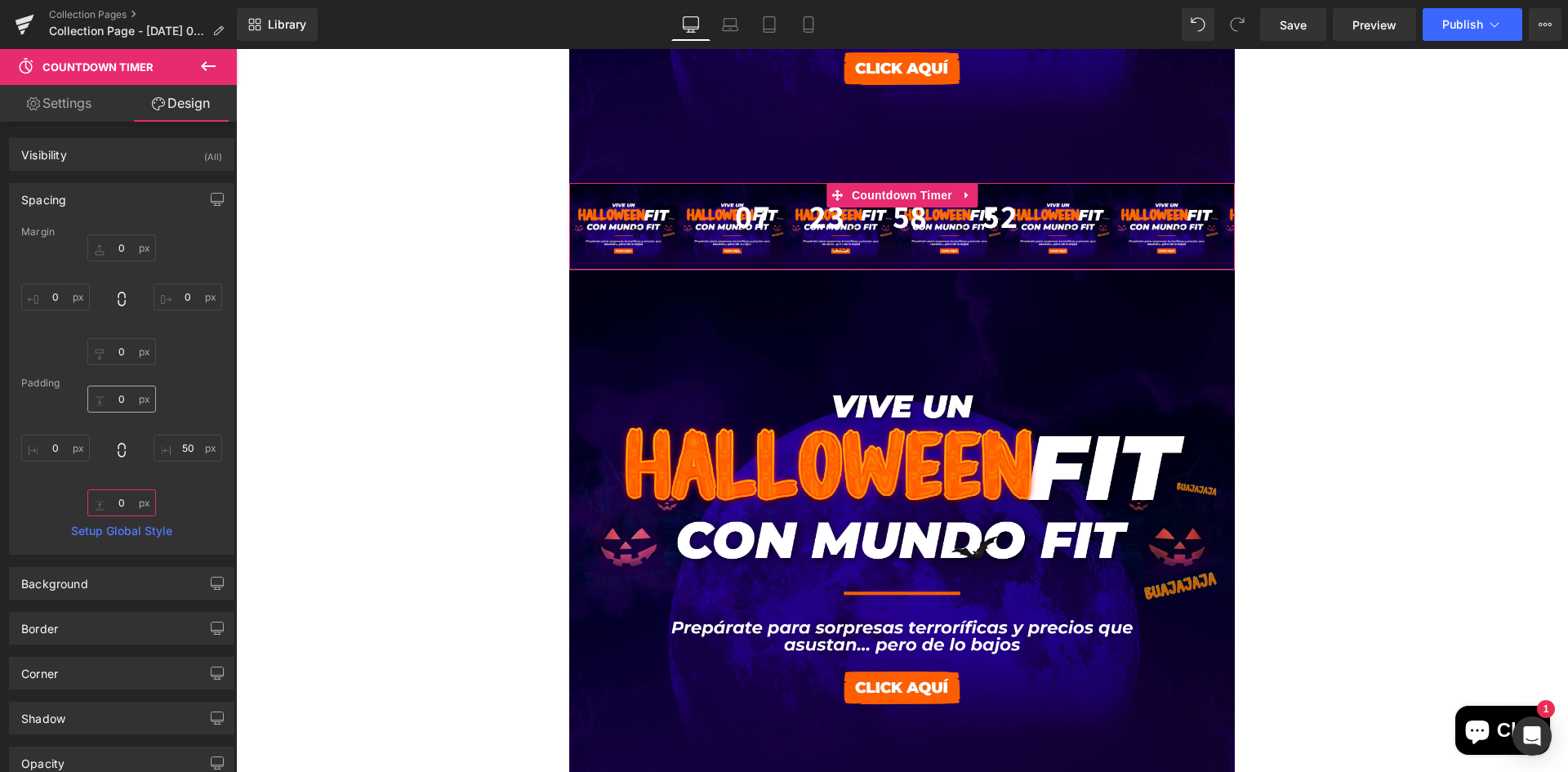
type input "0"
click at [120, 400] on input "0" at bounding box center [122, 399] width 68 height 27
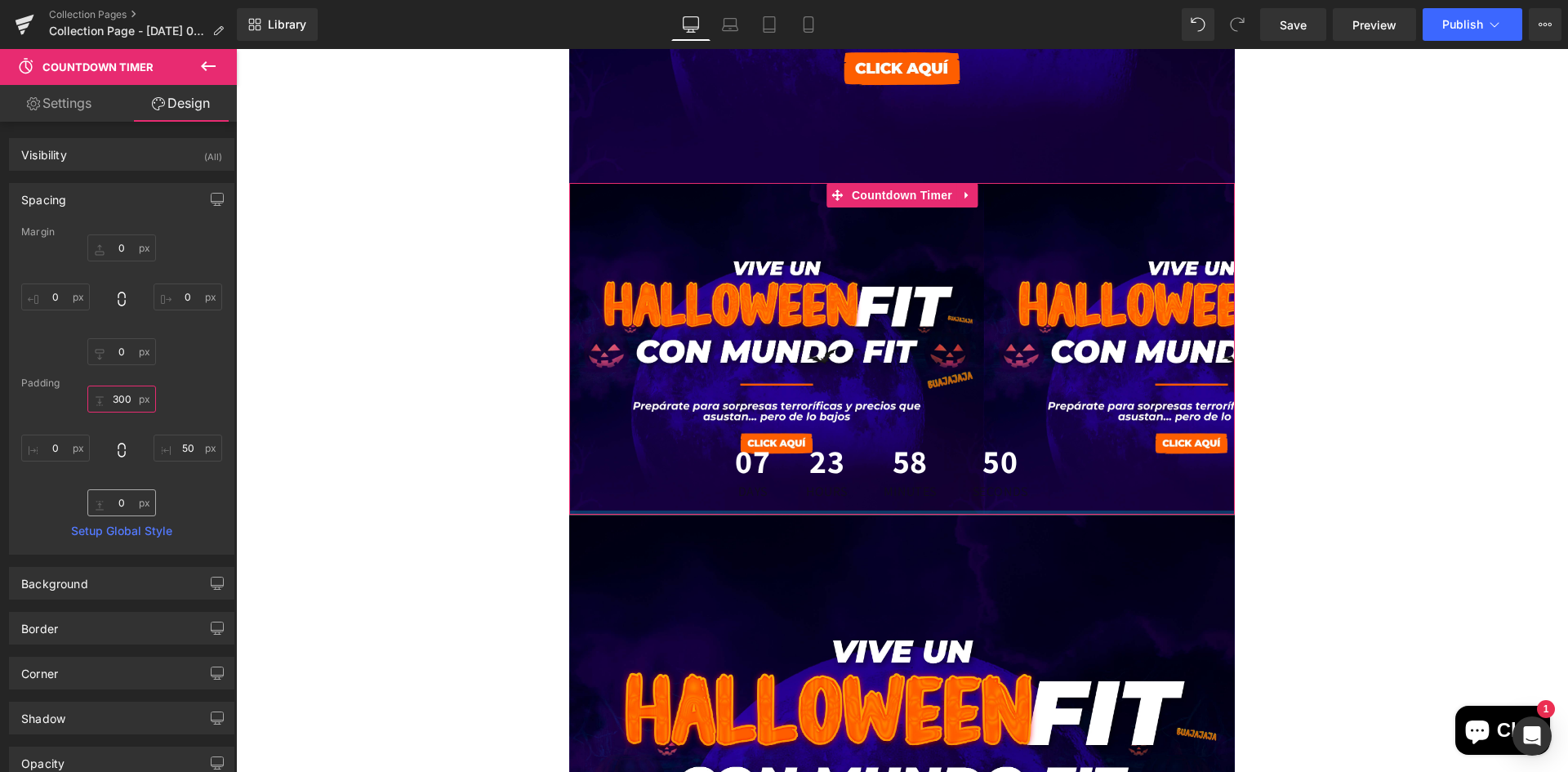
type input "300"
click at [126, 509] on input "0" at bounding box center [122, 503] width 68 height 27
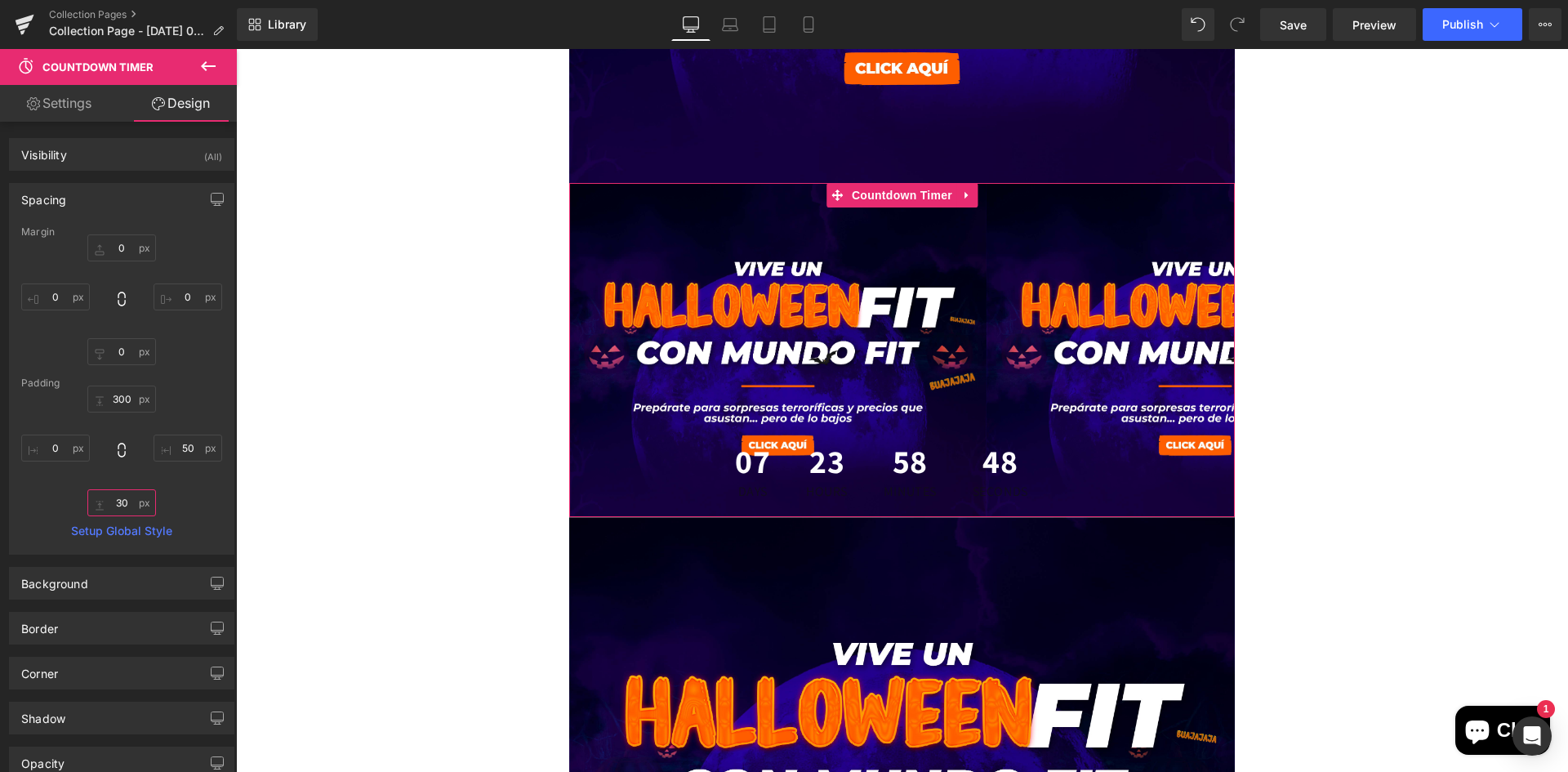
type input "300"
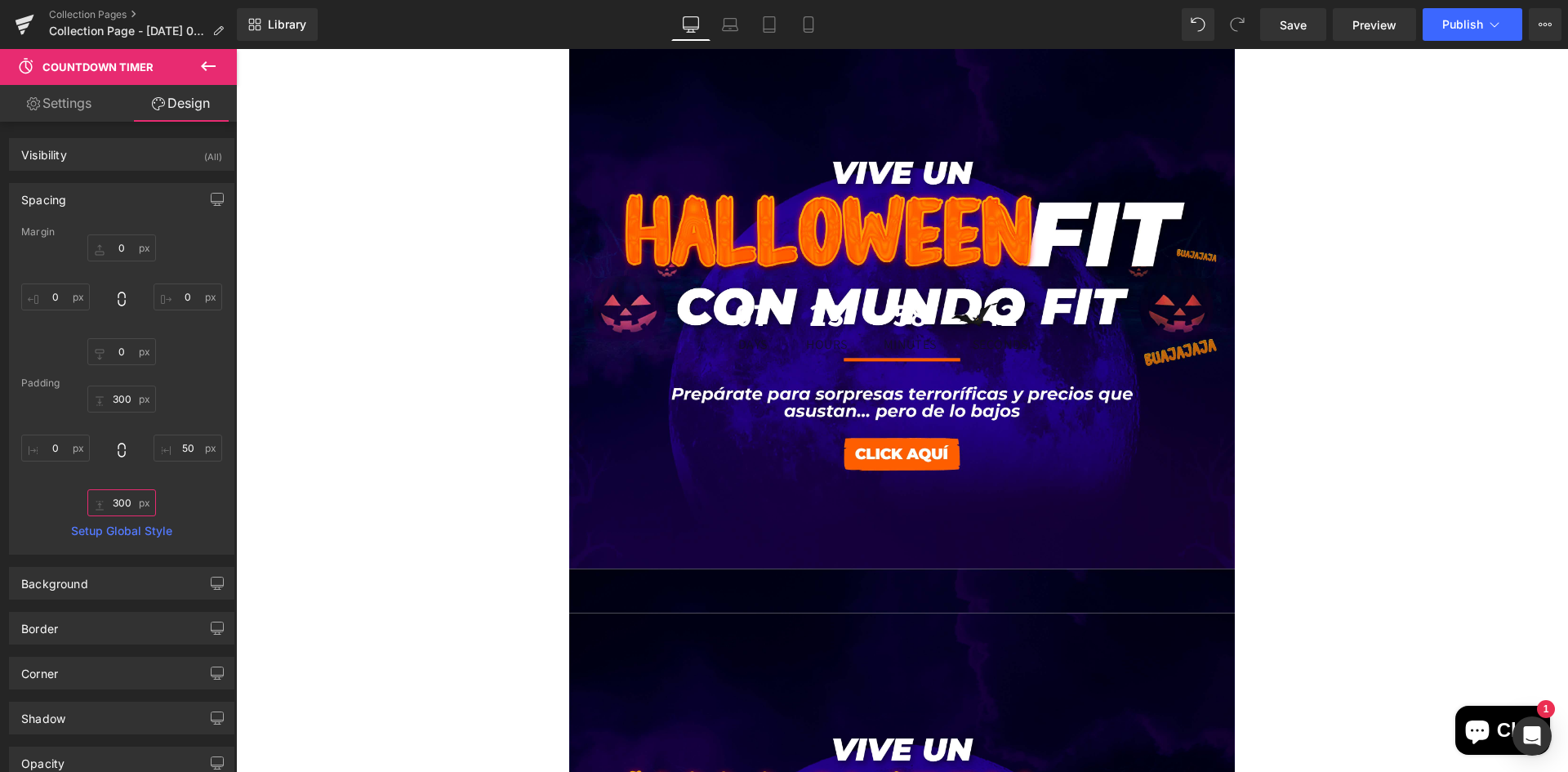
scroll to position [1226, 0]
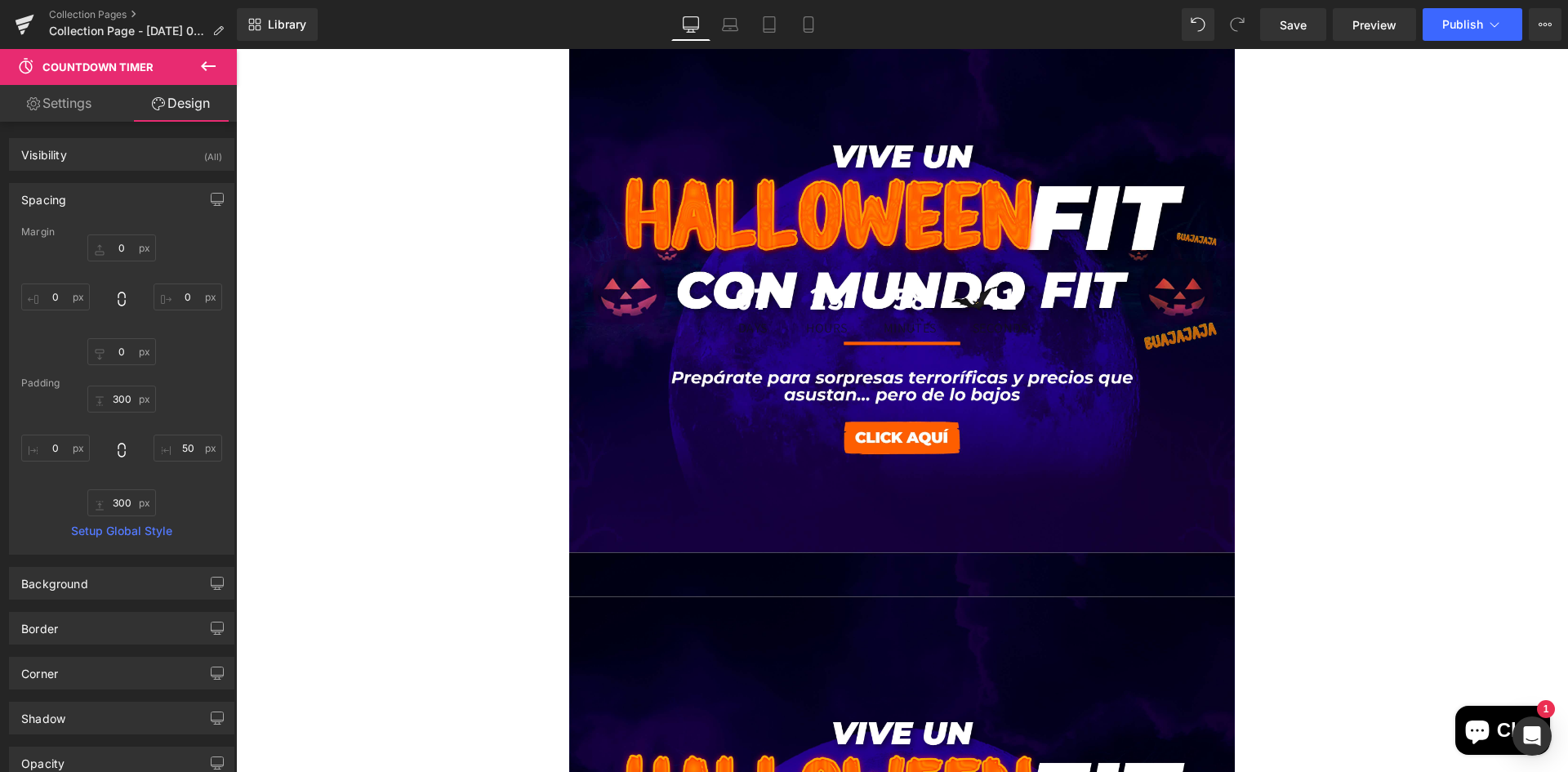
click at [819, 586] on div "07 Days 23 Hours 58 Minutes 41 Seconds Countdown Timer 300px 300px" at bounding box center [902, 308] width 666 height 577
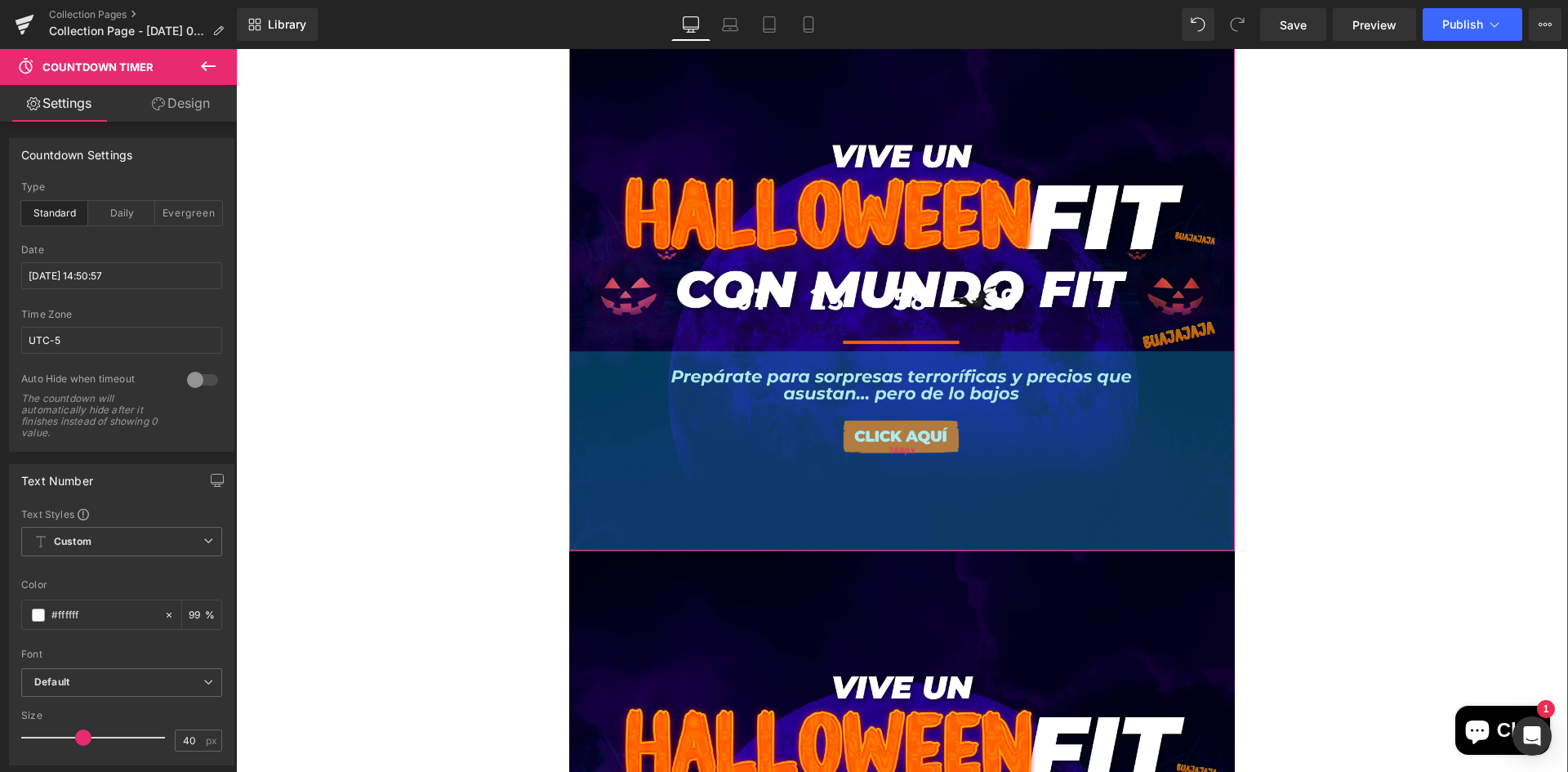
drag, startPoint x: 813, startPoint y: 571, endPoint x: 806, endPoint y: 526, distance: 45.5
click at [806, 526] on div "244px" at bounding box center [902, 451] width 666 height 200
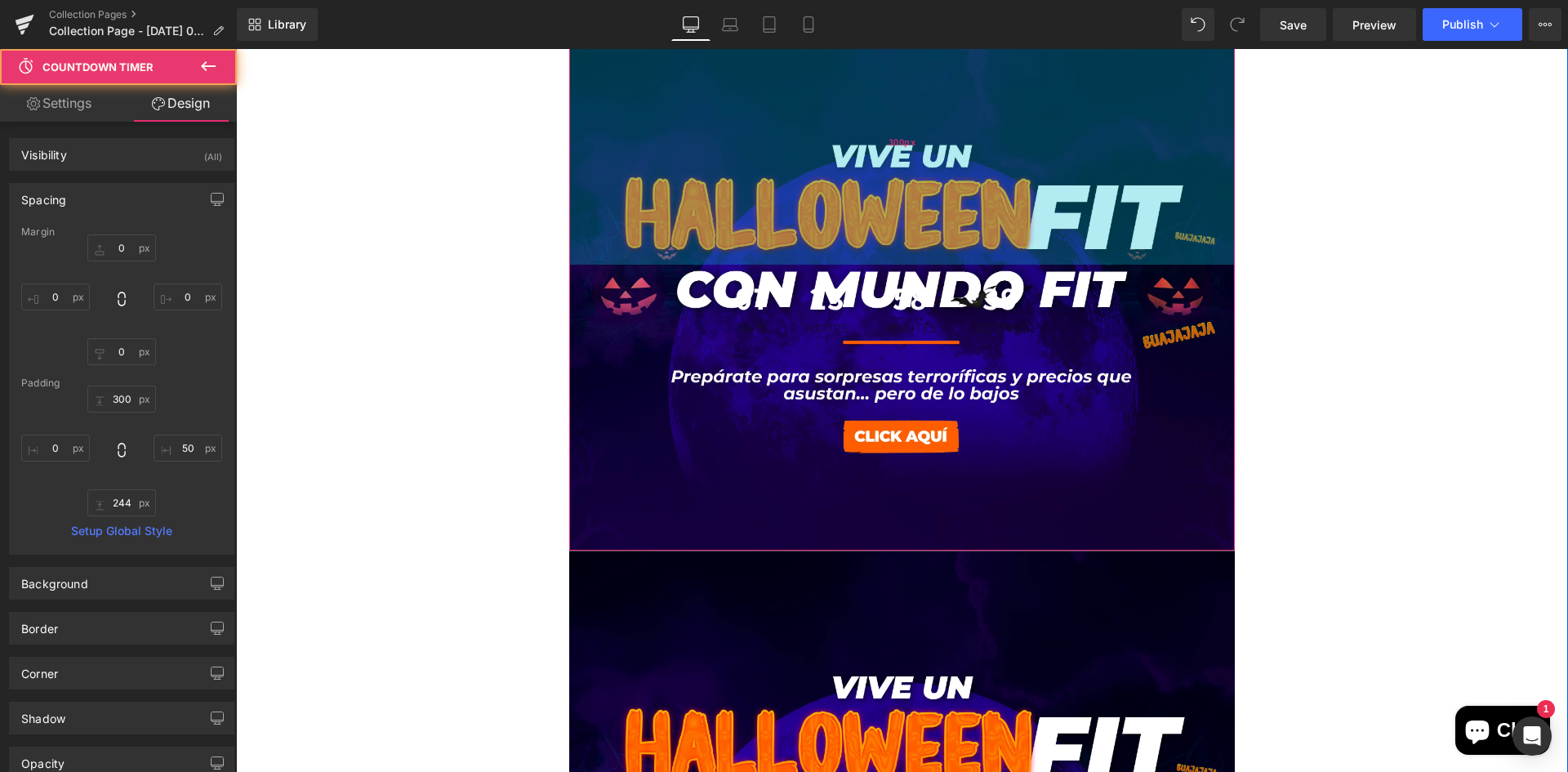
scroll to position [980, 0]
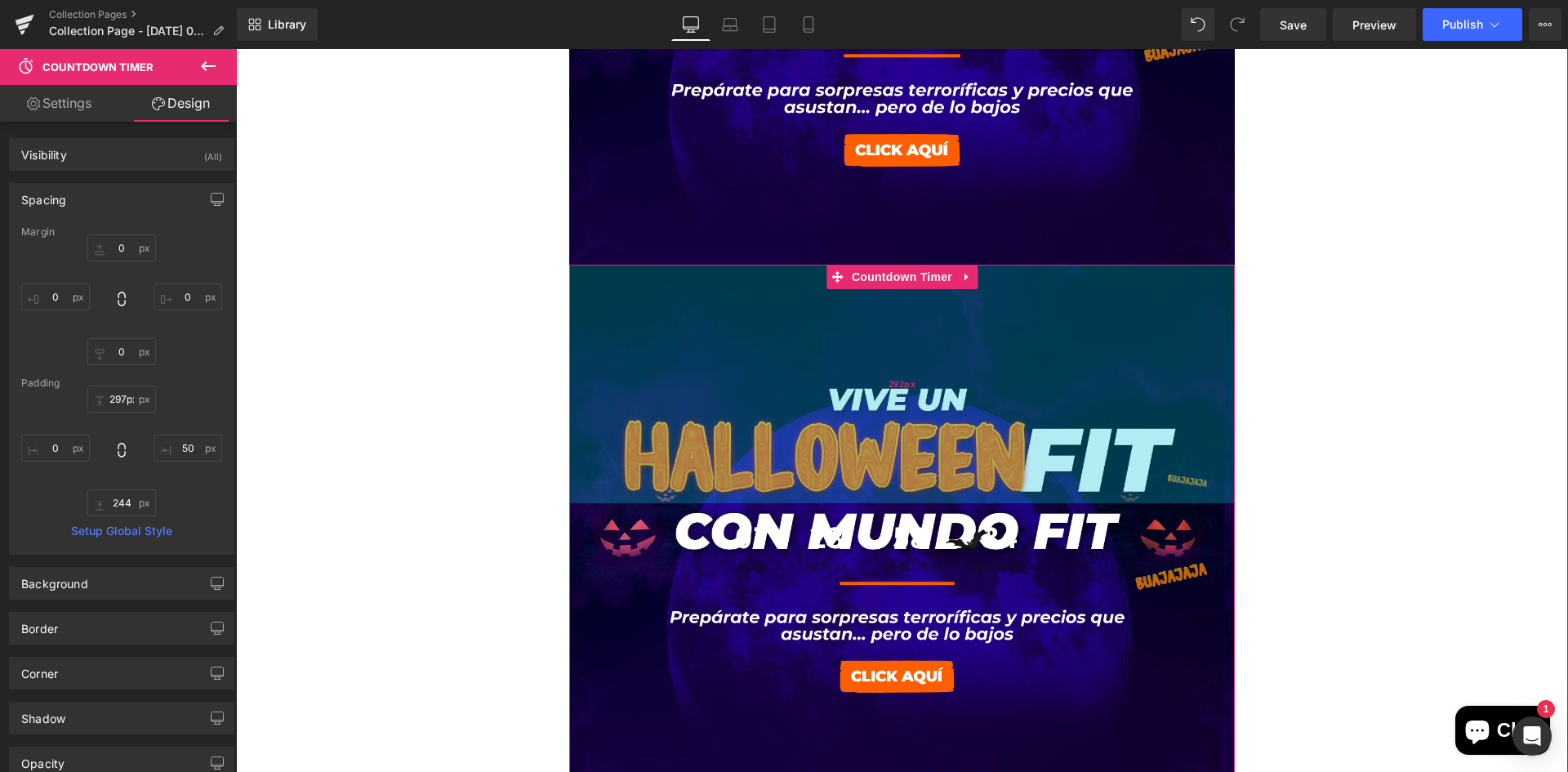
type input "298px"
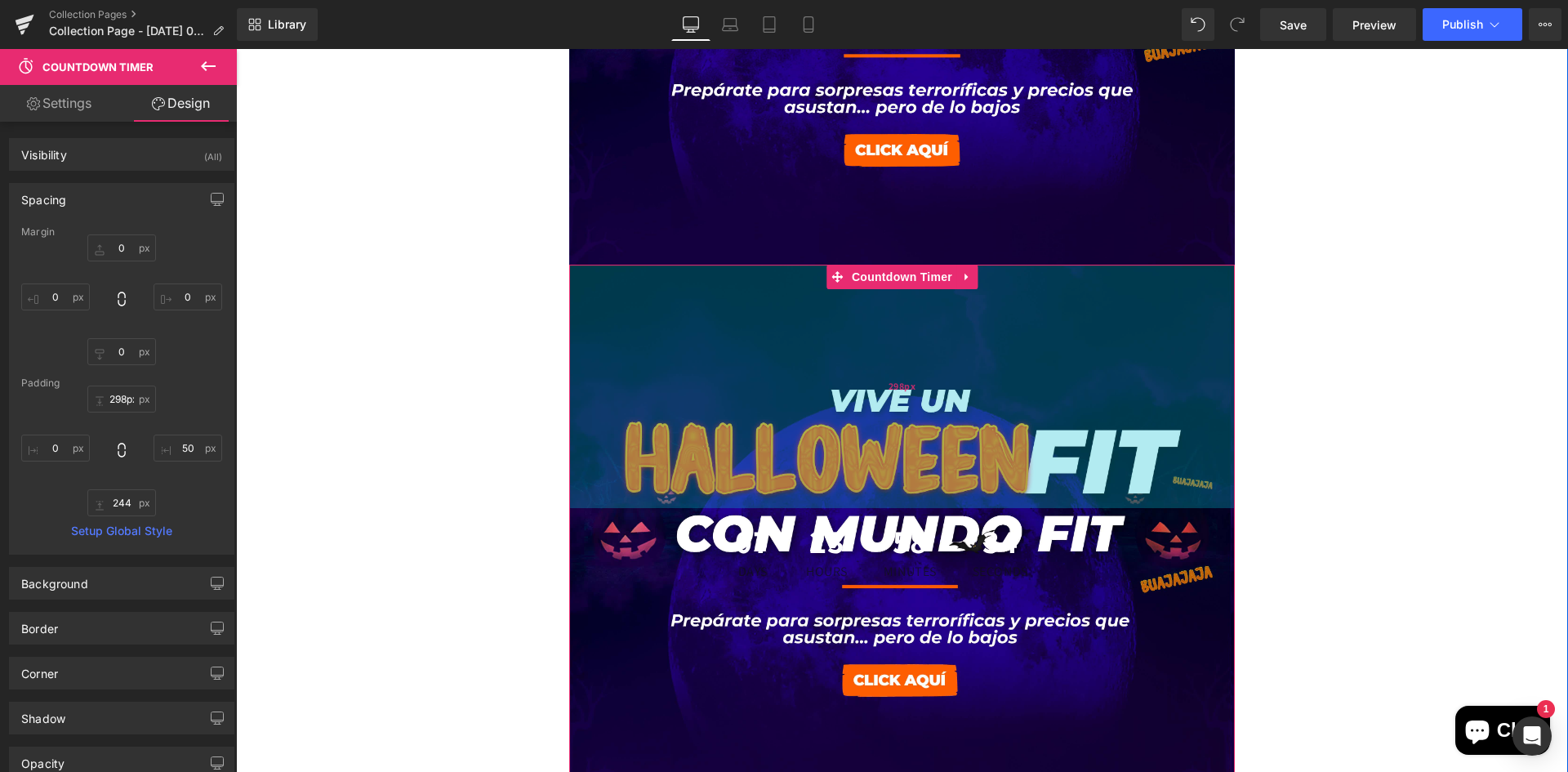
click at [856, 392] on div "298px" at bounding box center [902, 386] width 666 height 243
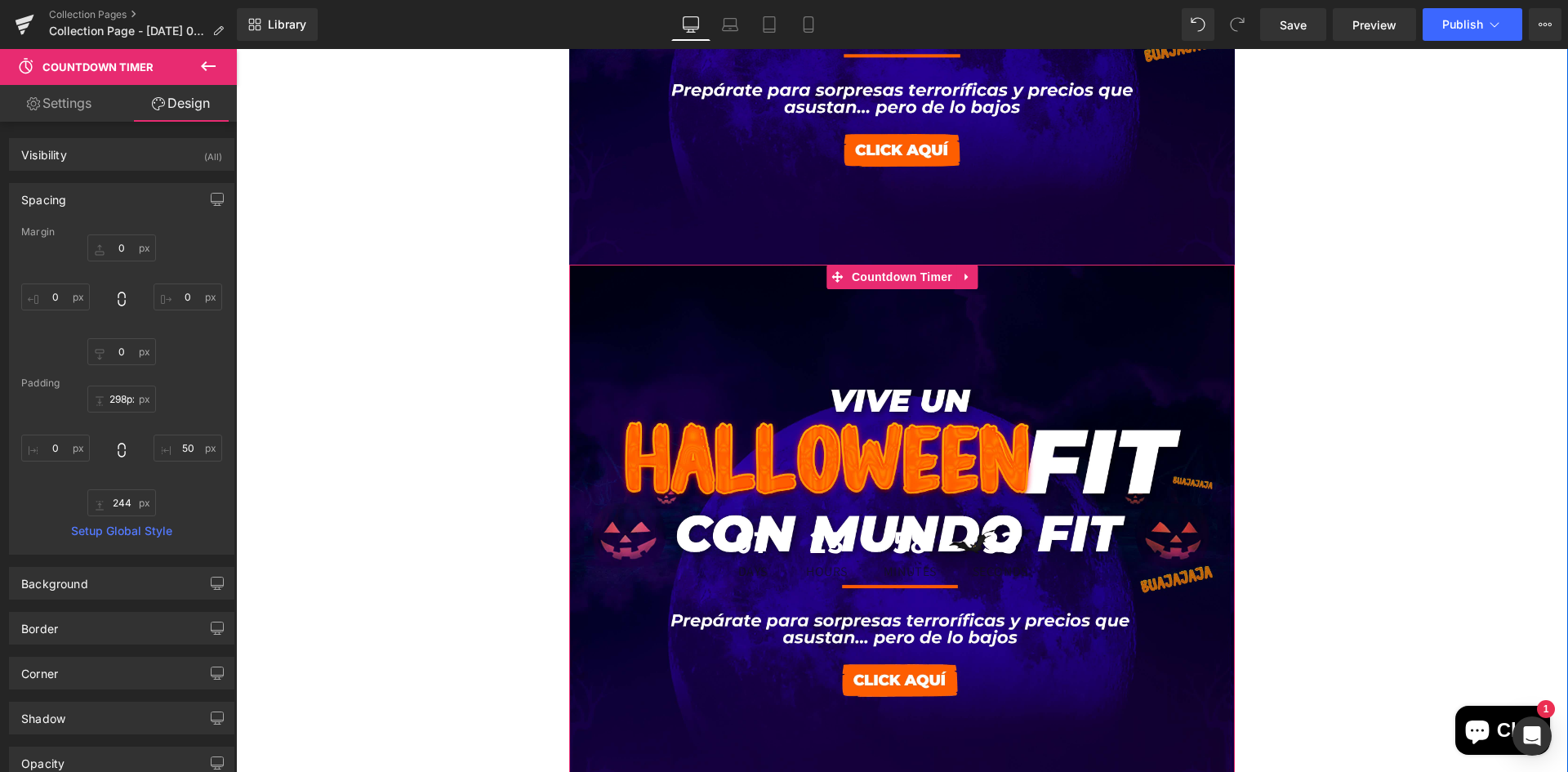
click at [1281, 367] on div "Linea GO company Heading Row Row Image 07 Days 23 Hours 58 Minutes 33 Seconds C…" at bounding box center [901, 530] width 1331 height 1595
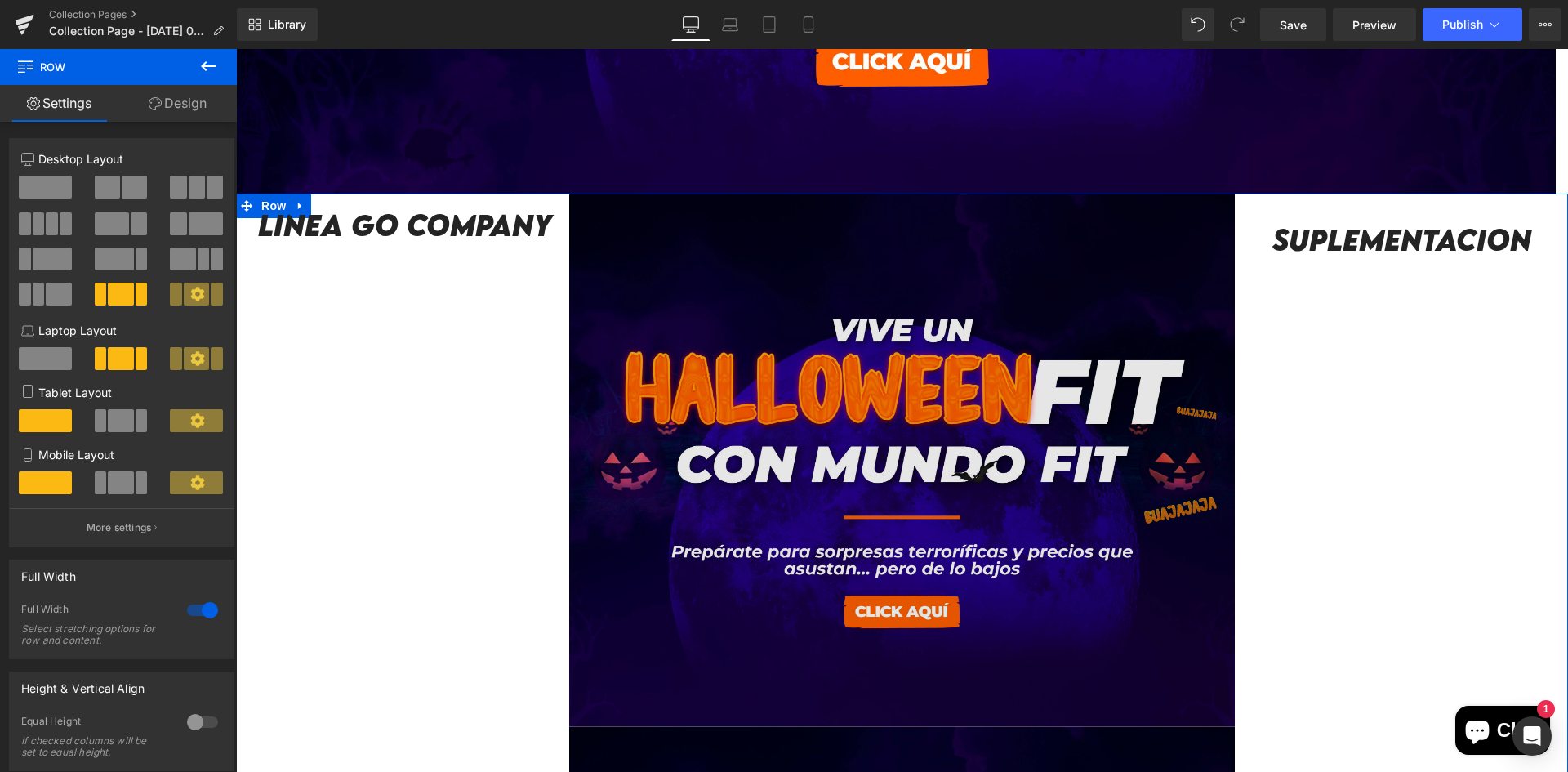
scroll to position [491, 0]
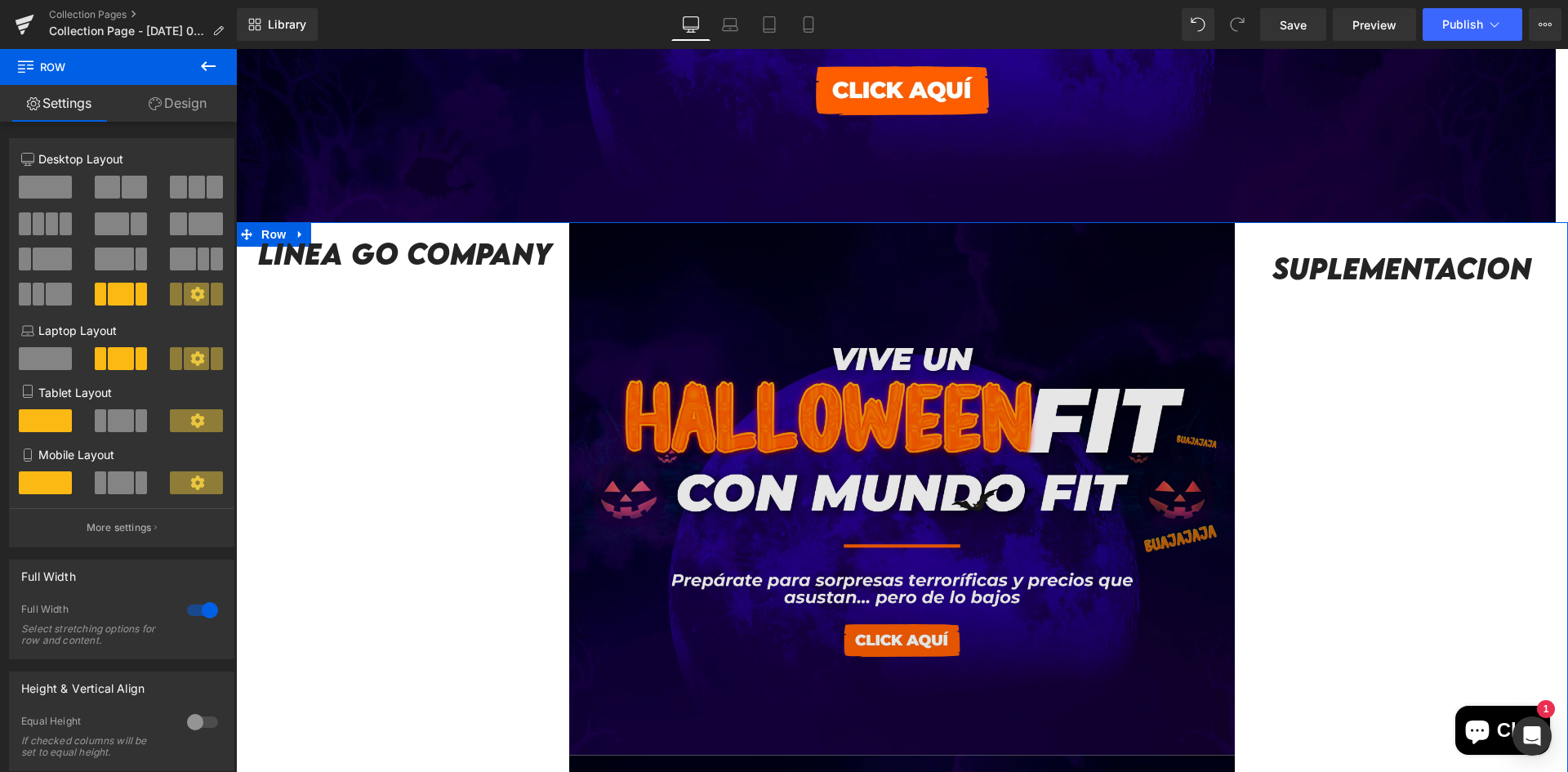
click at [1054, 328] on img at bounding box center [902, 489] width 666 height 532
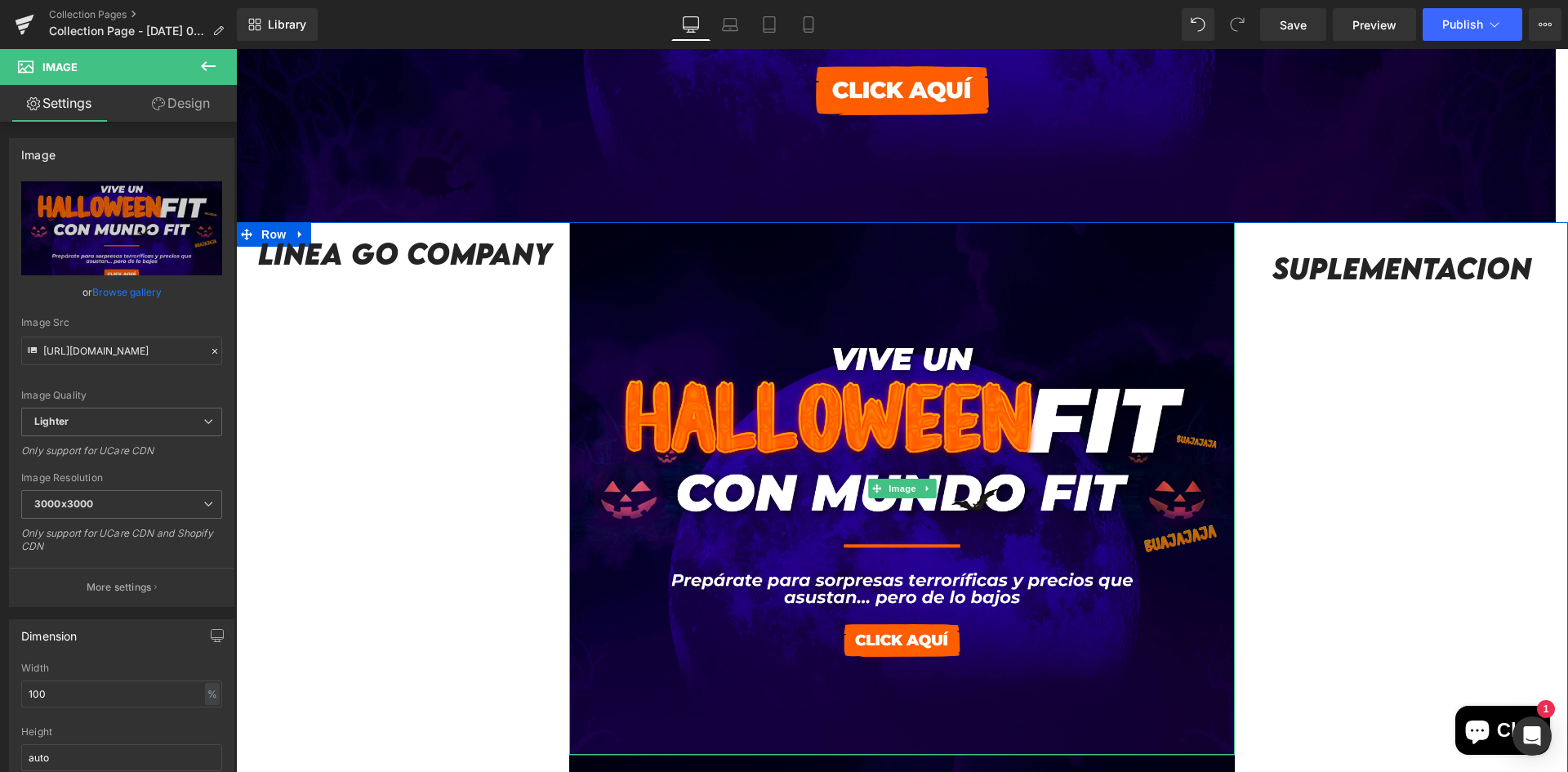
click at [923, 485] on icon at bounding box center [927, 489] width 9 height 10
click at [936, 491] on icon at bounding box center [934, 488] width 9 height 9
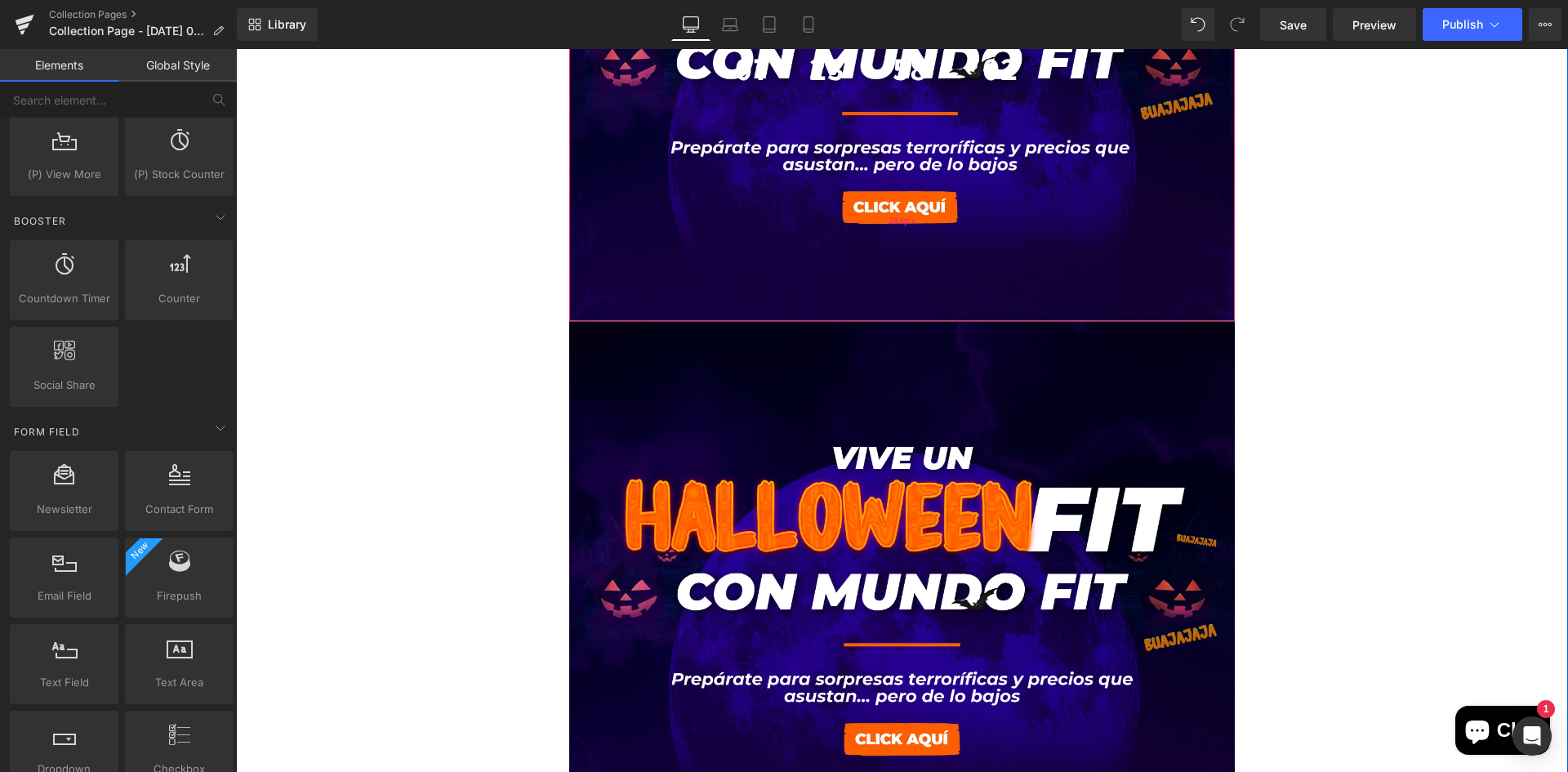
scroll to position [1062, 0]
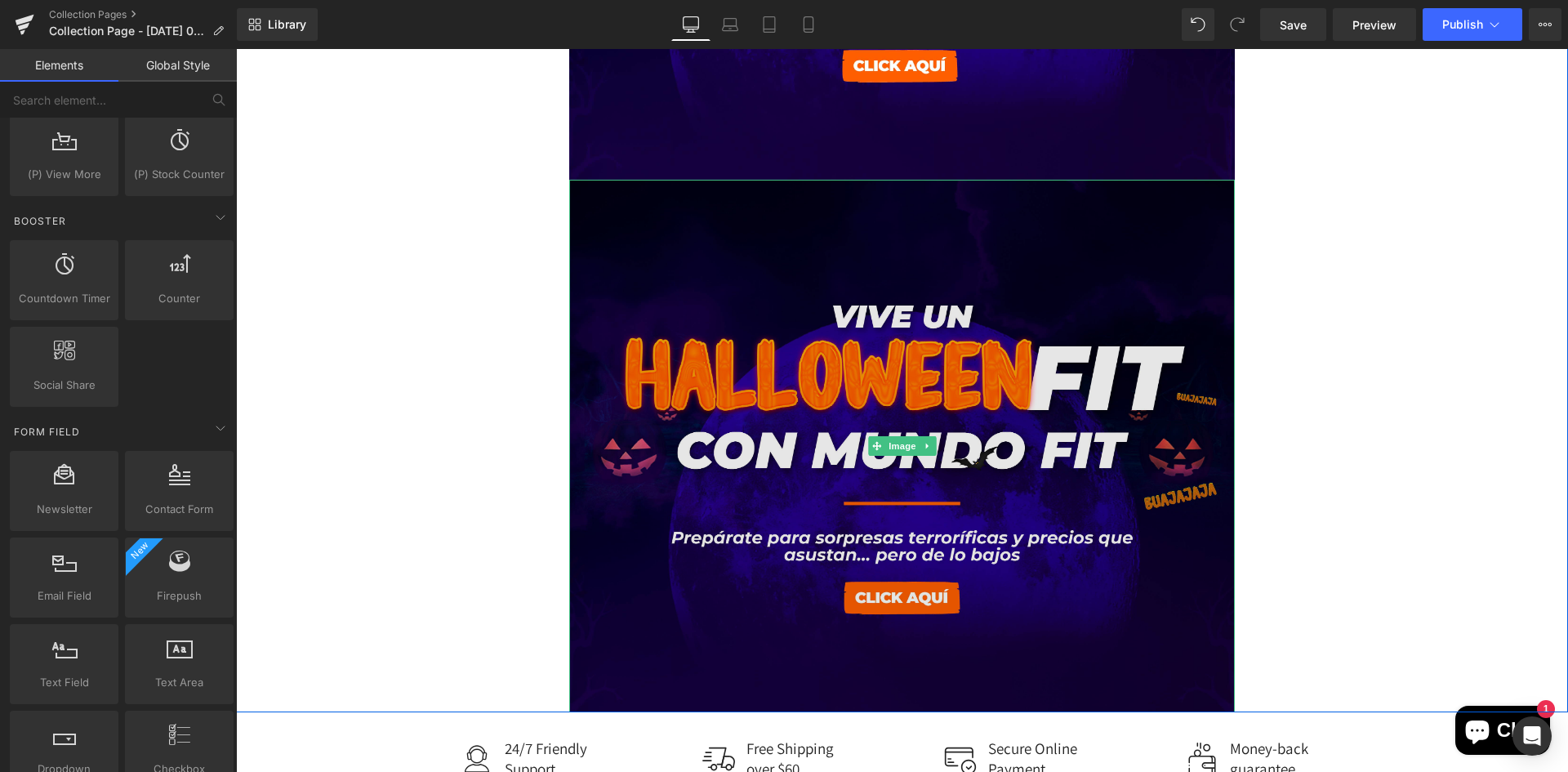
click at [934, 222] on img at bounding box center [902, 446] width 666 height 532
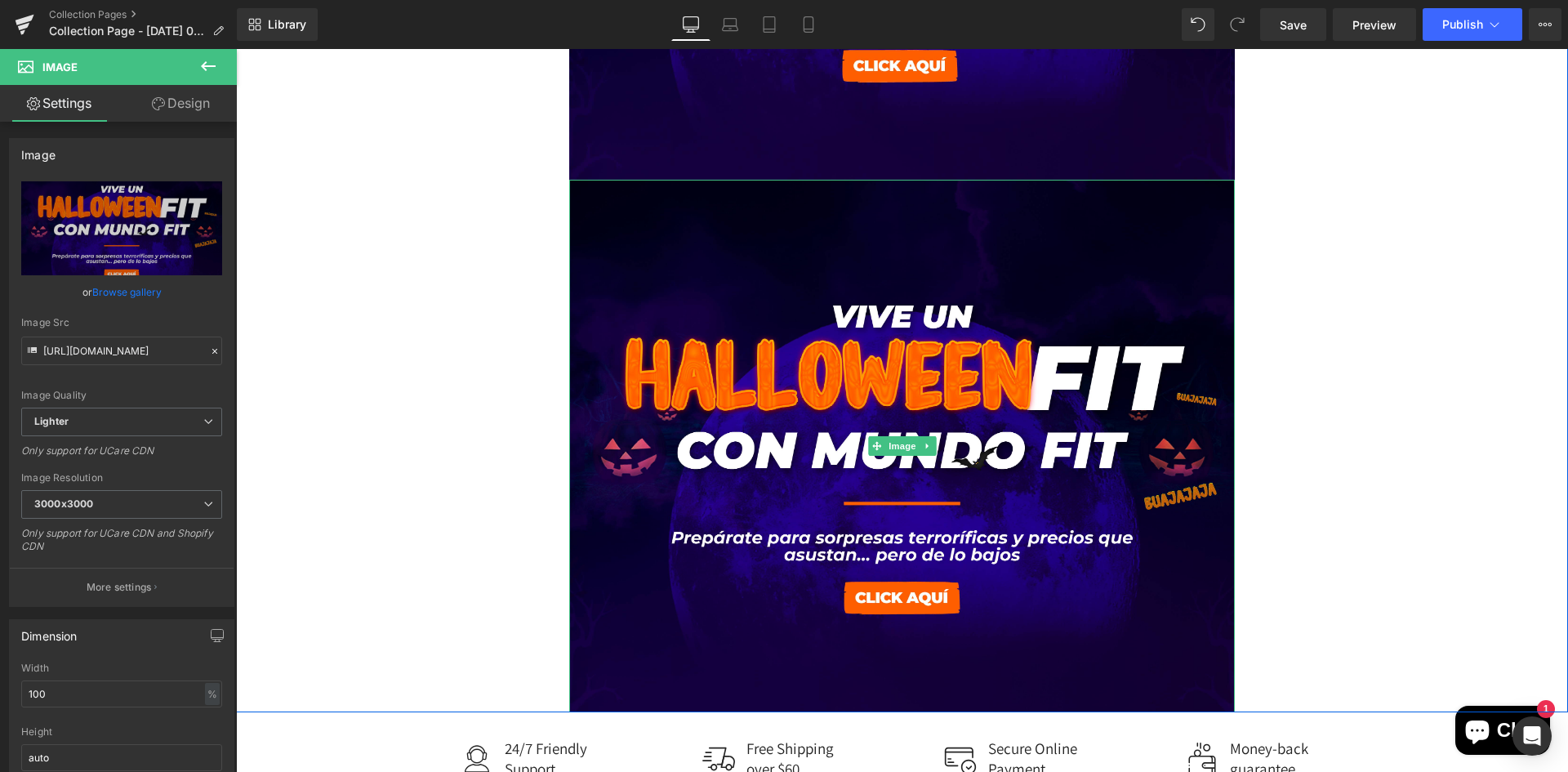
click at [925, 451] on link at bounding box center [927, 446] width 17 height 20
click at [936, 448] on icon at bounding box center [934, 445] width 9 height 9
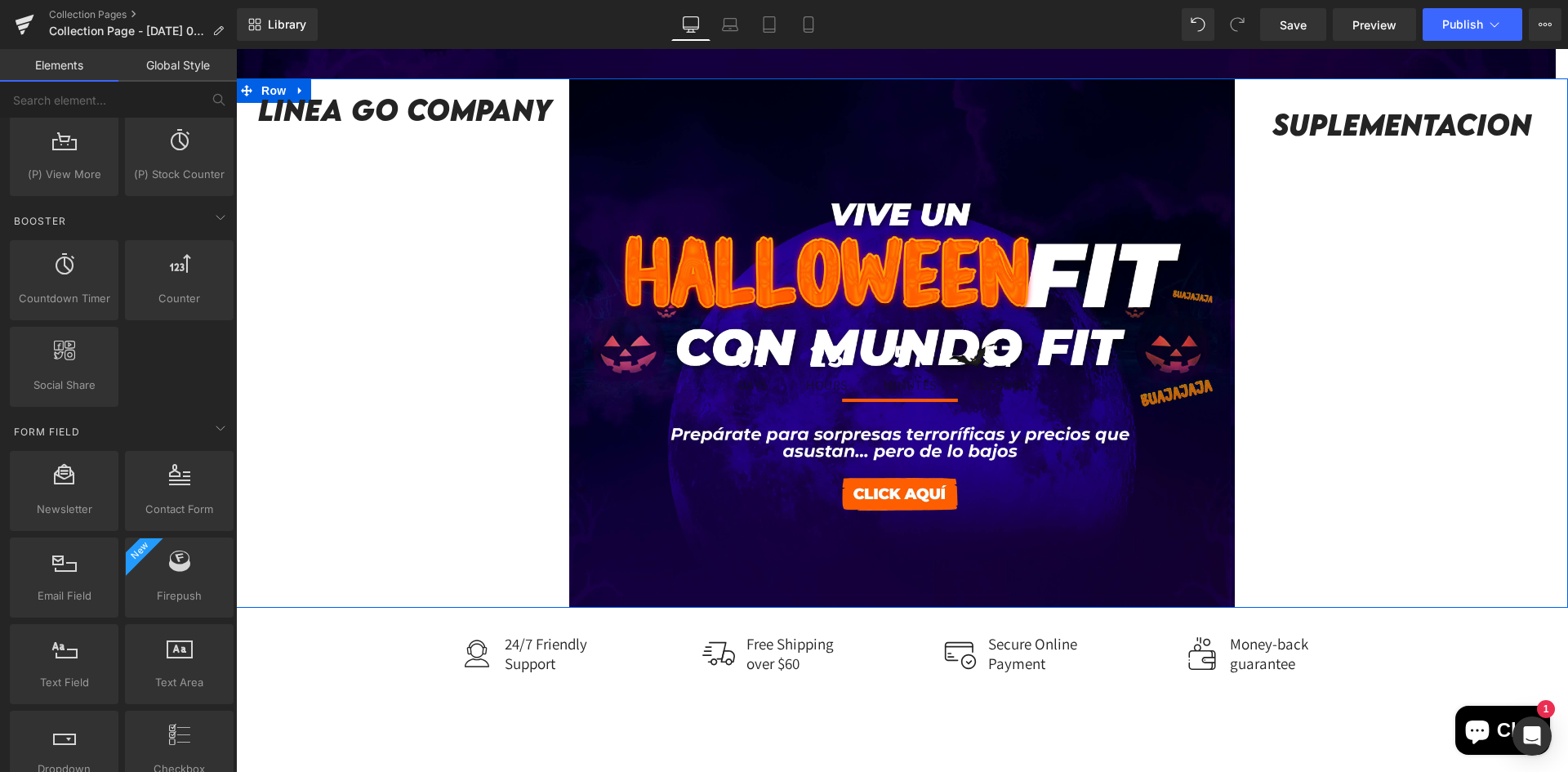
scroll to position [595, 0]
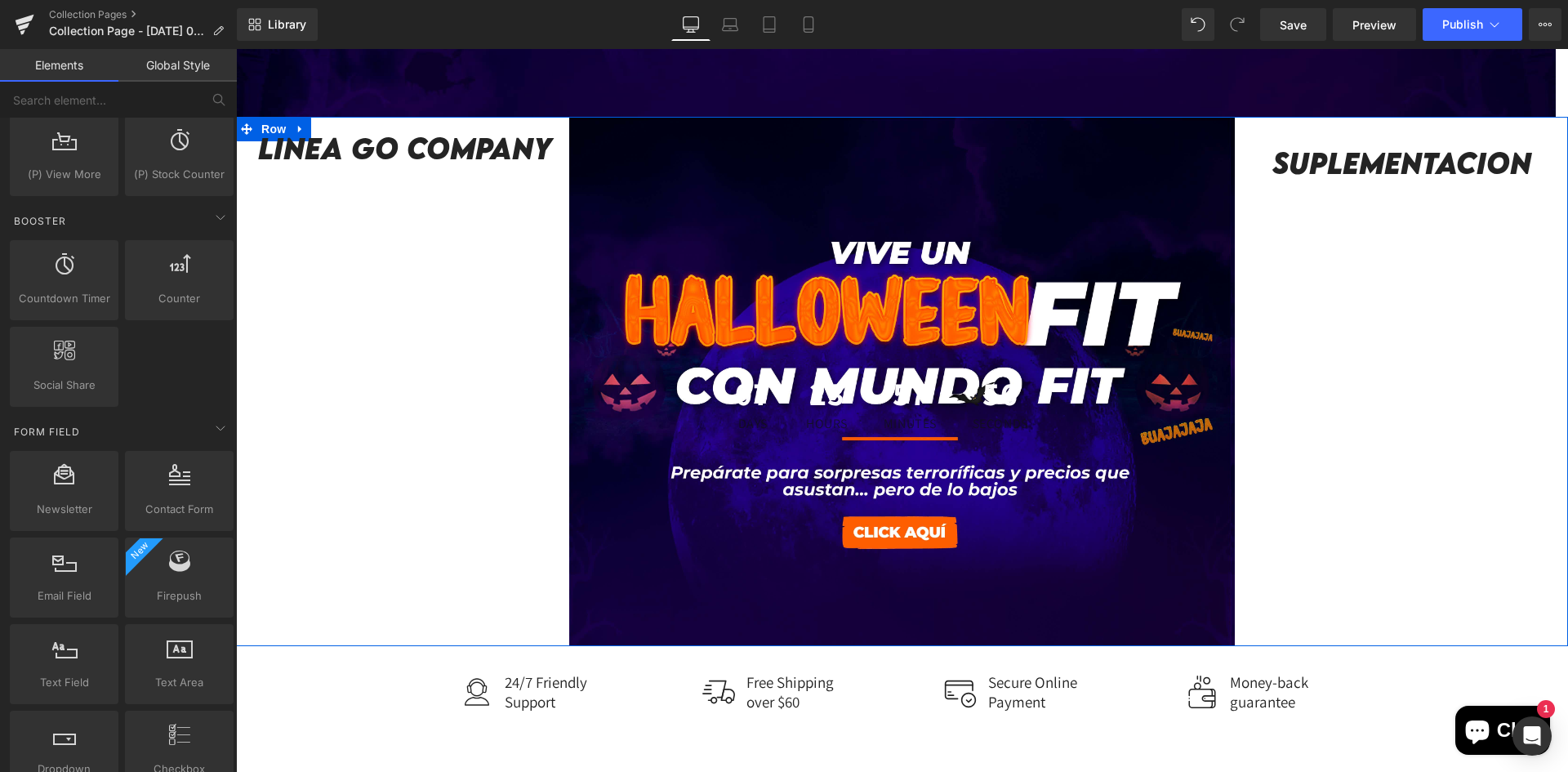
click at [892, 214] on div "07 Days 23 Hours 57 Minutes 56 Seconds Countdown Timer 298px 244px" at bounding box center [902, 381] width 666 height 530
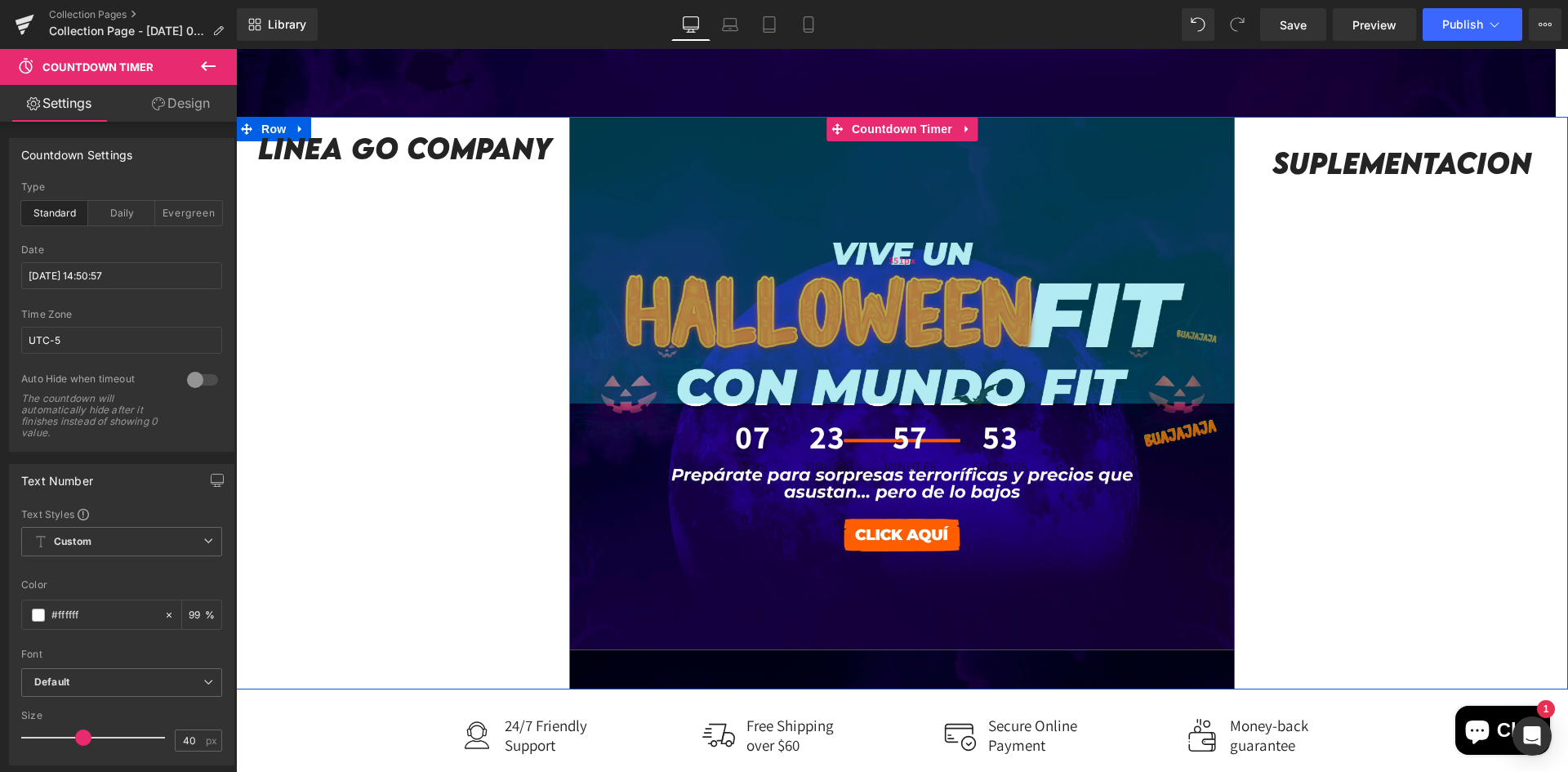
drag, startPoint x: 892, startPoint y: 296, endPoint x: 933, endPoint y: 336, distance: 57.3
click at [933, 336] on div "351px" at bounding box center [902, 261] width 666 height 287
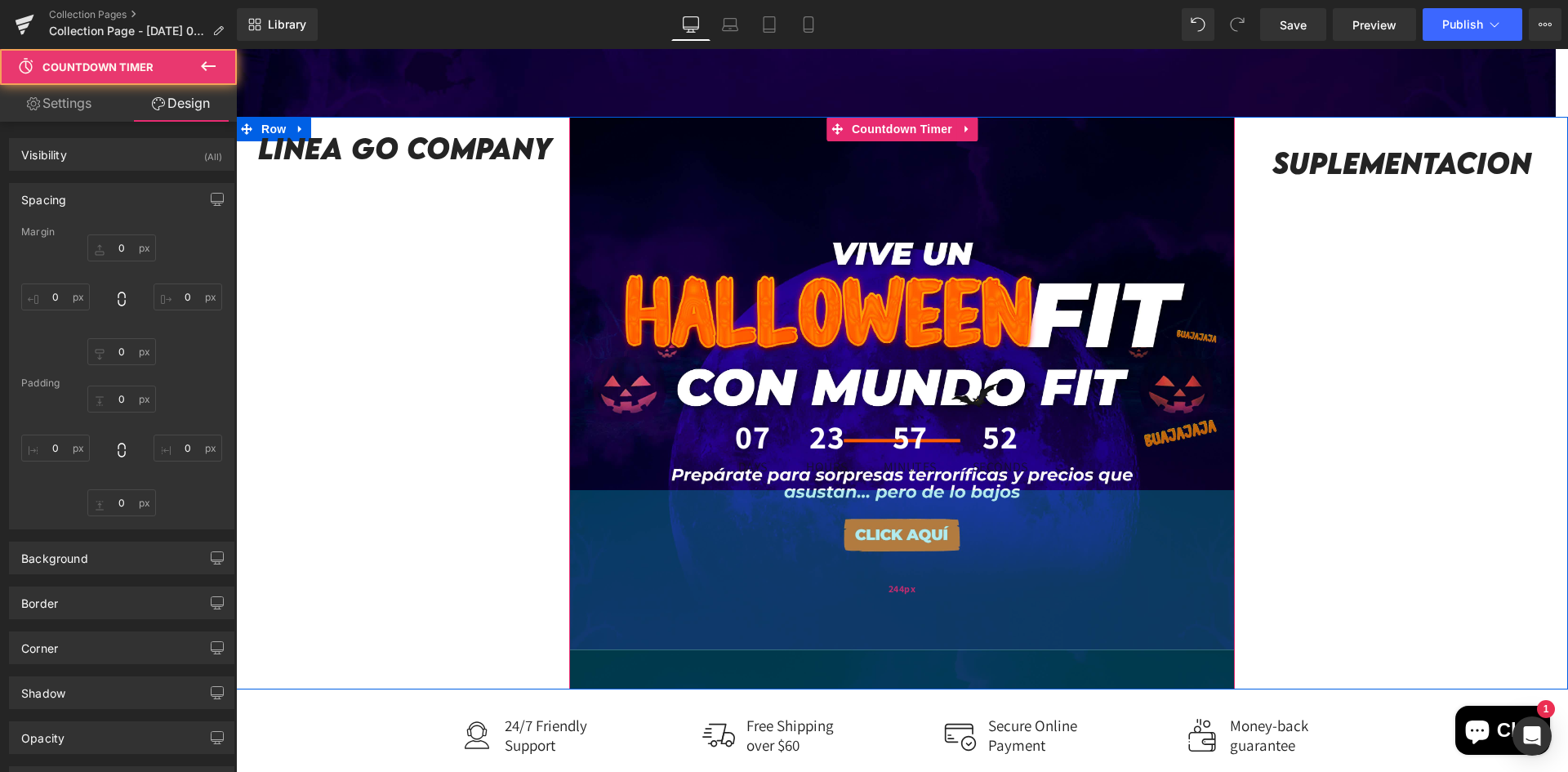
type input "0"
type input "351"
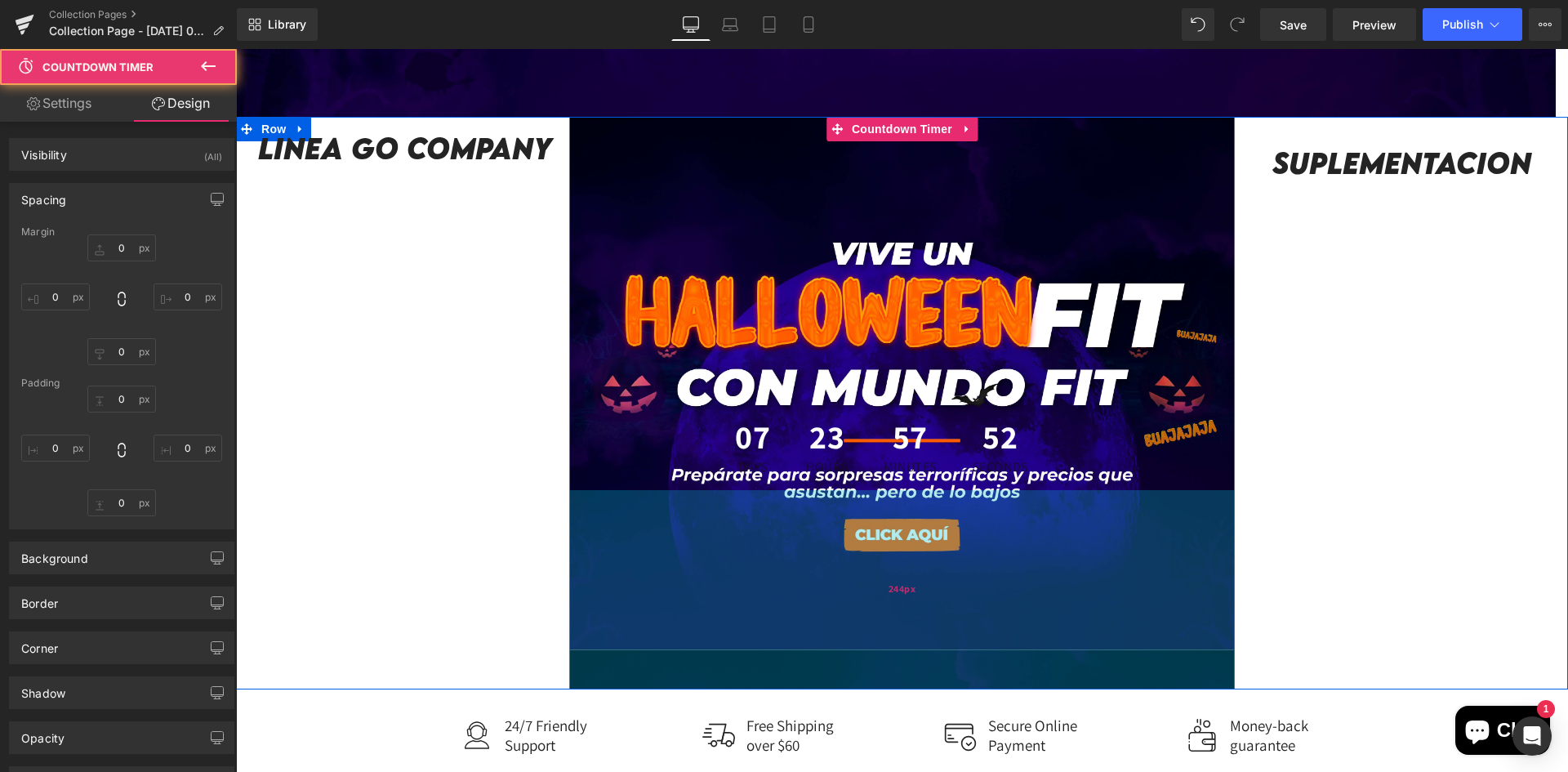
type input "50"
type input "255px"
type input "0"
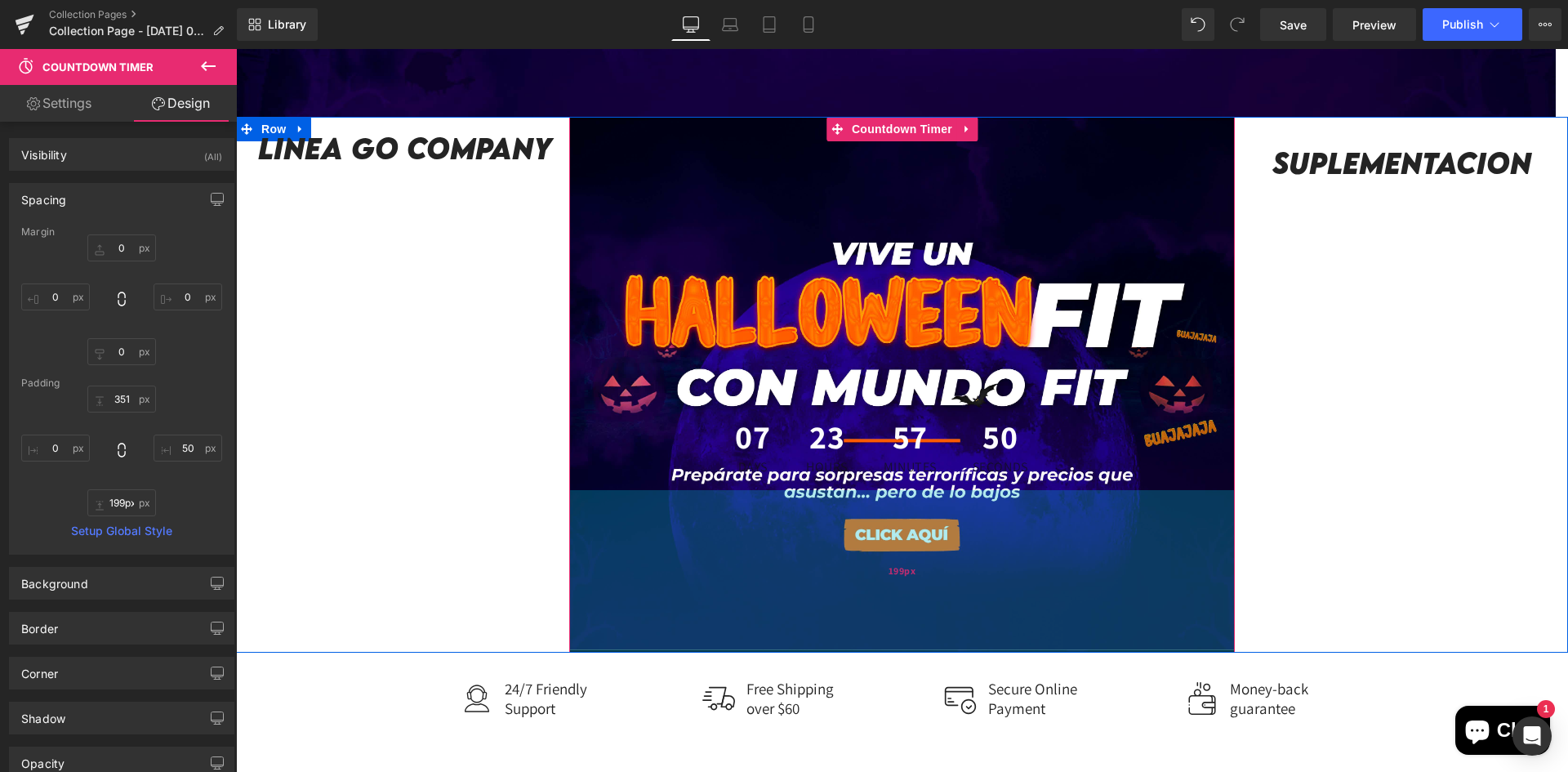
type input "197px"
drag, startPoint x: 906, startPoint y: 589, endPoint x: 904, endPoint y: 550, distance: 39.1
click at [904, 550] on div "197px" at bounding box center [902, 570] width 666 height 161
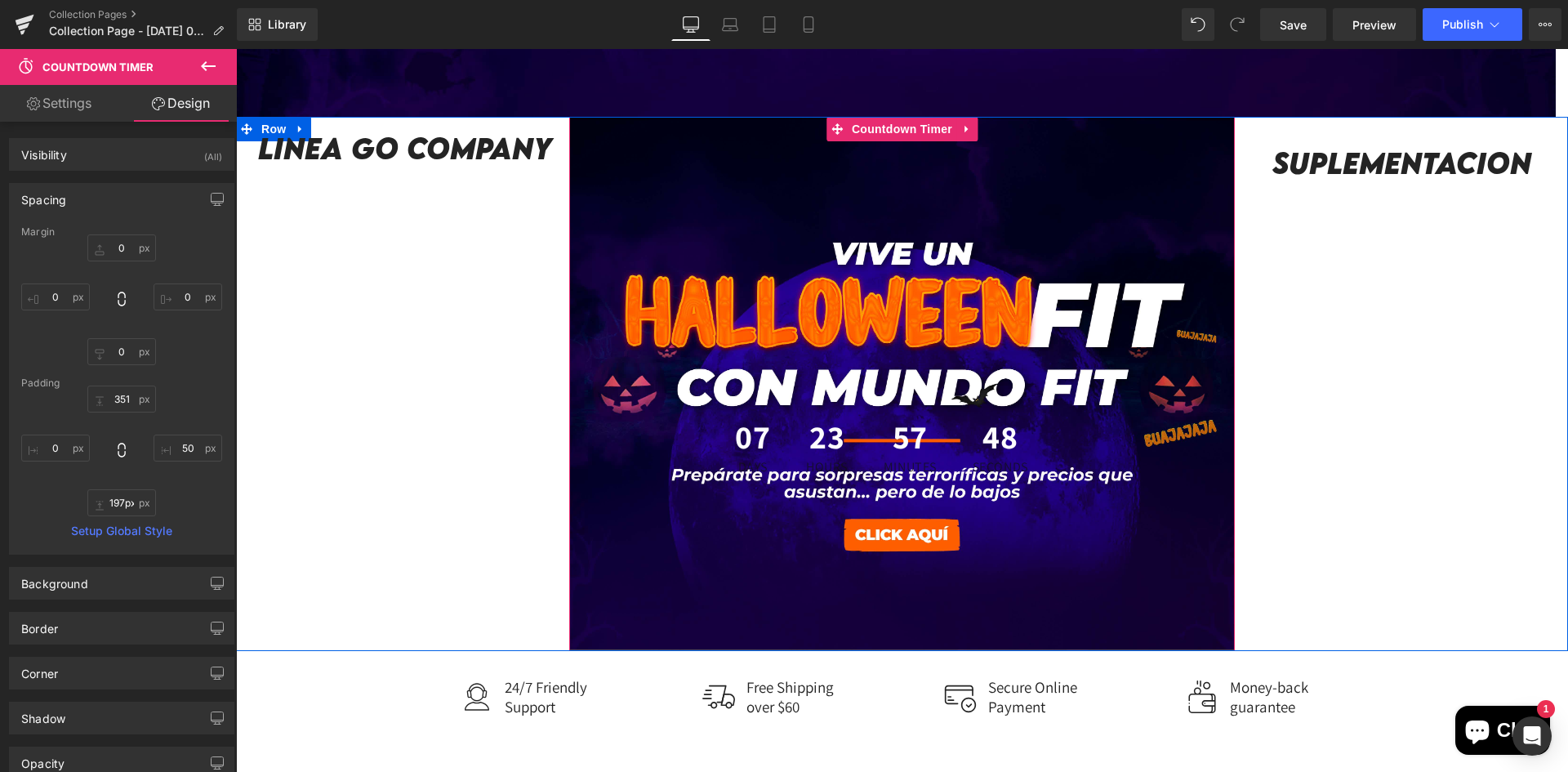
click at [907, 429] on span "57" at bounding box center [910, 440] width 53 height 41
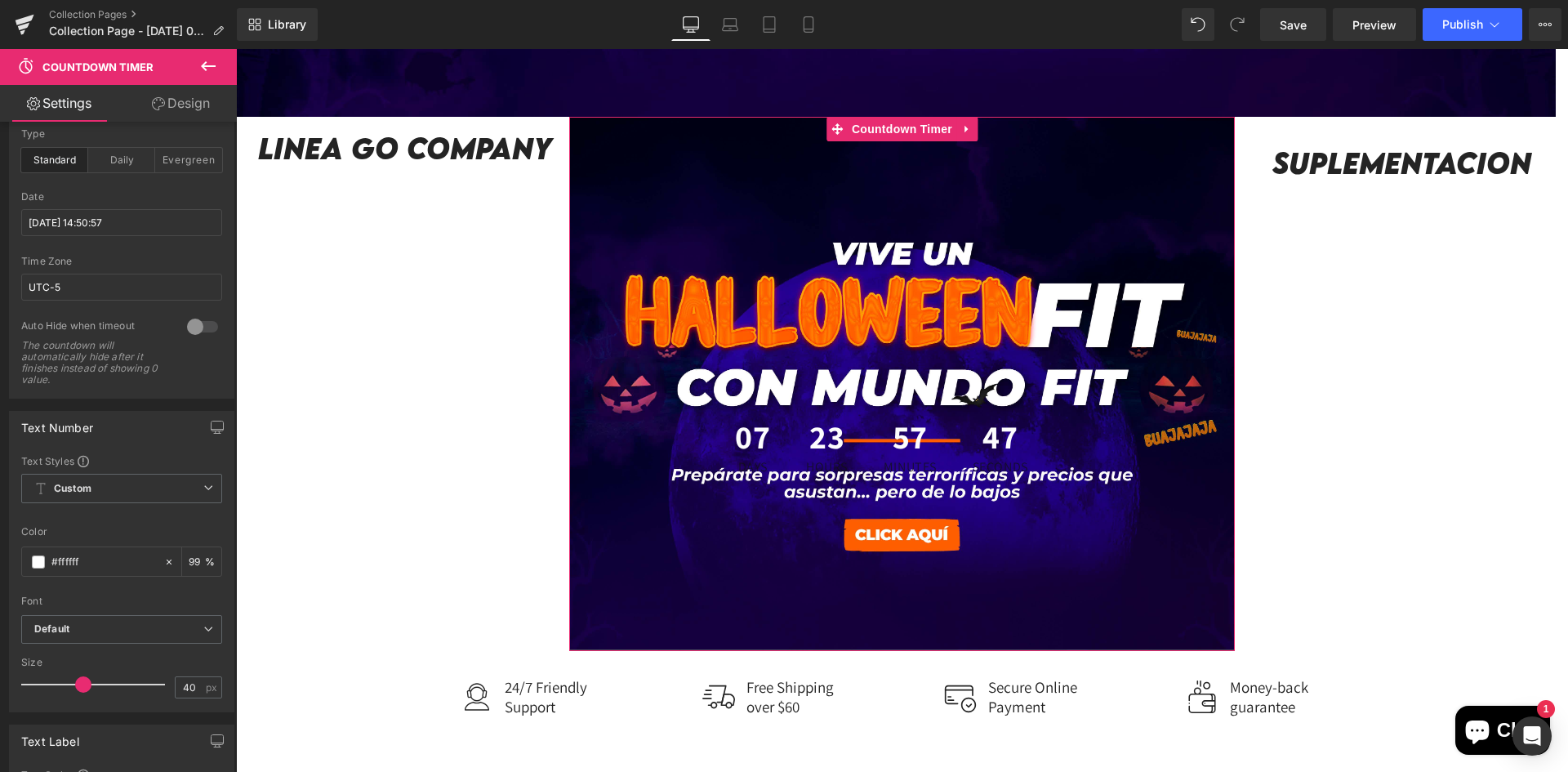
scroll to position [82, 0]
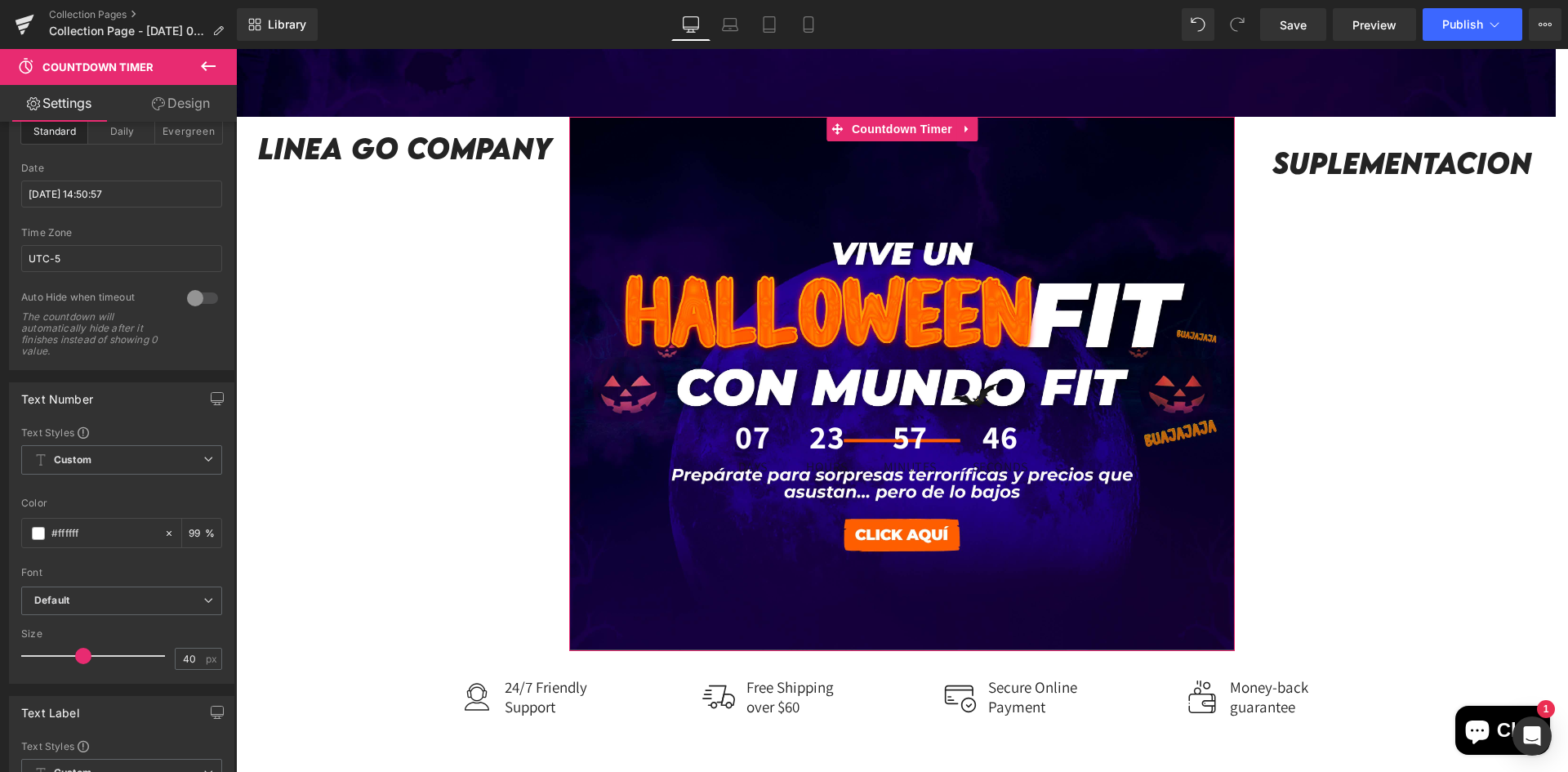
click at [200, 96] on link "Design" at bounding box center [181, 103] width 119 height 37
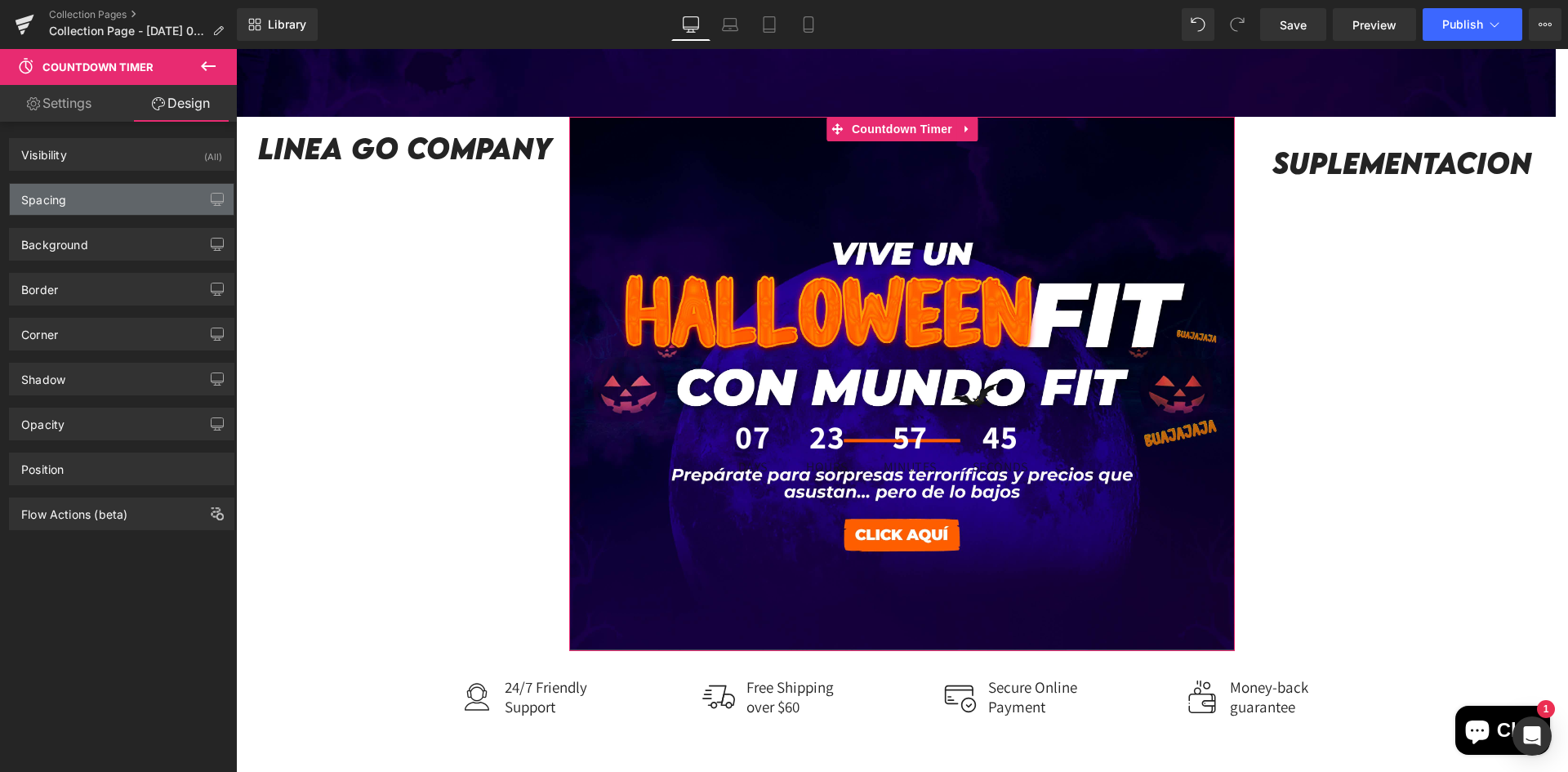
type input "0"
type input "351"
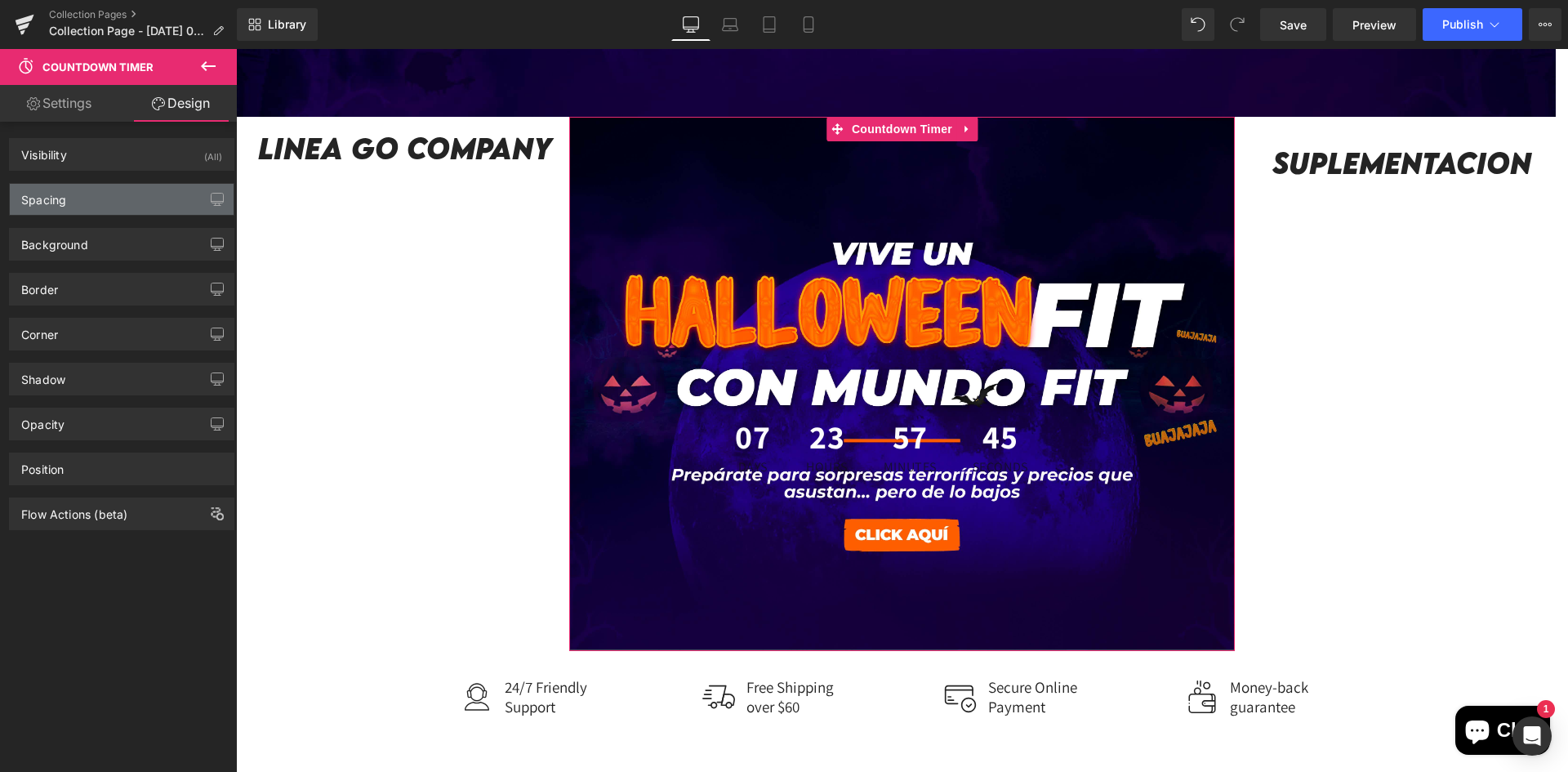
type input "50"
type input "197"
type input "0"
click at [119, 199] on div "Spacing" at bounding box center [121, 199] width 223 height 31
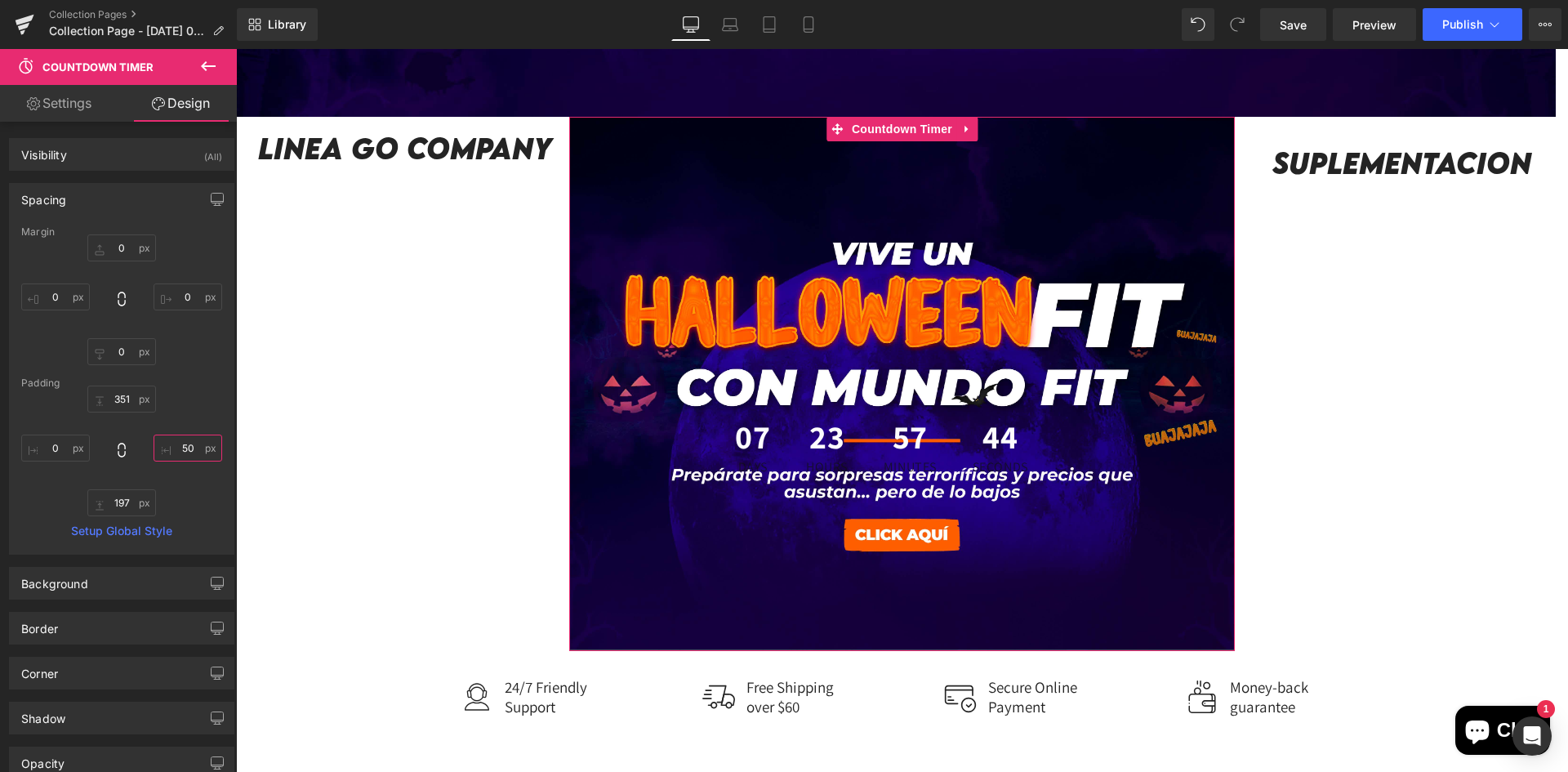
click at [183, 440] on input "50" at bounding box center [188, 448] width 68 height 27
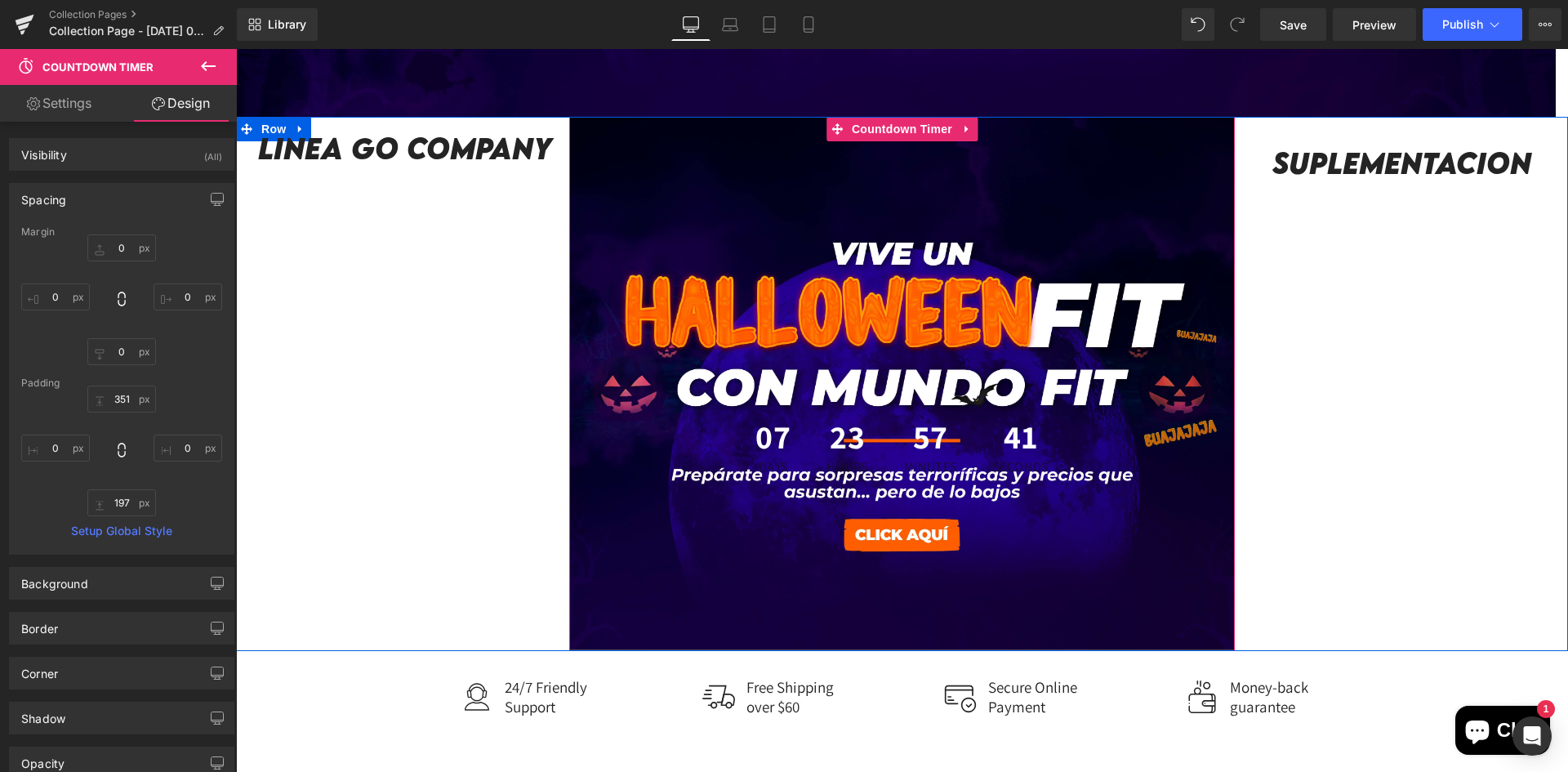
click at [1445, 357] on div "Linea GO company Heading Row Row 07 Days 23 Hours 57 Minutes 41 Seconds Countdo…" at bounding box center [901, 384] width 1331 height 534
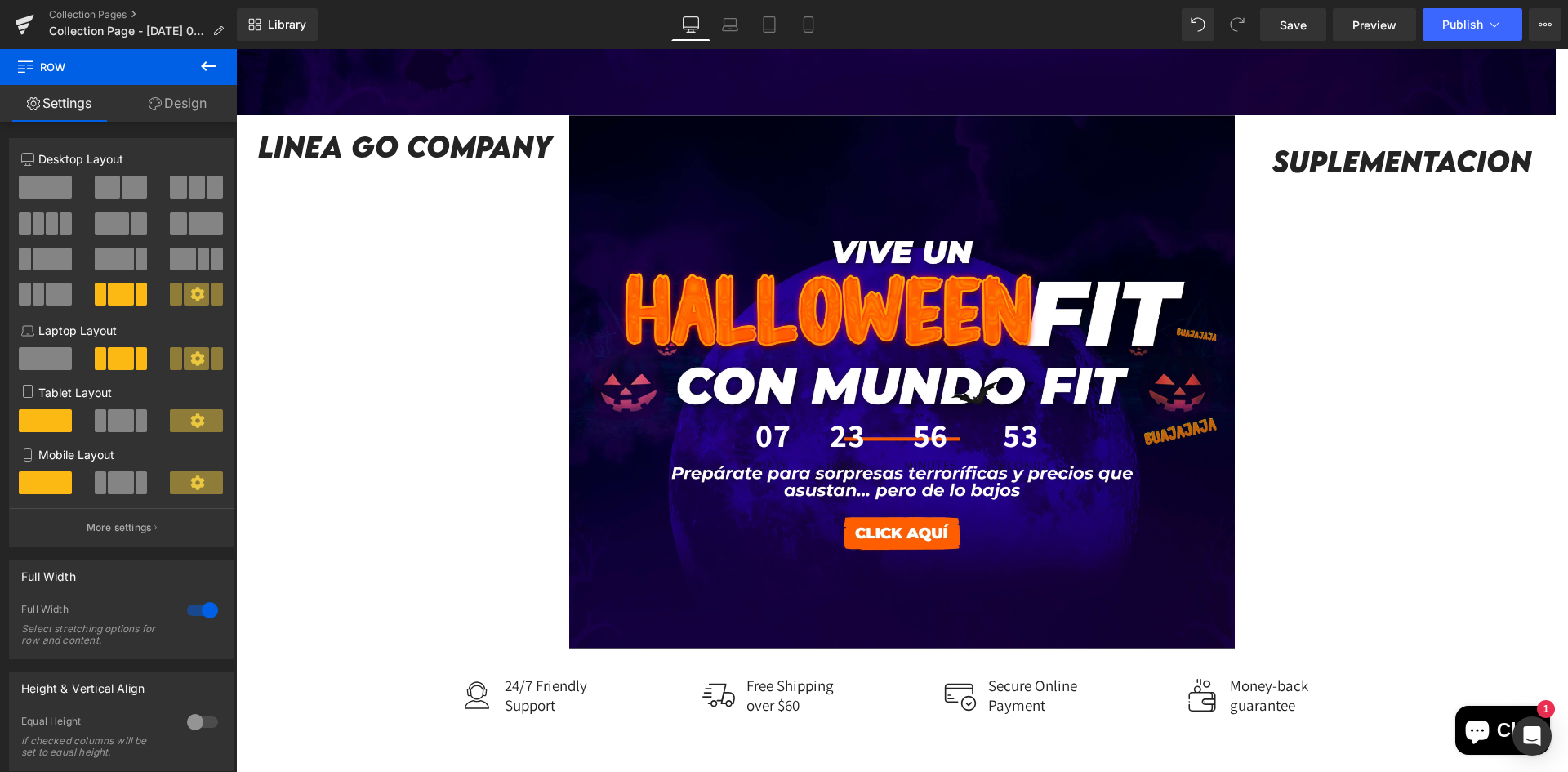
scroll to position [677, 0]
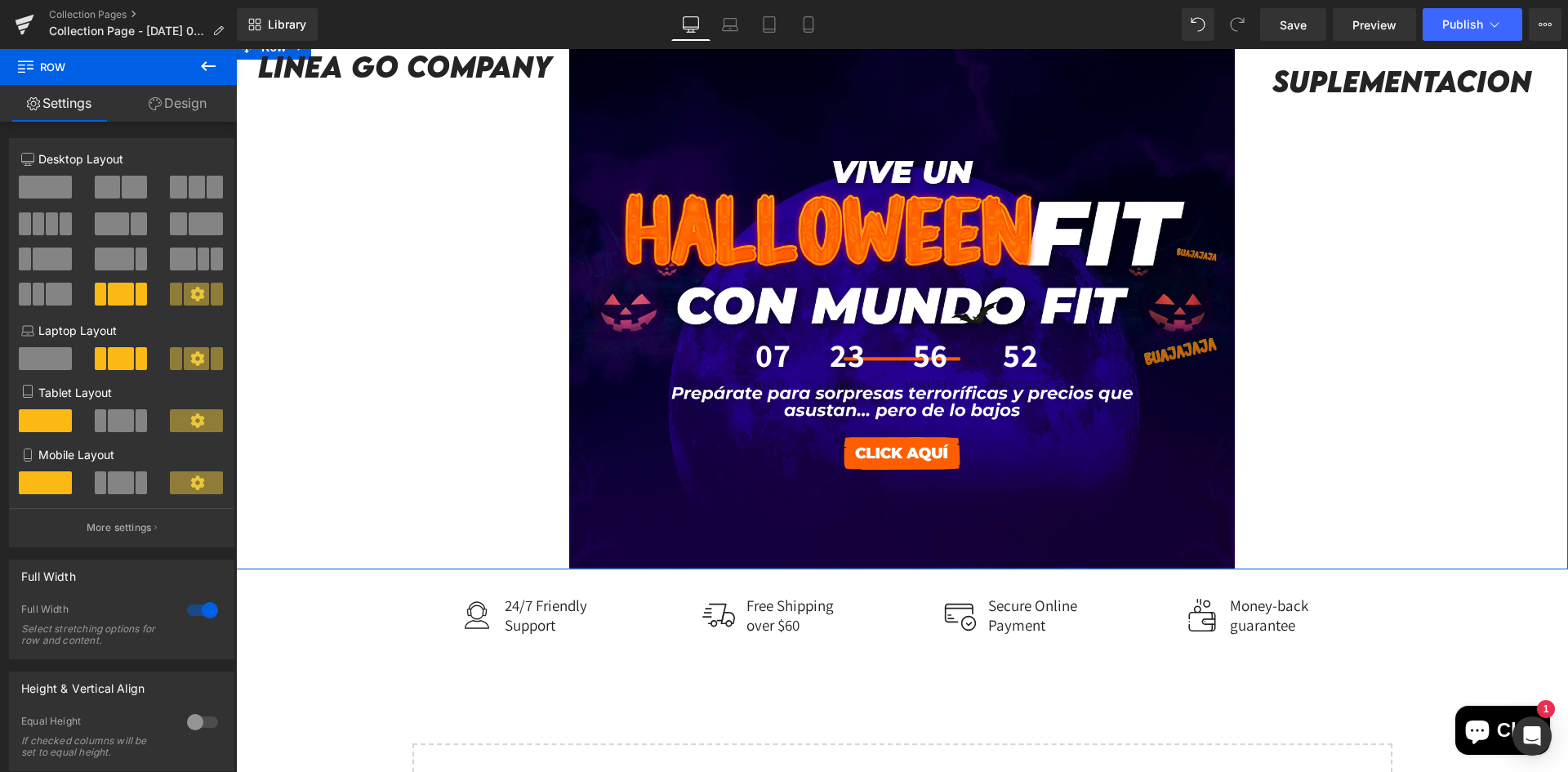
click at [419, 76] on h2 "Linea GO company" at bounding box center [405, 67] width 303 height 35
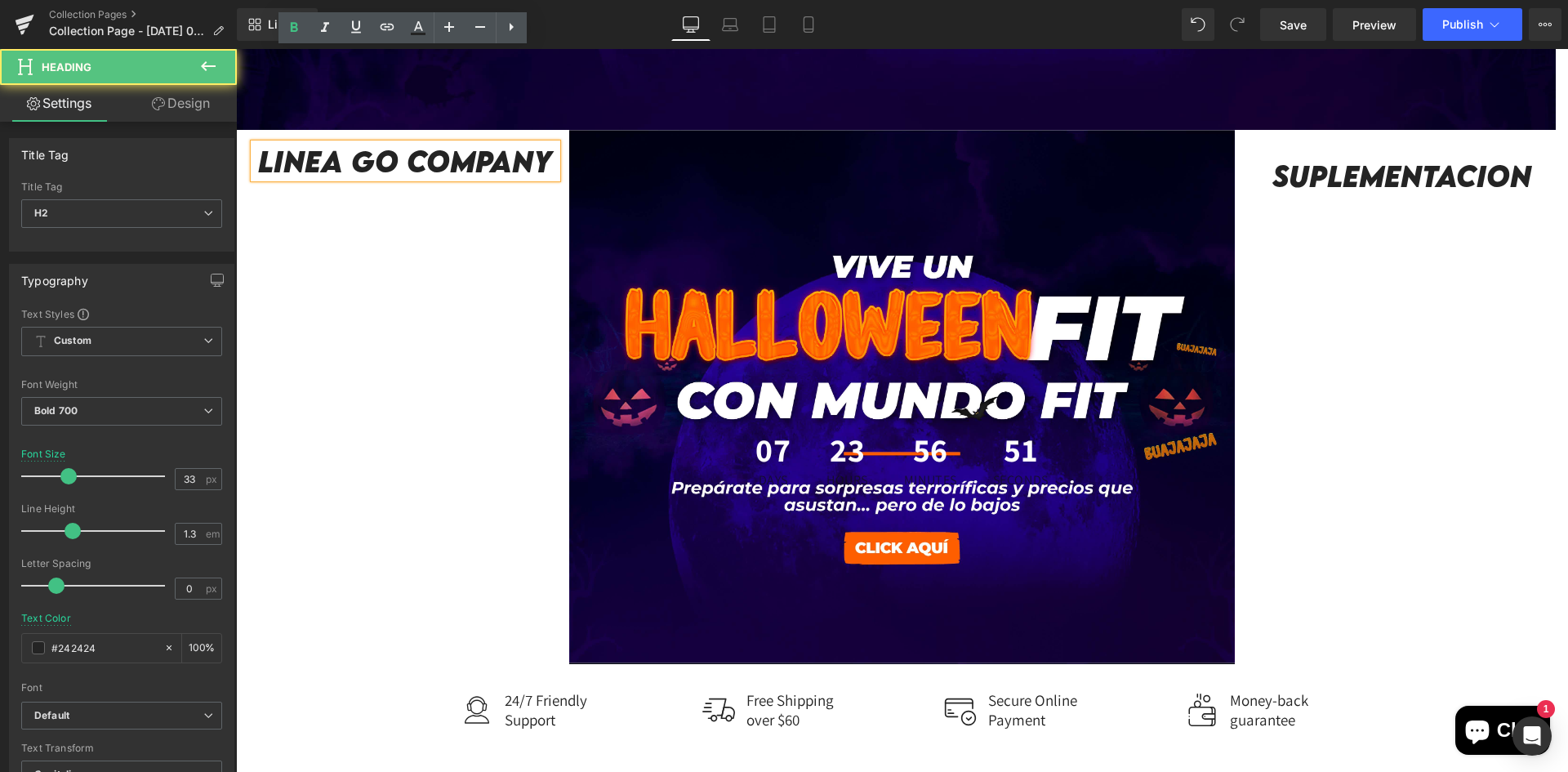
scroll to position [433, 0]
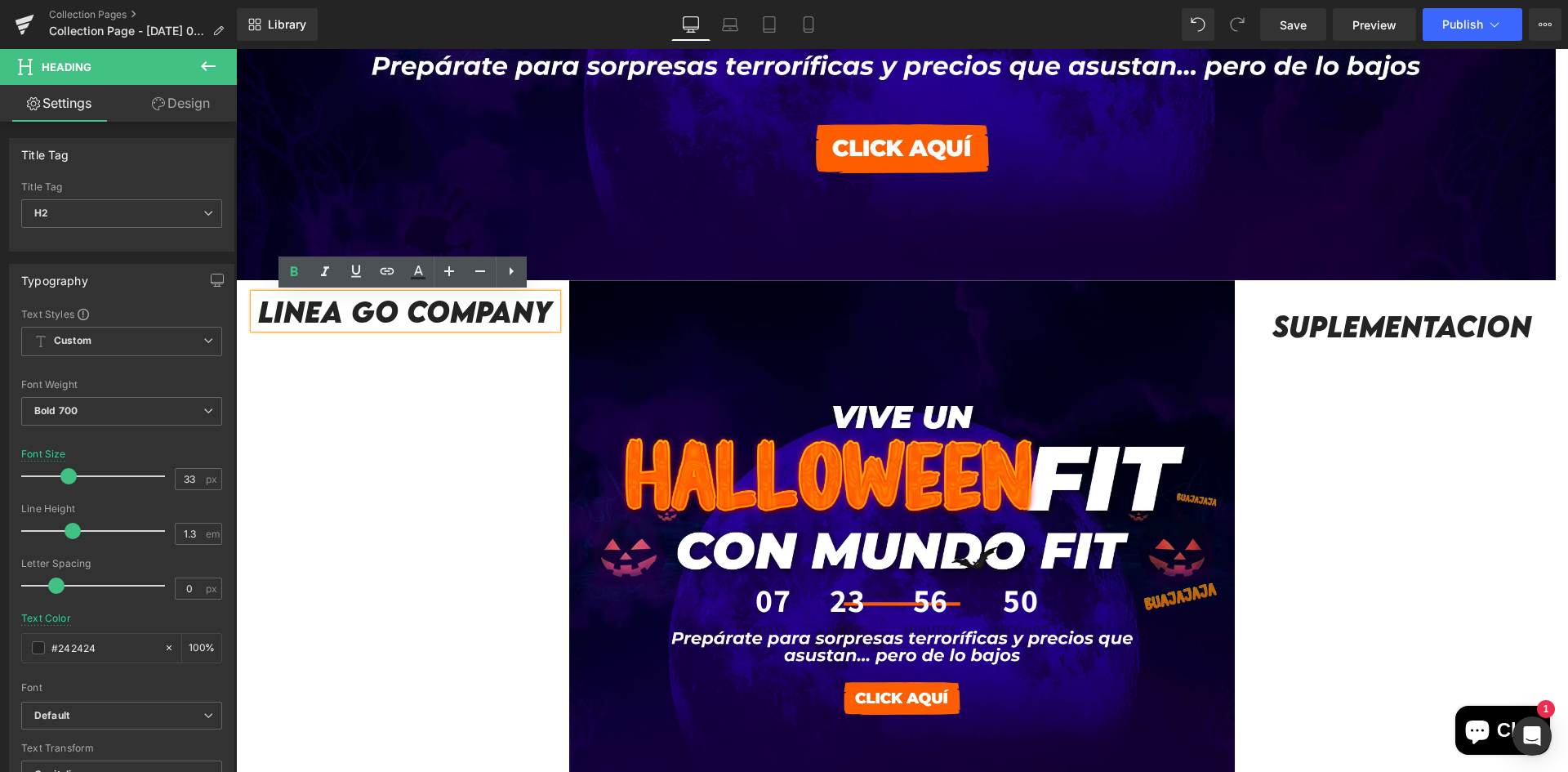
click at [362, 397] on div "Linea GO company Heading Row Row 07 Days 23 Hours 56 Minutes 50 Seconds Countdo…" at bounding box center [901, 548] width 1331 height 534
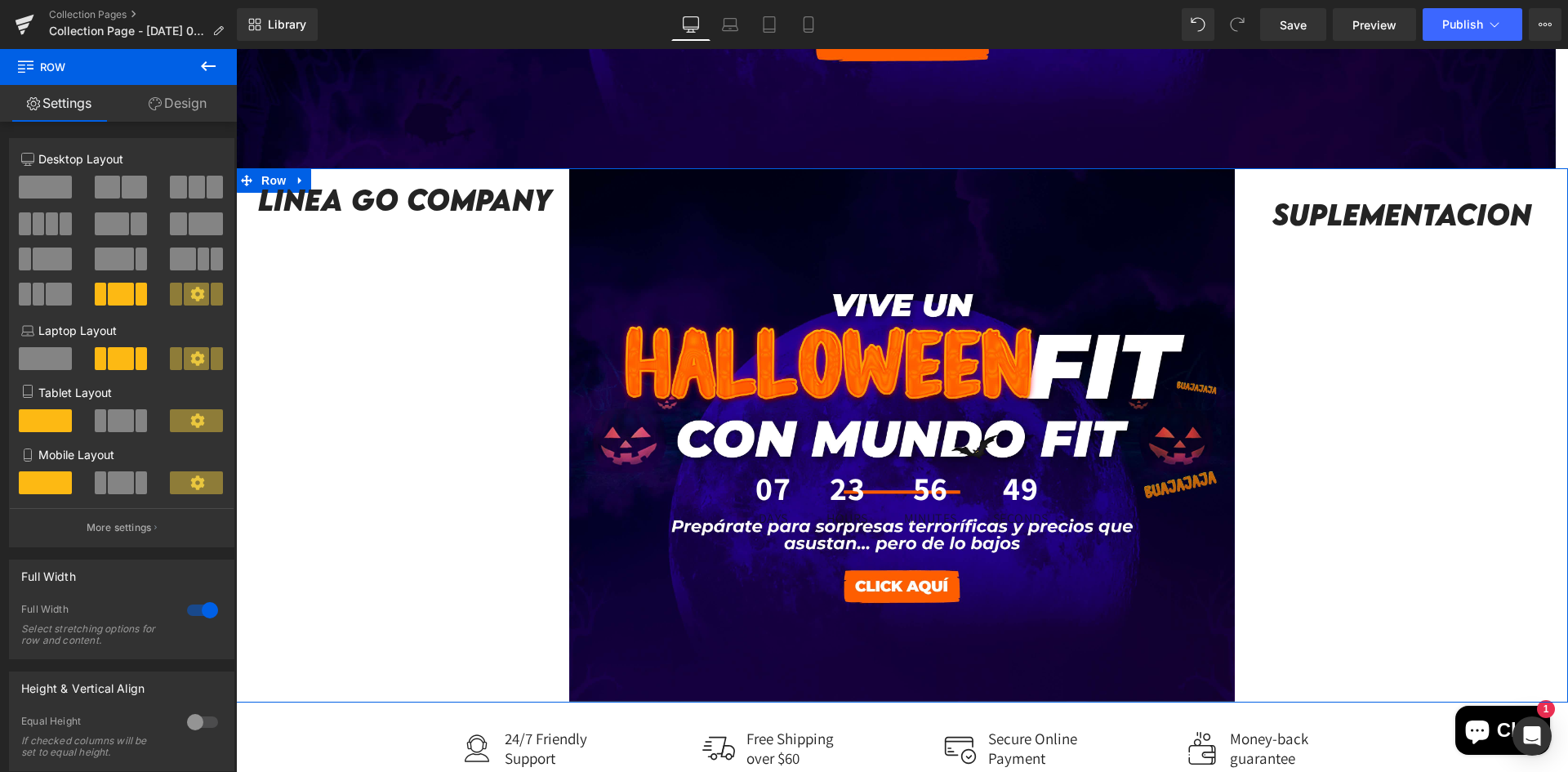
scroll to position [595, 0]
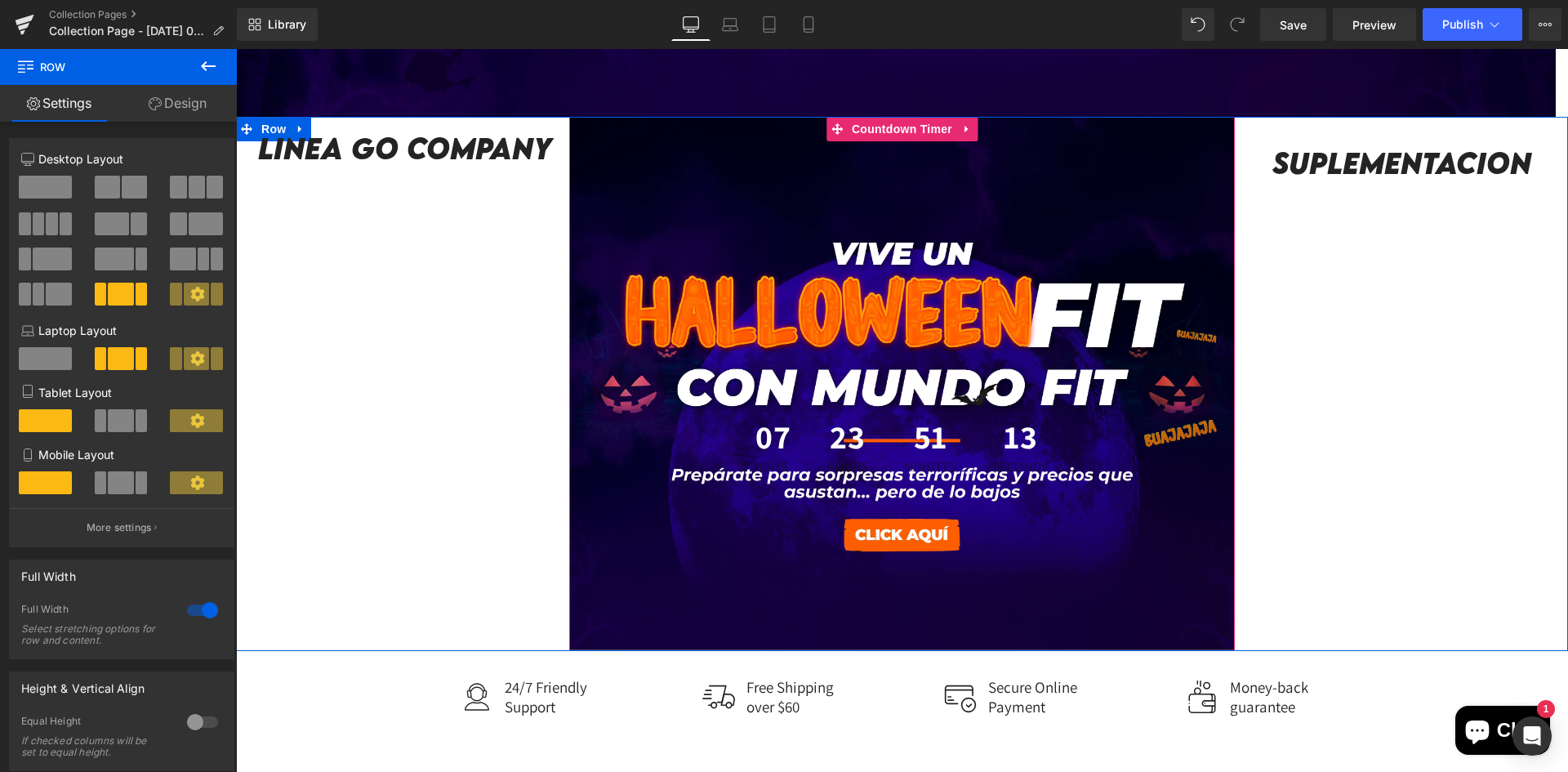
click at [707, 489] on div "07 Days 23 Hours 51 Minutes 13 Seconds" at bounding box center [902, 446] width 666 height 87
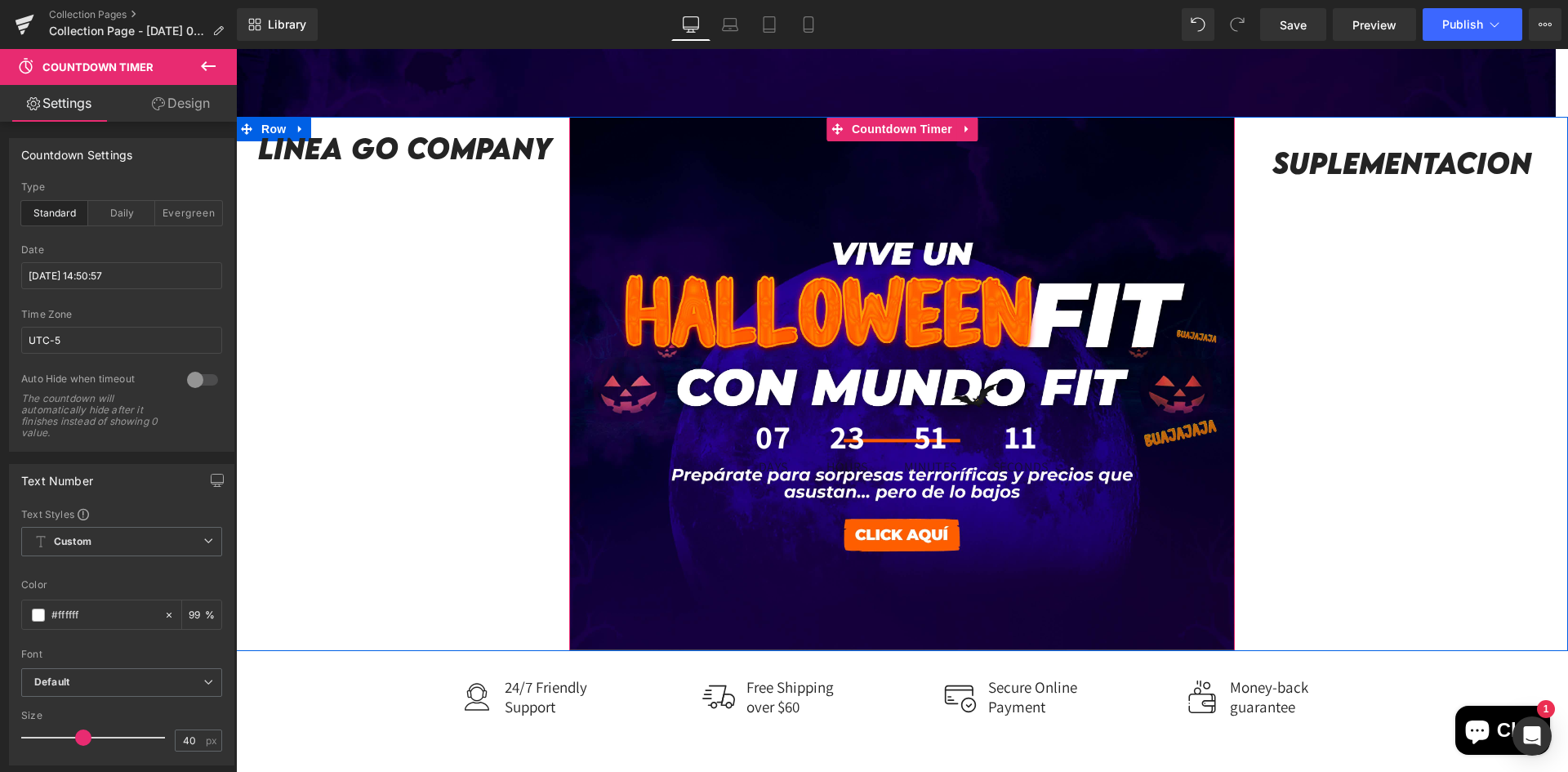
click at [591, 426] on div "07 Days 23 Hours 51 Minutes 11 Seconds" at bounding box center [902, 446] width 666 height 87
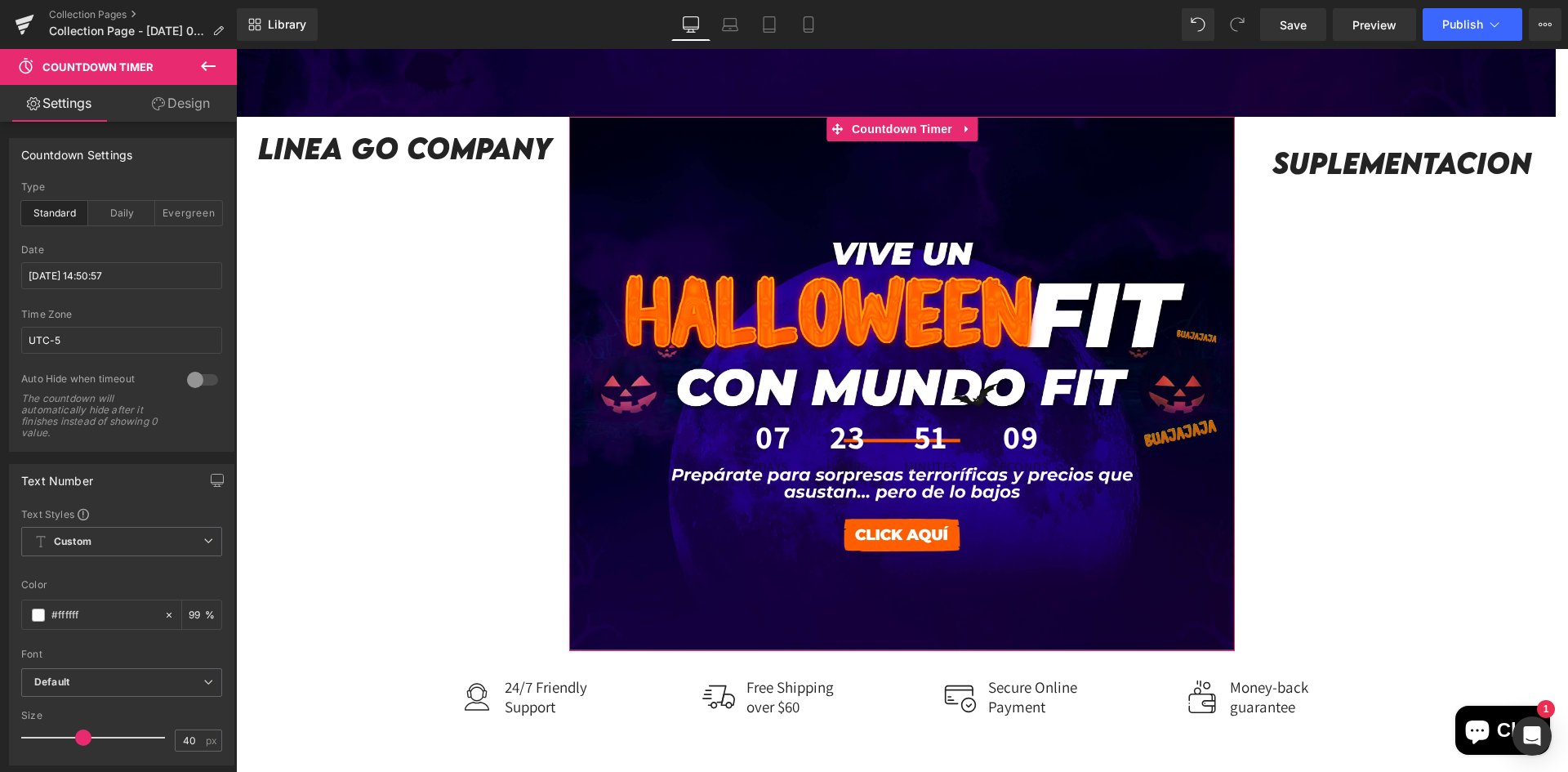
scroll to position [164, 0]
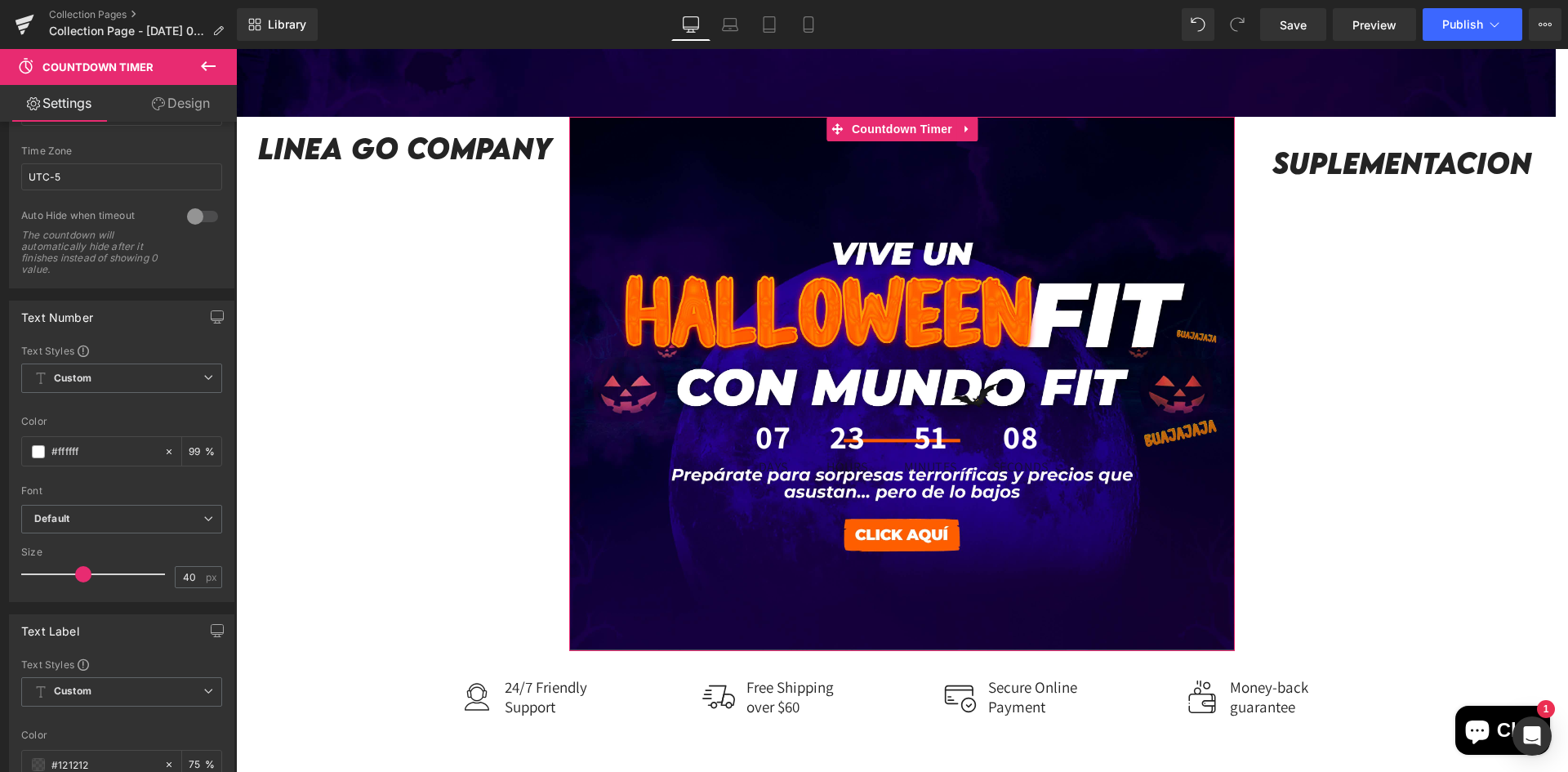
click at [160, 113] on link "Design" at bounding box center [181, 103] width 119 height 37
click at [0, 0] on div "Background" at bounding box center [0, 0] width 0 height 0
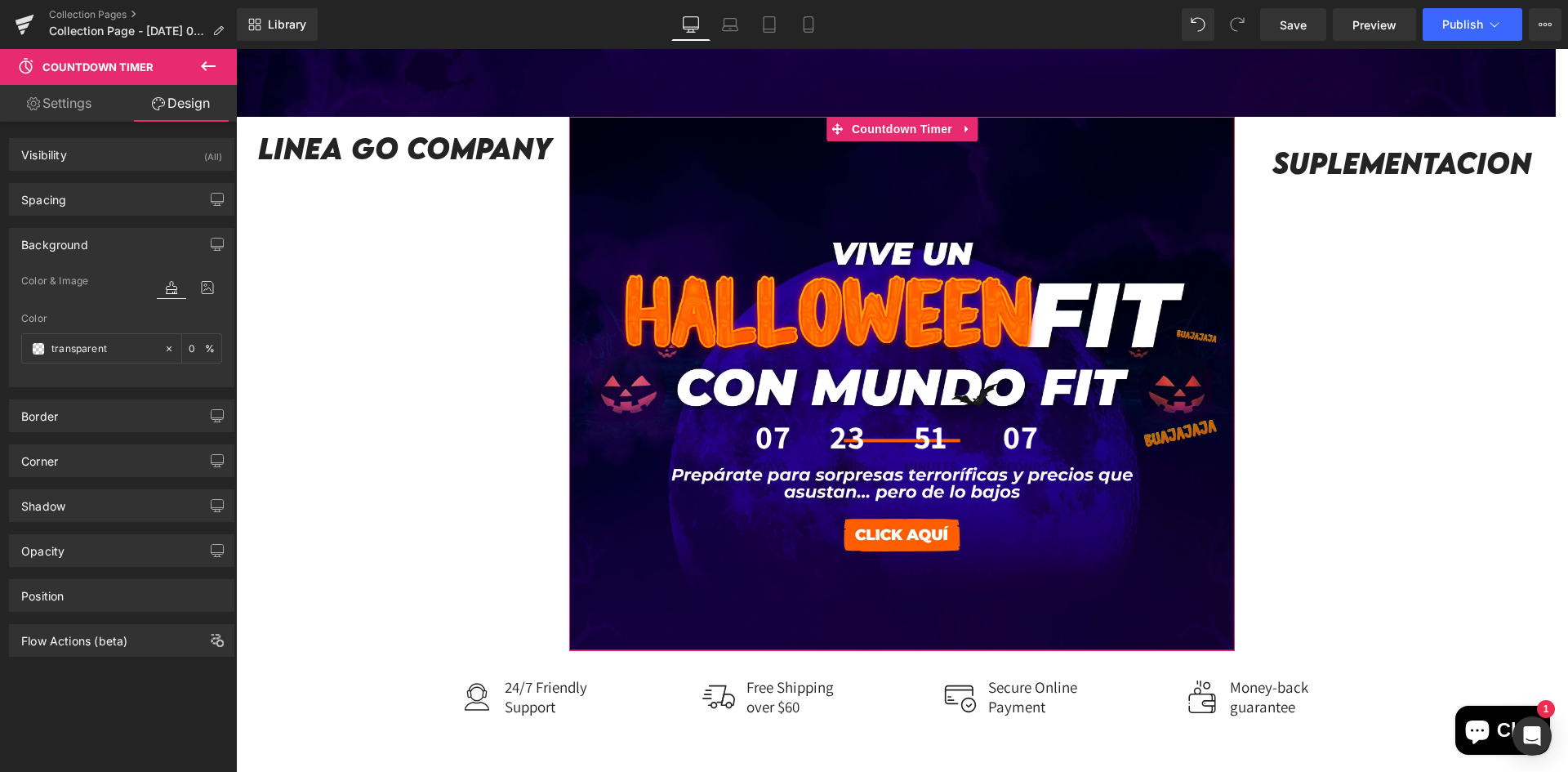
type input "transparent"
type input "0"
type input "[URL][DOMAIN_NAME]"
click at [195, 293] on icon at bounding box center [207, 287] width 29 height 21
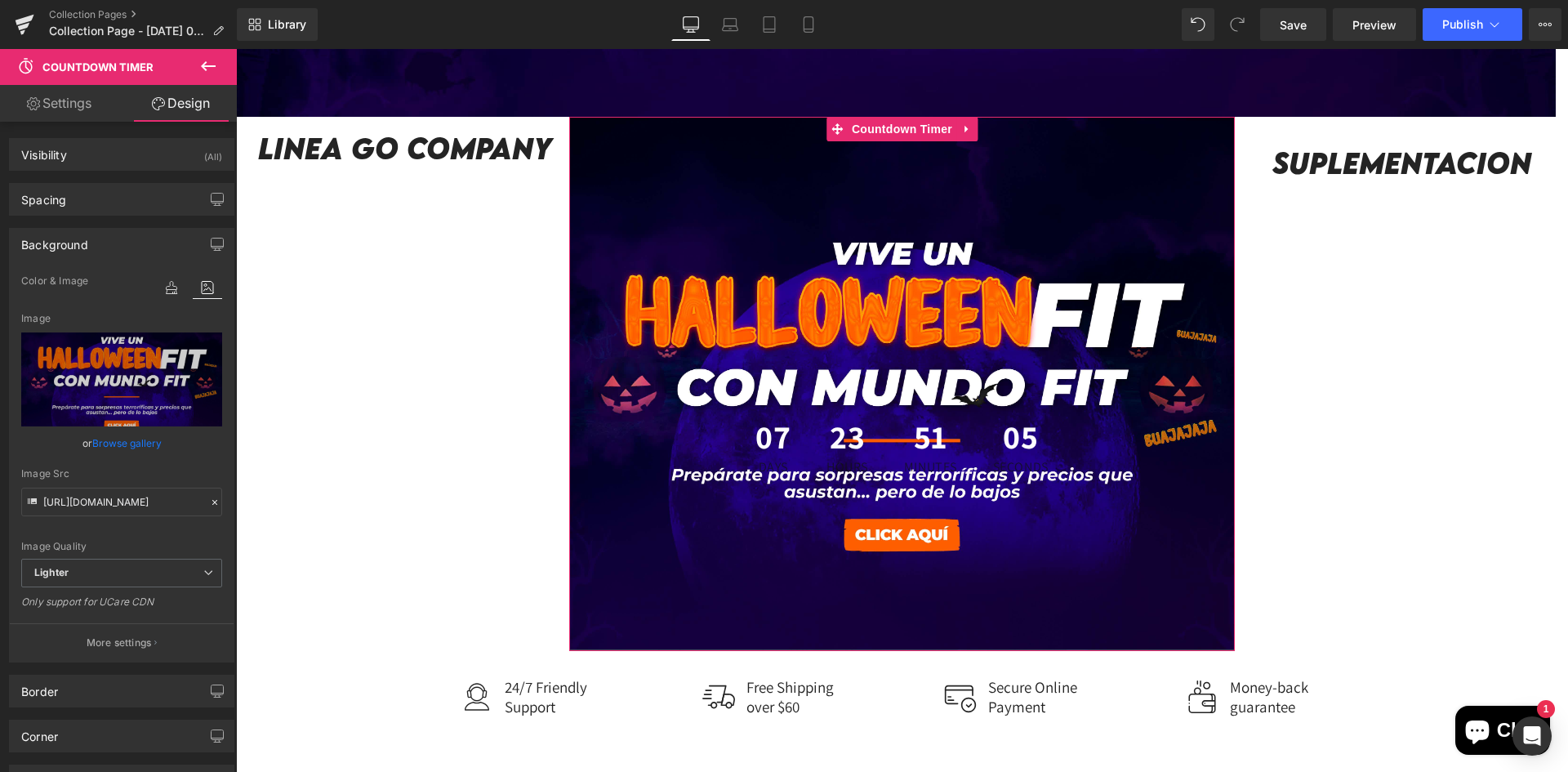
click at [151, 441] on link "Browse gallery" at bounding box center [126, 443] width 69 height 29
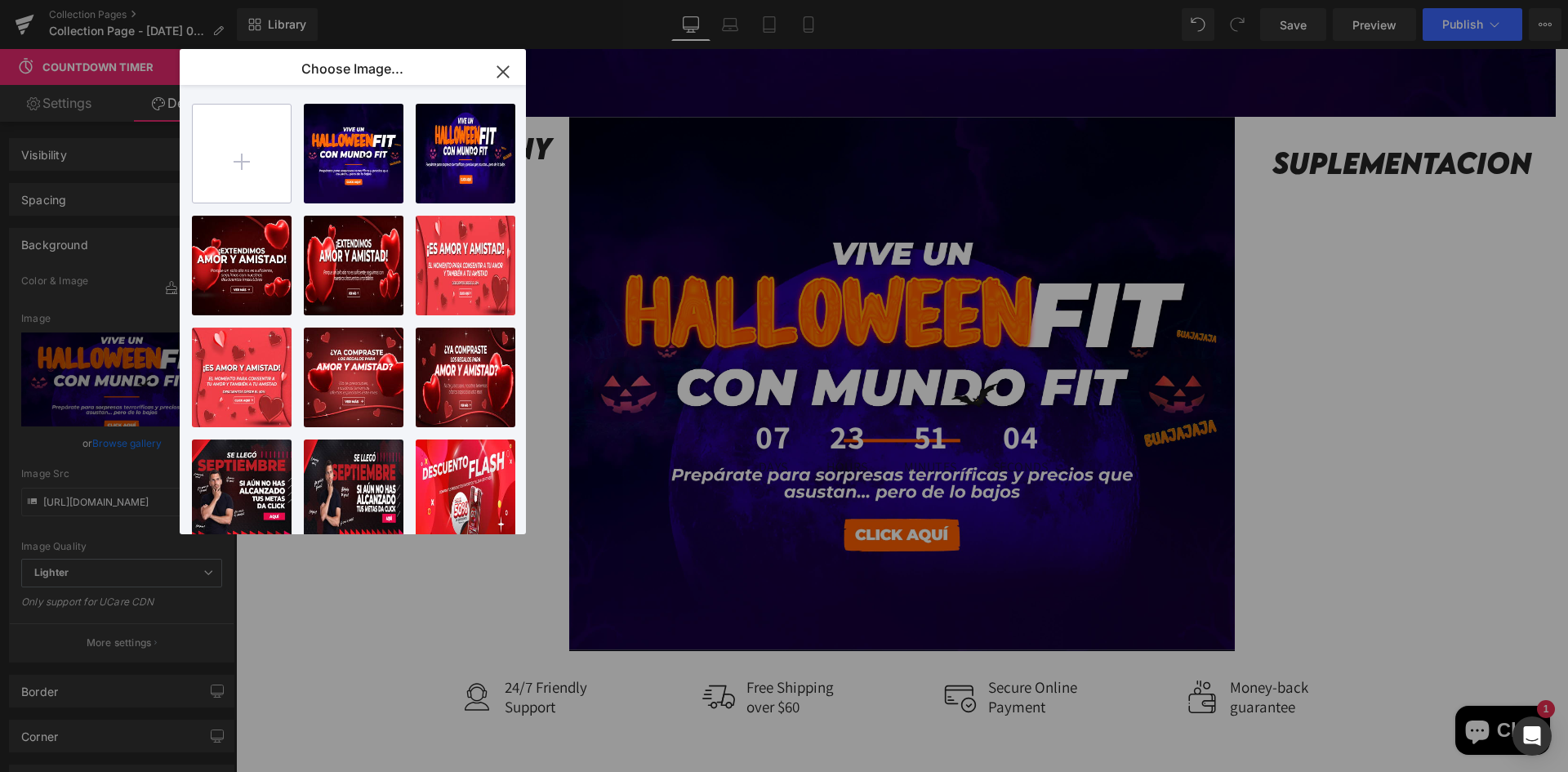
click at [233, 168] on input "file" at bounding box center [241, 153] width 98 height 98
type input "C:\fakepath\BANNER [DATE]-05.jpg"
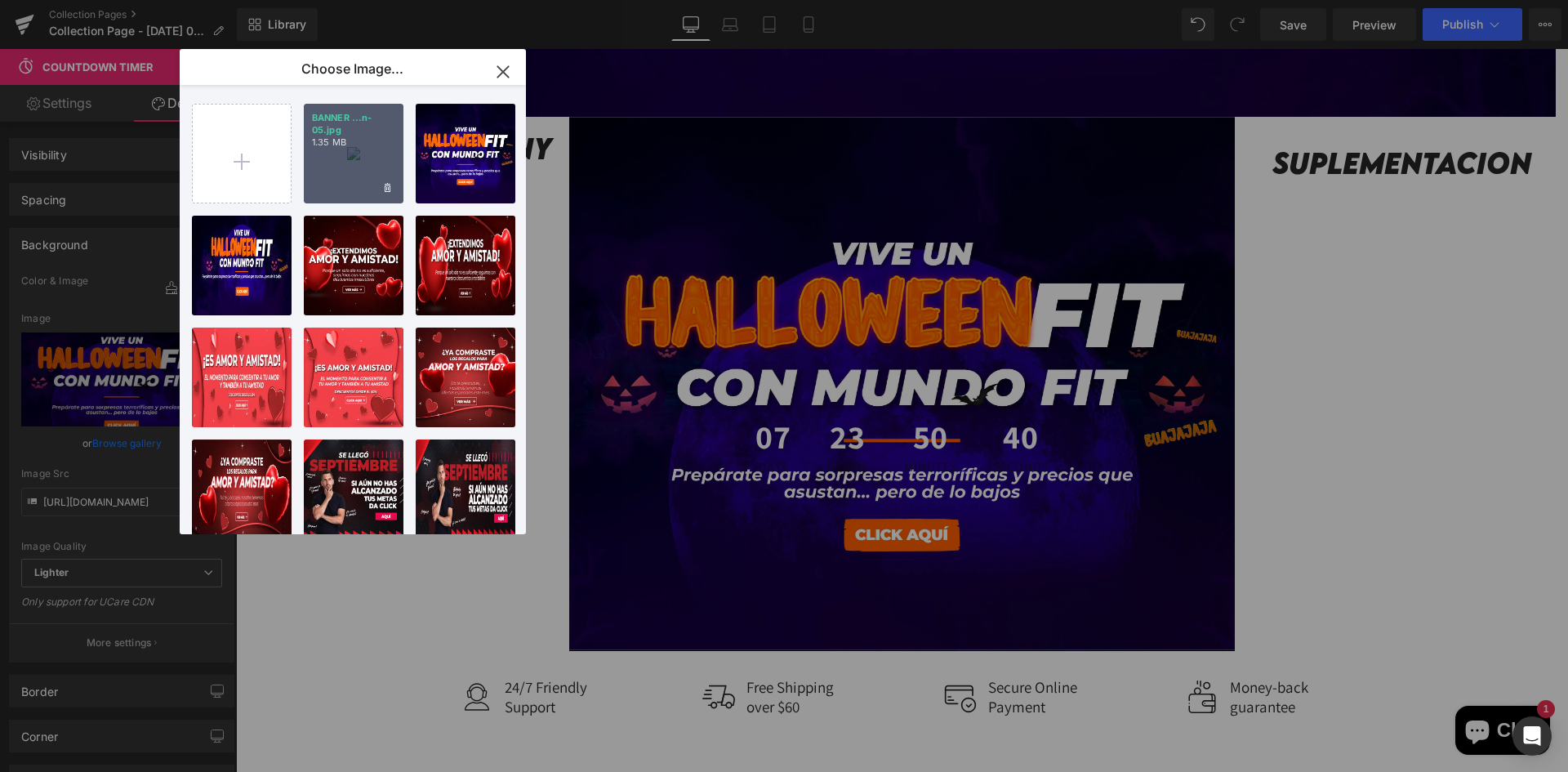
click at [358, 172] on div "BANNER ...n-05.jpg 1.35 MB" at bounding box center [354, 153] width 100 height 100
